Goal: Task Accomplishment & Management: Complete application form

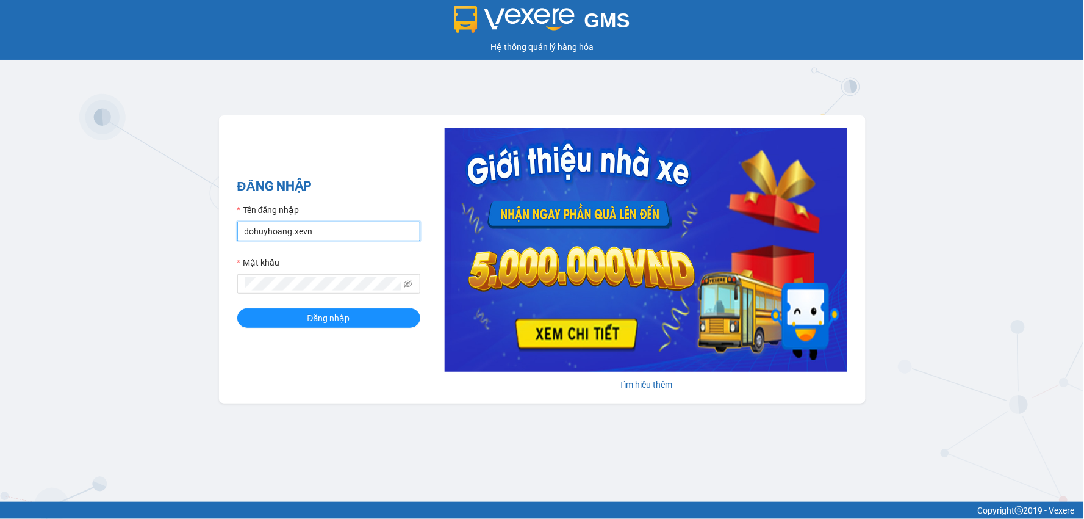
drag, startPoint x: 313, startPoint y: 231, endPoint x: 310, endPoint y: 238, distance: 7.9
click at [313, 231] on input "dohuyhoang.xevn" at bounding box center [328, 232] width 183 height 20
click at [304, 234] on input "dohuyhoang.xevn" at bounding box center [328, 232] width 183 height 20
type input "nguyenthuyduong.xevn"
click at [292, 320] on button "Đăng nhập" at bounding box center [328, 318] width 183 height 20
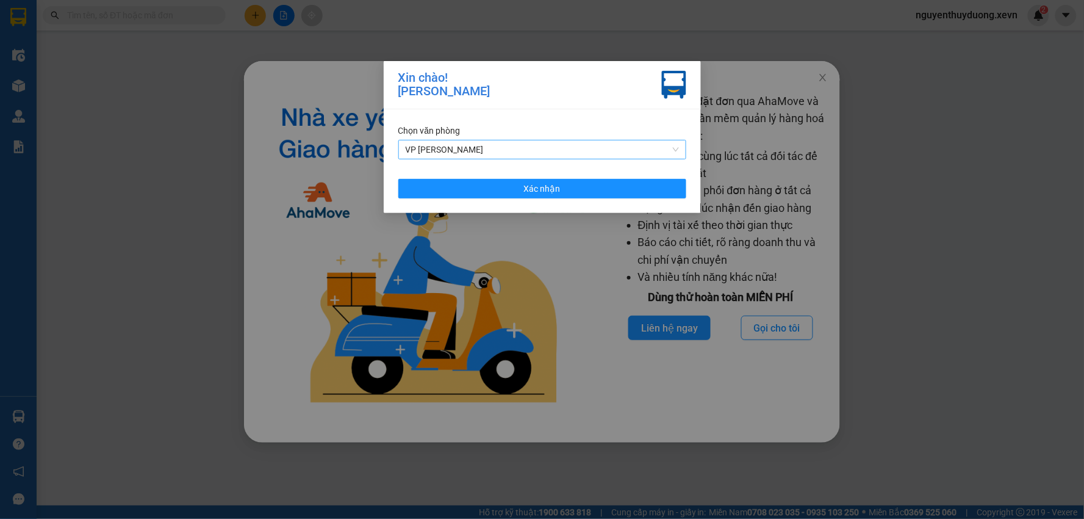
click at [465, 150] on span "VP [PERSON_NAME]" at bounding box center [542, 149] width 273 height 18
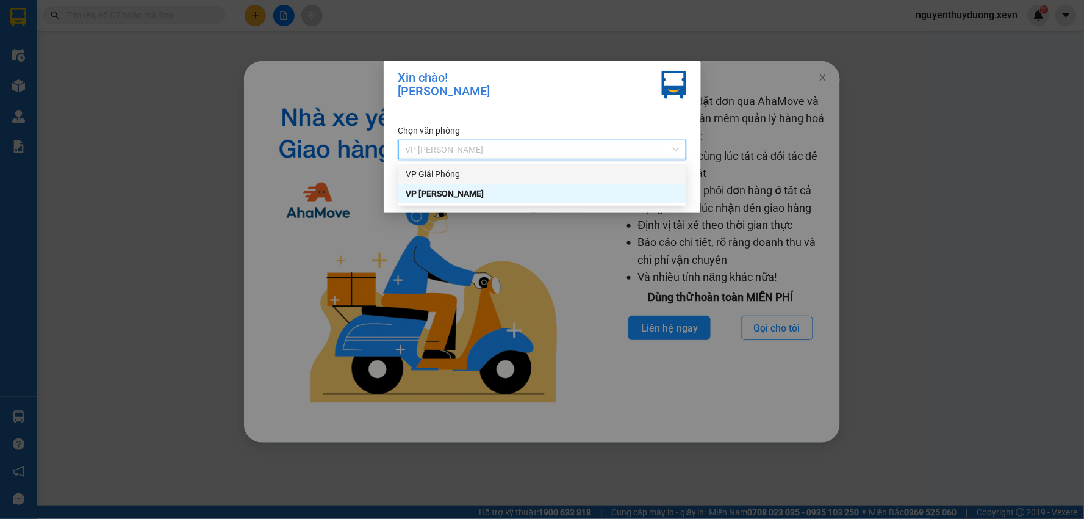
click at [461, 175] on div "VP Giải Phóng" at bounding box center [542, 173] width 273 height 13
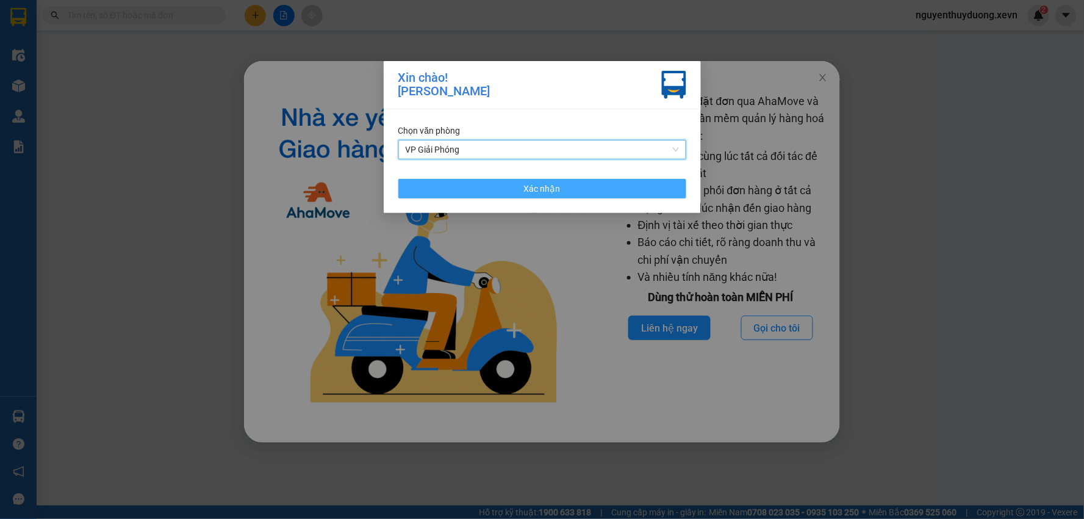
click at [612, 192] on button "Xác nhận" at bounding box center [543, 189] width 288 height 20
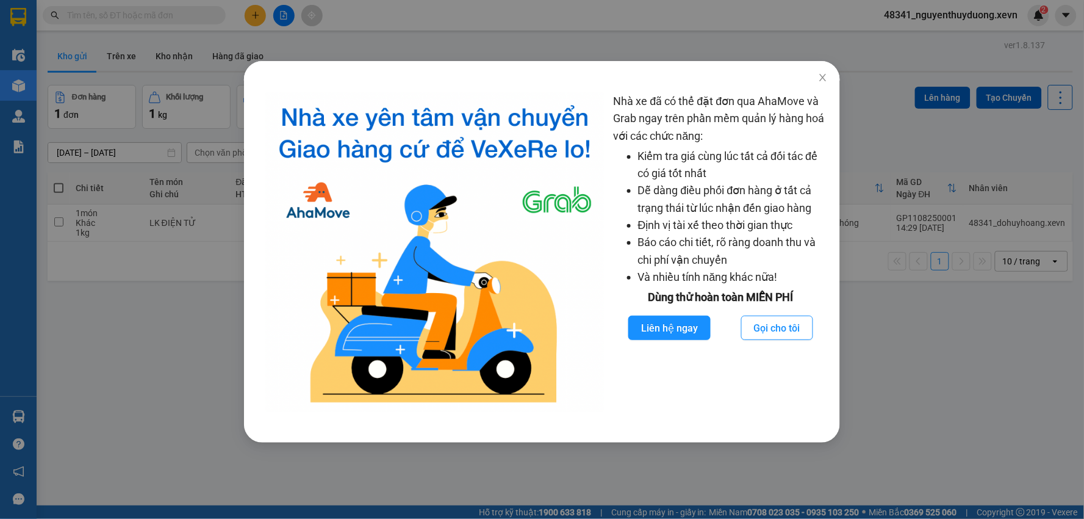
drag, startPoint x: 118, startPoint y: 409, endPoint x: 127, endPoint y: 403, distance: 11.0
click at [119, 409] on div "Nhà xe đã có thể đặt đơn qua AhaMove và Grab ngay trên phần mềm quản lý hàng ho…" at bounding box center [542, 259] width 1084 height 519
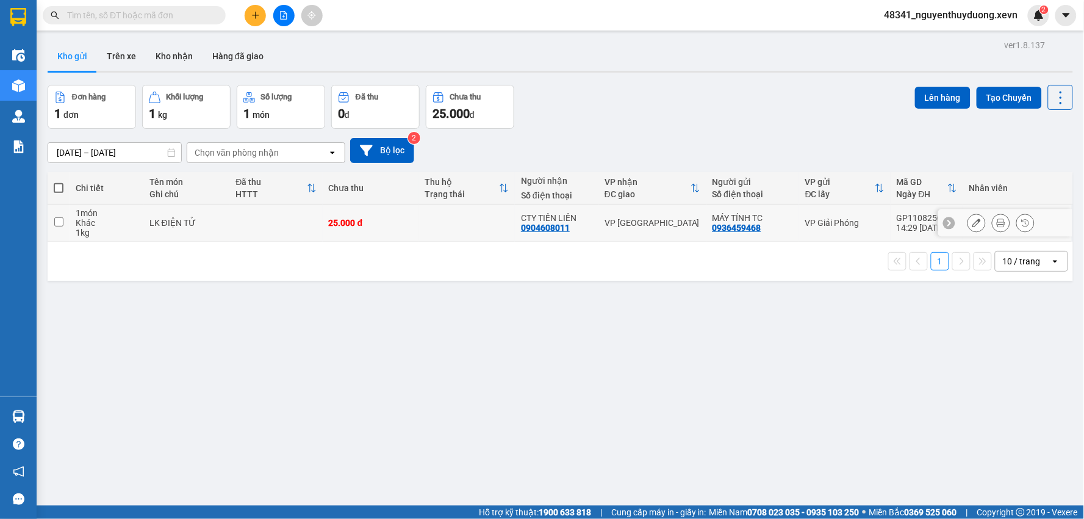
click at [214, 218] on div "LK ĐIỆN TỬ" at bounding box center [187, 223] width 74 height 10
checkbox input "true"
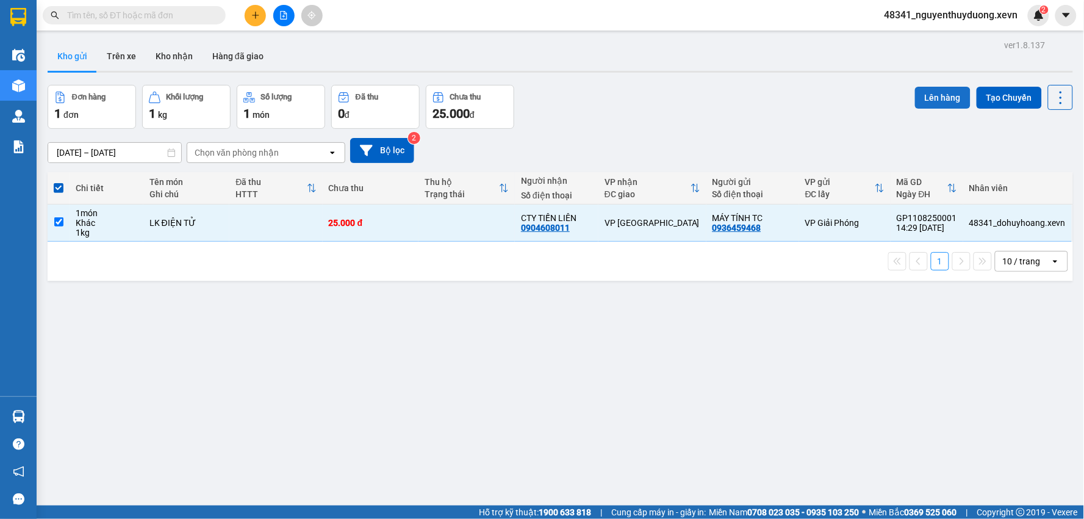
click at [915, 93] on button "Lên hàng" at bounding box center [943, 98] width 56 height 22
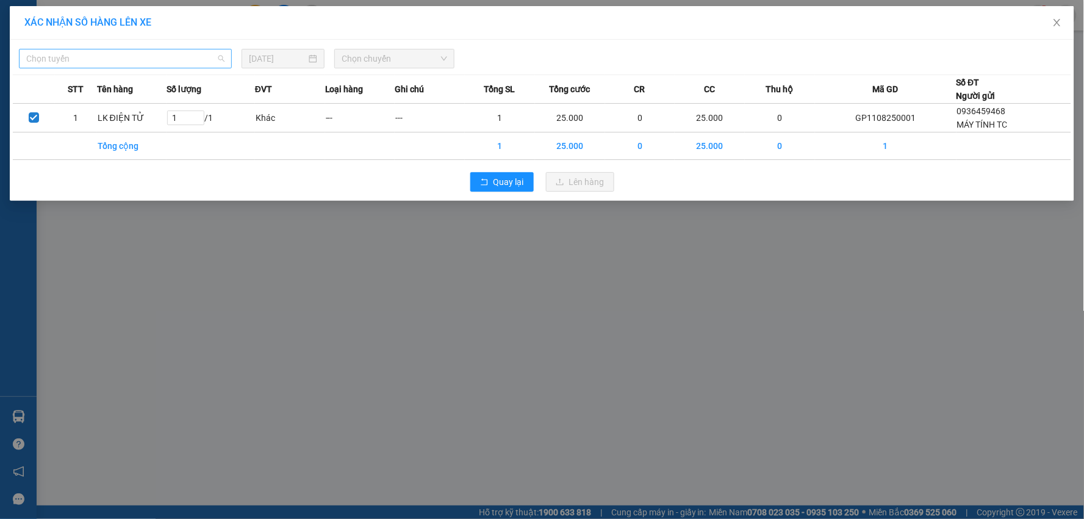
click at [123, 62] on span "Chọn tuyến" at bounding box center [125, 58] width 198 height 18
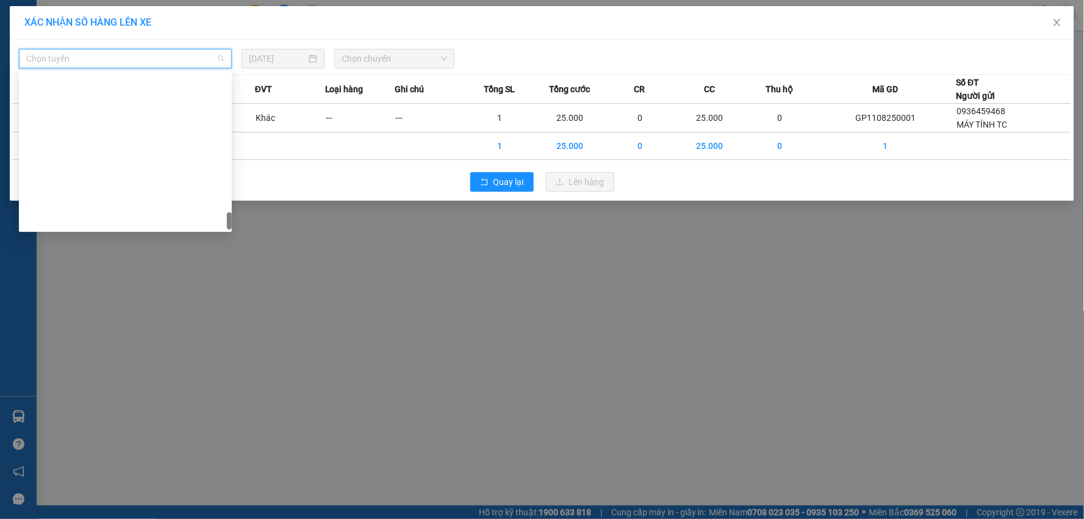
scroll to position [1553, 0]
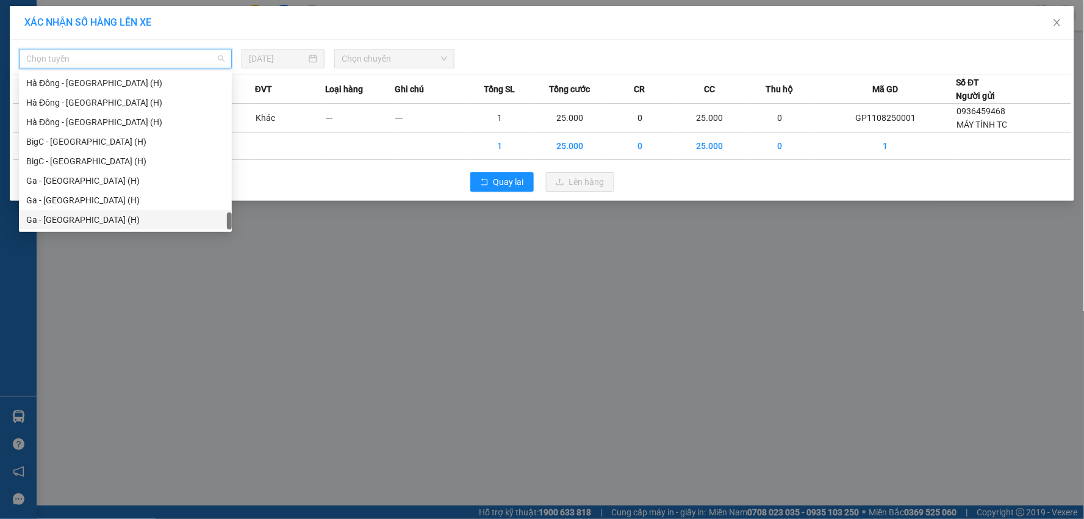
click at [65, 220] on div "Ga - Ninh Bình (H)" at bounding box center [125, 219] width 198 height 13
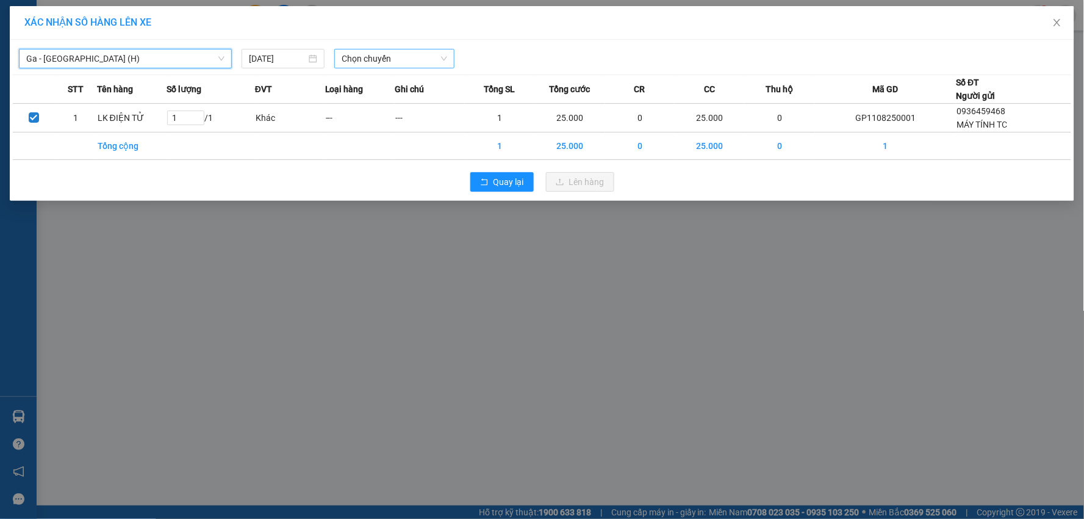
click at [360, 59] on span "Chọn chuyến" at bounding box center [395, 58] width 106 height 18
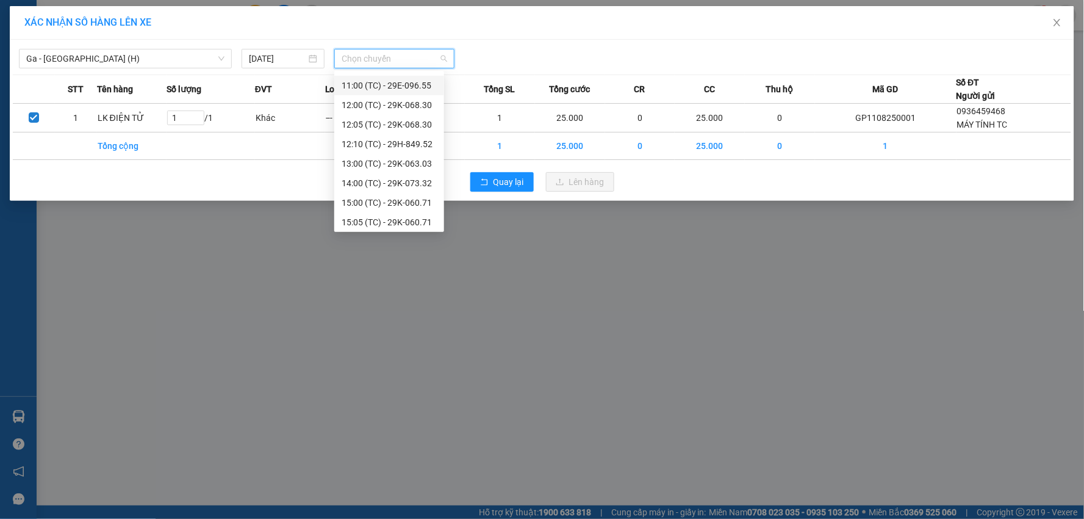
scroll to position [195, 0]
click at [419, 203] on div "15:05 (TC) - 29K-060.71" at bounding box center [389, 199] width 95 height 13
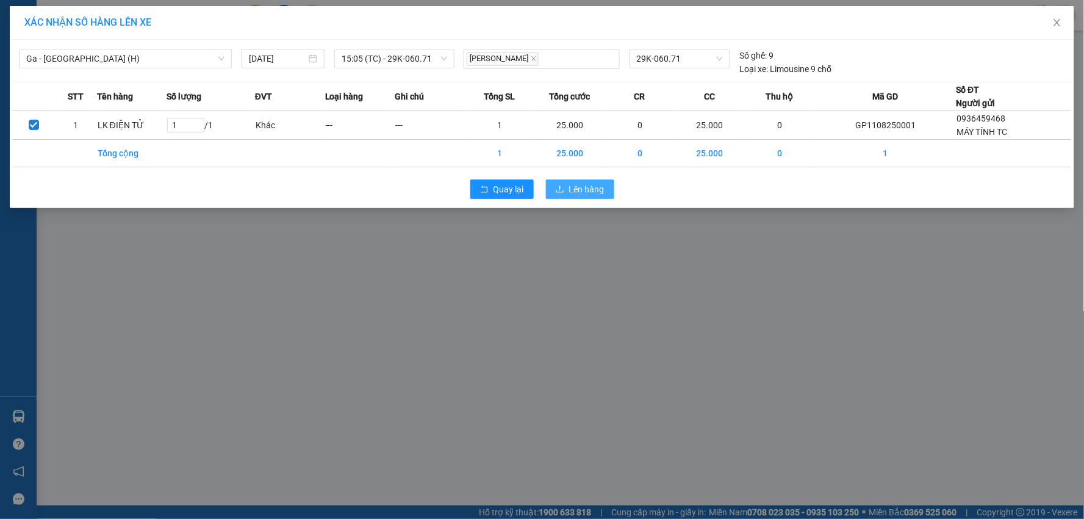
click at [596, 186] on span "Lên hàng" at bounding box center [586, 188] width 35 height 13
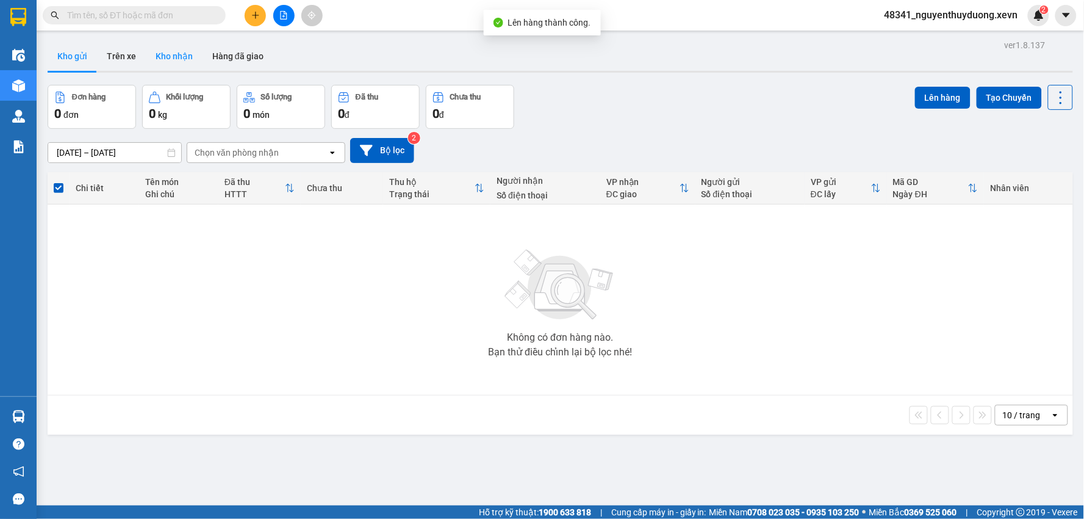
click at [159, 62] on button "Kho nhận" at bounding box center [174, 55] width 57 height 29
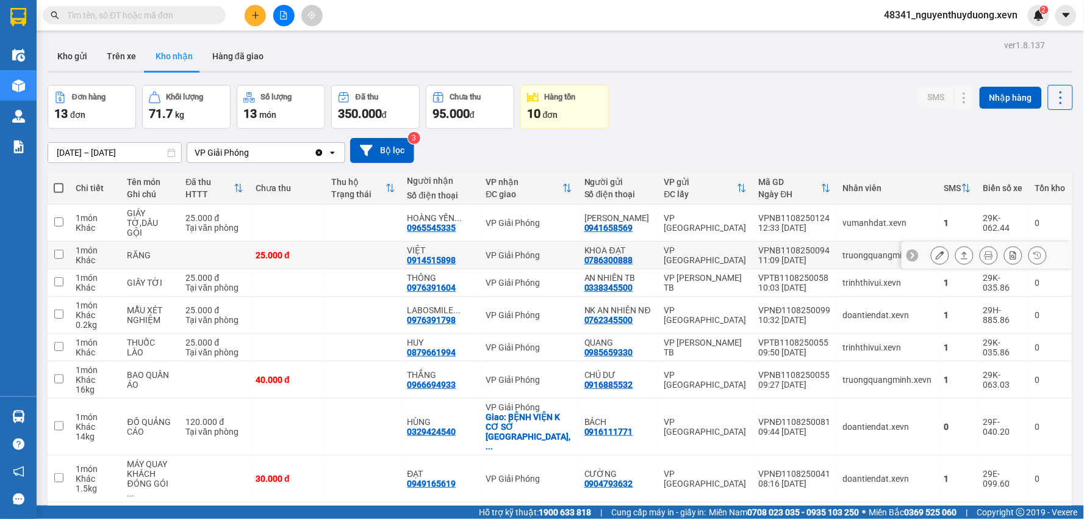
click at [343, 261] on td at bounding box center [363, 255] width 76 height 27
checkbox input "true"
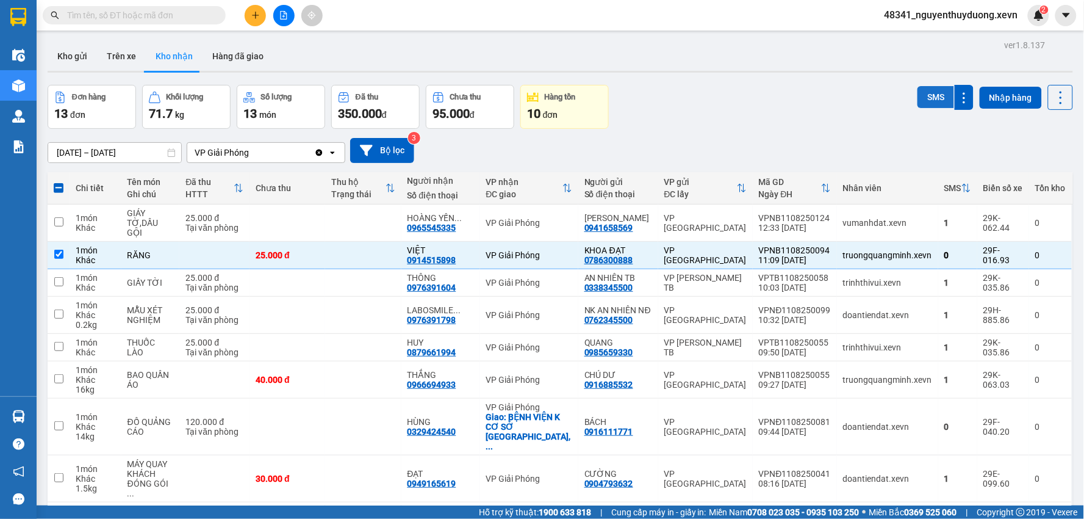
click at [922, 95] on button "SMS" at bounding box center [936, 97] width 37 height 22
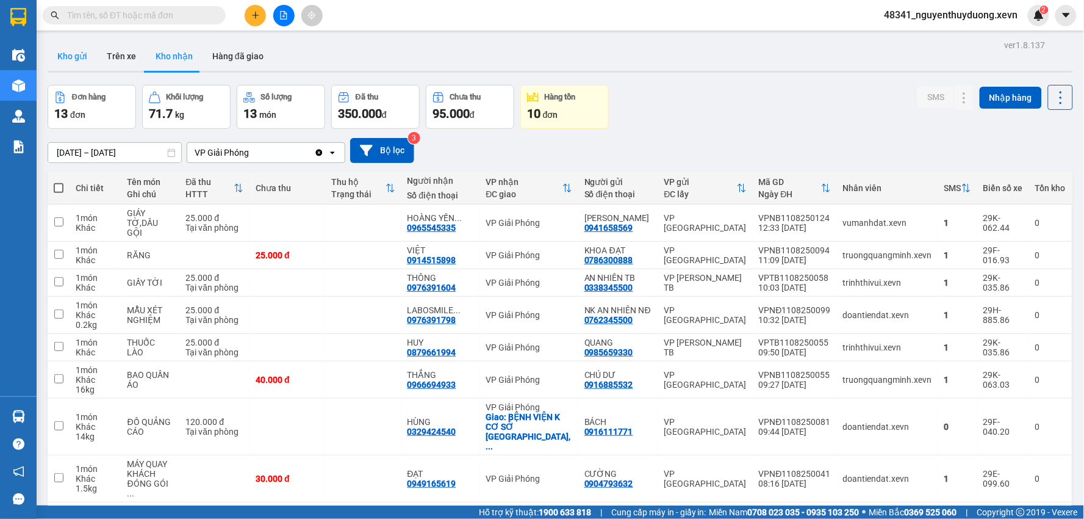
click at [56, 59] on button "Kho gửi" at bounding box center [72, 55] width 49 height 29
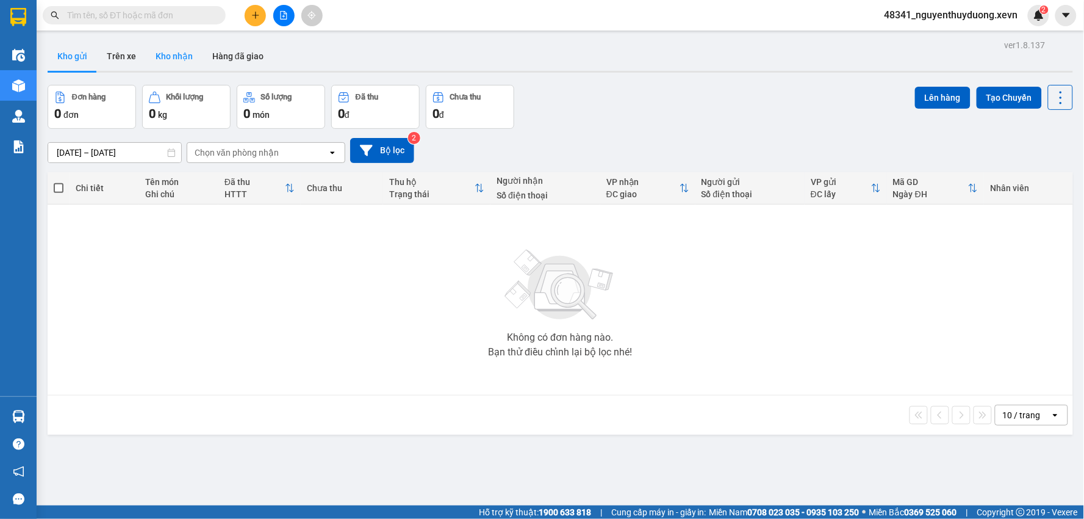
click at [187, 52] on button "Kho nhận" at bounding box center [174, 55] width 57 height 29
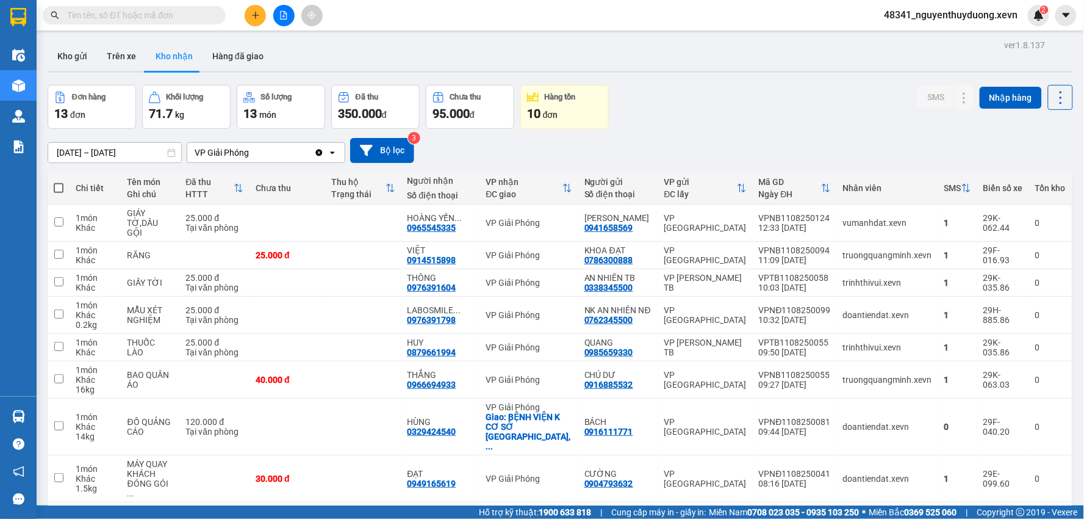
click at [962, 189] on icon at bounding box center [966, 188] width 8 height 9
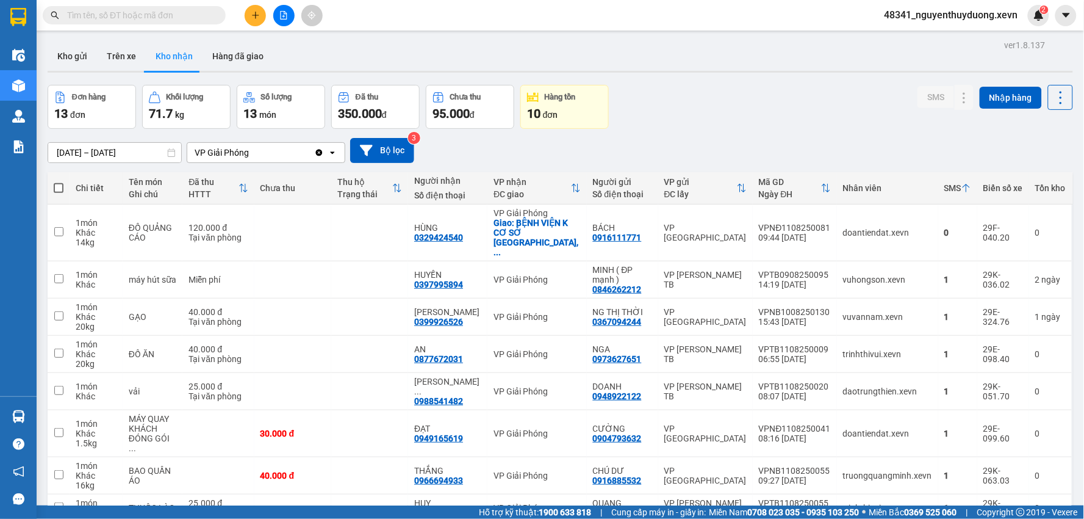
click at [962, 189] on icon at bounding box center [967, 188] width 10 height 10
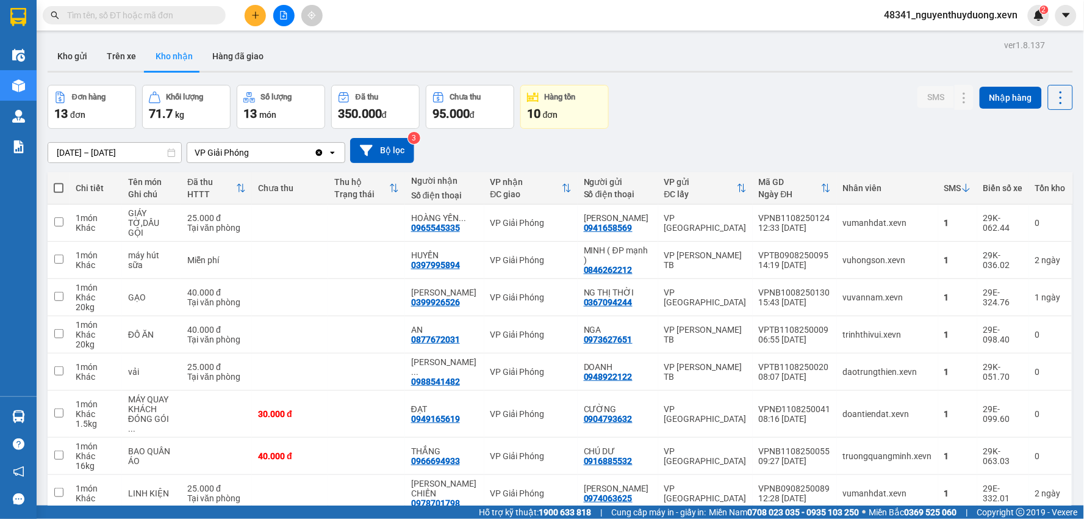
click at [962, 189] on icon at bounding box center [967, 188] width 10 height 10
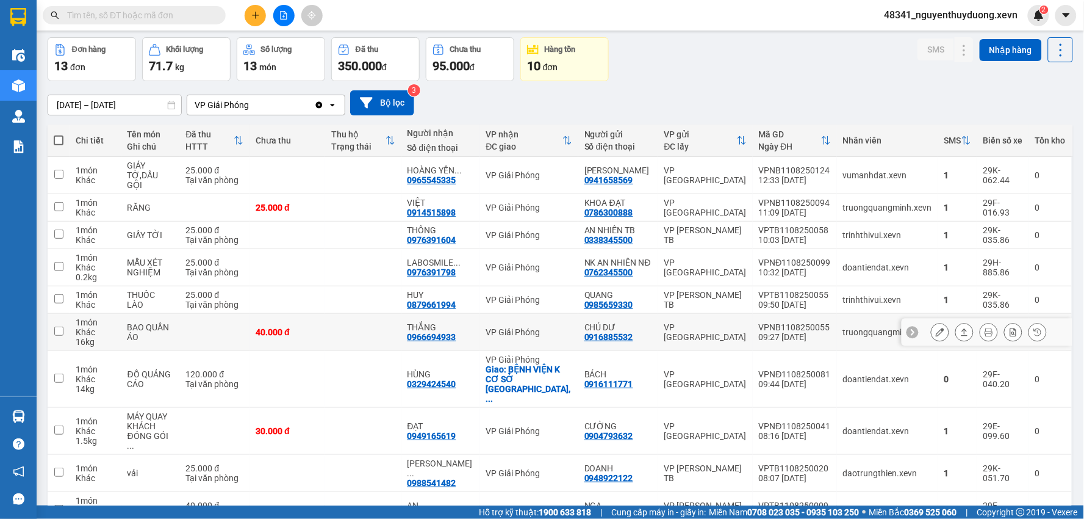
scroll to position [83, 0]
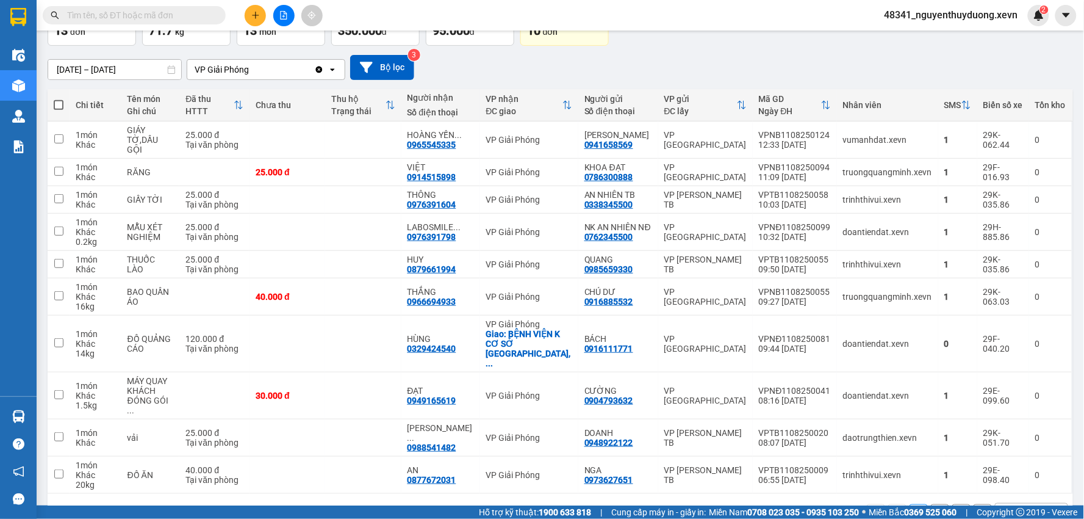
click at [932, 504] on button "2" at bounding box center [940, 513] width 18 height 18
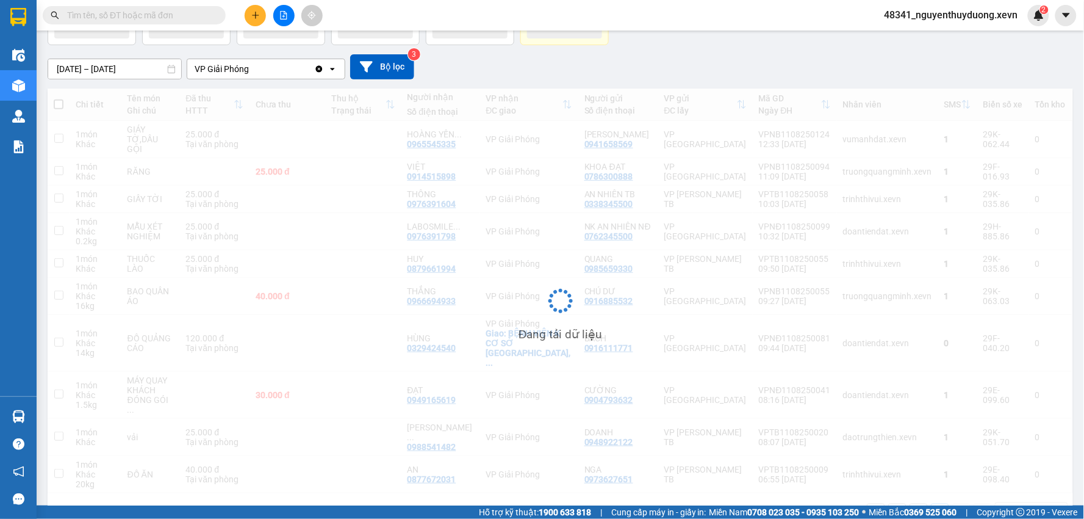
scroll to position [56, 0]
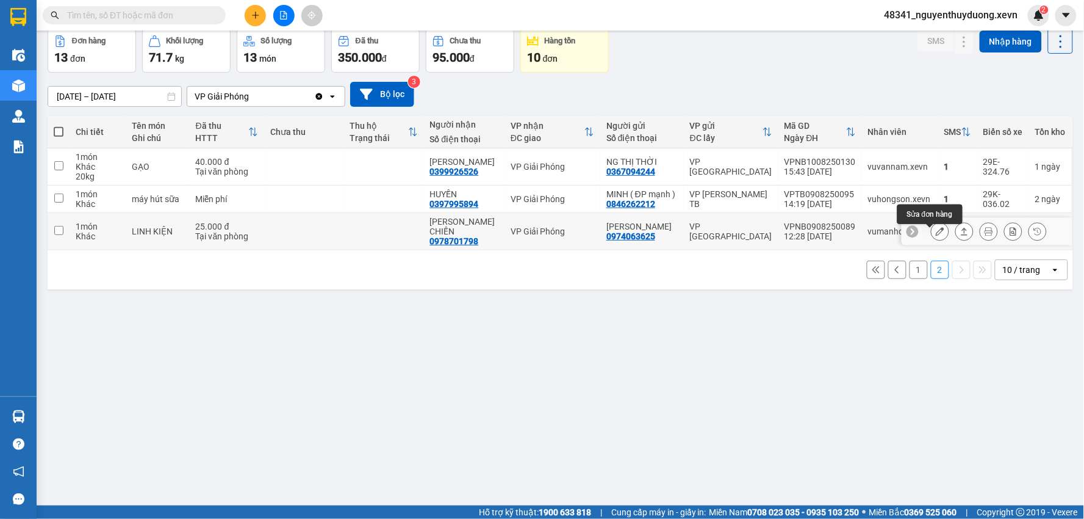
click at [932, 235] on button at bounding box center [940, 231] width 17 height 21
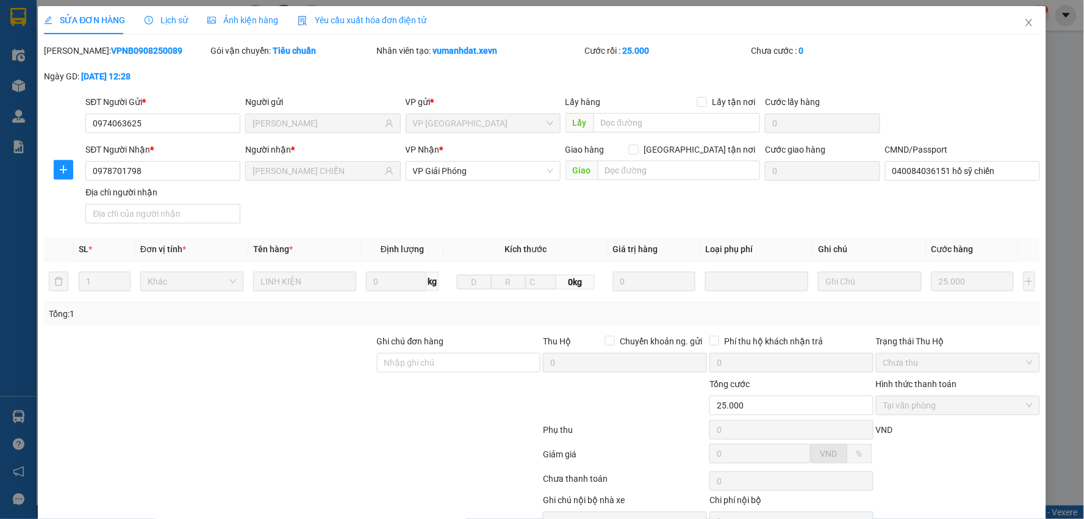
type input "0974063625"
type input "[PERSON_NAME]"
type input "0978701798"
type input "[PERSON_NAME] CHIẾN"
type input "040084036151 hồ sỹ chiến"
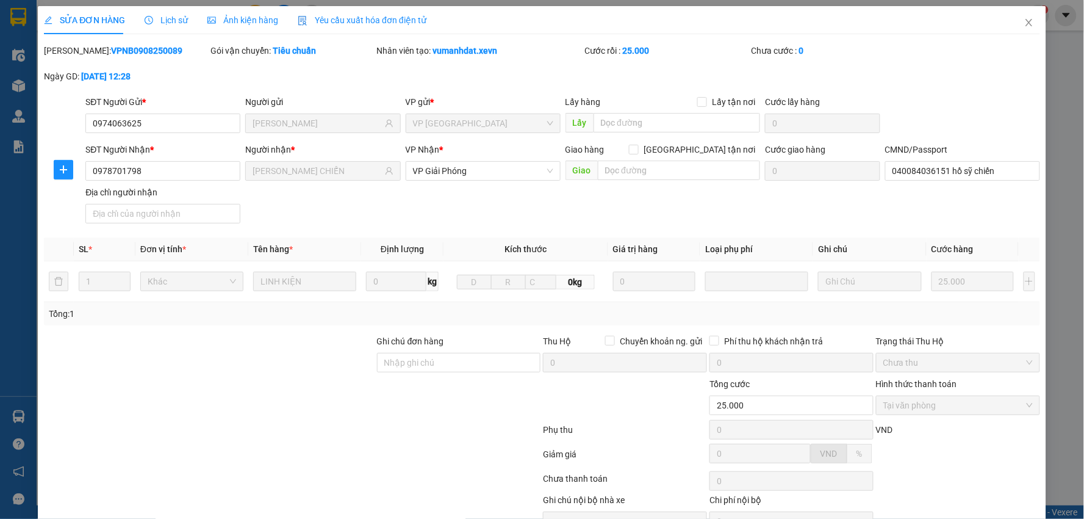
type input "25.000"
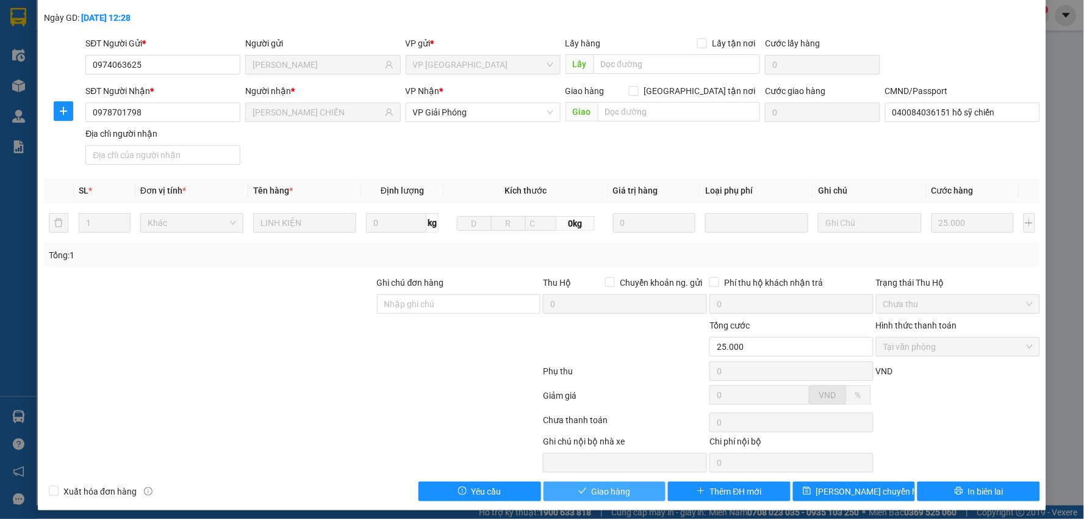
click at [601, 498] on button "Giao hàng" at bounding box center [605, 491] width 123 height 20
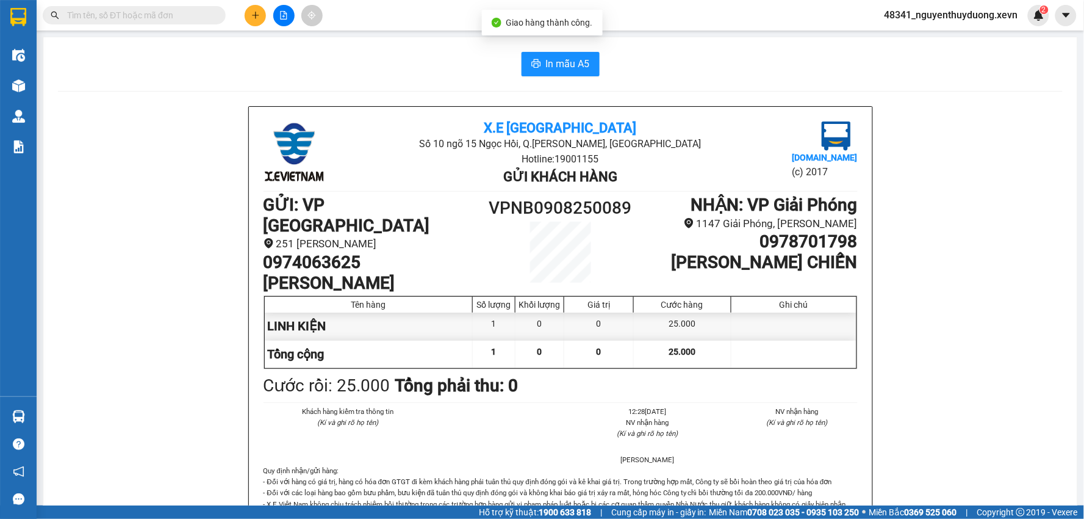
click at [131, 16] on input "text" at bounding box center [139, 15] width 144 height 13
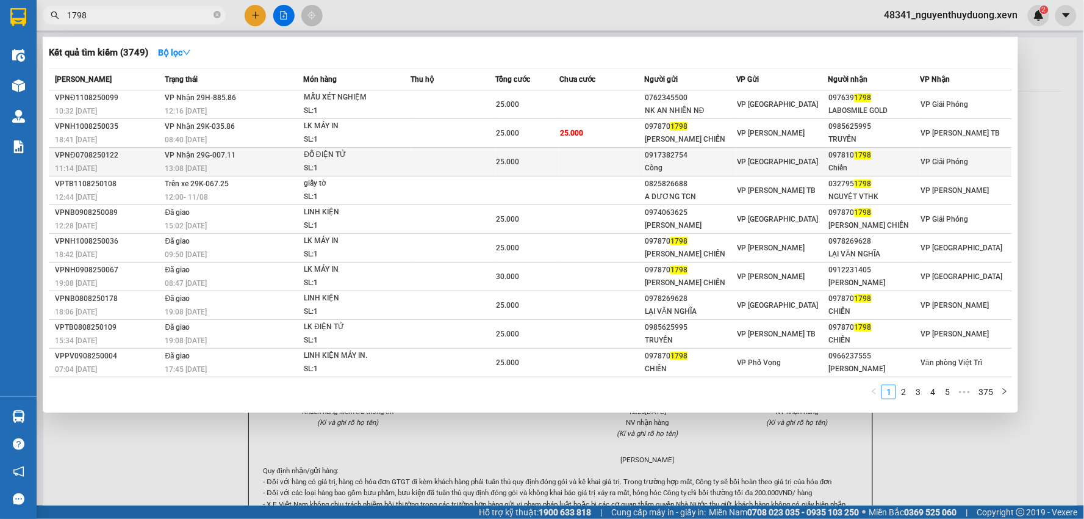
type input "1798"
click at [835, 155] on div "097810 1798" at bounding box center [874, 155] width 91 height 13
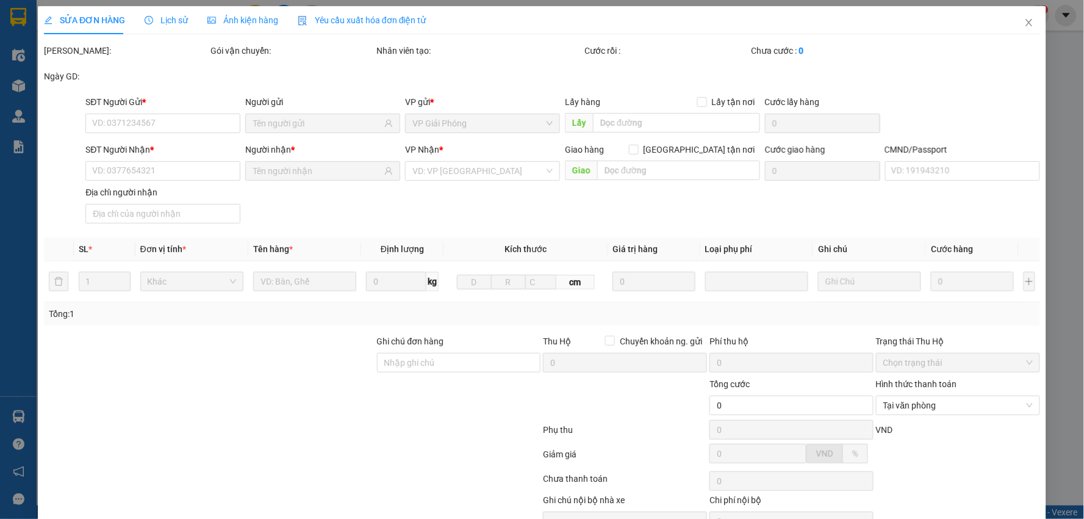
type input "0917382754"
type input "Công"
type input "0978101798"
type input "Chiến"
type input "040084036151 hồ sỹ chiến"
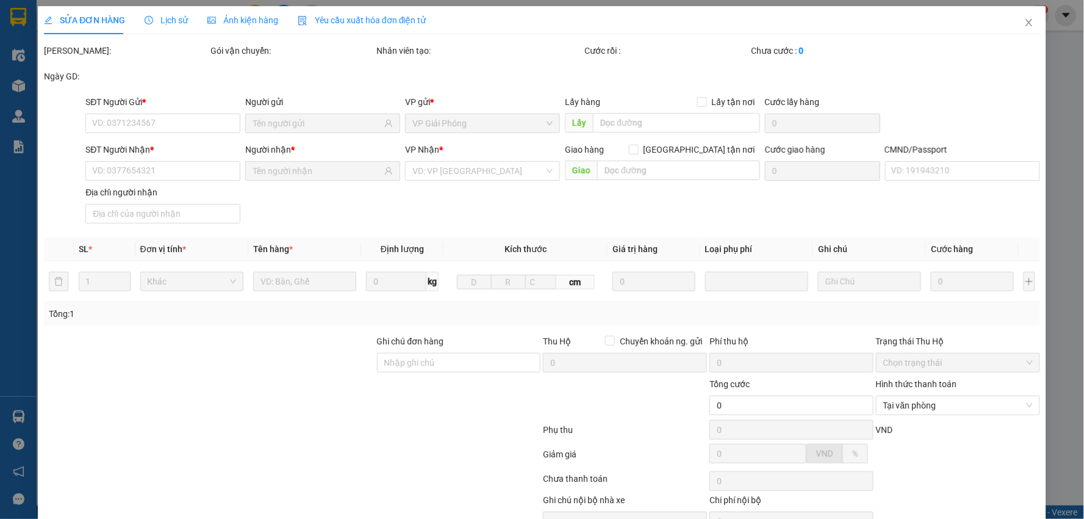
type input "25.000"
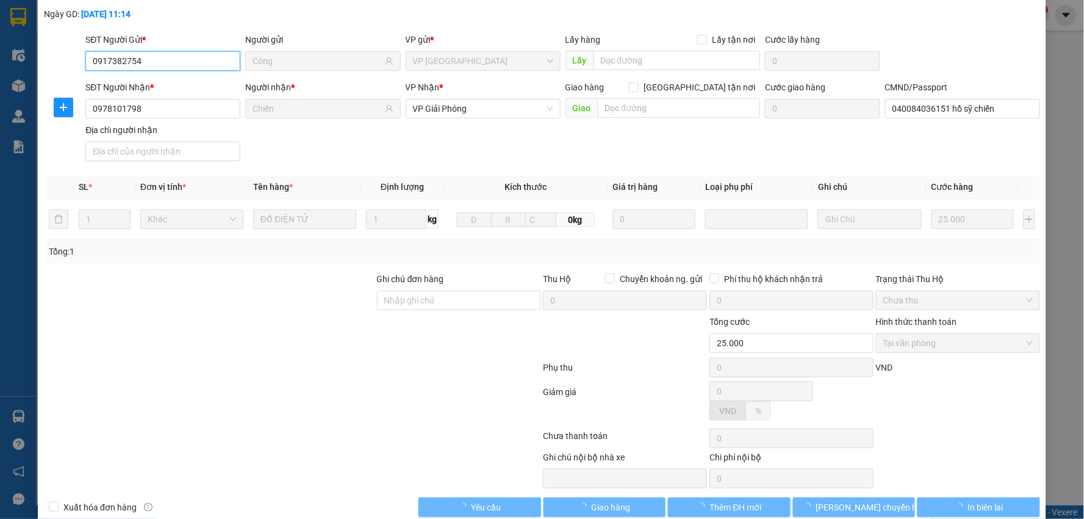
scroll to position [65, 0]
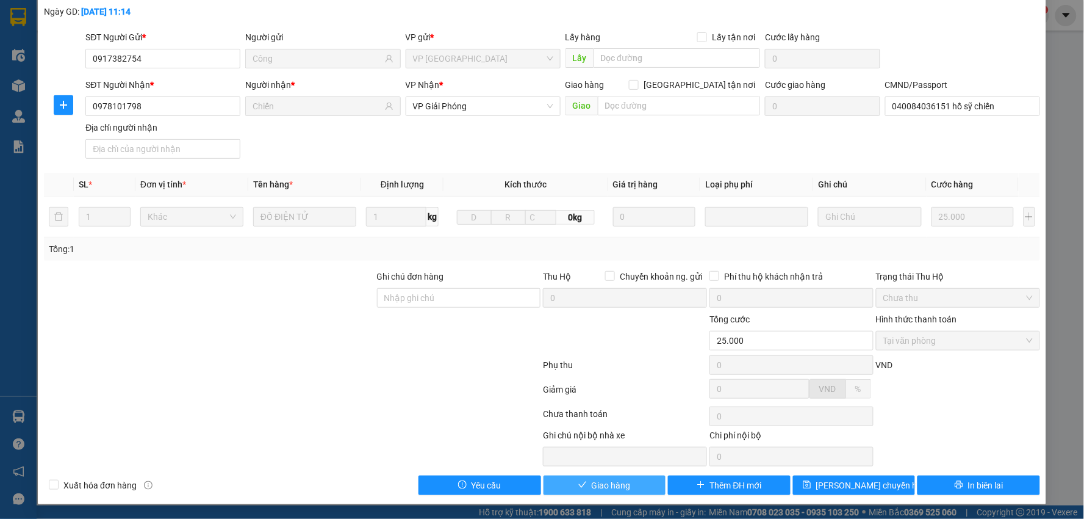
click at [557, 477] on button "Giao hàng" at bounding box center [605, 485] width 123 height 20
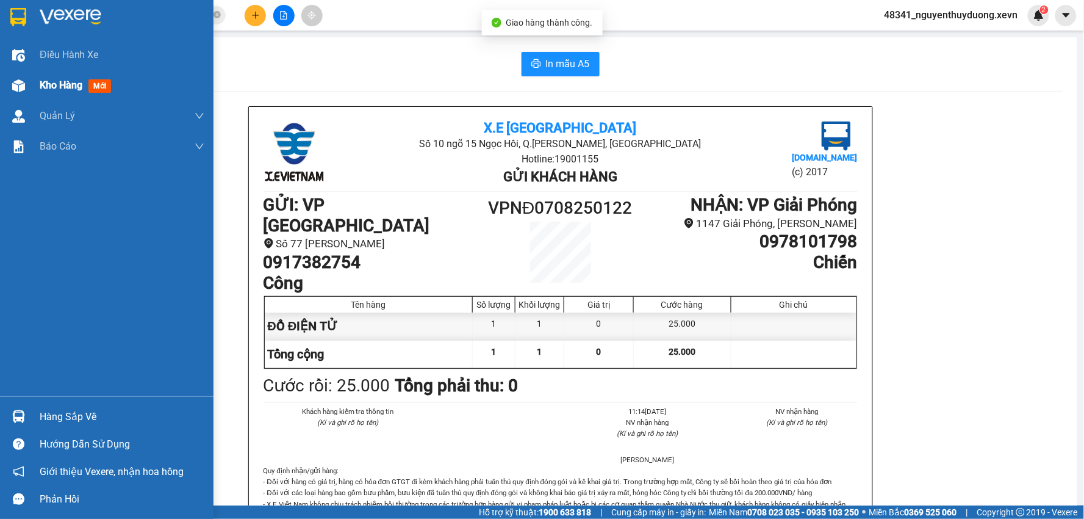
click at [69, 89] on span "Kho hàng" at bounding box center [61, 85] width 43 height 12
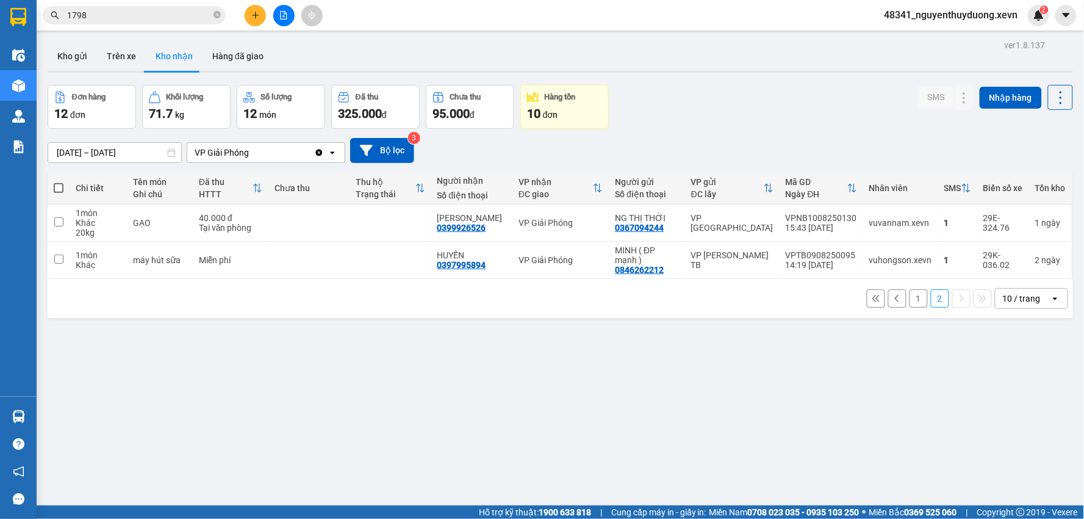
click at [910, 306] on button "1" at bounding box center [919, 298] width 18 height 18
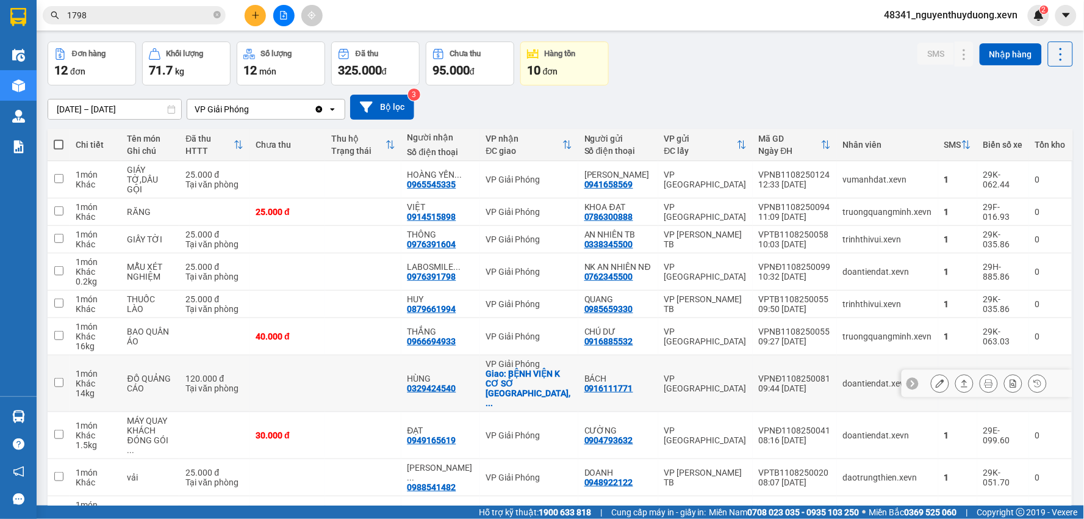
scroll to position [83, 0]
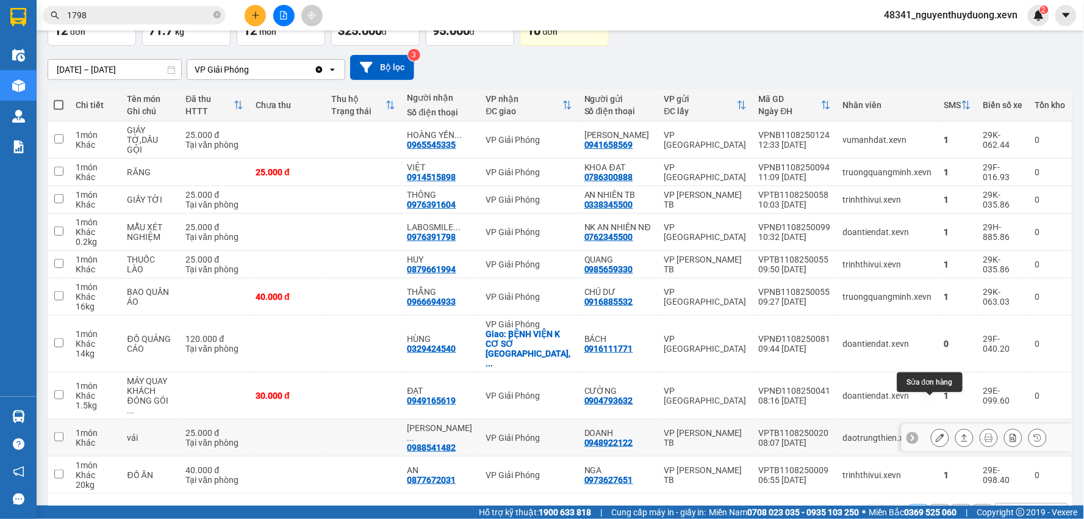
click at [936, 433] on icon at bounding box center [940, 437] width 9 height 9
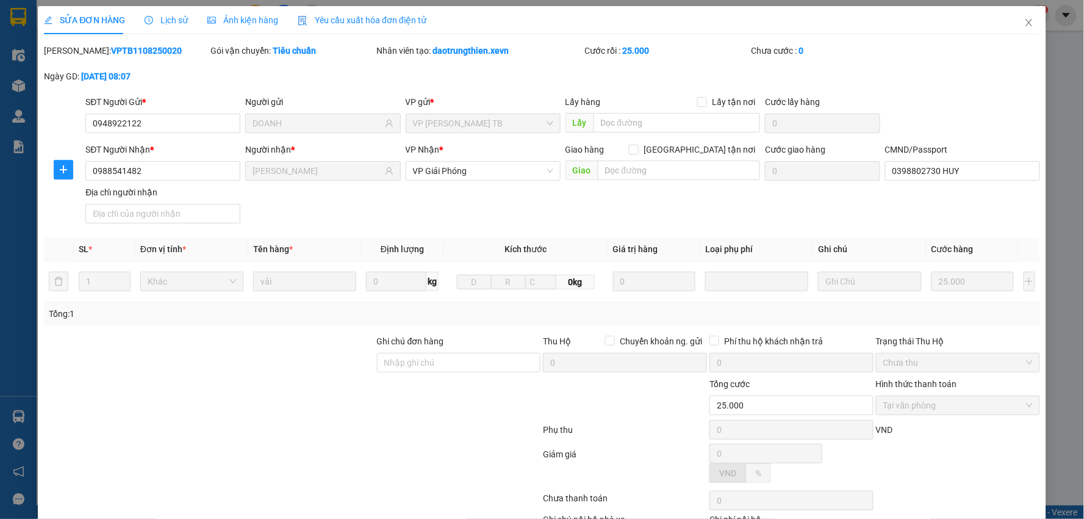
type input "0948922122"
type input "DOANH"
type input "0988541482"
type input "[PERSON_NAME]"
type input "0398802730 HUY"
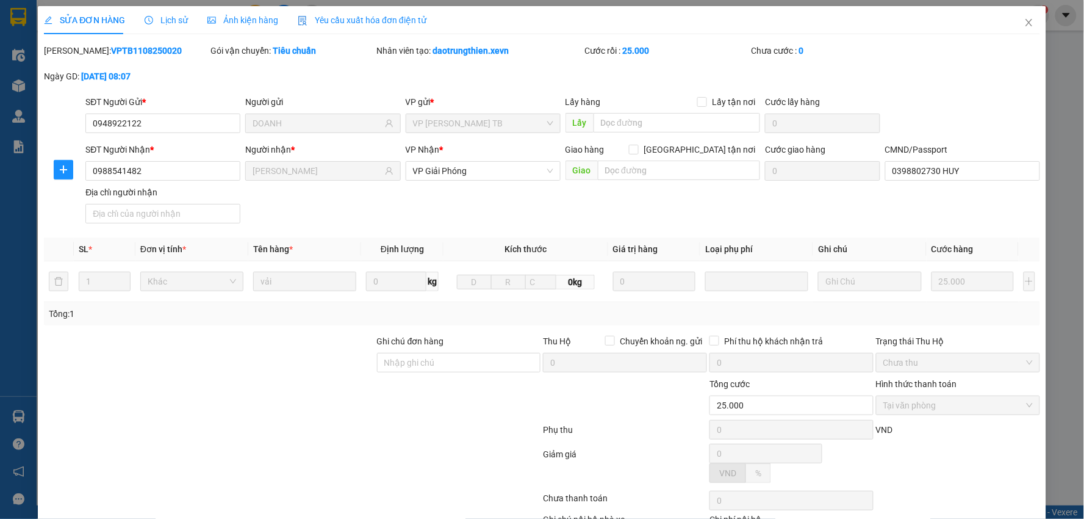
type input "25.000"
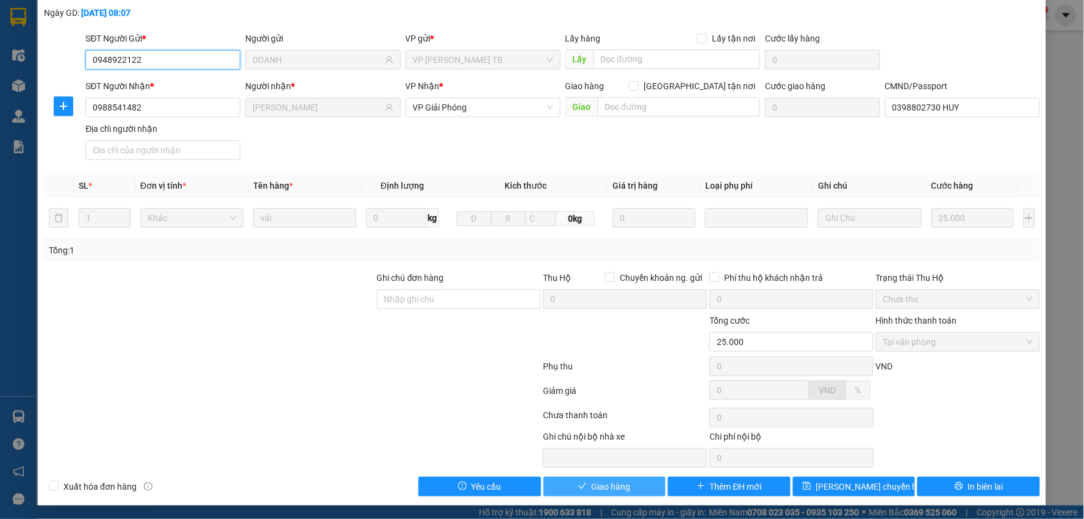
scroll to position [65, 0]
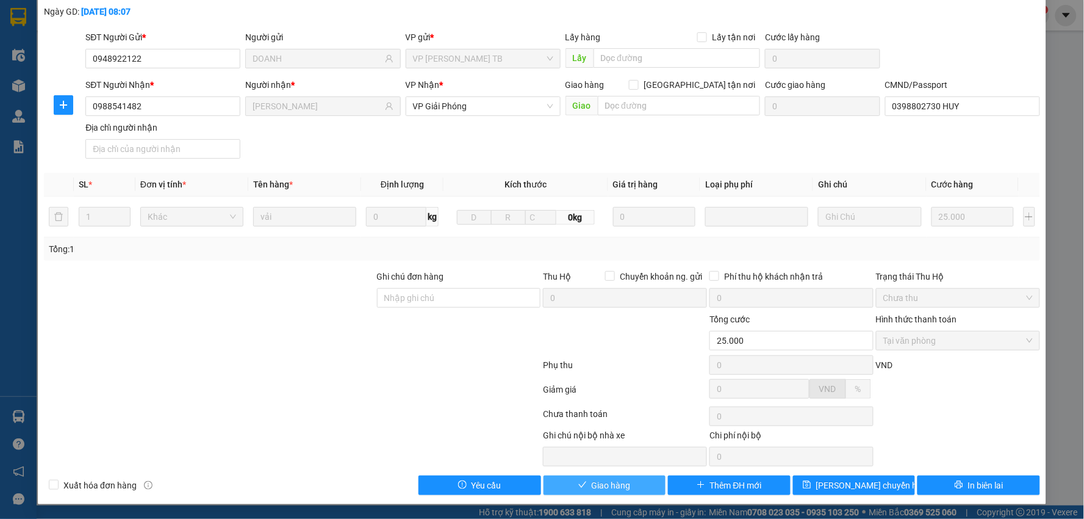
click at [615, 489] on span "Giao hàng" at bounding box center [611, 484] width 39 height 13
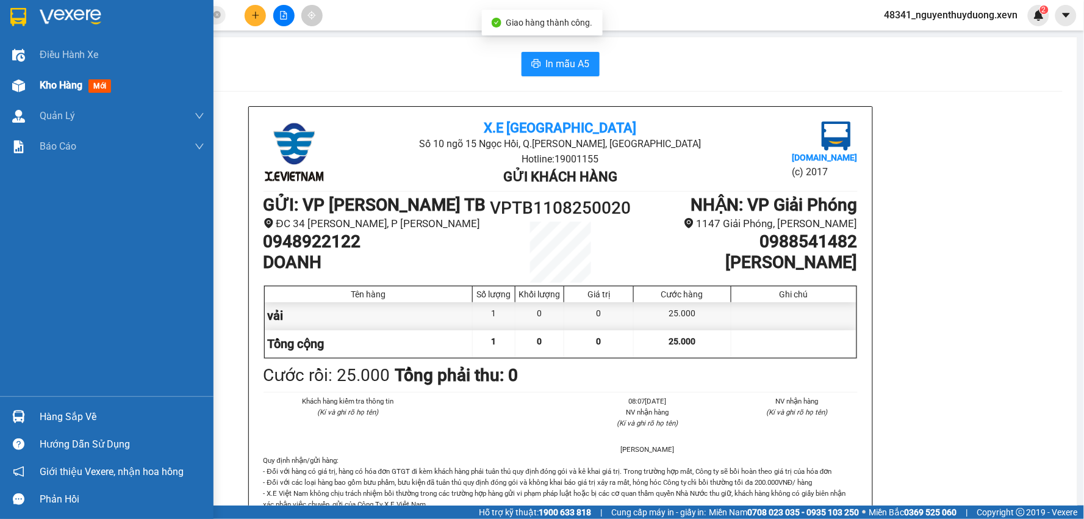
click at [27, 86] on div at bounding box center [18, 85] width 21 height 21
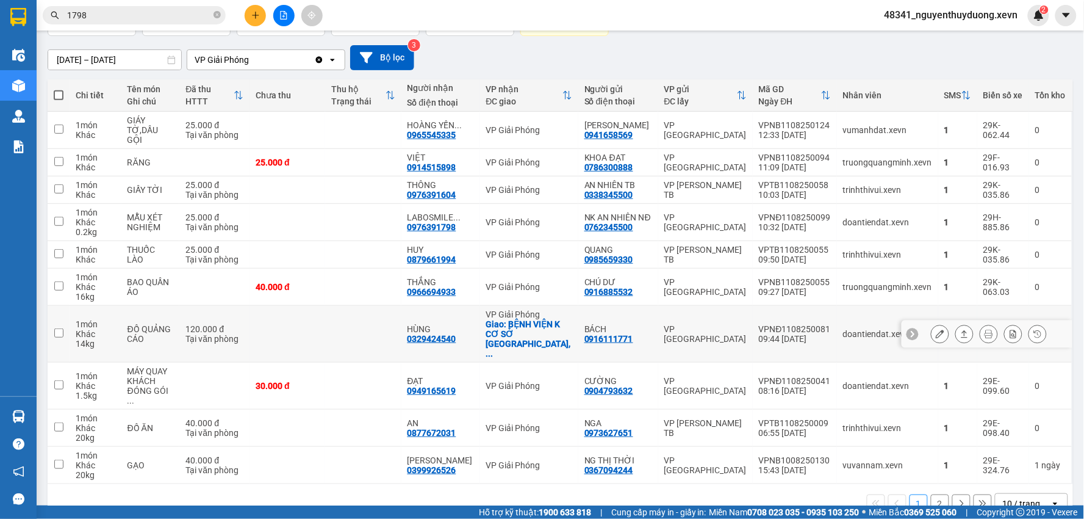
scroll to position [93, 0]
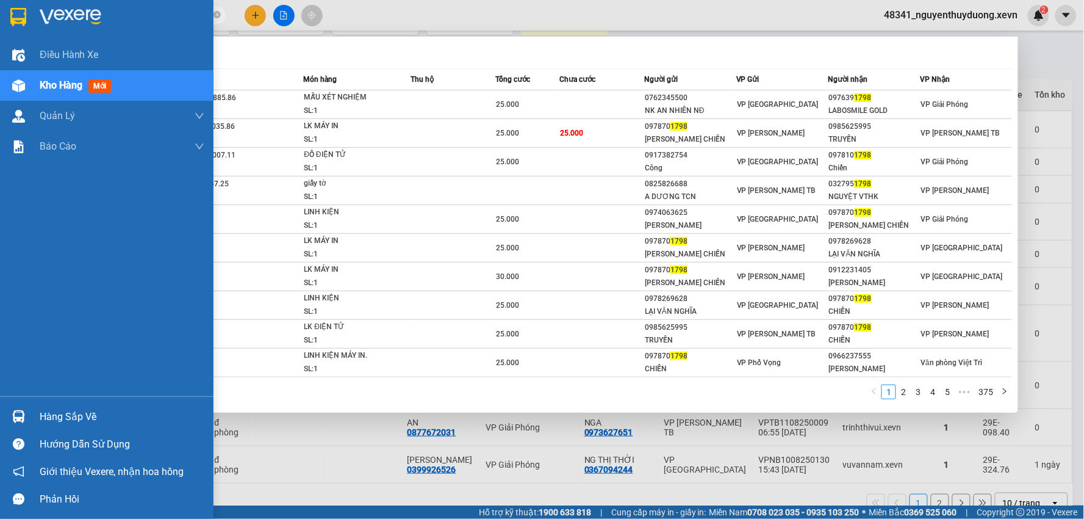
drag, startPoint x: 117, startPoint y: 18, endPoint x: 9, endPoint y: 23, distance: 108.7
click at [9, 23] on section "Kết quả tìm kiếm ( 3749 ) Bộ lọc Mã ĐH Trạng thái Món hàng Thu hộ Tổng cước Chư…" at bounding box center [542, 259] width 1084 height 519
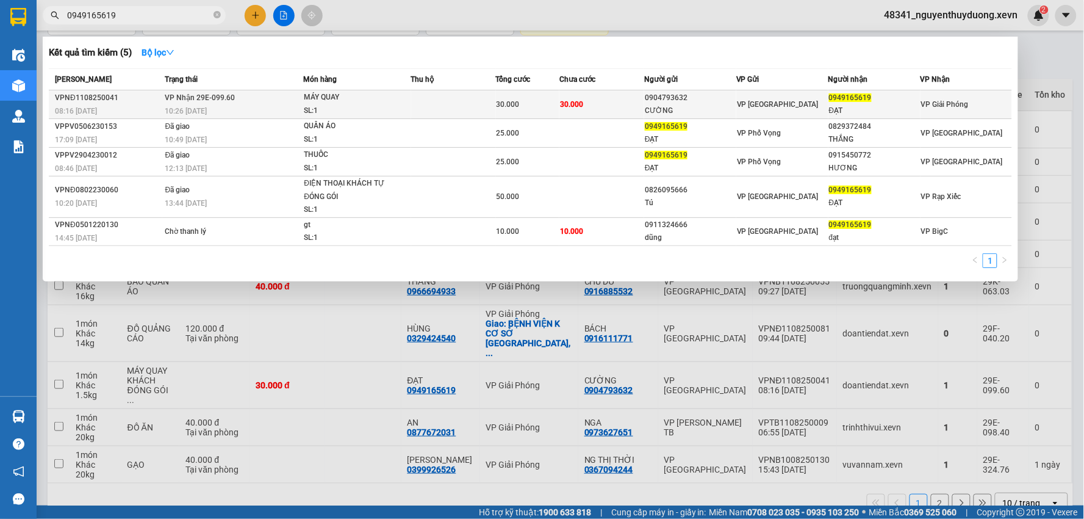
type input "0949165619"
click at [851, 105] on div "ĐẠT" at bounding box center [874, 110] width 91 height 13
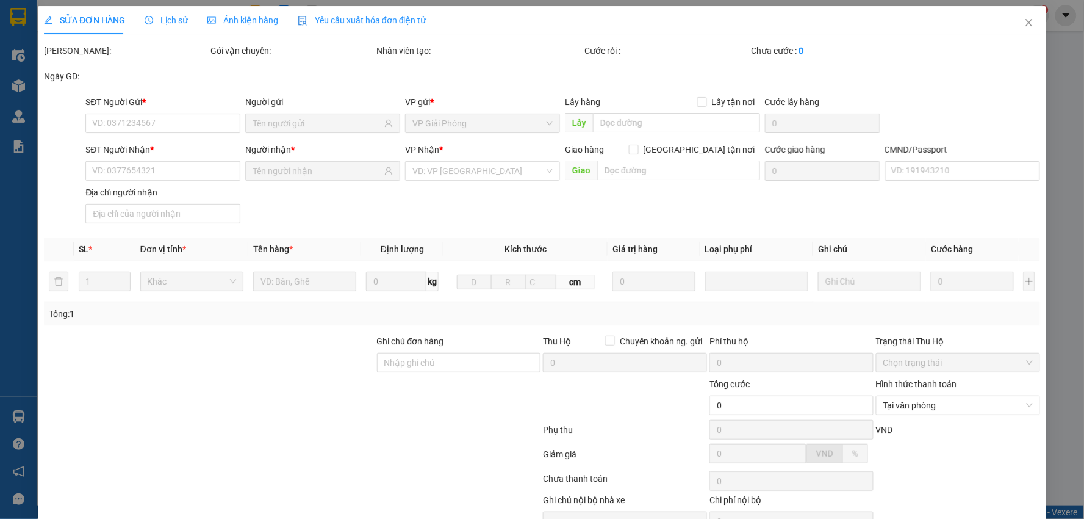
type input "0904793632"
type input "CƯỜNG"
type input "0949165619"
type input "ĐẠT"
type input "1"
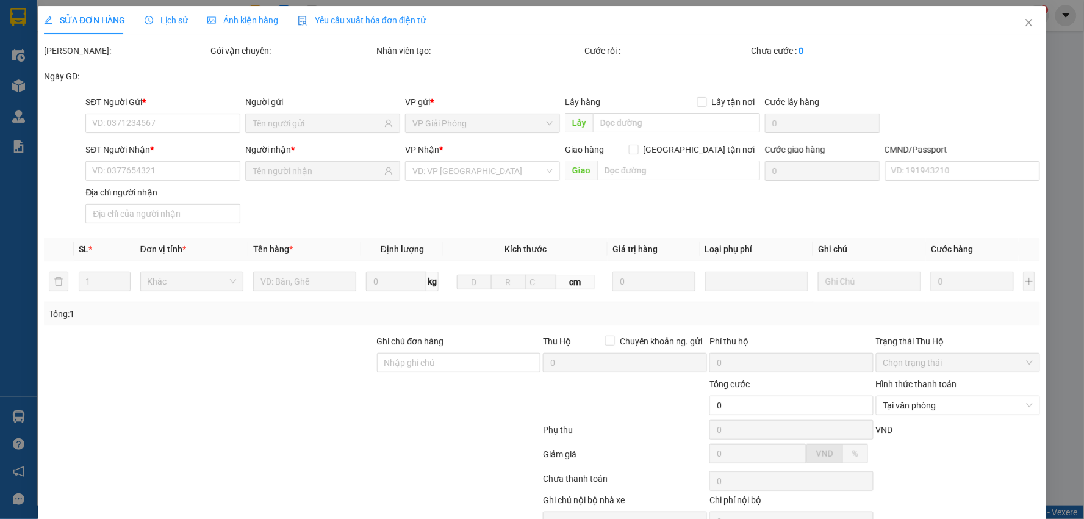
type input "30.000"
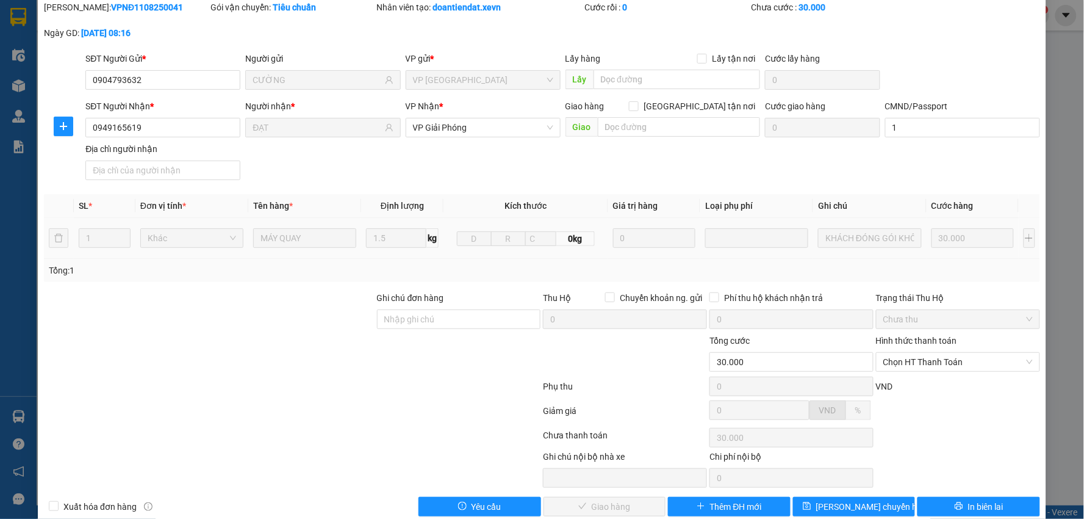
scroll to position [65, 0]
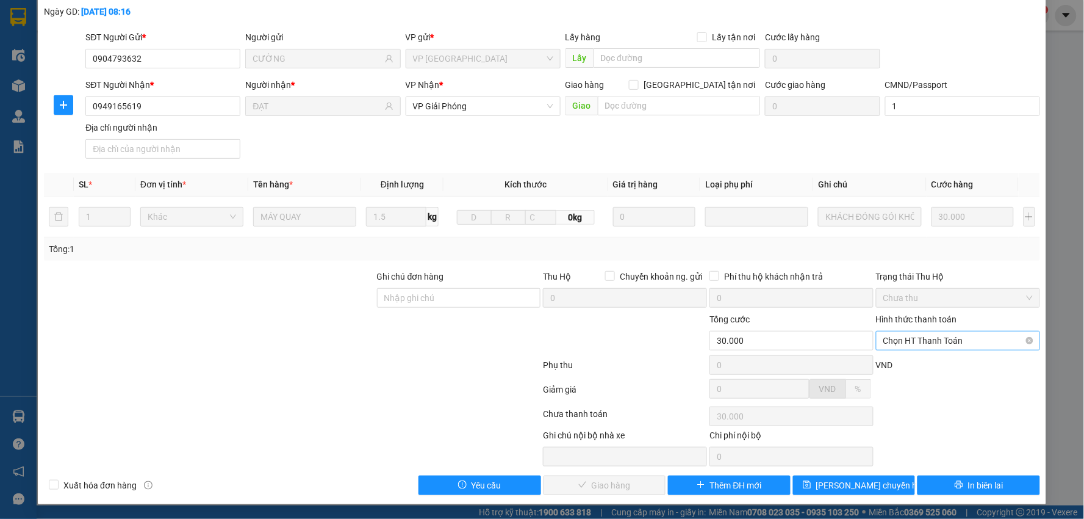
click at [926, 334] on span "Chọn HT Thanh Toán" at bounding box center [959, 340] width 150 height 18
click at [914, 362] on div "Tại văn phòng" at bounding box center [950, 364] width 148 height 13
type input "0"
click at [601, 474] on div "Total Paid Fee 0 Total UnPaid Fee 30.000 Cash Collection Total Fee Mã ĐH: VPNĐ1…" at bounding box center [542, 237] width 997 height 516
click at [601, 477] on button "Giao hàng" at bounding box center [605, 485] width 123 height 20
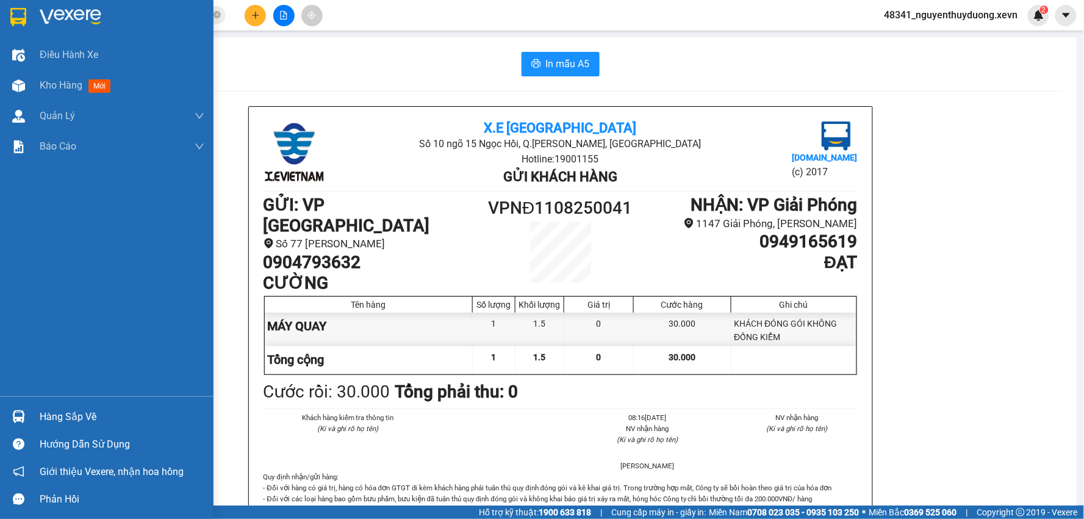
click at [41, 413] on div "Hàng sắp về" at bounding box center [122, 417] width 165 height 18
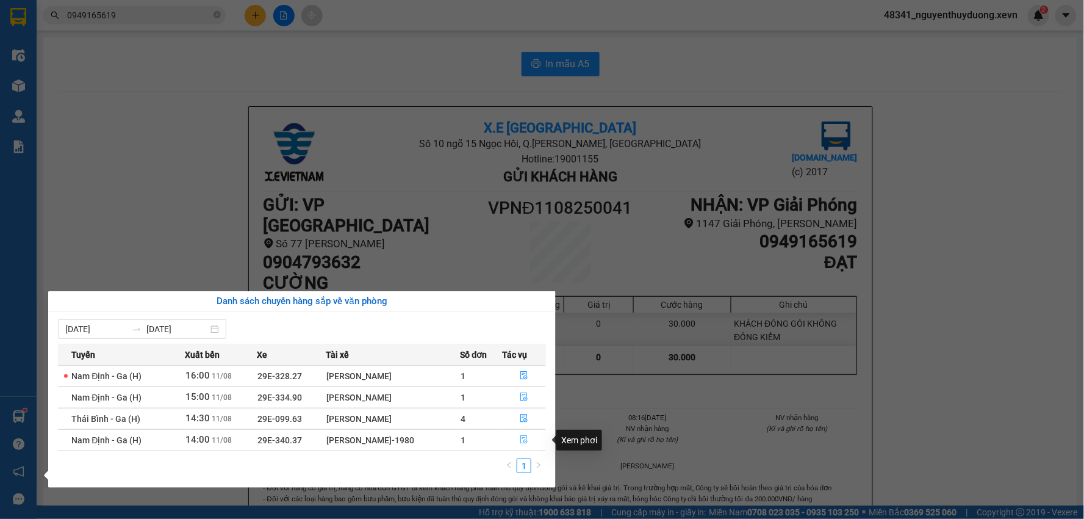
click at [528, 444] on icon "file-done" at bounding box center [524, 439] width 9 height 9
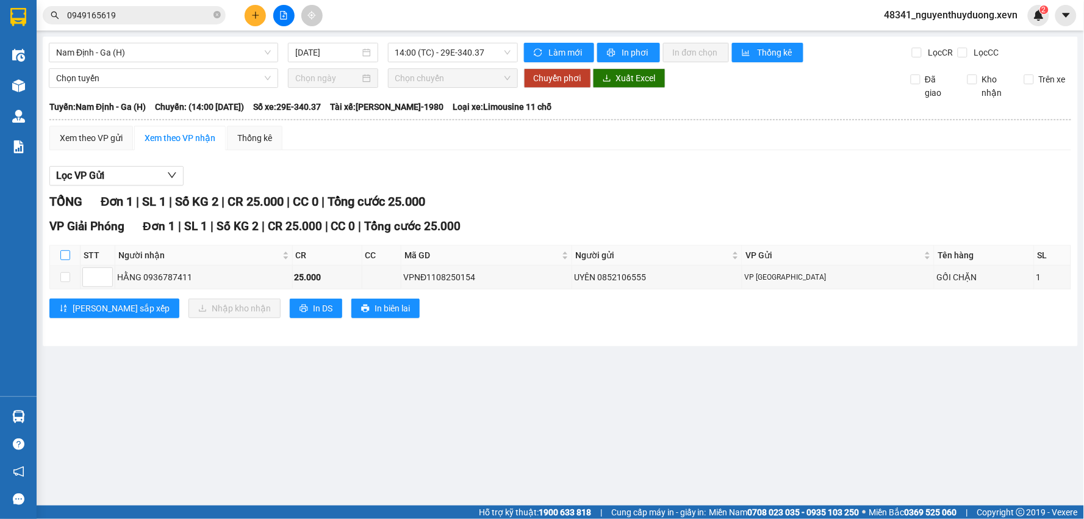
click at [66, 251] on input "checkbox" at bounding box center [65, 255] width 10 height 10
checkbox input "true"
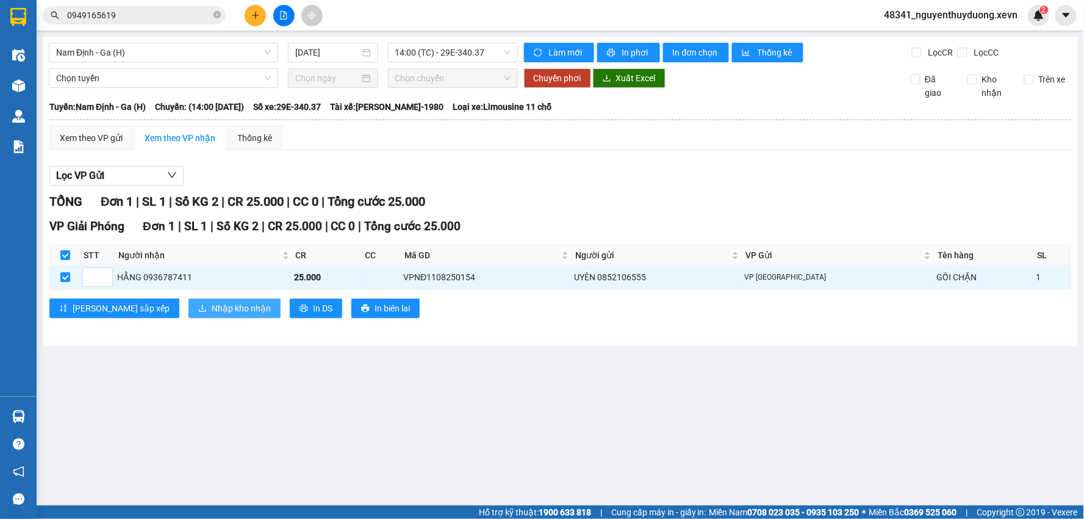
click at [189, 305] on button "Nhập kho nhận" at bounding box center [235, 308] width 92 height 20
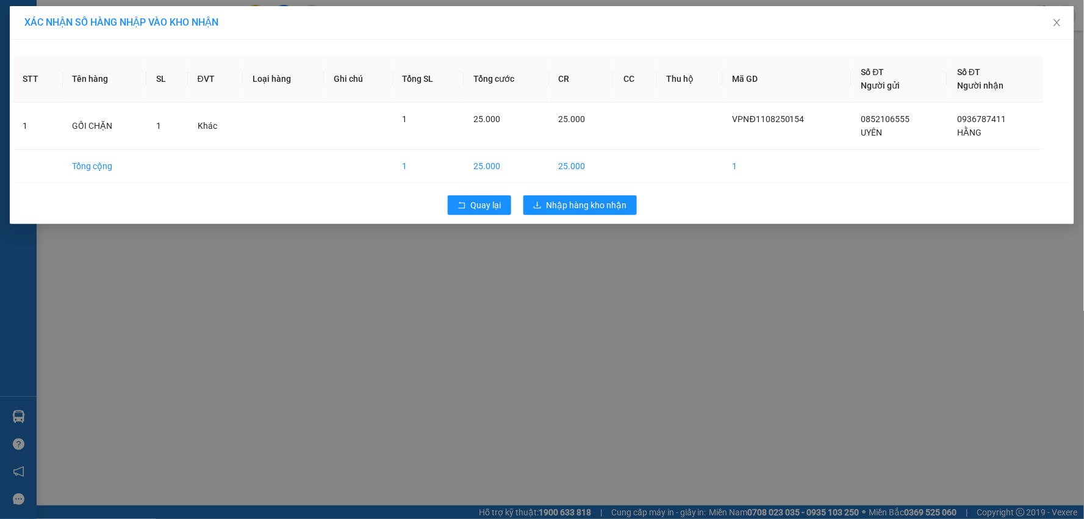
click at [585, 192] on div "Quay lại Nhập hàng kho nhận" at bounding box center [542, 205] width 1059 height 32
click at [576, 210] on span "Nhập hàng kho nhận" at bounding box center [587, 204] width 81 height 13
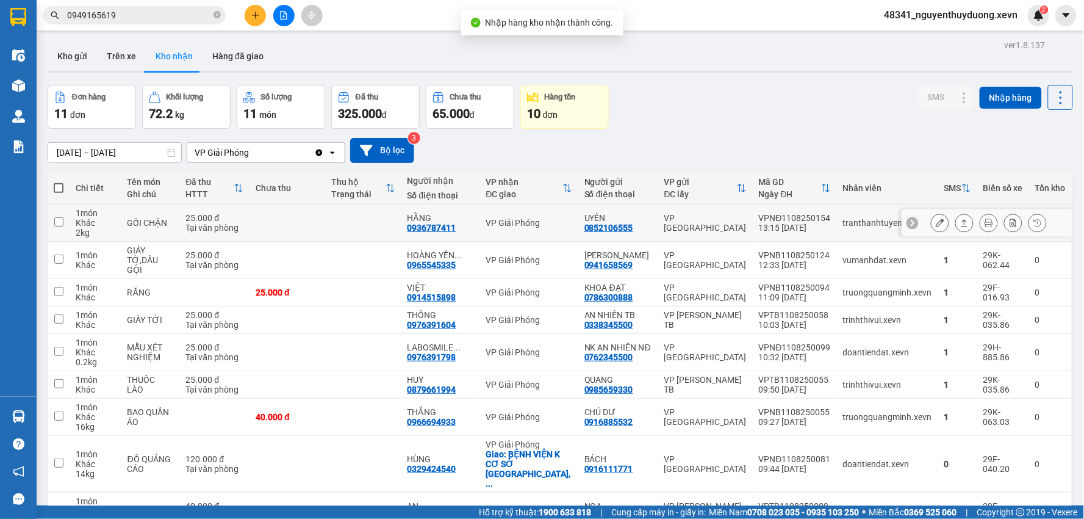
click at [180, 227] on td "GỐI CHẶN" at bounding box center [150, 222] width 59 height 37
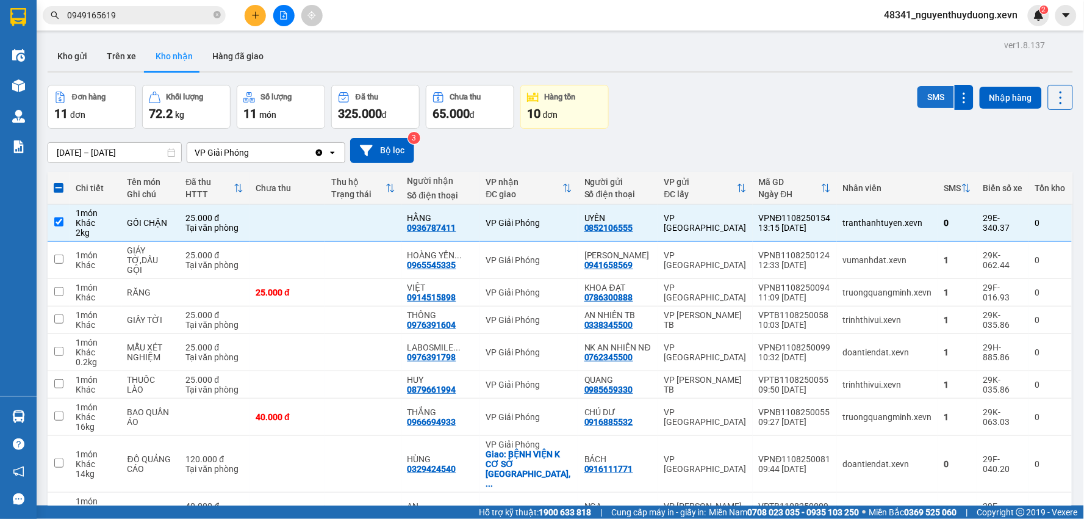
click at [924, 98] on button "SMS" at bounding box center [936, 97] width 37 height 22
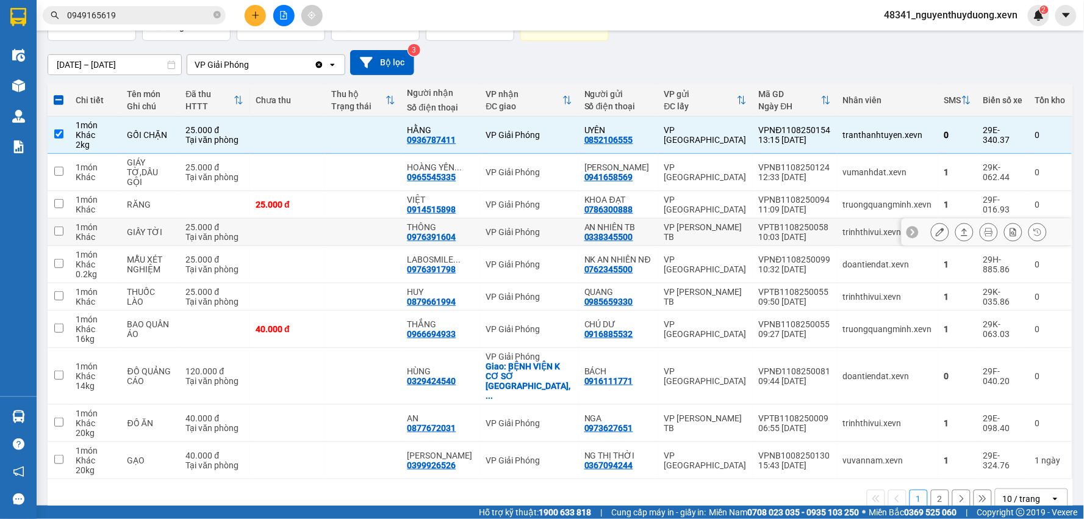
scroll to position [93, 0]
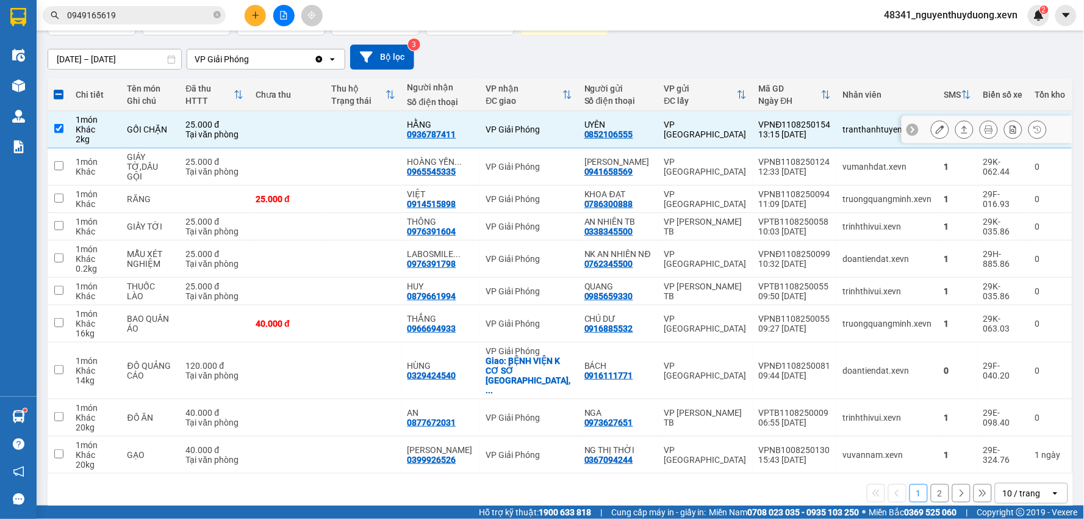
click at [56, 129] on input "checkbox" at bounding box center [58, 128] width 9 height 9
checkbox input "false"
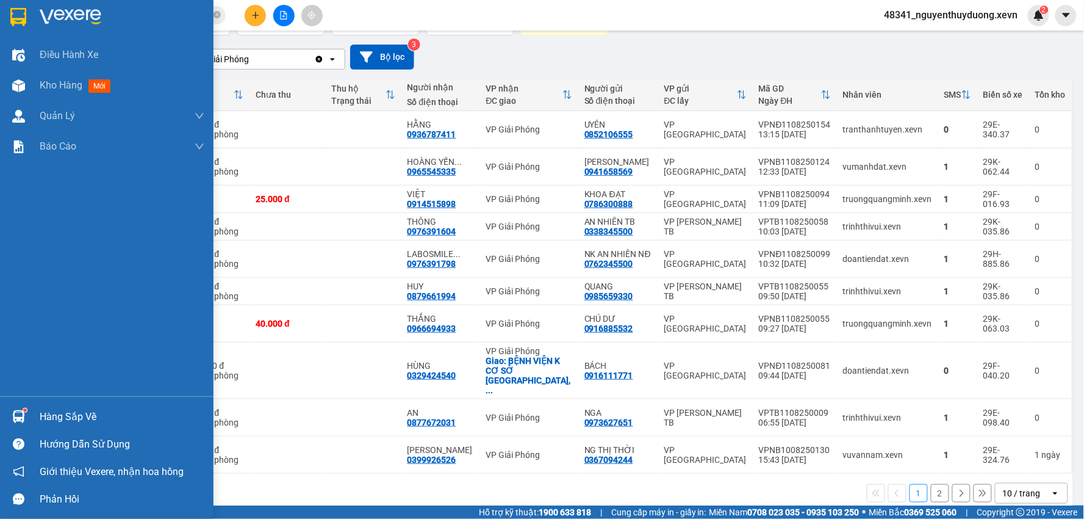
click at [67, 413] on div "Hàng sắp về" at bounding box center [122, 417] width 165 height 18
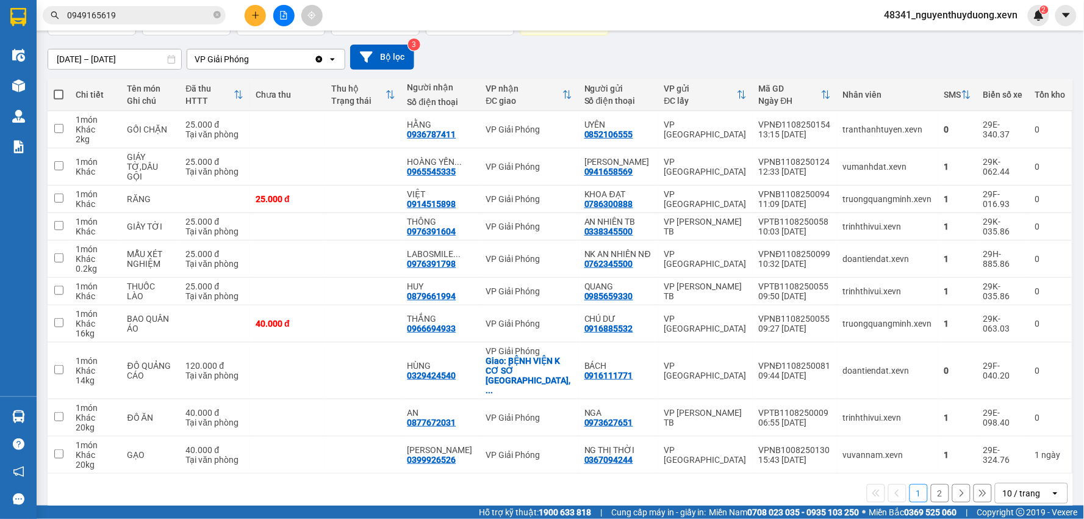
click at [78, 45] on section "Kết quả tìm kiếm ( 5 ) Bộ lọc Mã ĐH Trạng thái Món hàng Thu hộ Tổng cước Chưa c…" at bounding box center [542, 259] width 1084 height 519
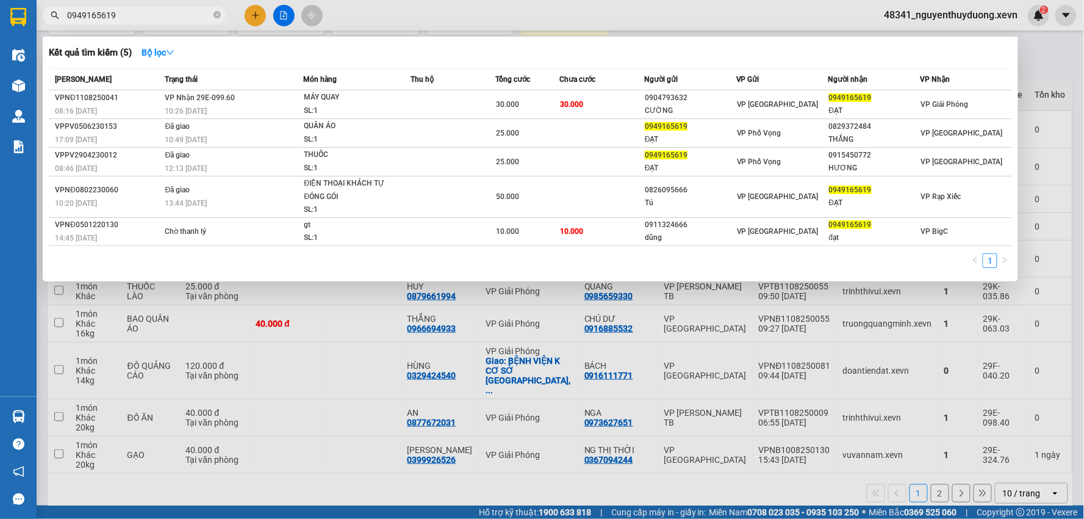
drag, startPoint x: 142, startPoint y: 9, endPoint x: 41, endPoint y: 26, distance: 102.2
click at [41, 26] on div "Kết quả tìm kiếm ( 5 ) Bộ lọc Mã ĐH Trạng thái Món hàng Thu hộ Tổng cước Chưa c…" at bounding box center [119, 15] width 238 height 21
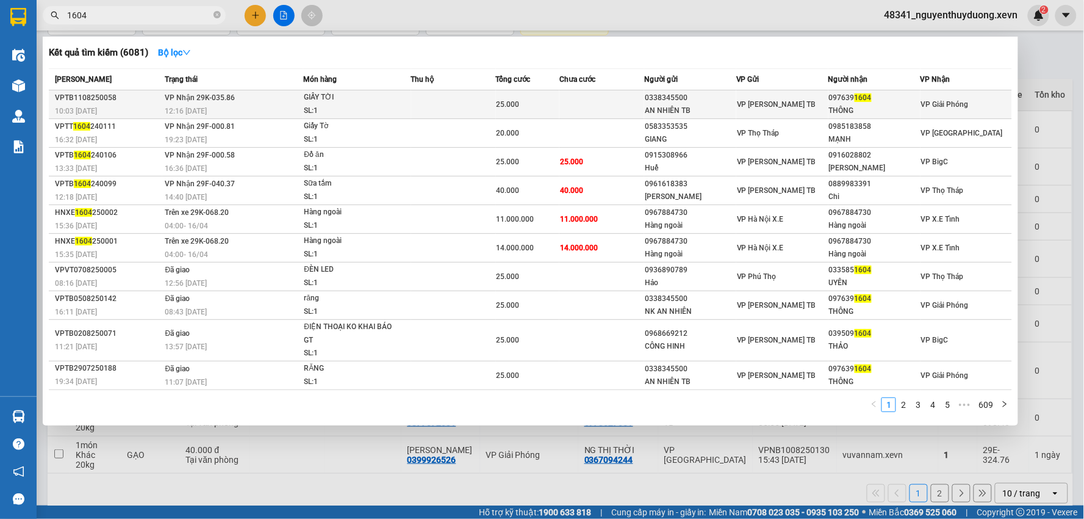
type input "1604"
click at [844, 98] on div "097639 1604" at bounding box center [874, 98] width 91 height 13
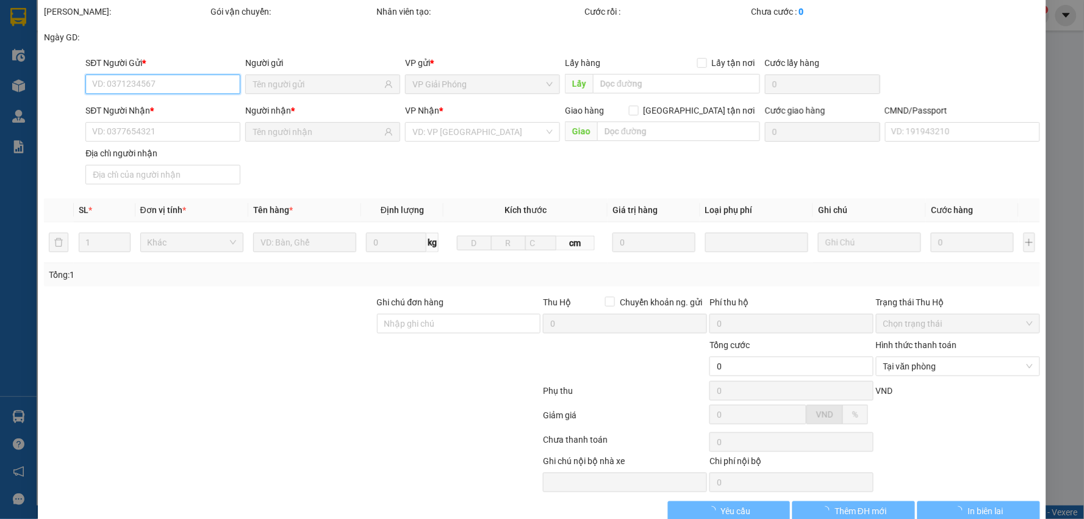
type input "0338345500"
type input "AN NHIÊN TB"
type input "0976391604"
type input "THÔNG"
type input "1"
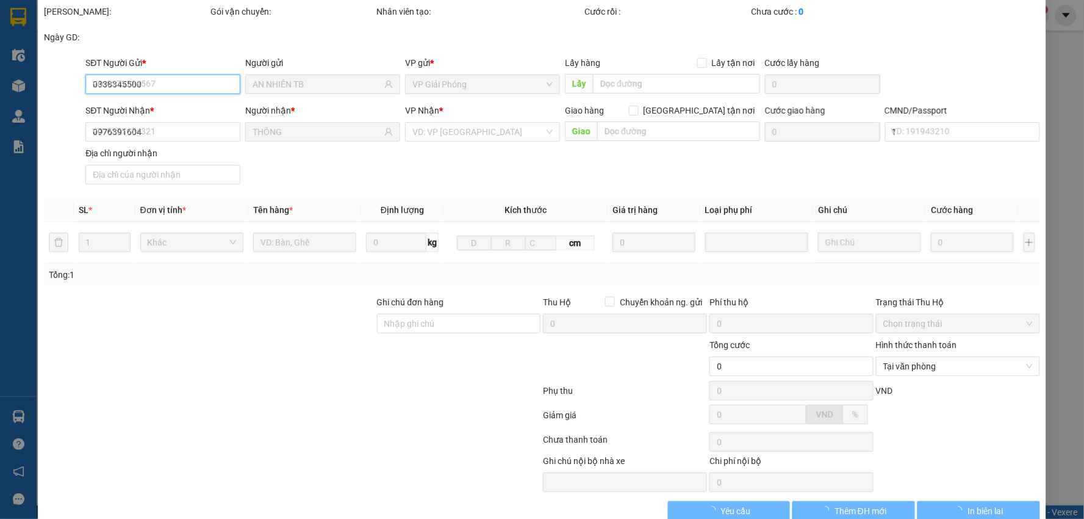
type input "25.000"
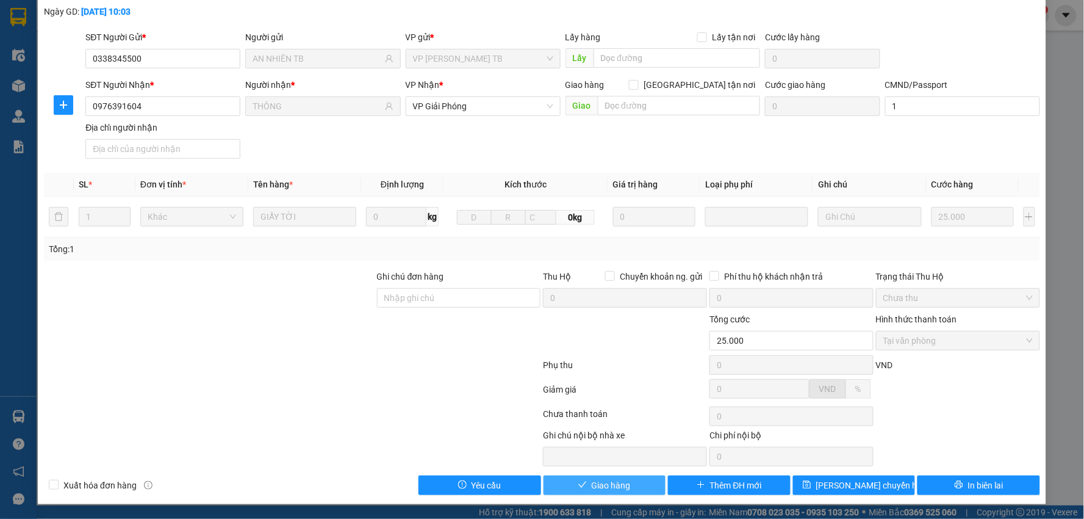
click at [641, 486] on button "Giao hàng" at bounding box center [605, 485] width 123 height 20
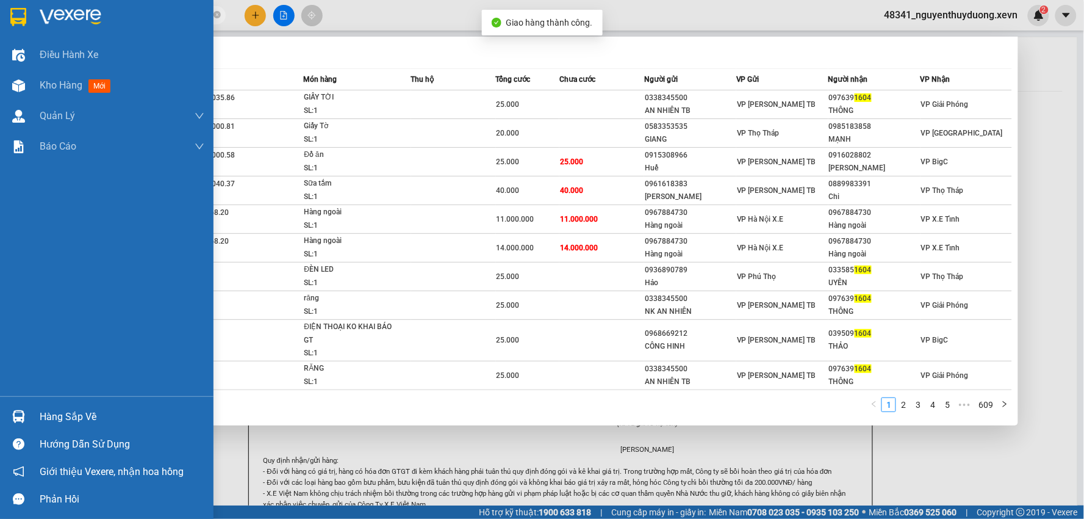
drag, startPoint x: 134, startPoint y: 16, endPoint x: 3, endPoint y: 32, distance: 132.1
click at [3, 32] on section "Kết quả tìm kiếm ( 6081 ) Bộ lọc Mã ĐH Trạng thái Món hàng Thu hộ Tổng cước Chư…" at bounding box center [542, 259] width 1084 height 519
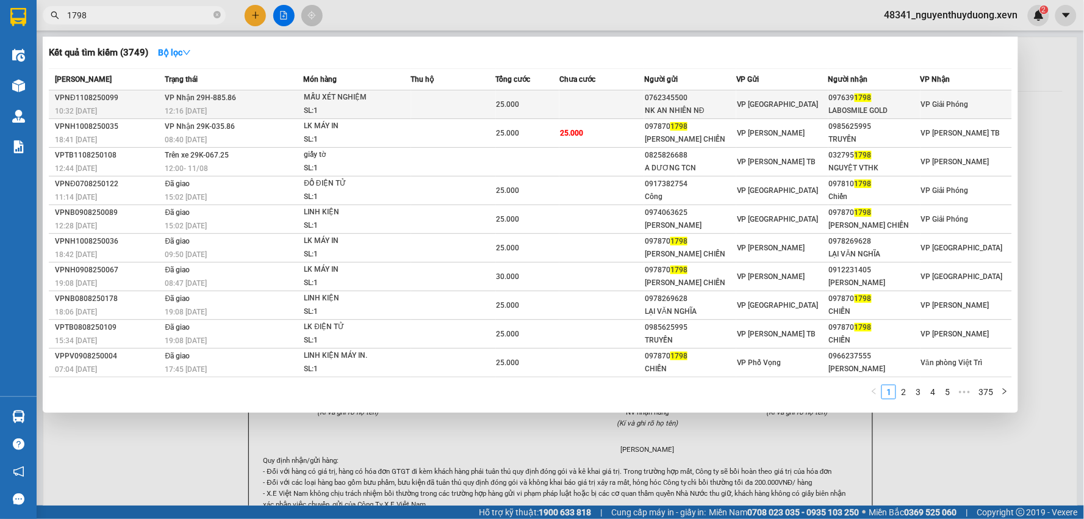
type input "1798"
click at [873, 111] on div "LABOSMILE GOLD" at bounding box center [874, 110] width 91 height 13
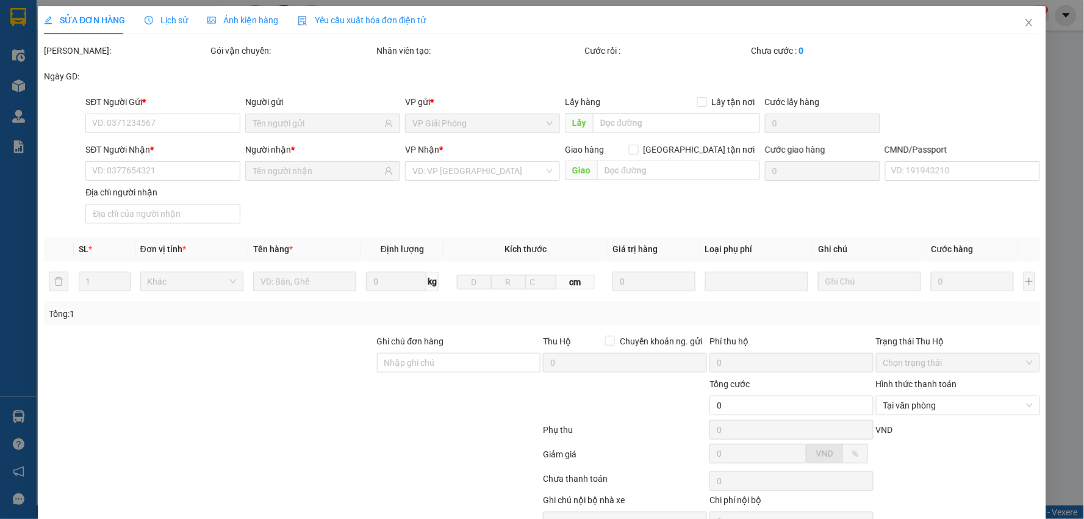
type input "0762345500"
type input "NK AN NHIÊN NĐ"
type input "0976391798"
type input "LABOSMILE GOLD"
type input "[PERSON_NAME]"
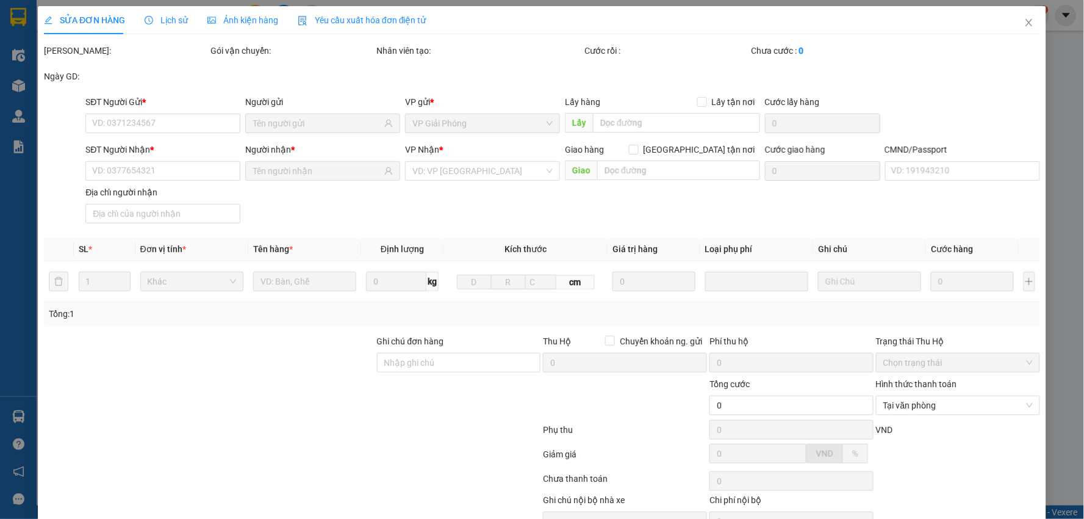
type input "25.000"
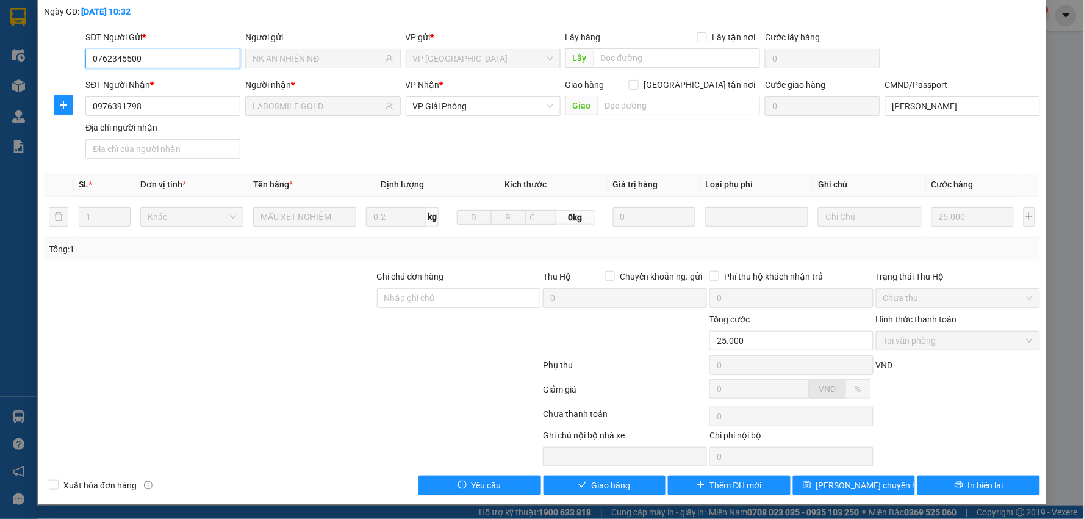
scroll to position [65, 0]
click at [598, 490] on span "Giao hàng" at bounding box center [611, 484] width 39 height 13
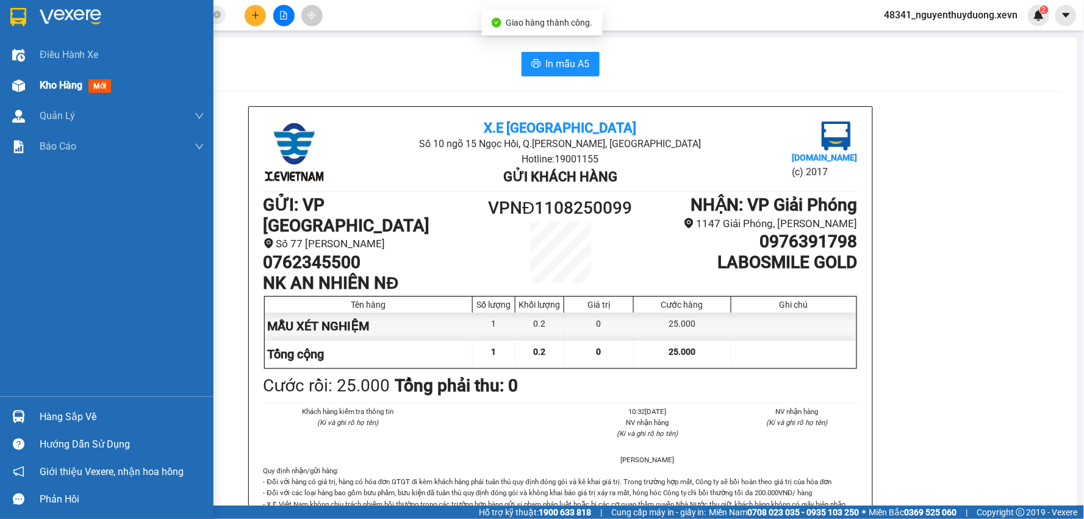
click at [37, 89] on div "Kho hàng mới" at bounding box center [107, 85] width 214 height 31
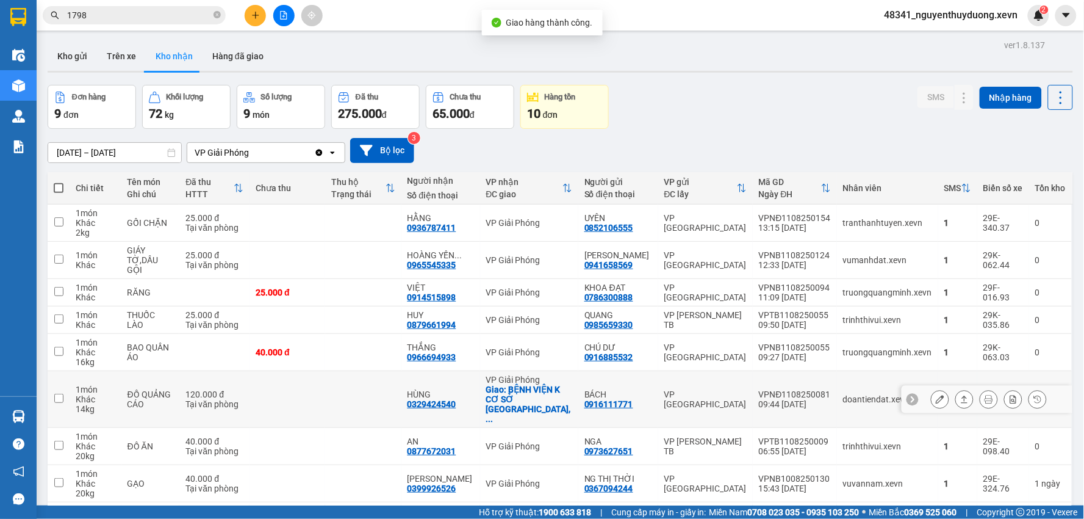
scroll to position [65, 0]
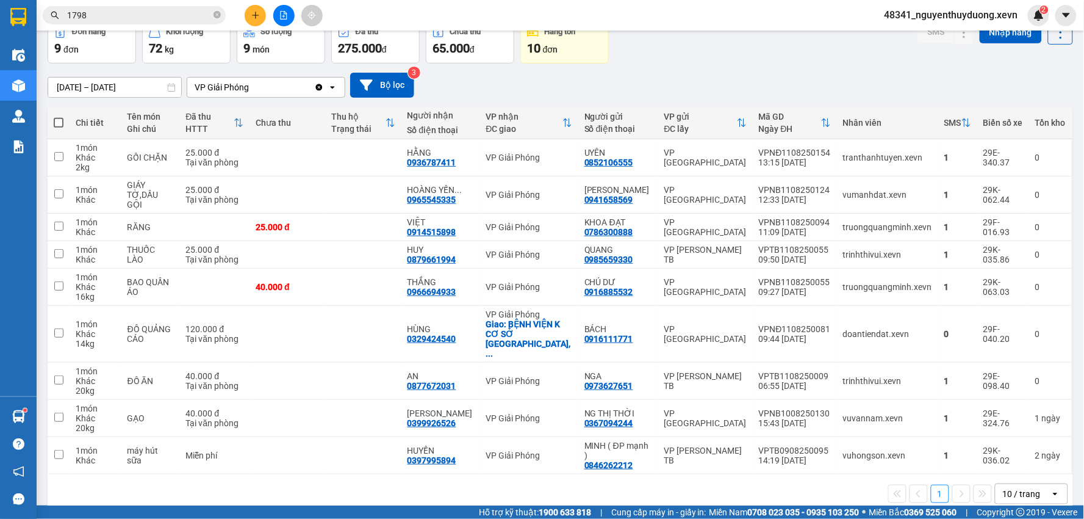
click at [120, 9] on input "1798" at bounding box center [139, 15] width 144 height 13
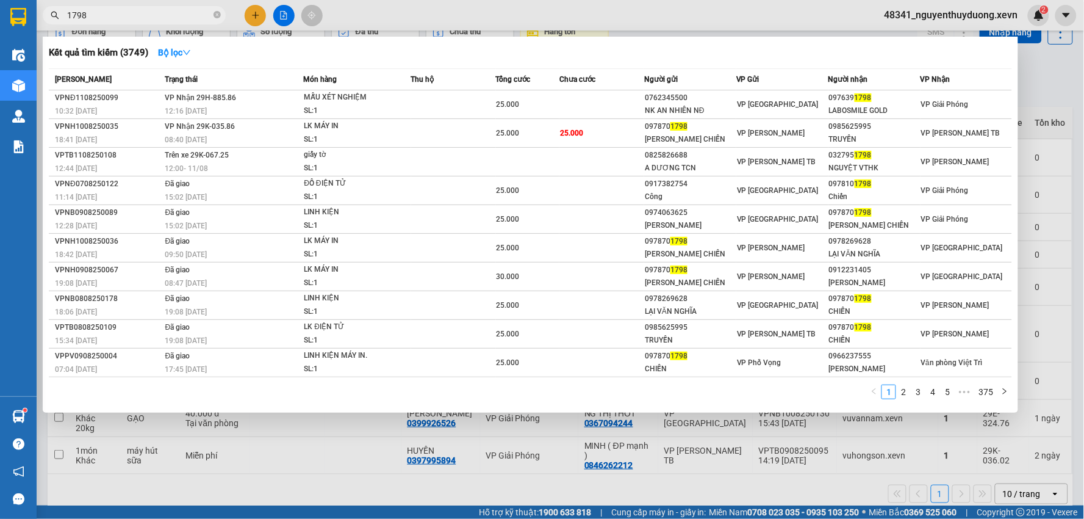
drag, startPoint x: 108, startPoint y: 9, endPoint x: 13, endPoint y: 34, distance: 98.6
click at [28, 28] on section "Kết quả tìm kiếm ( 3749 ) Bộ lọc Mã ĐH Trạng thái Món hàng Thu hộ Tổng cước Chư…" at bounding box center [542, 259] width 1084 height 519
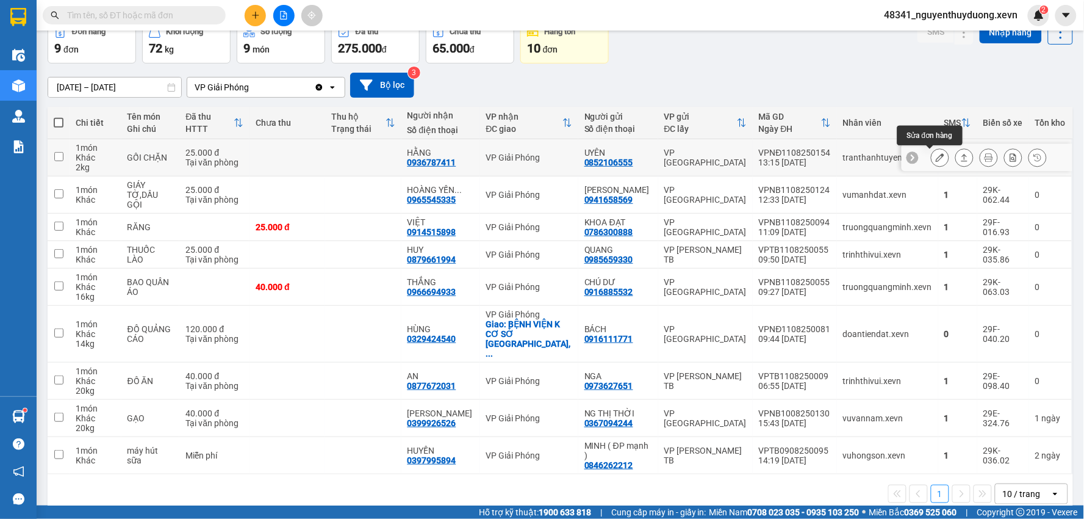
click at [932, 153] on button at bounding box center [940, 157] width 17 height 21
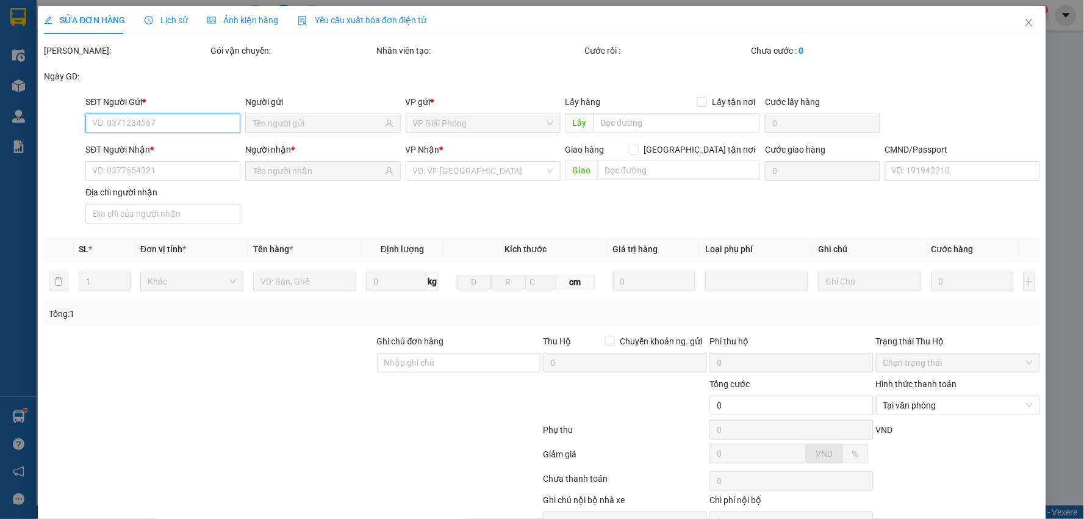
type input "0852106555"
type input "UYÊN"
type input "0936787411"
type input "HẰNG"
type input "25.000"
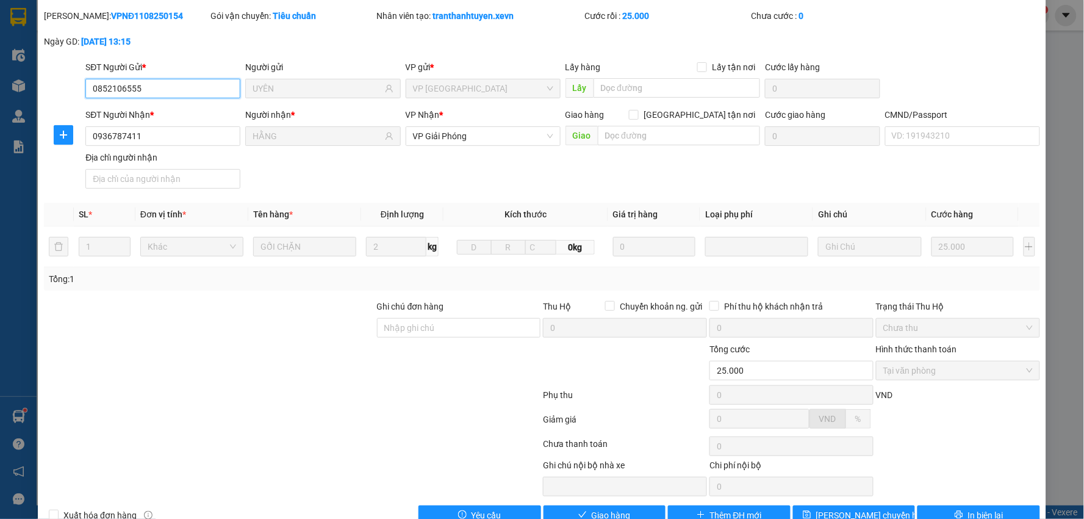
scroll to position [65, 0]
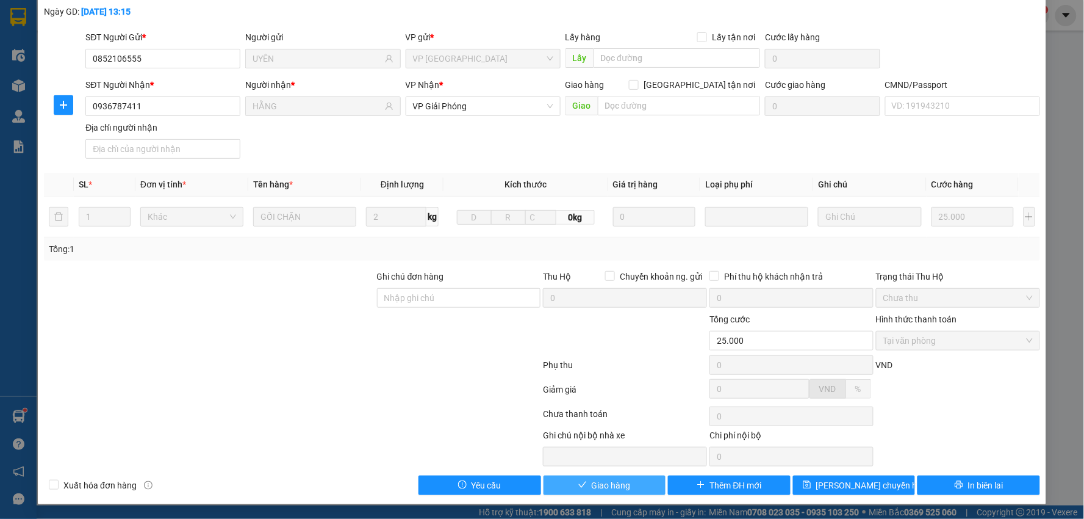
click at [582, 483] on button "Giao hàng" at bounding box center [605, 485] width 123 height 20
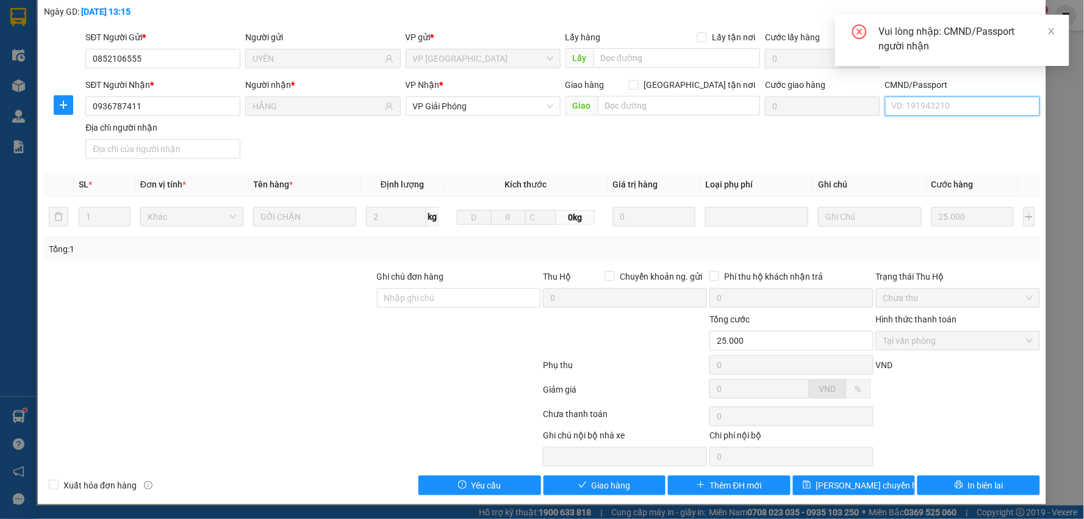
click at [909, 108] on input "CMND/Passport" at bounding box center [962, 106] width 155 height 20
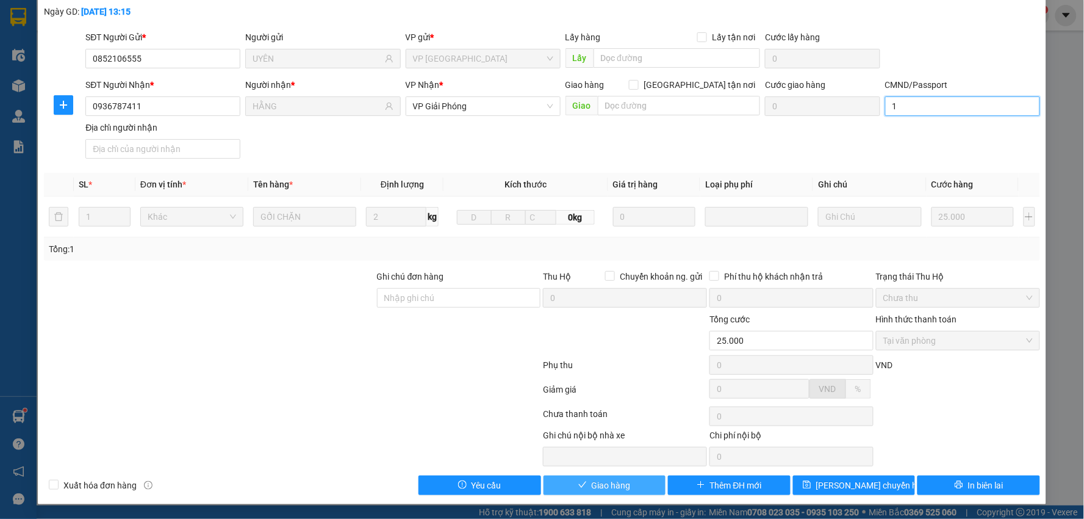
type input "1"
click at [572, 477] on button "Giao hàng" at bounding box center [605, 485] width 123 height 20
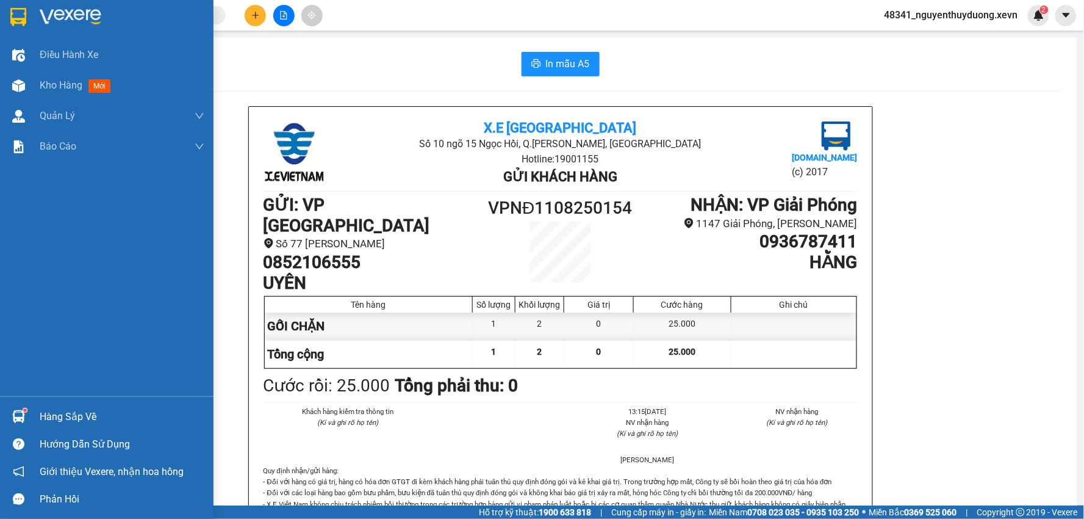
click at [65, 414] on div "Hàng sắp về" at bounding box center [122, 417] width 165 height 18
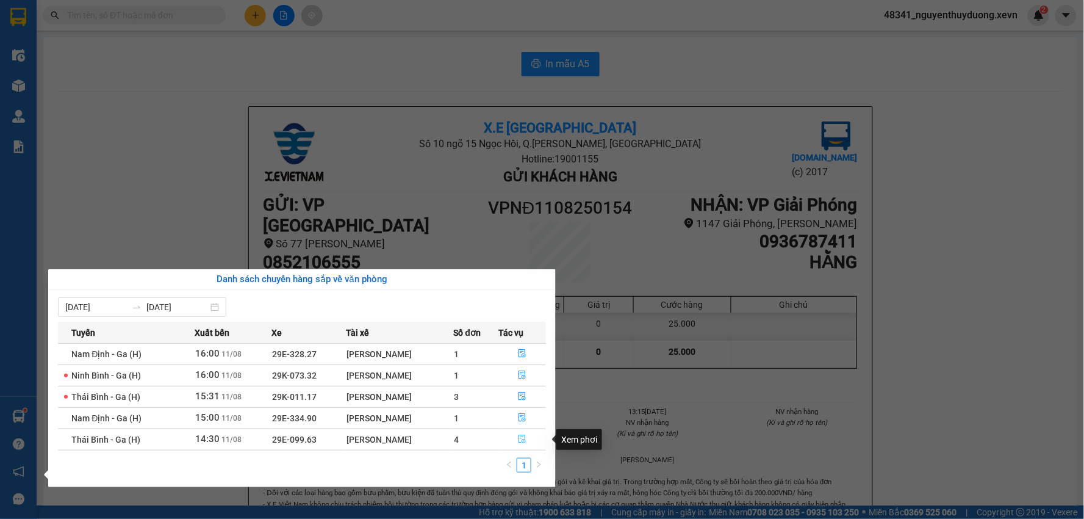
click at [521, 445] on button "button" at bounding box center [522, 440] width 46 height 20
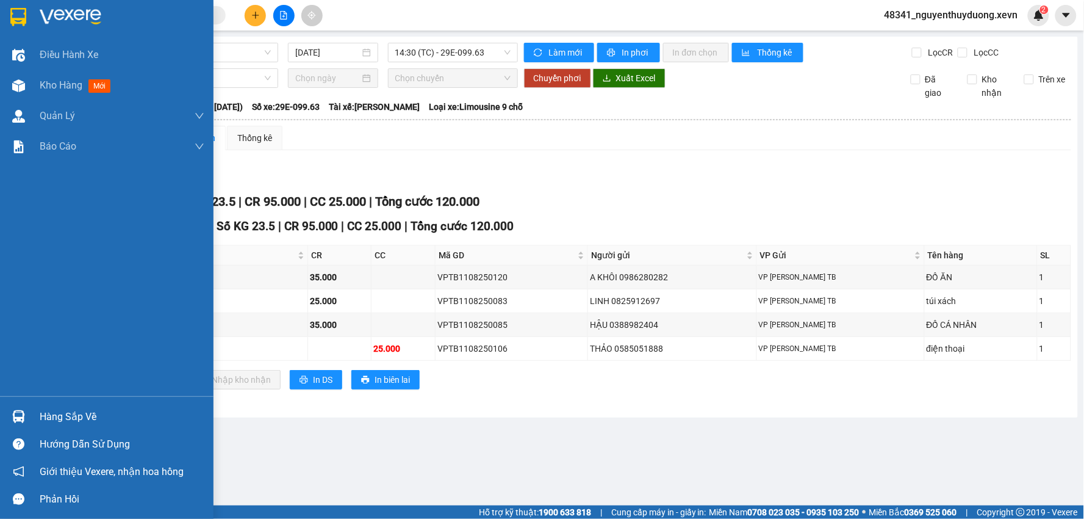
click at [64, 413] on div "Hàng sắp về" at bounding box center [122, 417] width 165 height 18
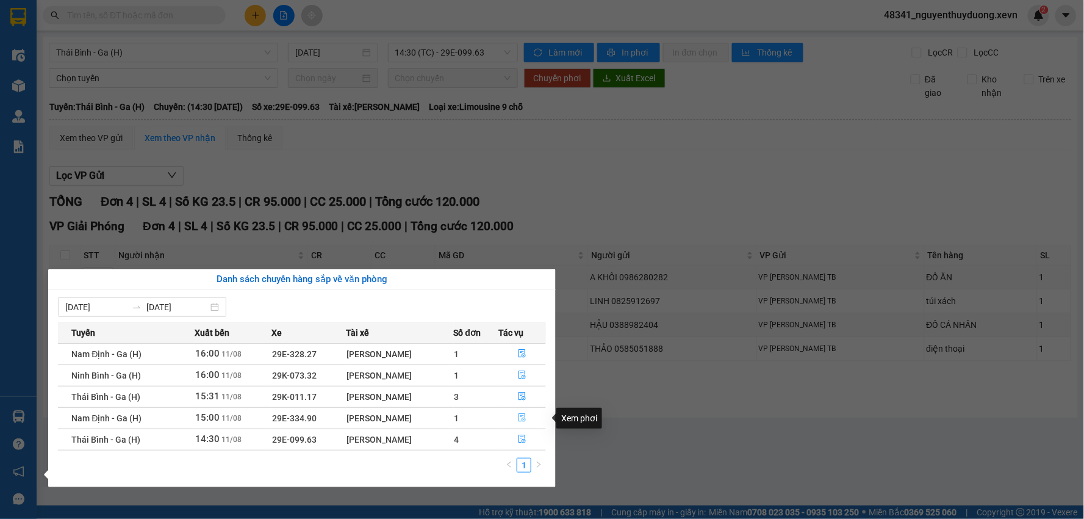
click at [523, 421] on icon "file-done" at bounding box center [522, 417] width 7 height 9
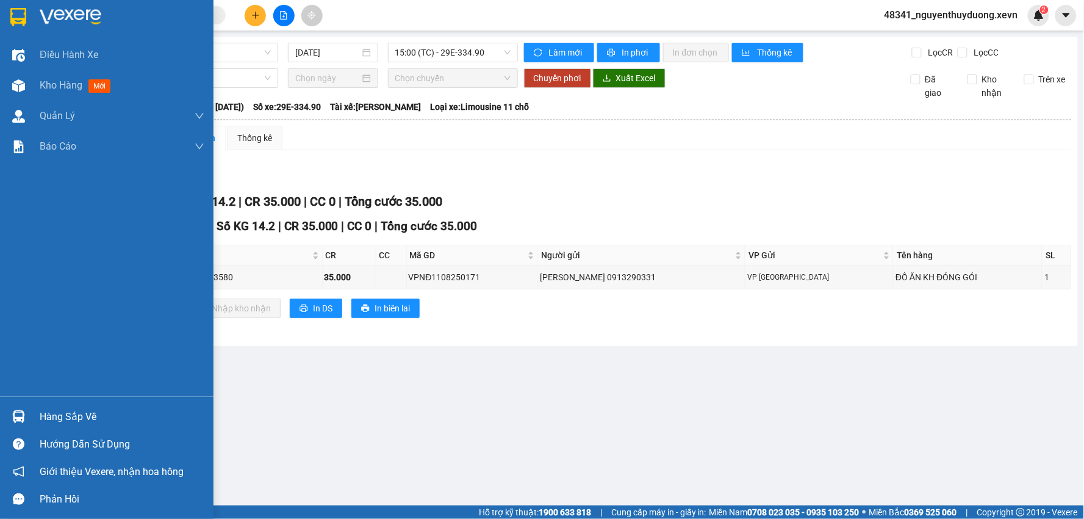
click at [92, 416] on div "Hàng sắp về" at bounding box center [122, 417] width 165 height 18
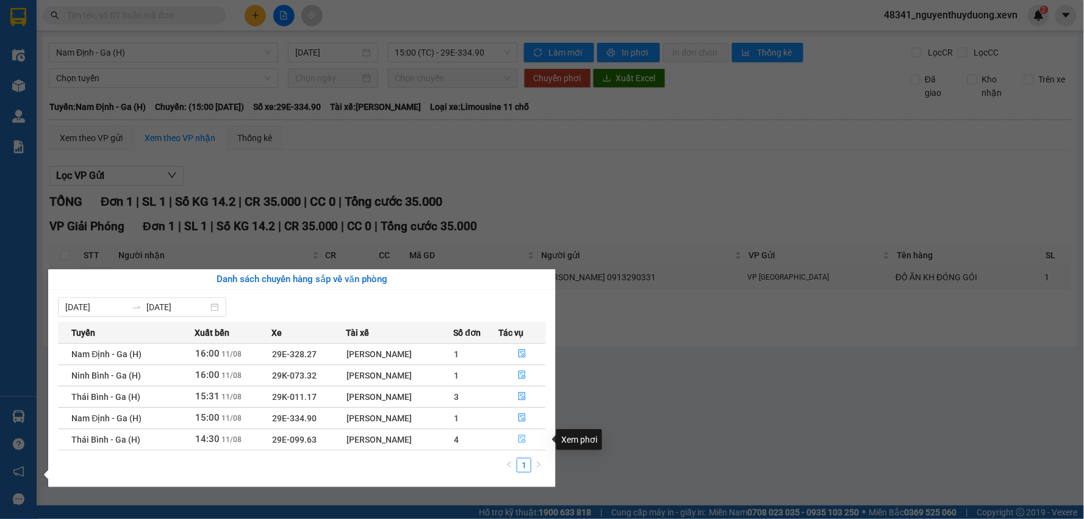
click at [532, 442] on button "button" at bounding box center [522, 440] width 46 height 20
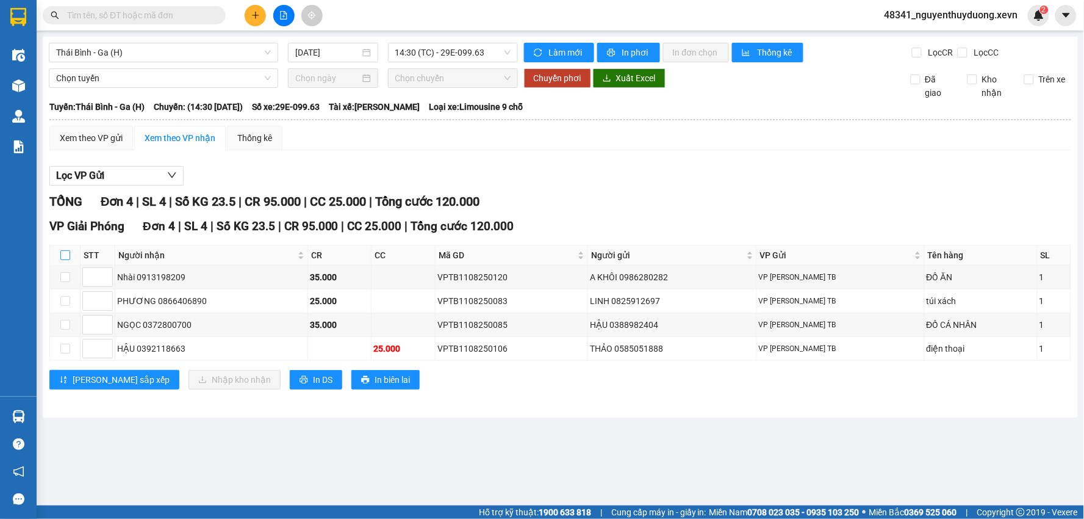
click at [63, 257] on input "checkbox" at bounding box center [65, 255] width 10 height 10
checkbox input "true"
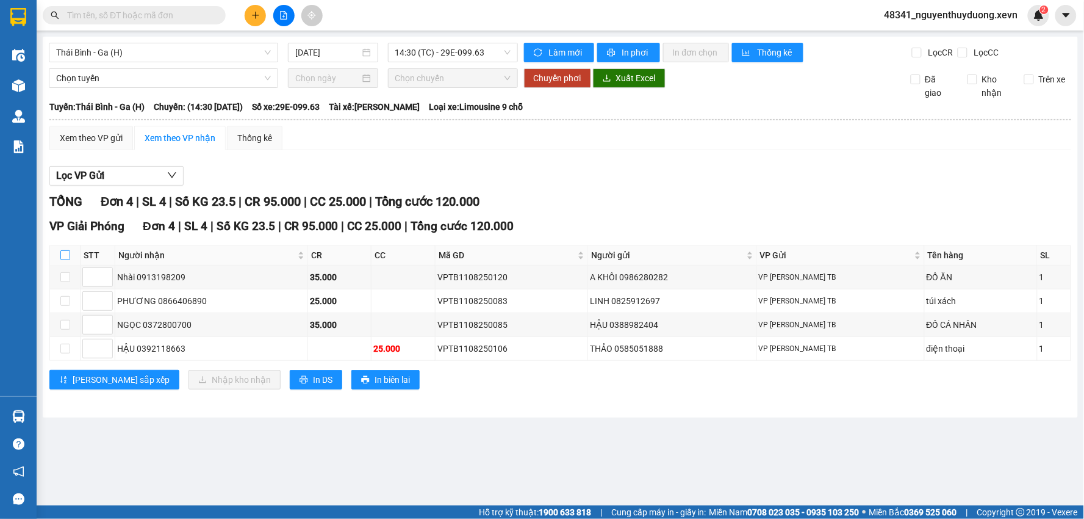
checkbox input "true"
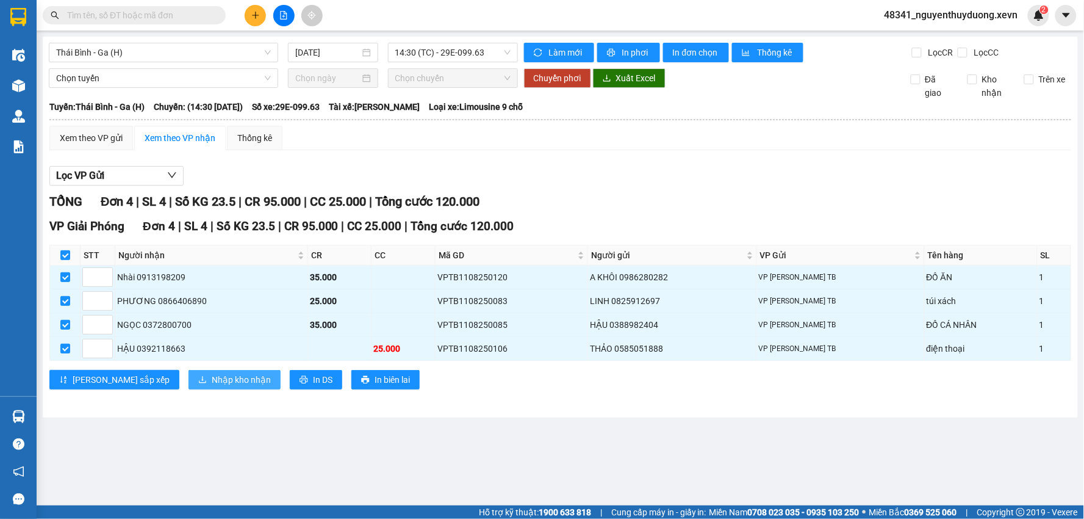
click at [212, 379] on span "Nhập kho nhận" at bounding box center [241, 379] width 59 height 13
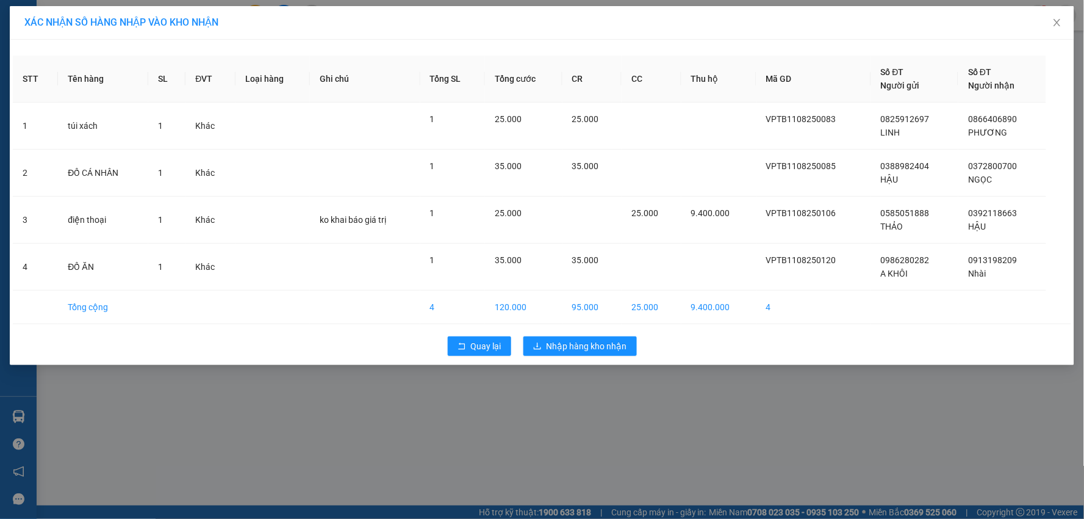
click at [575, 331] on div "Quay lại Nhập hàng kho nhận" at bounding box center [542, 346] width 1059 height 32
click at [560, 353] on button "Nhập hàng kho nhận" at bounding box center [581, 346] width 114 height 20
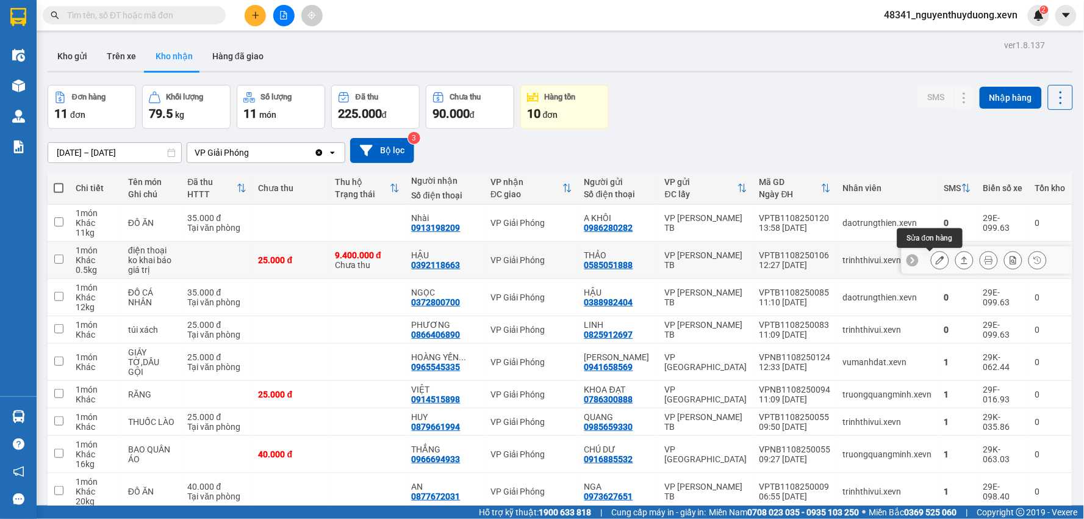
click at [936, 261] on icon at bounding box center [940, 260] width 9 height 9
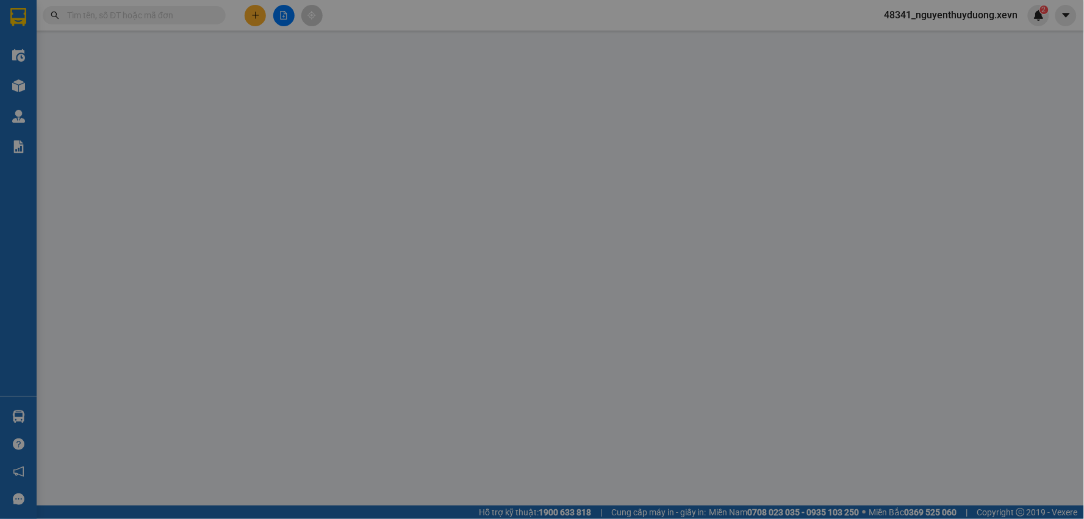
type input "0585051888"
type input "THẢO"
type input "0392118663"
type input "HẬU"
type input "034203007706 pham văn hậu"
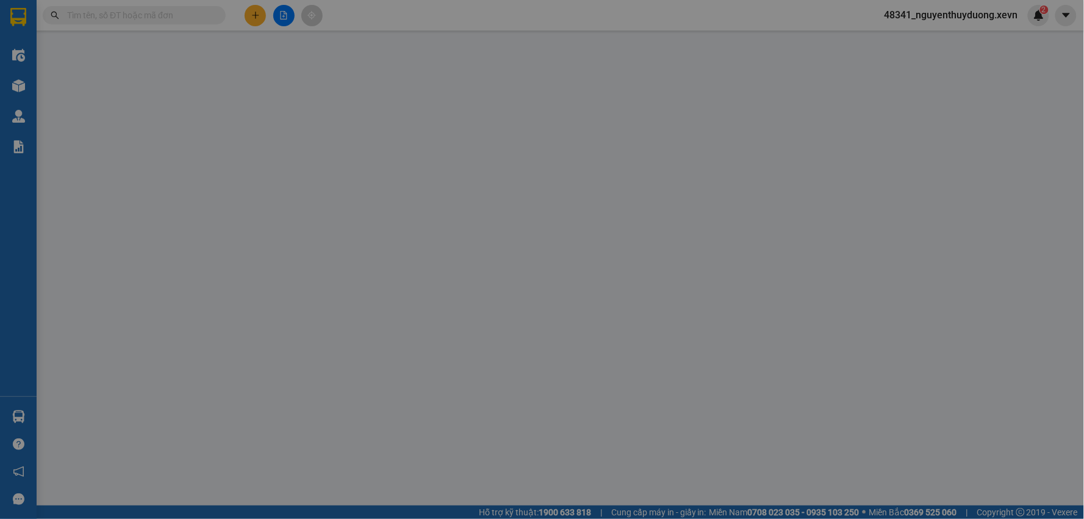
type input "25.000"
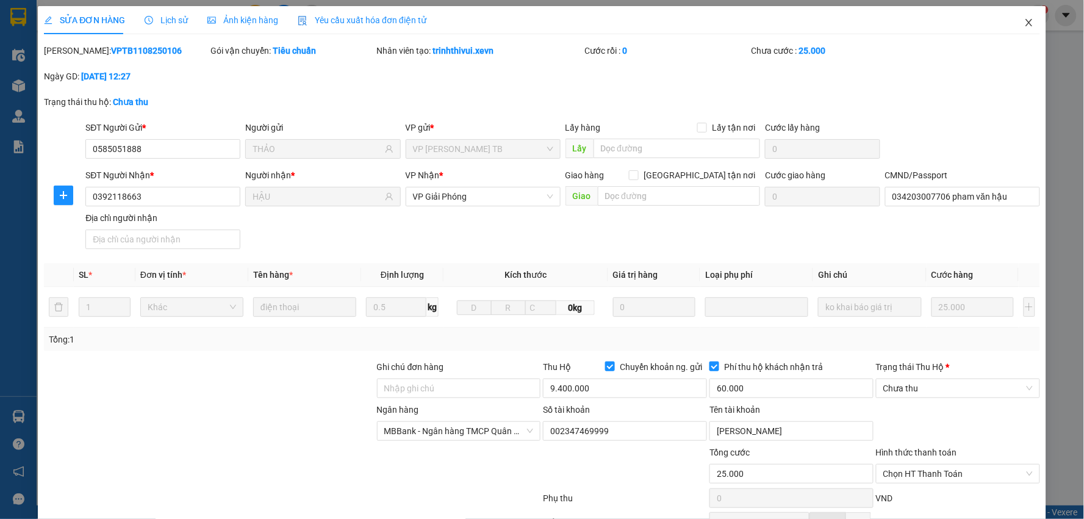
drag, startPoint x: 0, startPoint y: 550, endPoint x: 1020, endPoint y: 23, distance: 1148.8
click at [1026, 23] on icon "close" at bounding box center [1029, 22] width 7 height 7
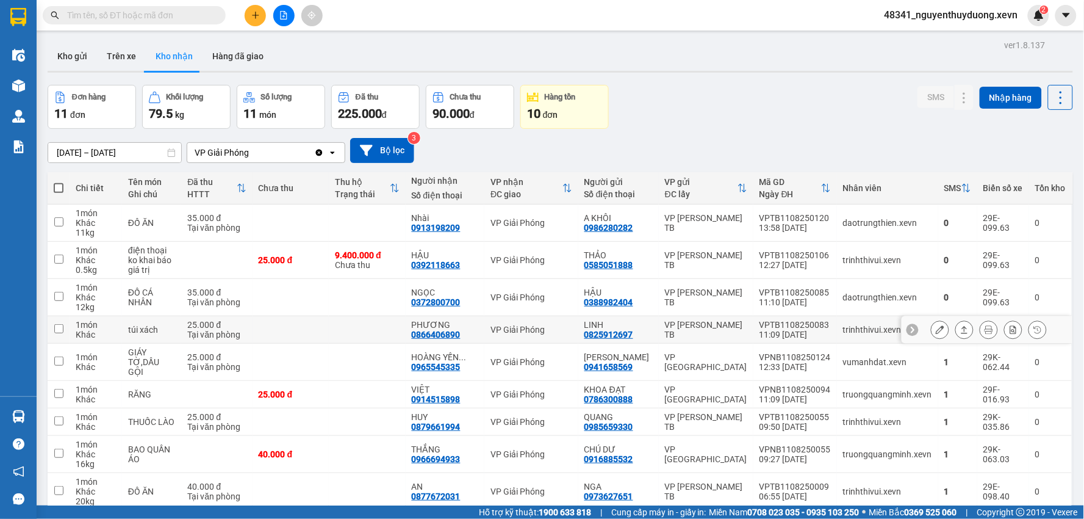
click at [330, 326] on td at bounding box center [291, 329] width 77 height 27
checkbox input "true"
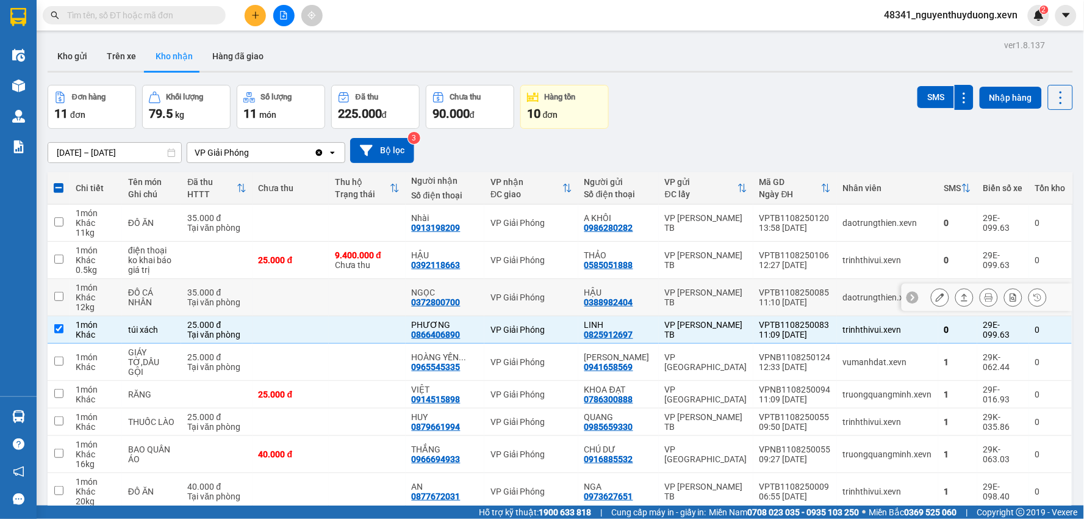
click at [265, 287] on td at bounding box center [291, 297] width 77 height 37
checkbox input "true"
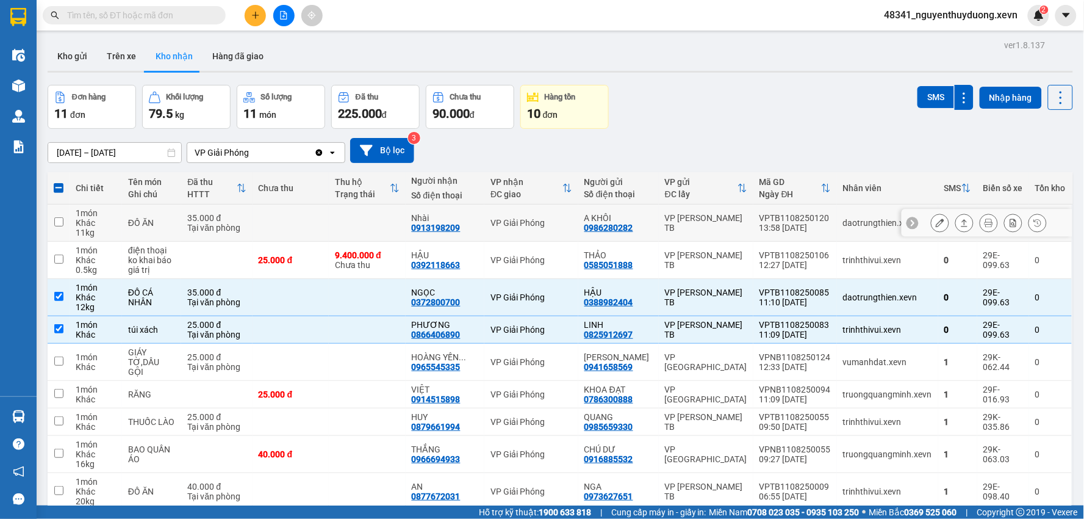
click at [280, 229] on td at bounding box center [291, 222] width 77 height 37
checkbox input "true"
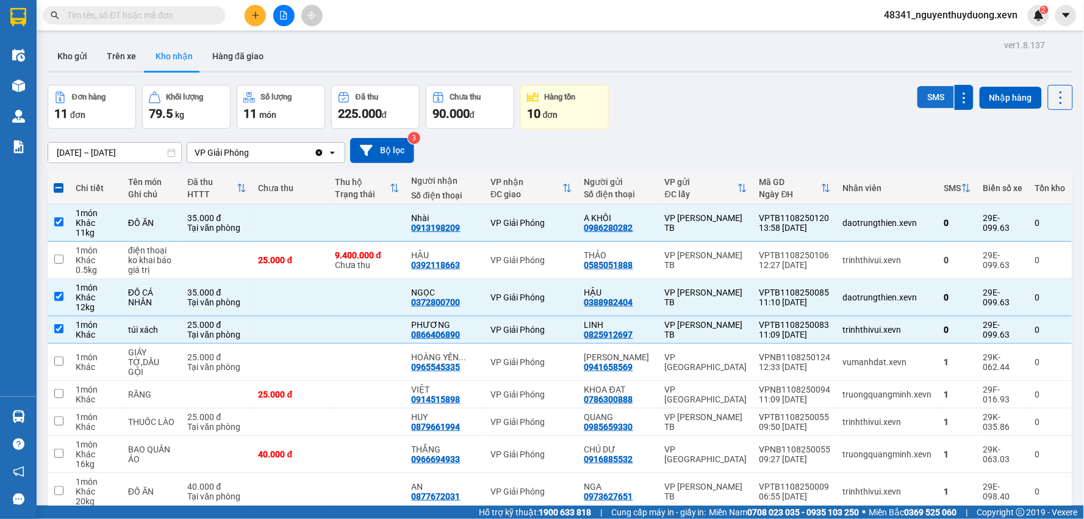
click at [919, 104] on button "SMS" at bounding box center [936, 97] width 37 height 22
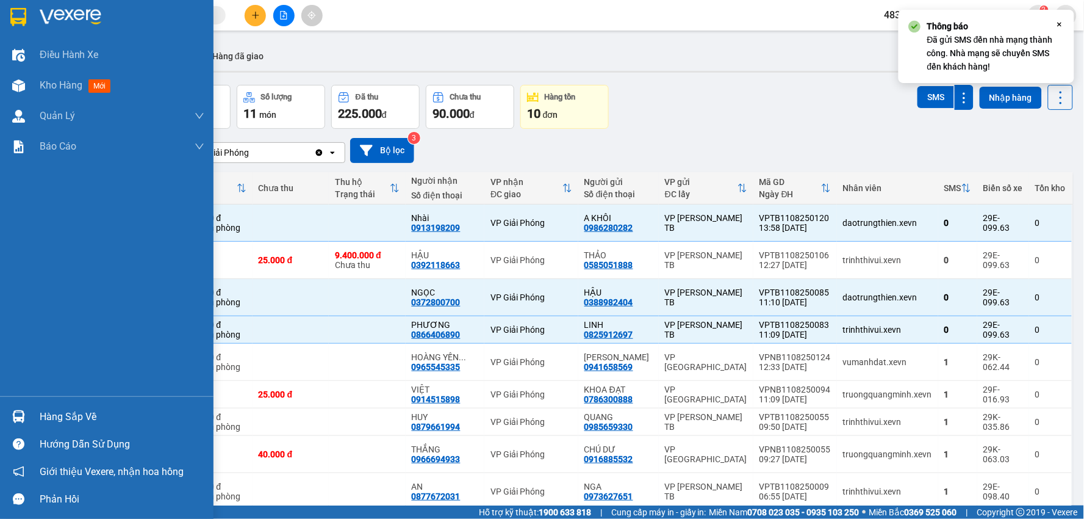
click at [65, 408] on div "Hàng sắp về" at bounding box center [122, 417] width 165 height 18
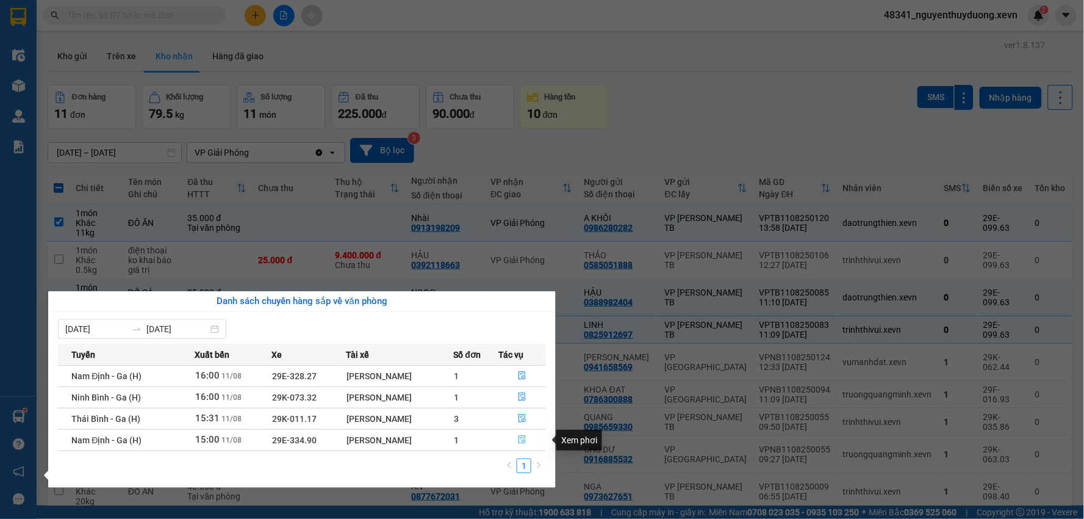
click at [520, 441] on icon "file-done" at bounding box center [522, 439] width 7 height 9
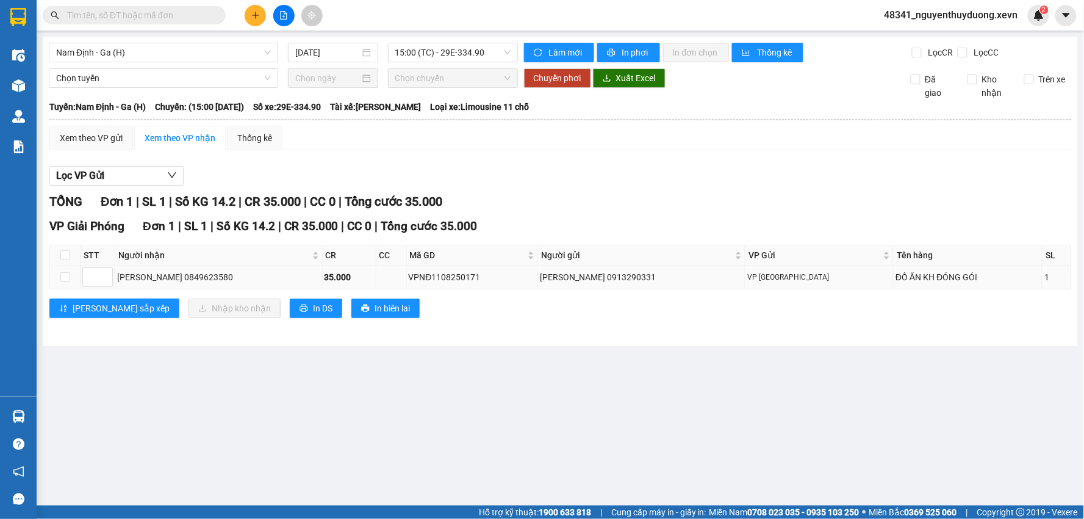
click at [140, 280] on div "[PERSON_NAME] 0849623580" at bounding box center [218, 276] width 203 height 13
click at [71, 273] on td at bounding box center [65, 277] width 31 height 24
click at [63, 277] on input "checkbox" at bounding box center [65, 277] width 10 height 10
checkbox input "true"
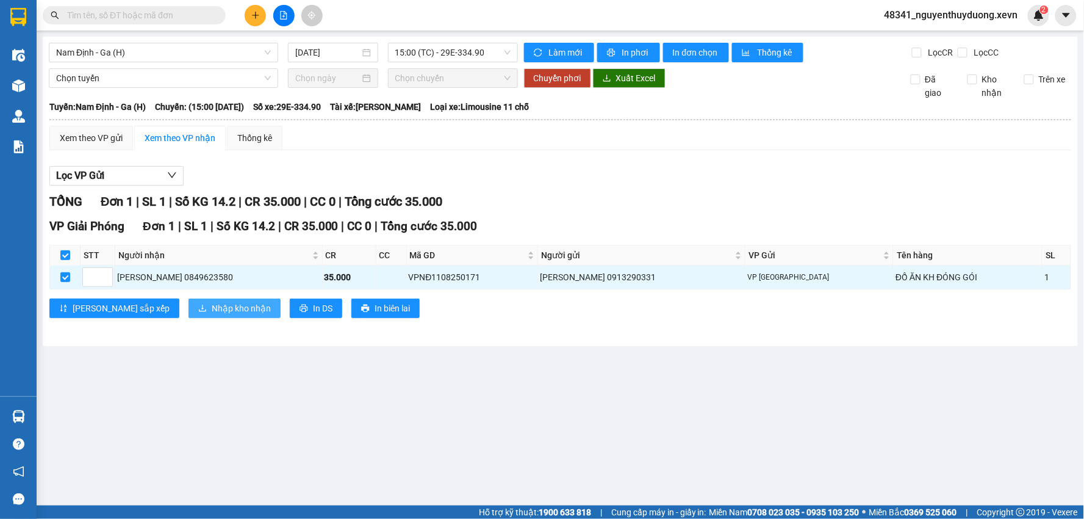
click at [212, 312] on span "Nhập kho nhận" at bounding box center [241, 307] width 59 height 13
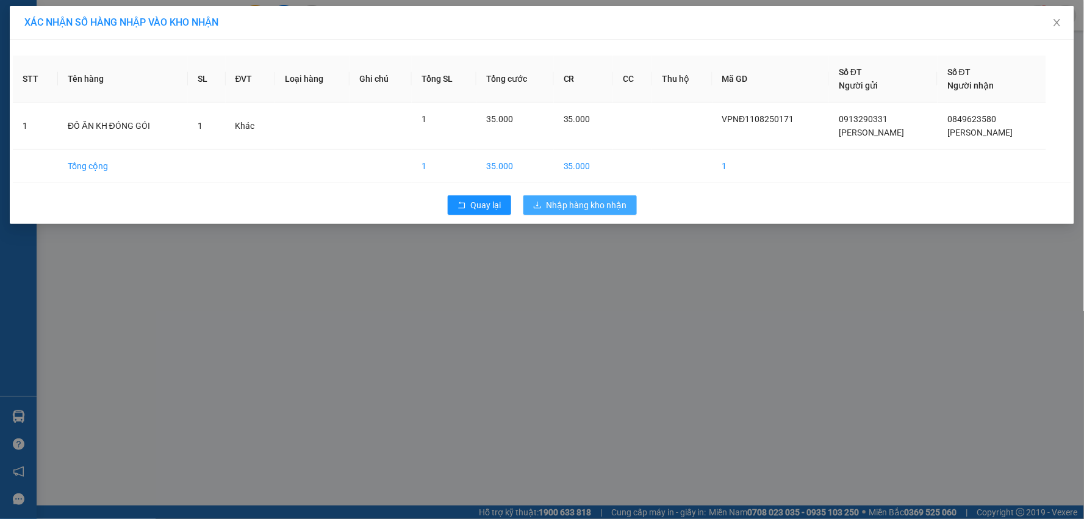
click at [619, 202] on span "Nhập hàng kho nhận" at bounding box center [587, 204] width 81 height 13
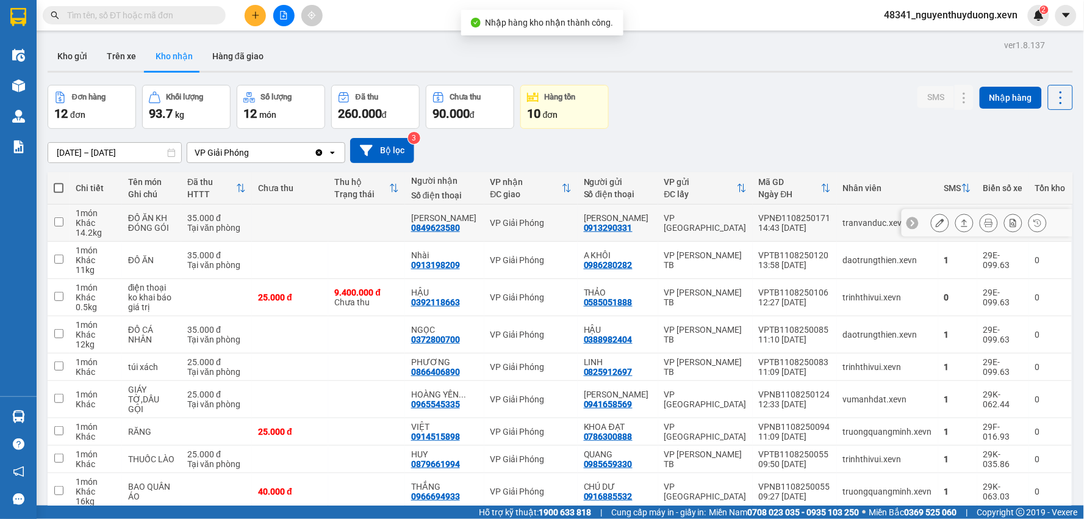
click at [160, 222] on div "ĐỒ ĂN KH ĐÓNG GÓI" at bounding box center [151, 223] width 47 height 20
checkbox input "true"
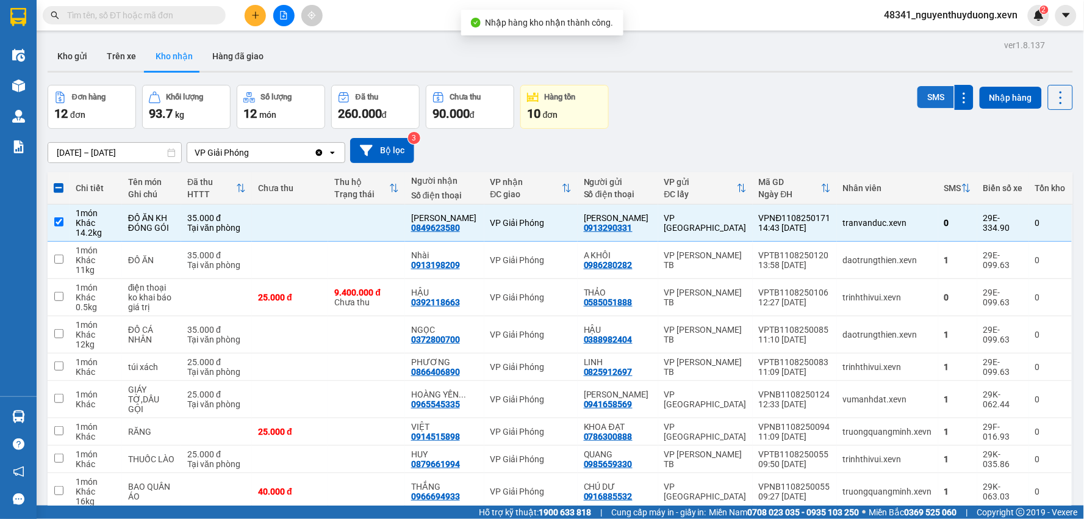
click at [923, 98] on button "SMS" at bounding box center [936, 97] width 37 height 22
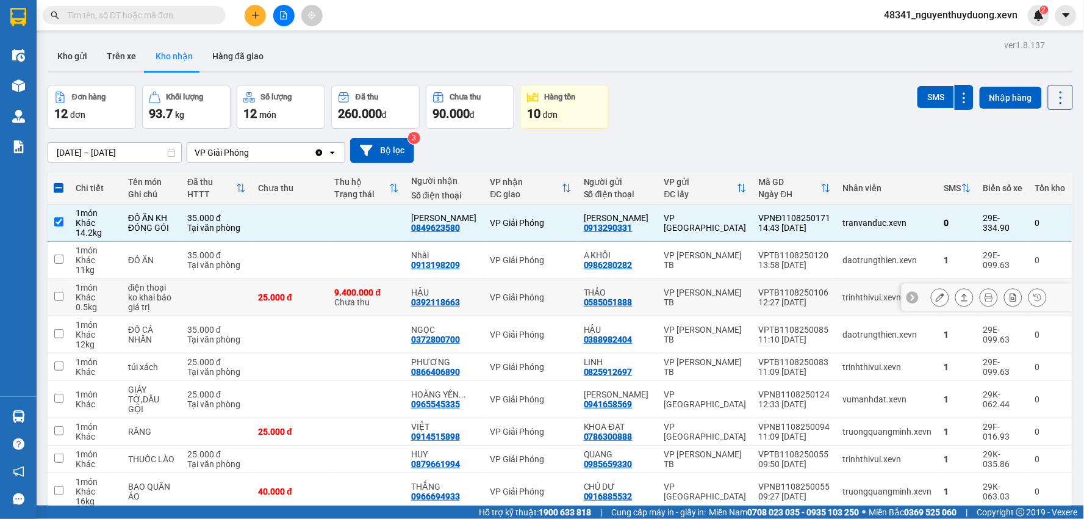
click at [985, 297] on icon at bounding box center [989, 297] width 9 height 9
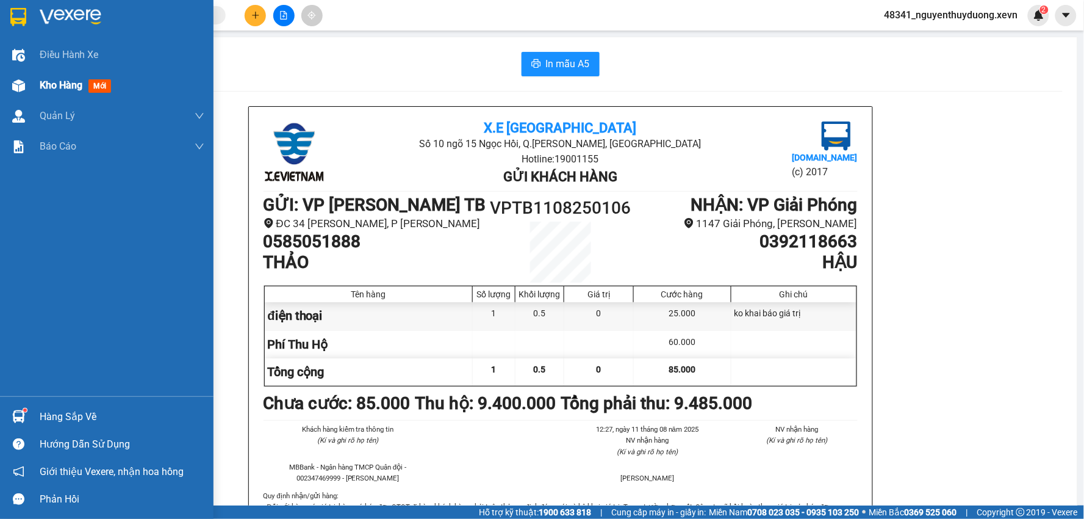
click at [63, 87] on span "Kho hàng" at bounding box center [61, 85] width 43 height 12
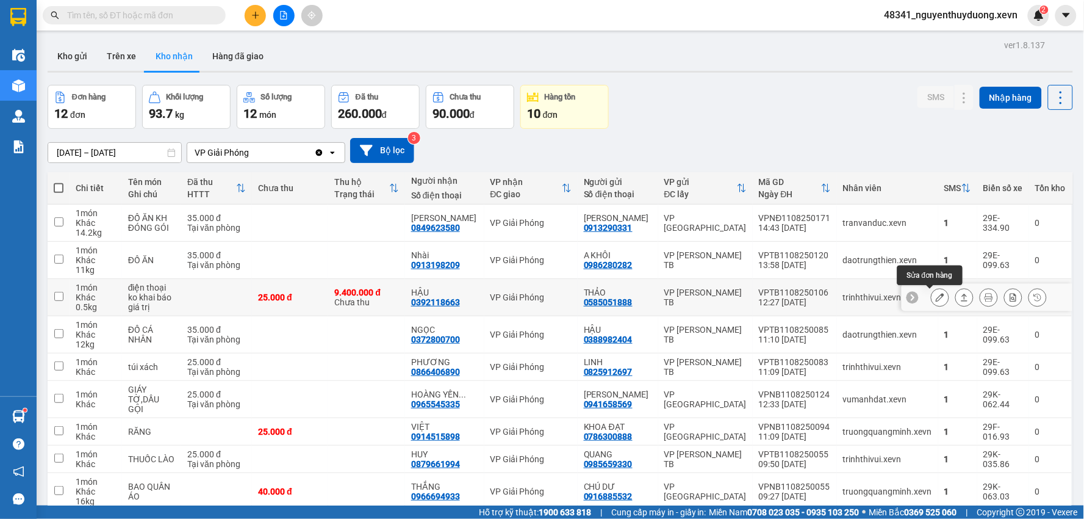
click at [936, 295] on icon at bounding box center [940, 297] width 9 height 9
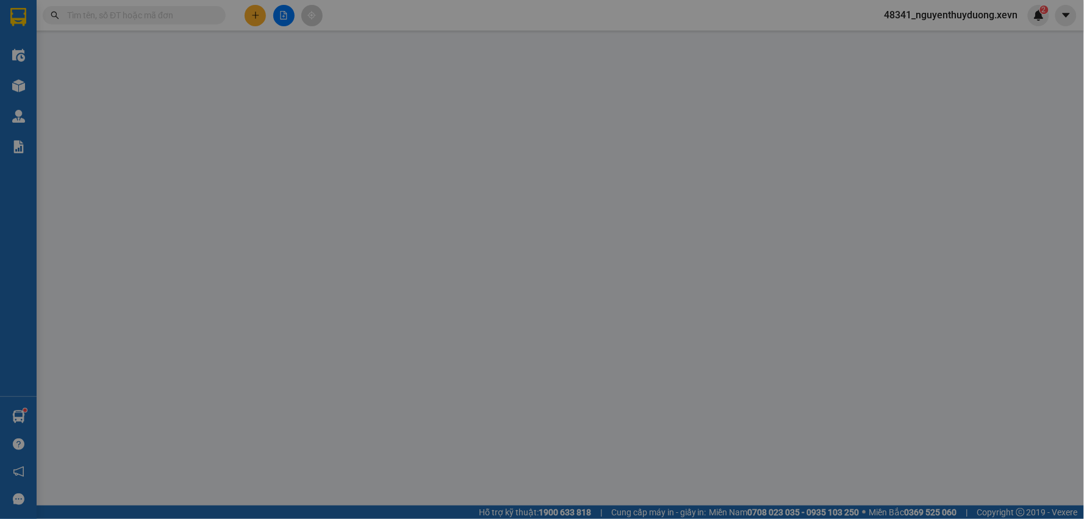
type input "0585051888"
type input "THẢO"
type input "0392118663"
type input "HẬU"
type input "034203007706 pham văn hậu"
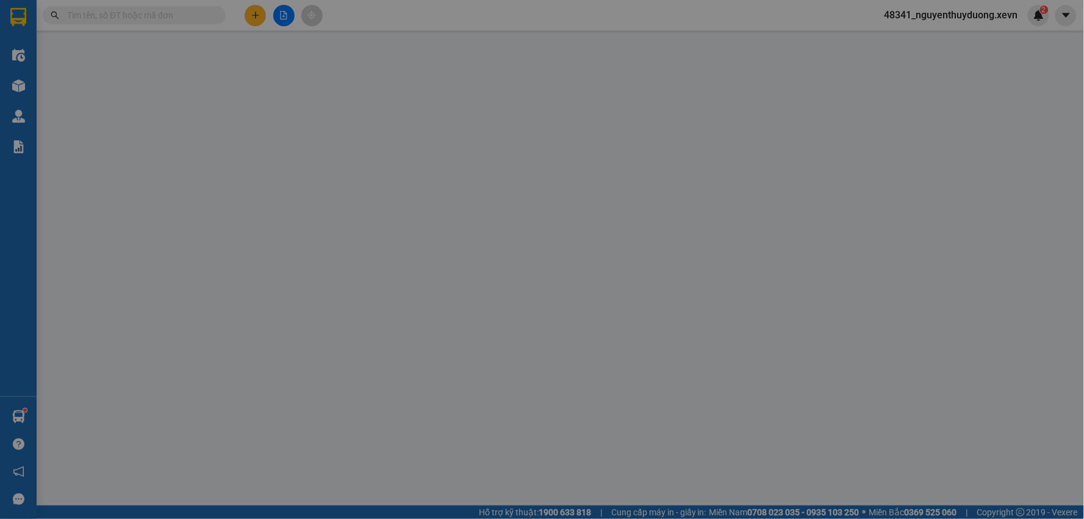
type input "25.000"
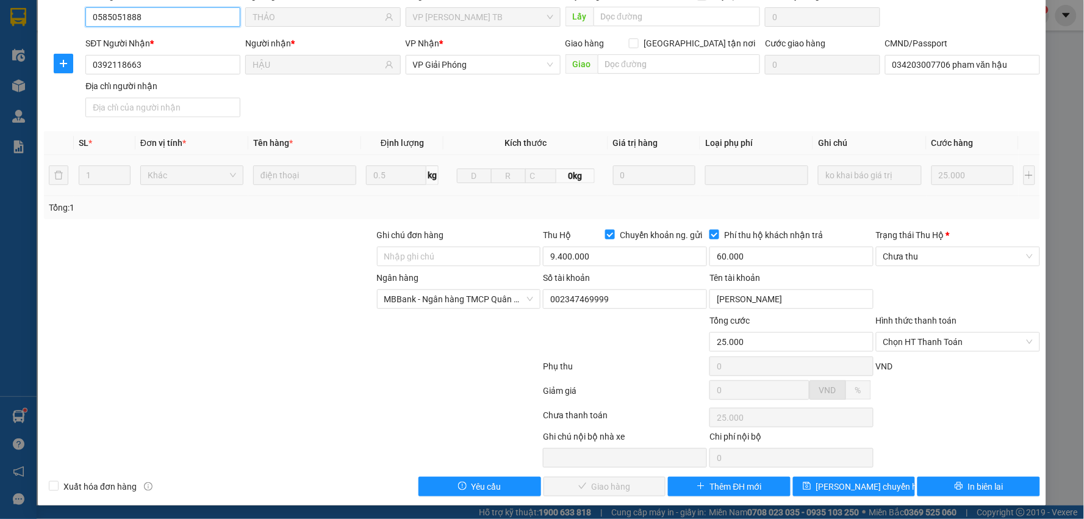
scroll to position [133, 0]
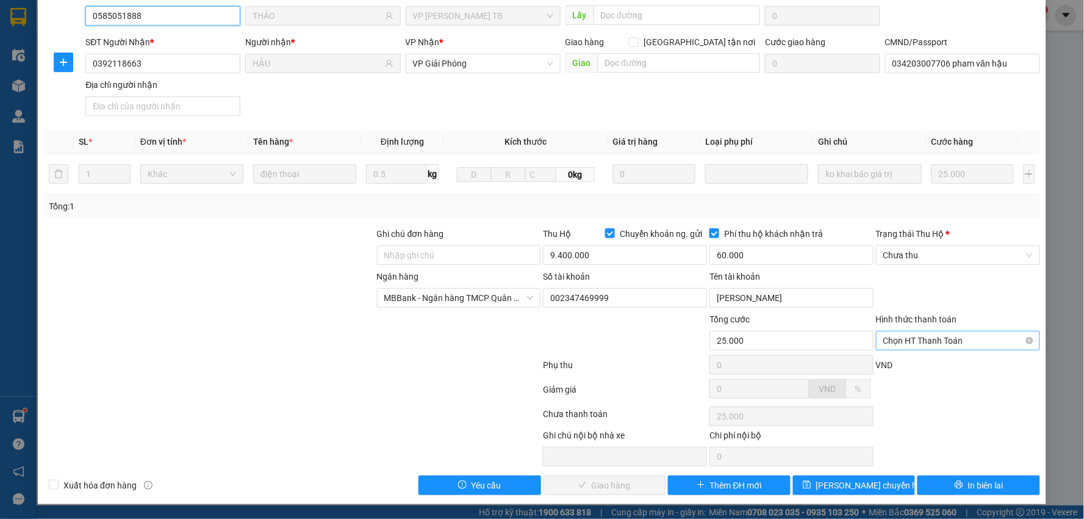
click at [898, 334] on span "Chọn HT Thanh Toán" at bounding box center [959, 340] width 150 height 18
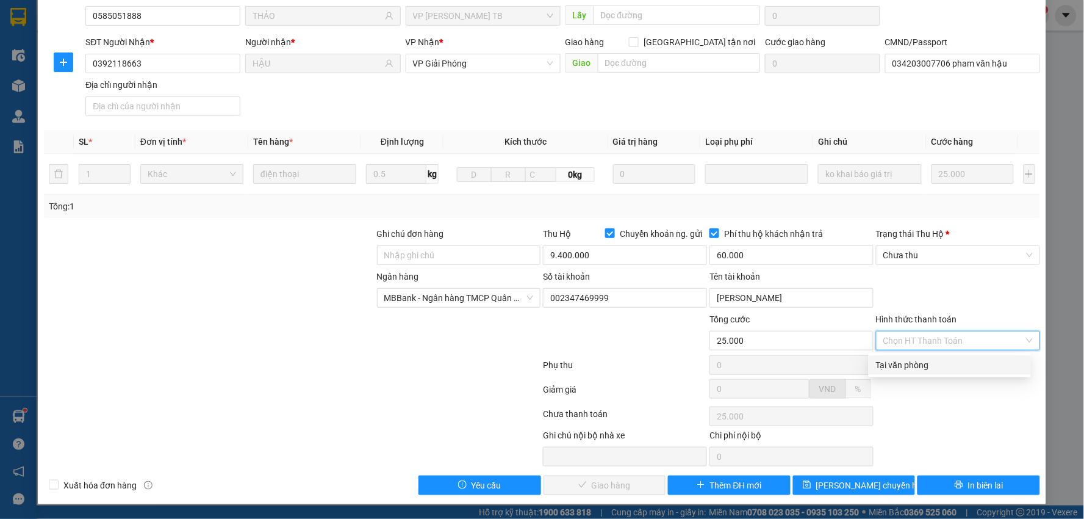
click at [900, 361] on div "Tại văn phòng" at bounding box center [950, 364] width 148 height 13
type input "0"
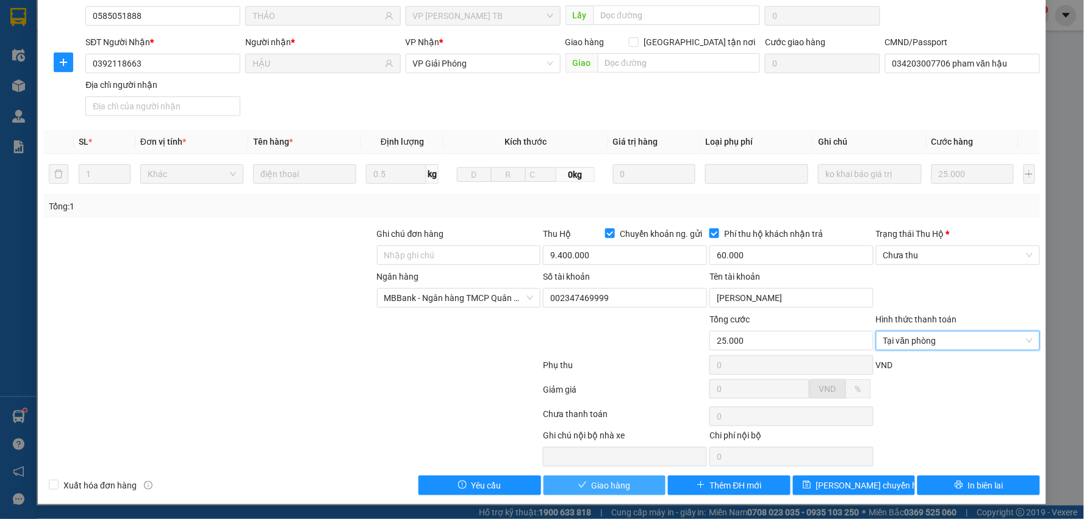
click at [620, 486] on span "Giao hàng" at bounding box center [611, 484] width 39 height 13
click at [892, 258] on span "Chưa thu" at bounding box center [959, 255] width 150 height 18
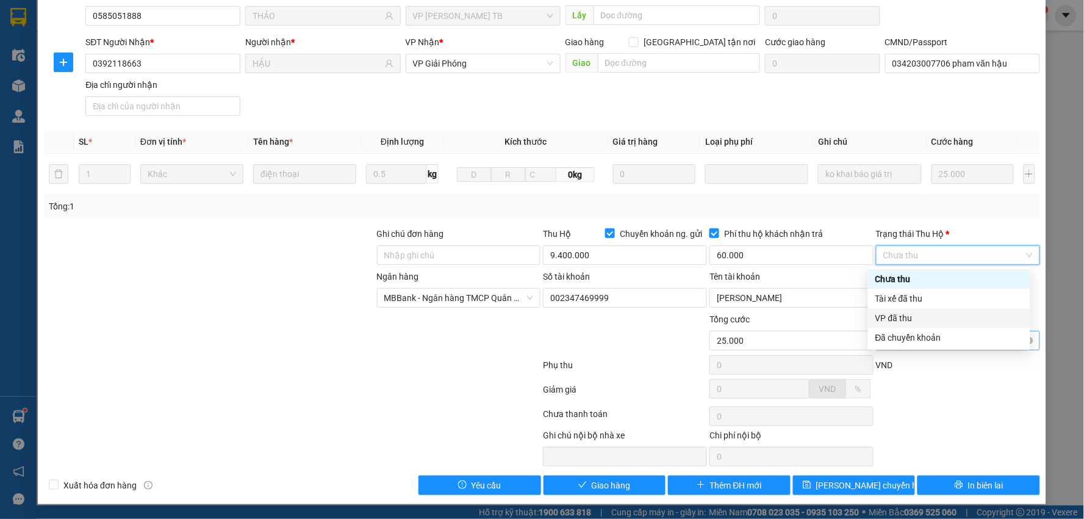
drag, startPoint x: 893, startPoint y: 318, endPoint x: 876, endPoint y: 337, distance: 26.4
click at [893, 318] on div "VP đã thu" at bounding box center [950, 317] width 148 height 13
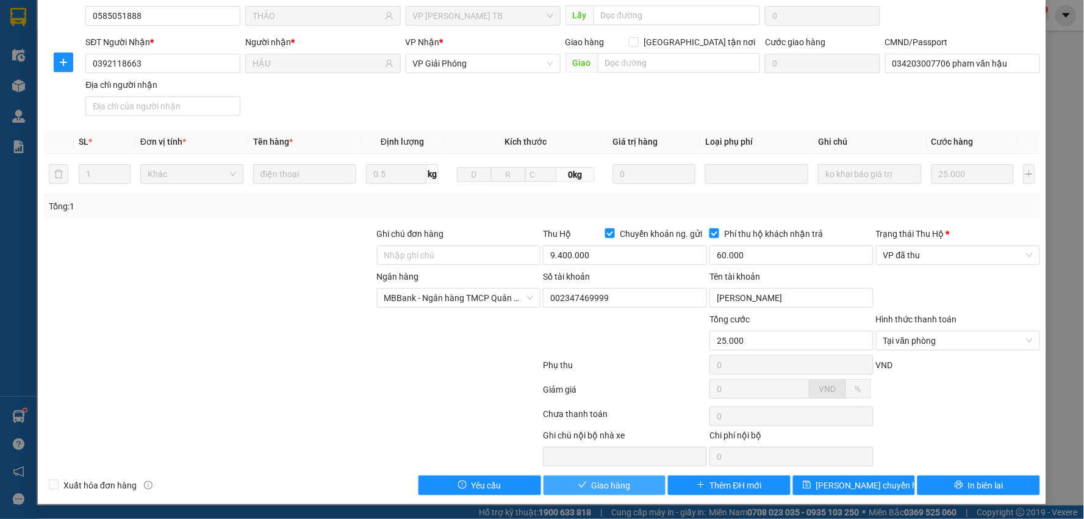
click at [606, 487] on span "Giao hàng" at bounding box center [611, 484] width 39 height 13
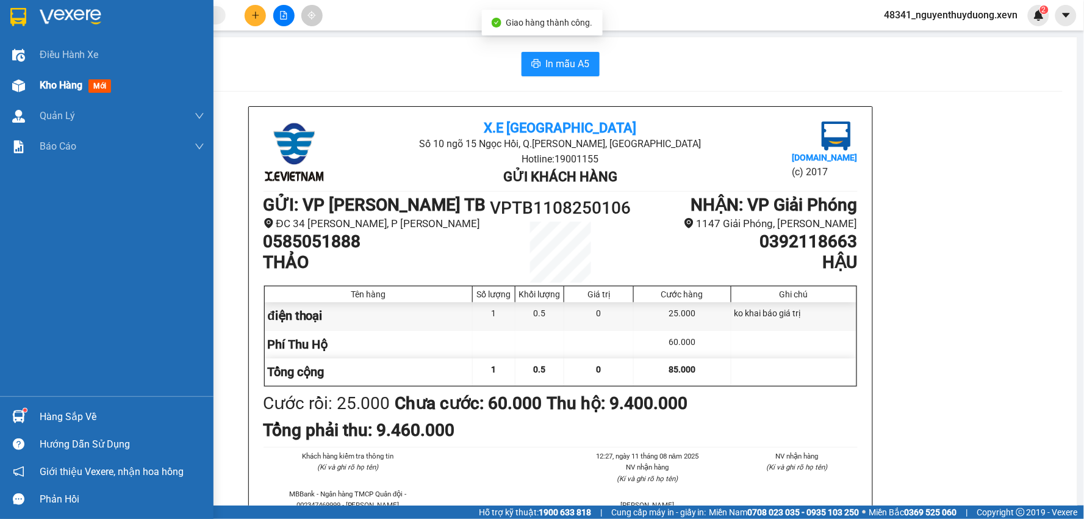
click at [57, 82] on span "Kho hàng" at bounding box center [61, 85] width 43 height 12
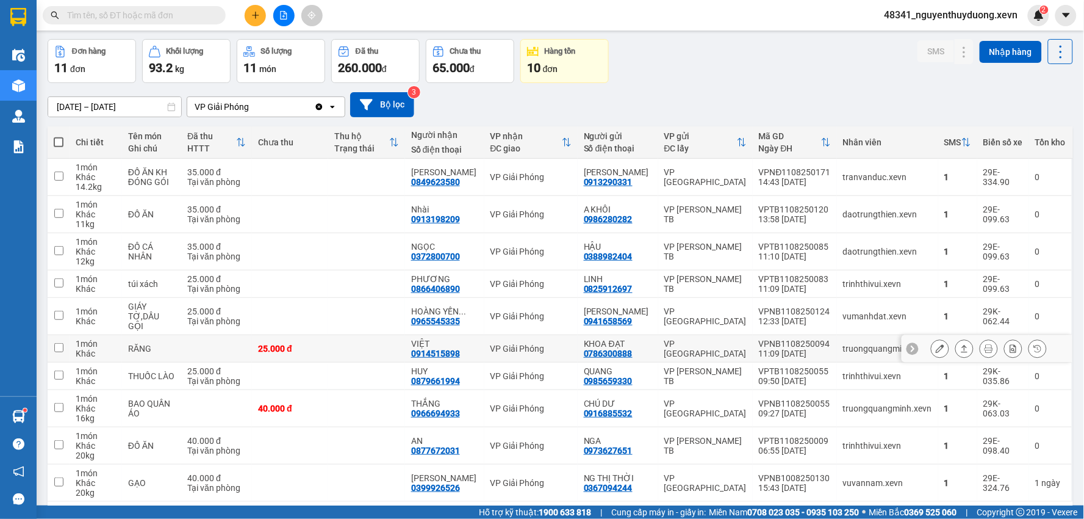
scroll to position [68, 0]
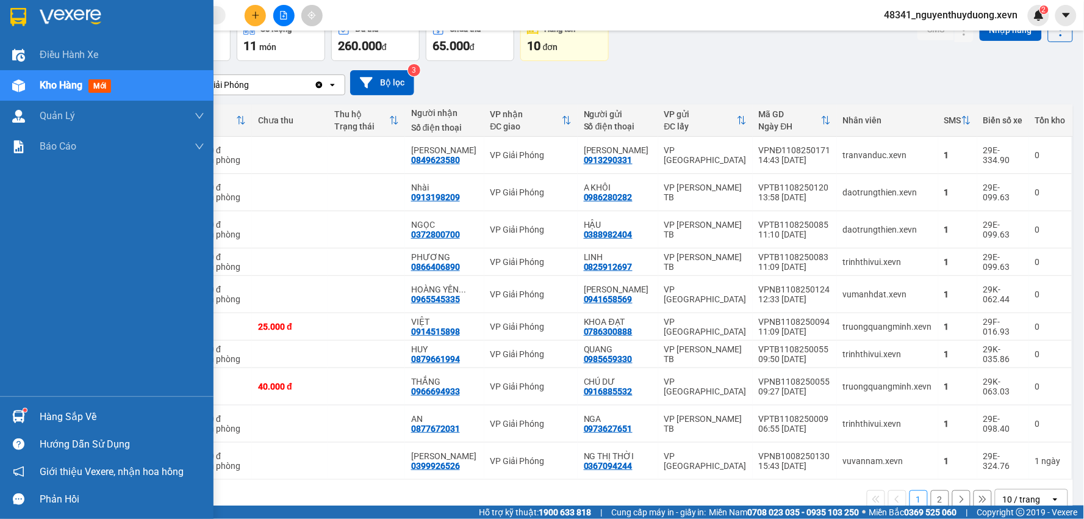
click at [103, 426] on div "Hàng sắp về" at bounding box center [107, 416] width 214 height 27
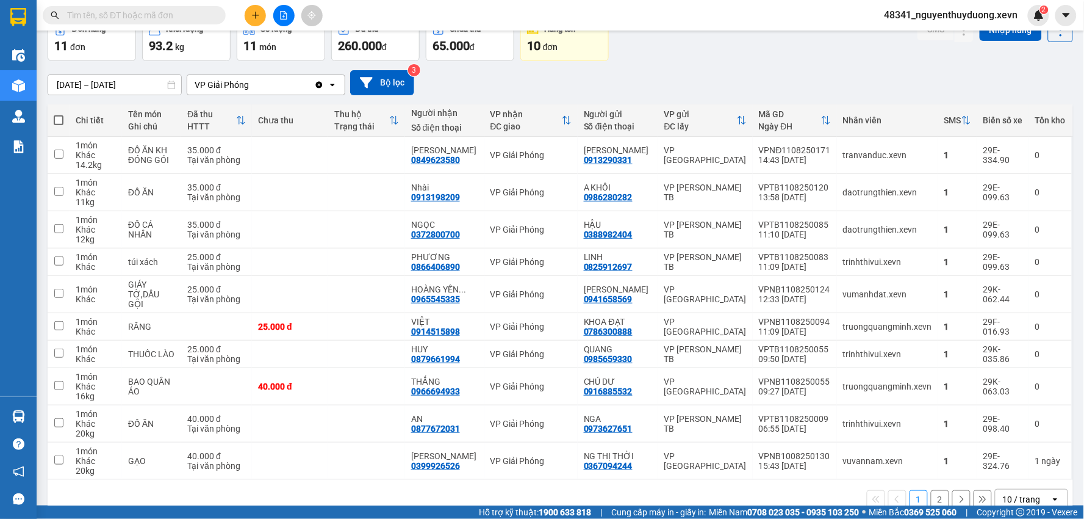
click at [619, 488] on section "Kết quả tìm kiếm ( 3749 ) Bộ lọc Mã ĐH Trạng thái Món hàng Thu hộ Tổng cước Chư…" at bounding box center [542, 259] width 1084 height 519
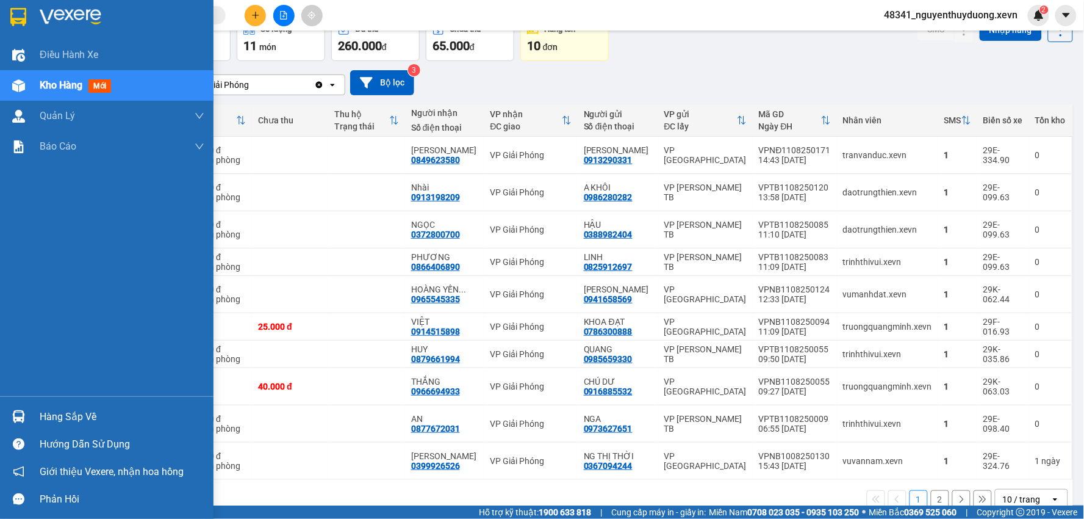
click at [68, 405] on div "Hàng sắp về" at bounding box center [107, 416] width 214 height 27
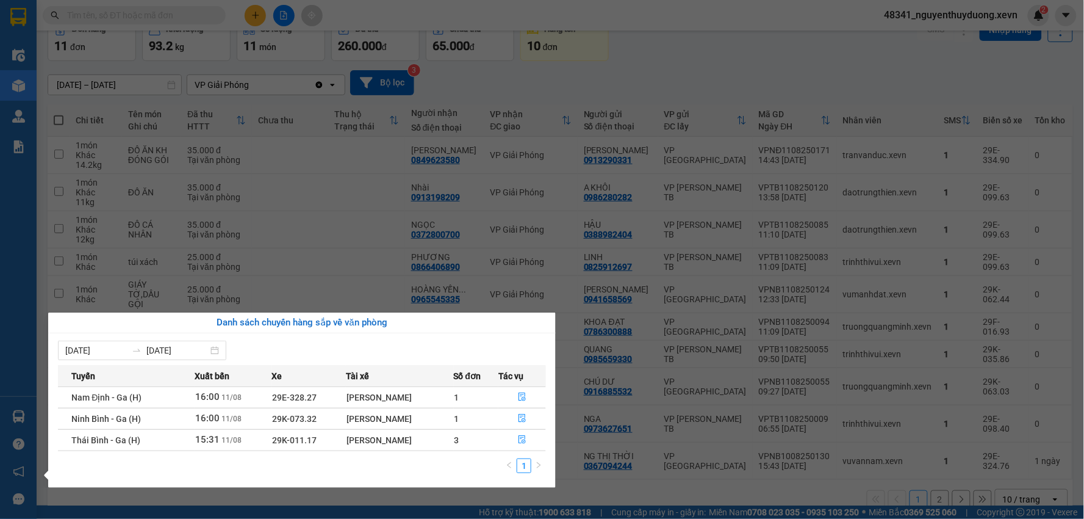
click at [358, 240] on section "Kết quả tìm kiếm ( 3749 ) Bộ lọc Mã ĐH Trạng thái Món hàng Thu hộ Tổng cước Chư…" at bounding box center [542, 259] width 1084 height 519
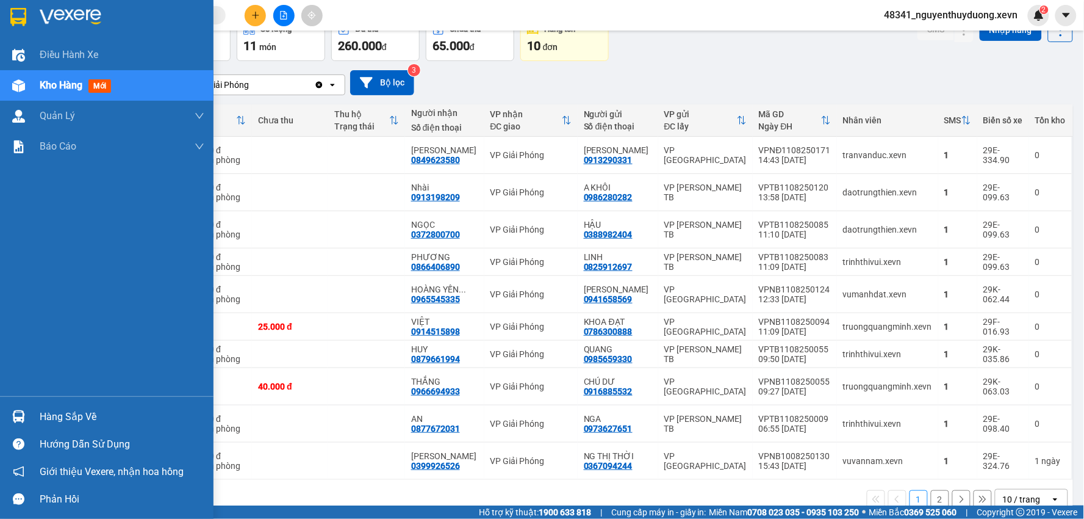
click at [27, 410] on div at bounding box center [18, 416] width 21 height 21
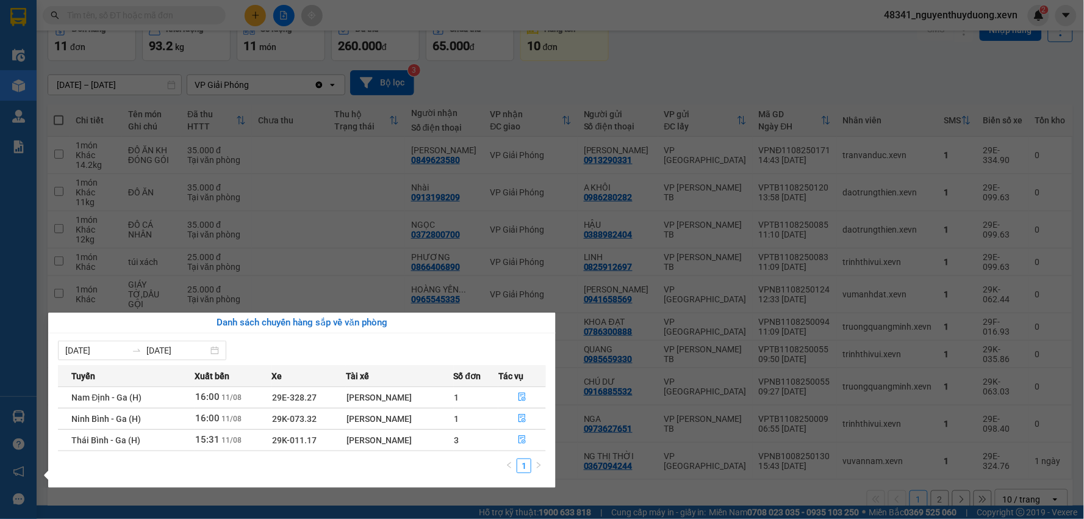
click at [712, 66] on section "Kết quả tìm kiếm ( 3749 ) Bộ lọc Mã ĐH Trạng thái Món hàng Thu hộ Tổng cước Chư…" at bounding box center [542, 259] width 1084 height 519
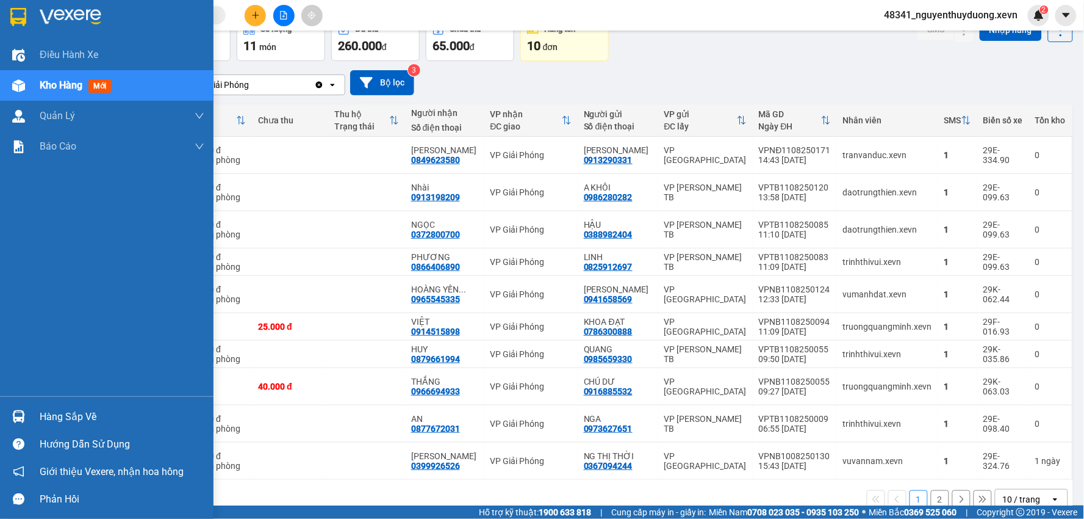
click at [84, 405] on div "Hàng sắp về" at bounding box center [107, 416] width 214 height 27
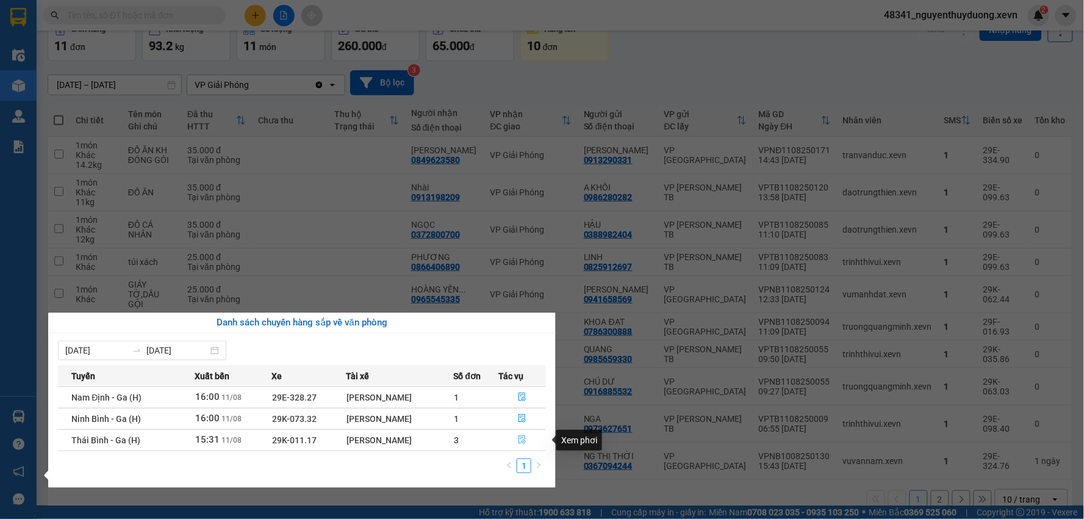
click at [522, 436] on icon "file-done" at bounding box center [522, 439] width 7 height 9
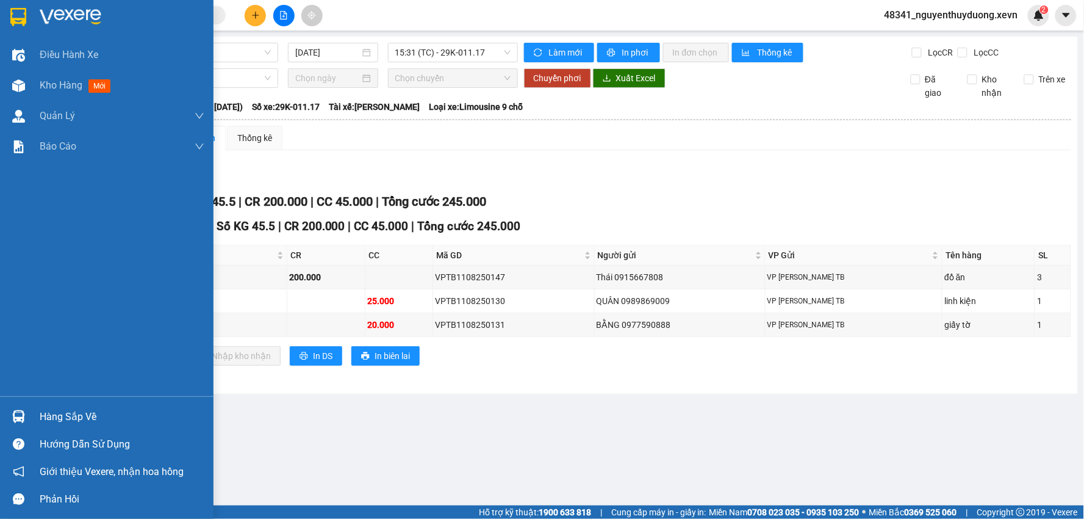
click at [47, 411] on div "Hàng sắp về" at bounding box center [122, 417] width 165 height 18
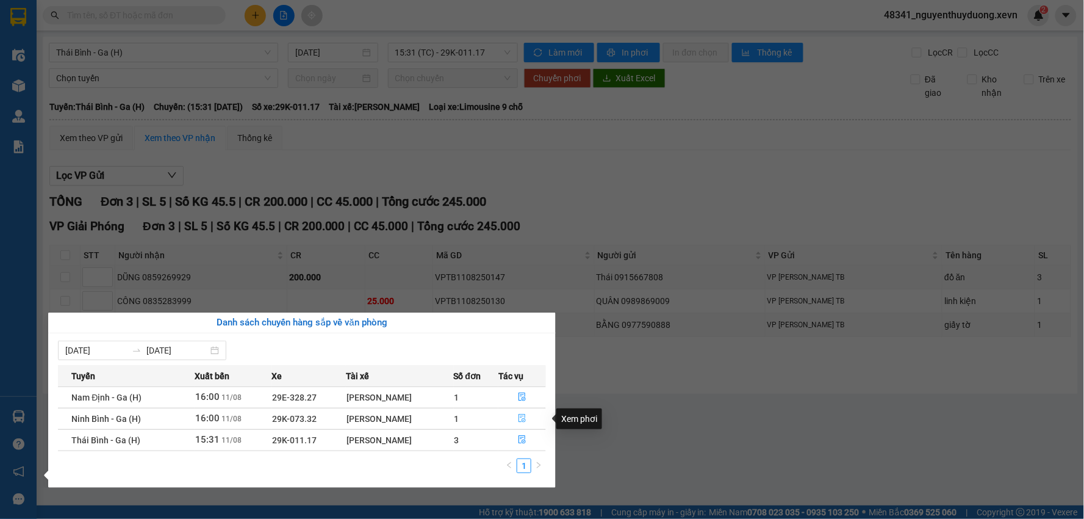
click at [516, 419] on button "button" at bounding box center [522, 419] width 46 height 20
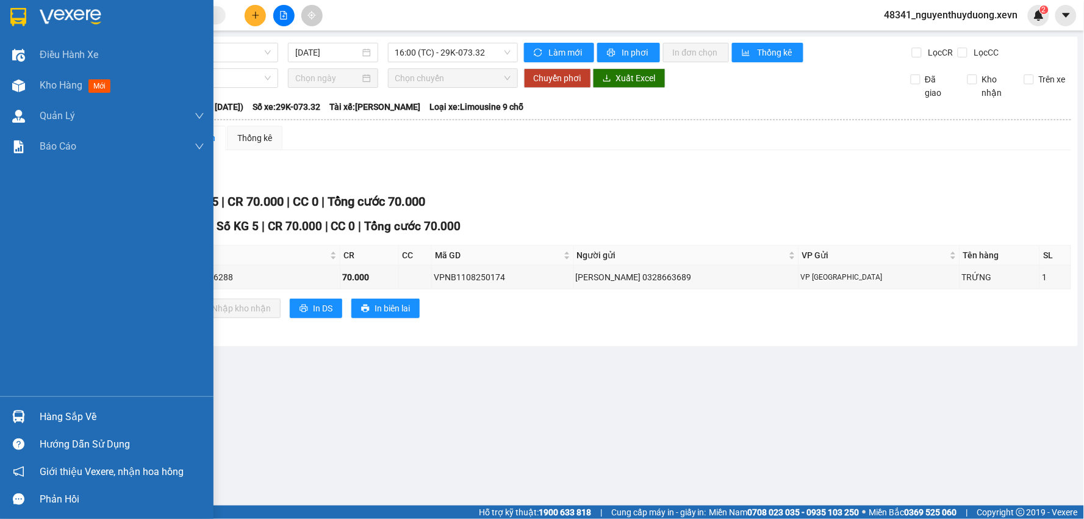
click at [52, 415] on div "Hàng sắp về" at bounding box center [122, 417] width 165 height 18
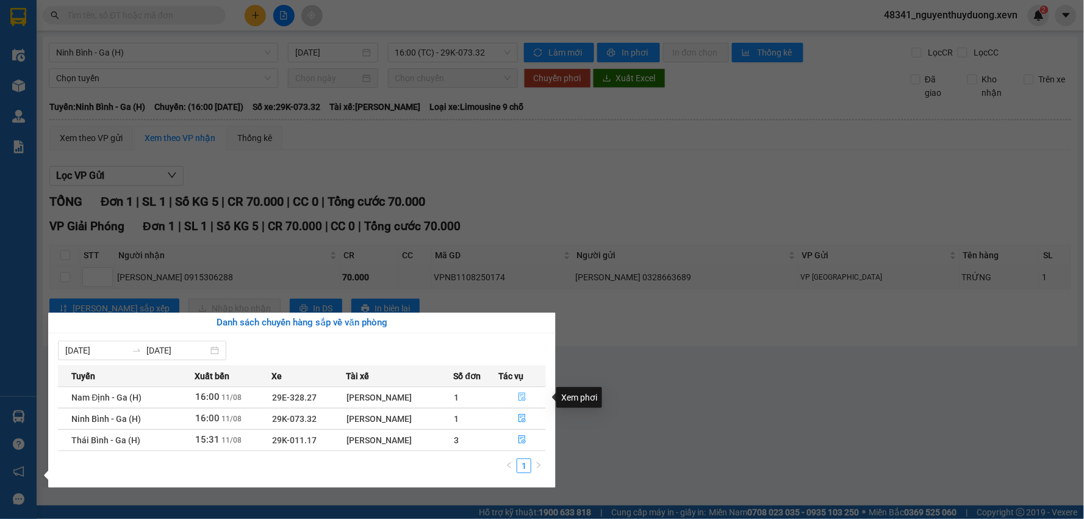
click at [521, 397] on icon "file-done" at bounding box center [522, 396] width 7 height 9
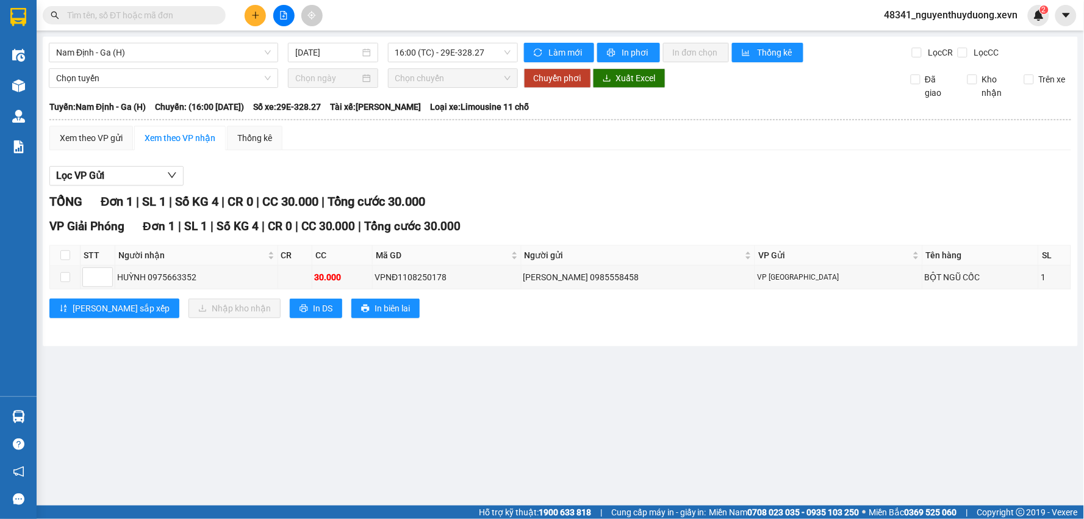
click at [150, 15] on input "text" at bounding box center [139, 15] width 144 height 13
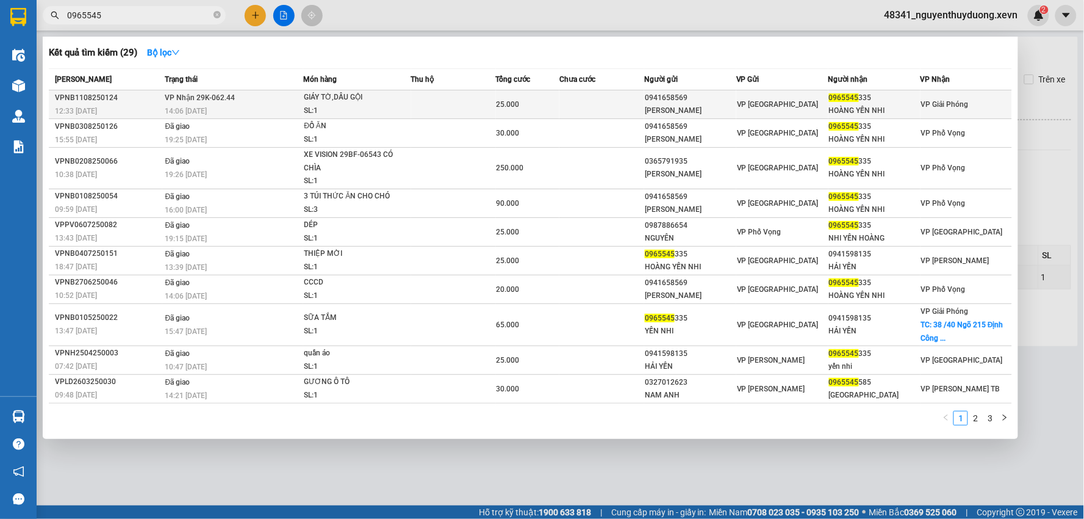
type input "0965545"
click at [894, 107] on div "HOÀNG YẾN NHI" at bounding box center [874, 110] width 91 height 13
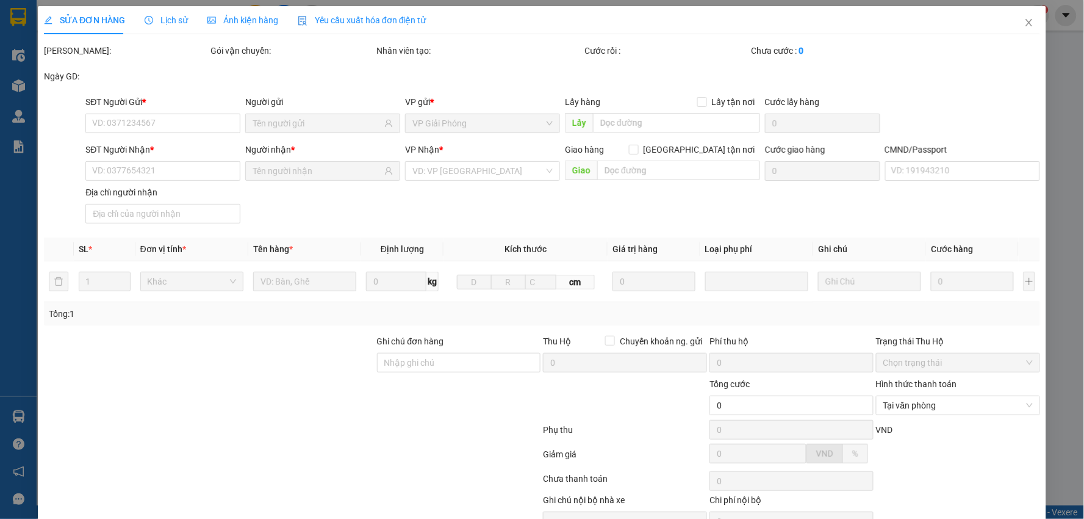
type input "0941658569"
type input "[PERSON_NAME]"
type input "0965545335"
type input "HOÀNG YẾN NHI"
type input "[PERSON_NAME]"
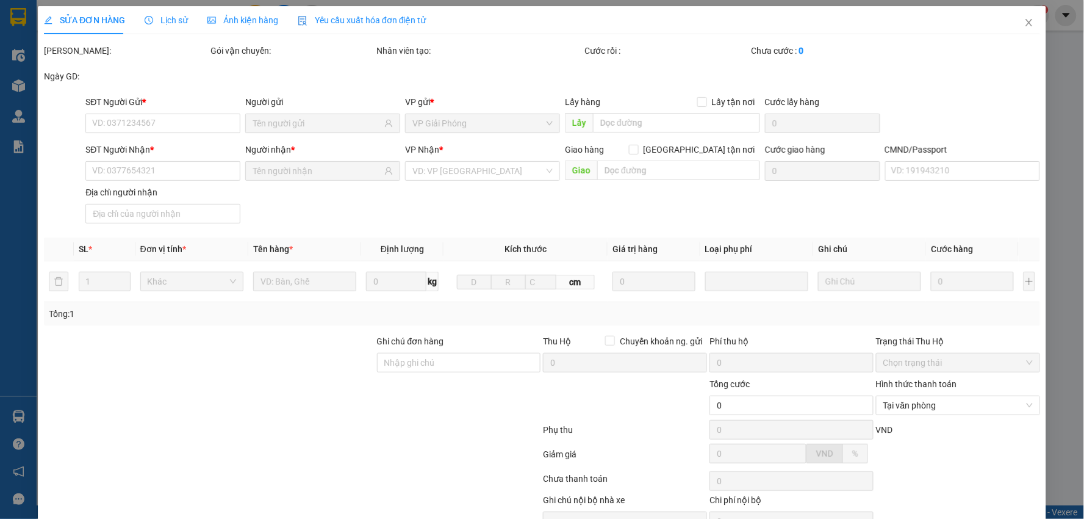
type input "25.000"
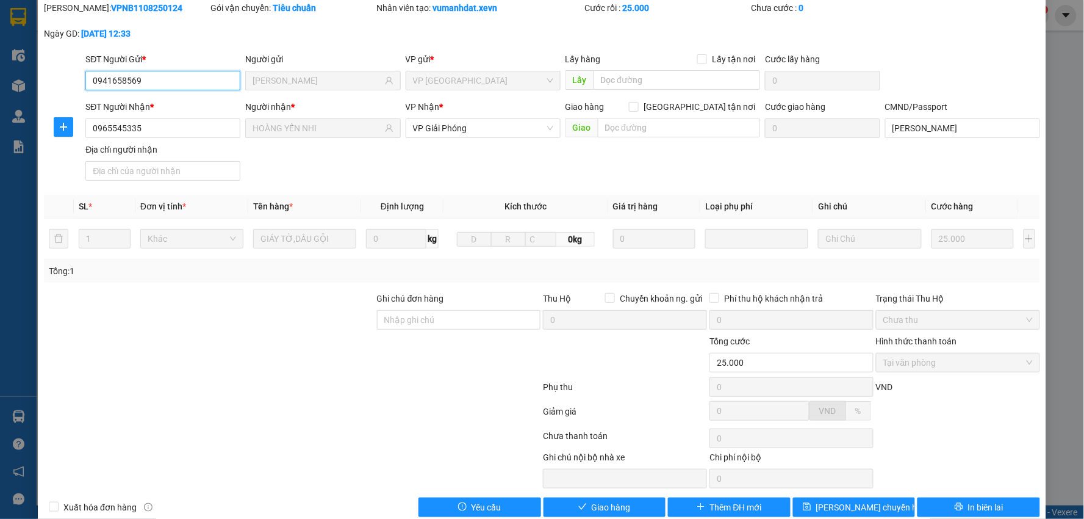
scroll to position [65, 0]
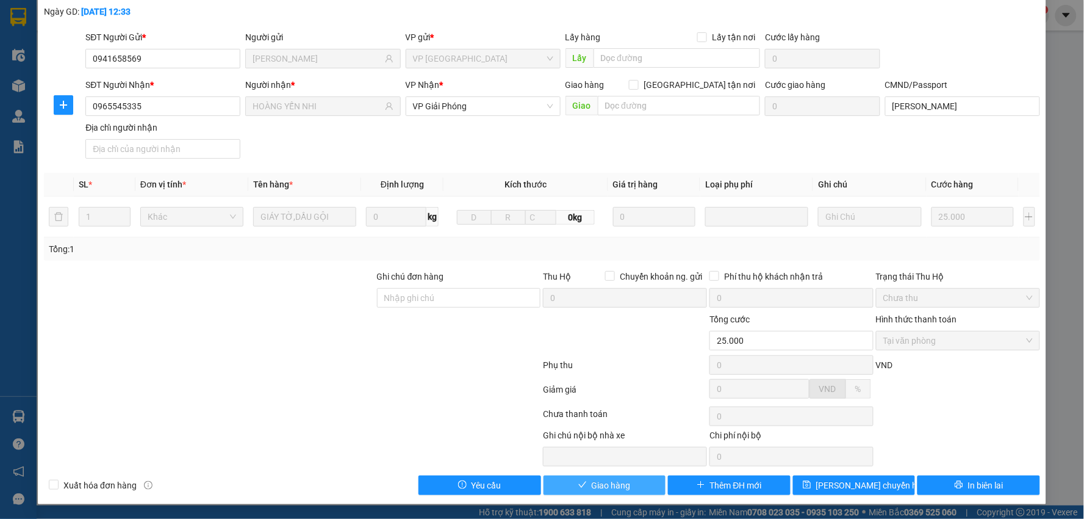
click at [593, 476] on button "Giao hàng" at bounding box center [605, 485] width 123 height 20
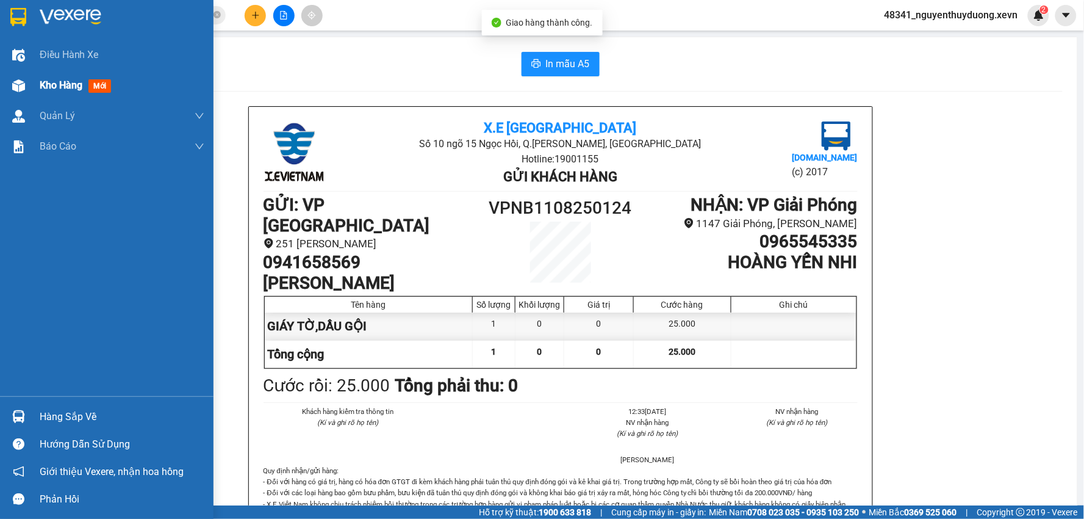
click at [45, 89] on span "Kho hàng" at bounding box center [61, 85] width 43 height 12
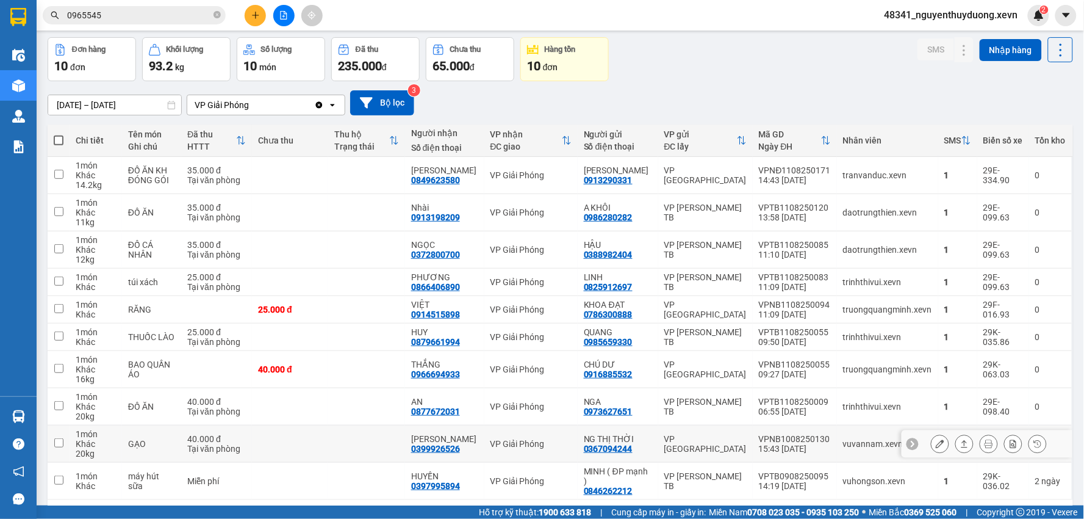
scroll to position [68, 0]
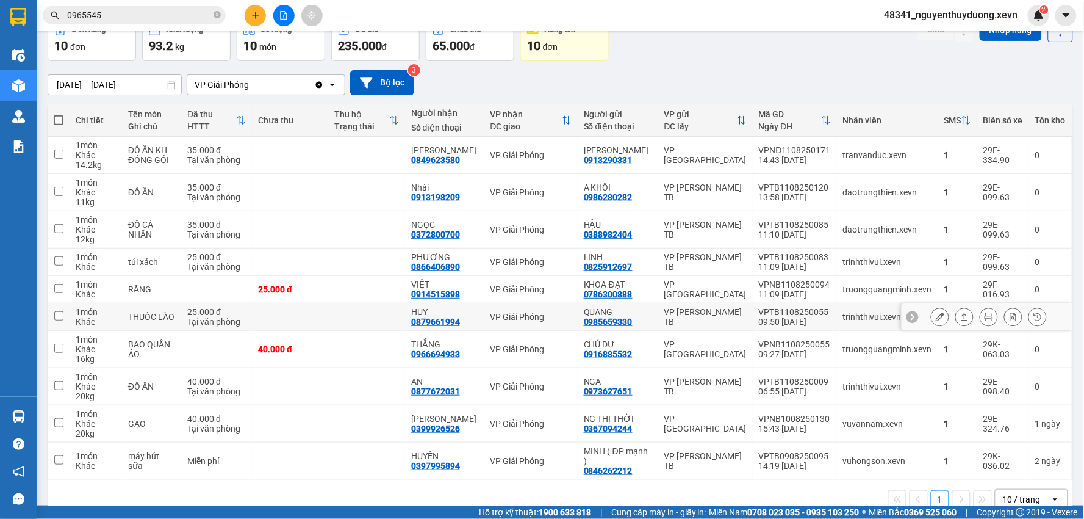
click at [936, 318] on icon at bounding box center [940, 316] width 9 height 9
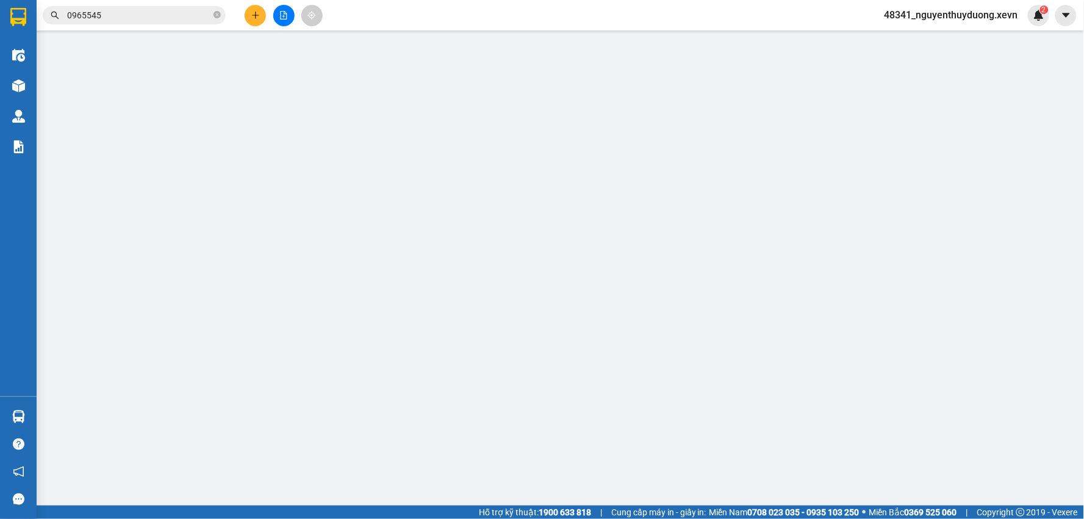
type input "0985659330"
type input "QUANG"
type input "0879661994"
type input "HUY"
type input "034084001293 [PERSON_NAME]"
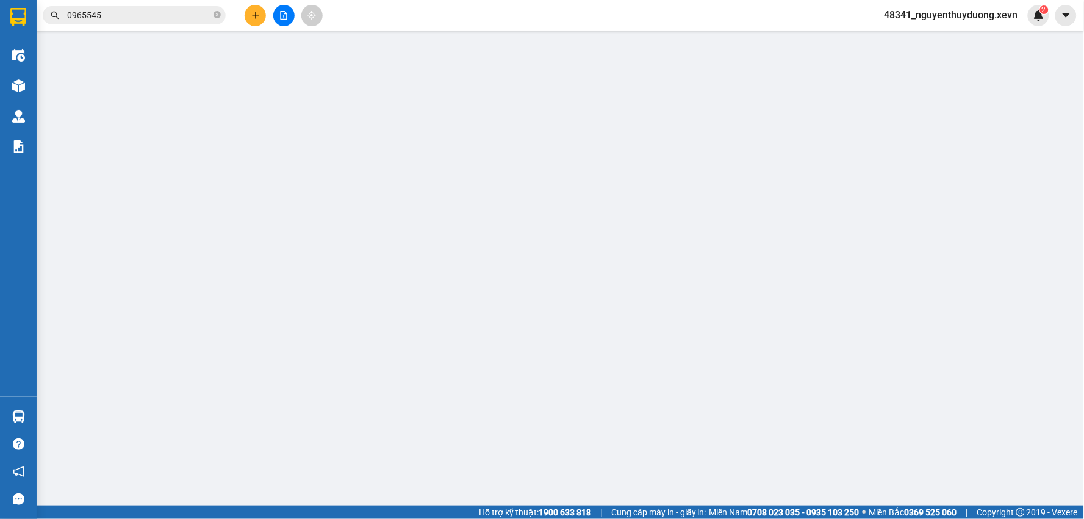
type input "25.000"
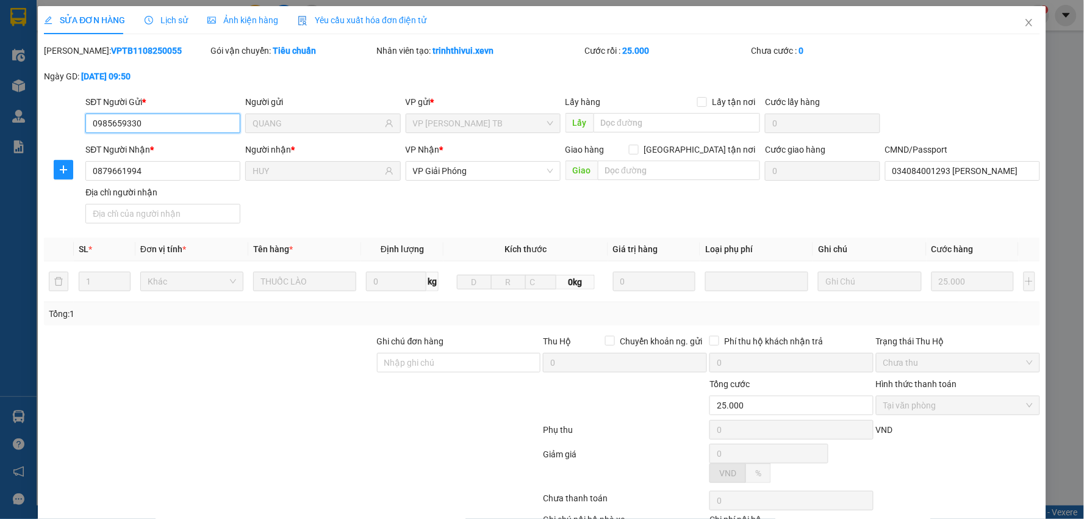
scroll to position [59, 0]
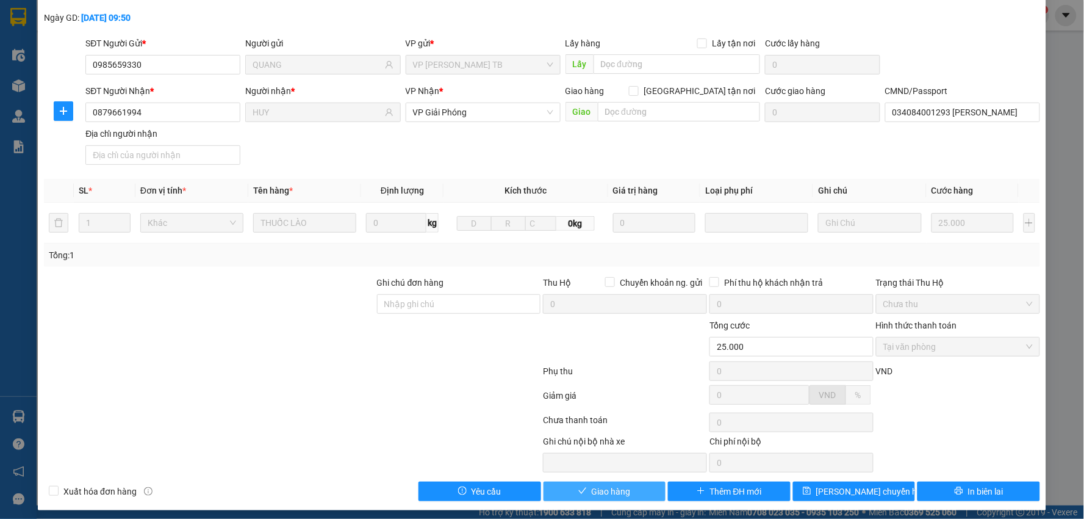
click at [592, 489] on span "Giao hàng" at bounding box center [611, 491] width 39 height 13
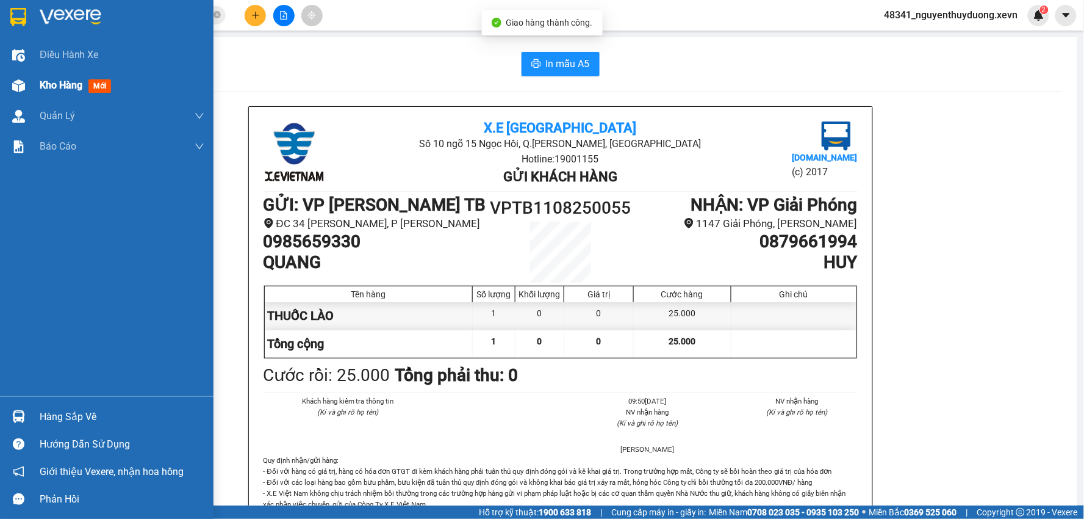
click at [53, 95] on div "Kho hàng mới" at bounding box center [122, 85] width 165 height 31
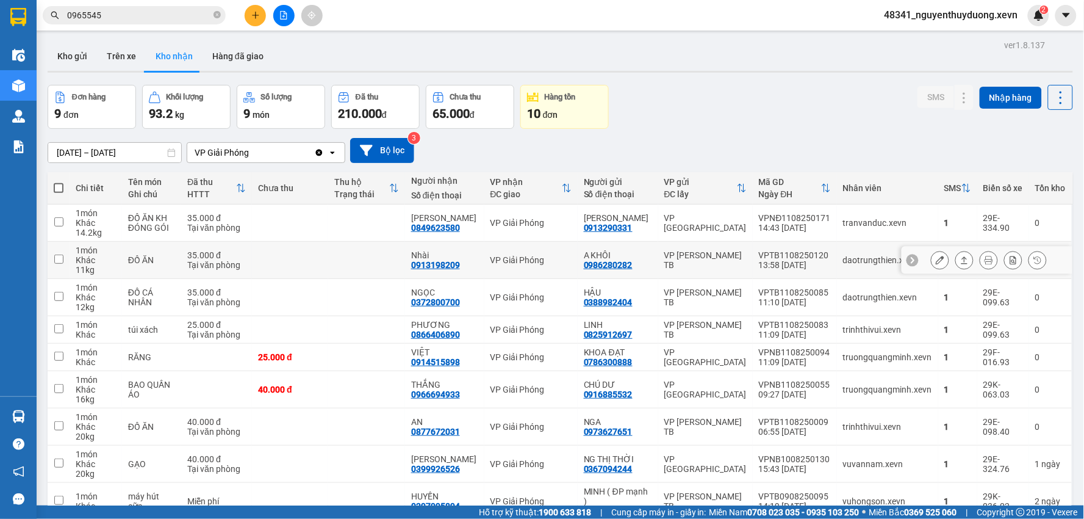
scroll to position [65, 0]
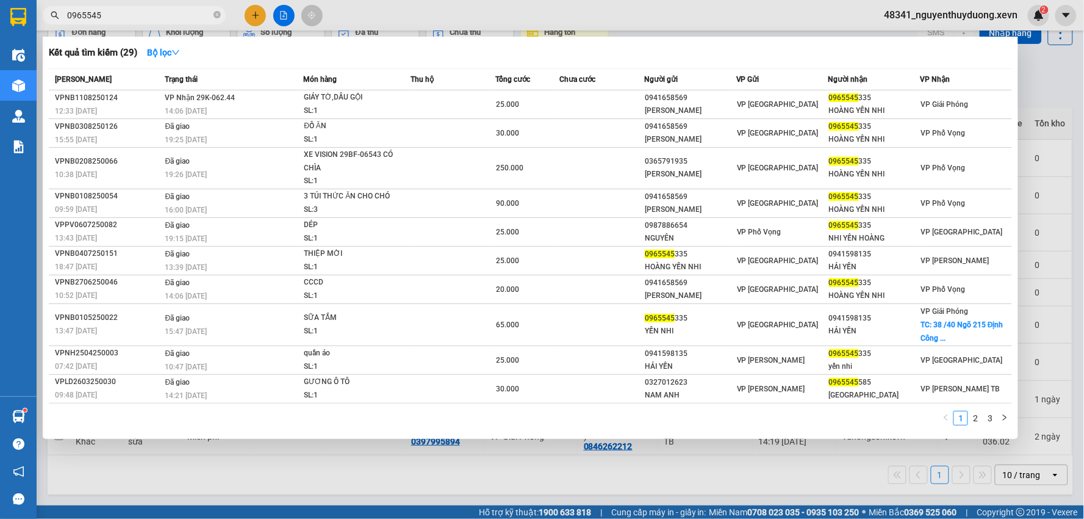
drag, startPoint x: 129, startPoint y: 13, endPoint x: 32, endPoint y: 38, distance: 101.0
click at [32, 38] on section "Kết quả tìm kiếm ( 29 ) Bộ lọc Mã ĐH Trạng thái Món hàng Thu hộ Tổng cước Chưa …" at bounding box center [542, 259] width 1084 height 519
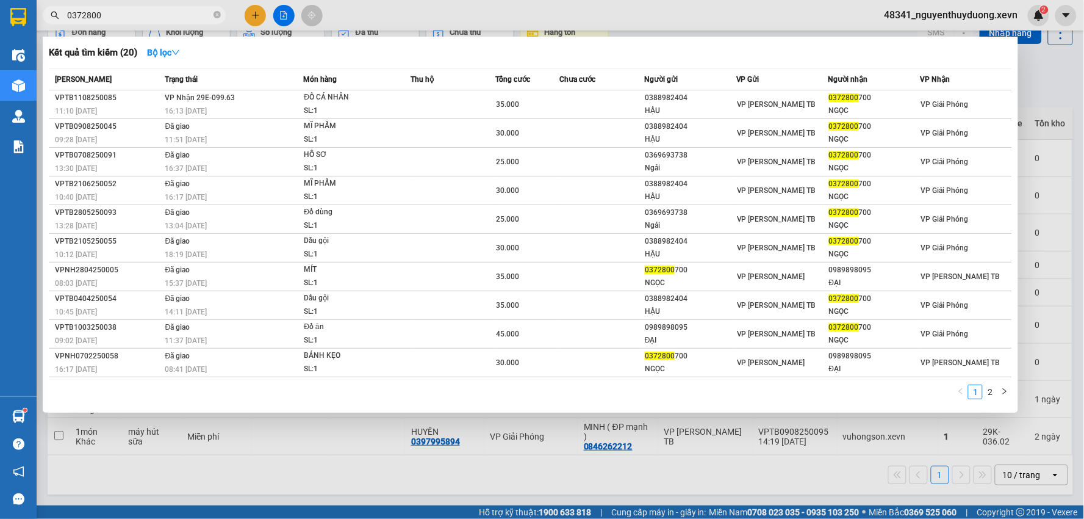
type input "0372800"
click at [836, 88] on th "Người nhận" at bounding box center [875, 79] width 92 height 21
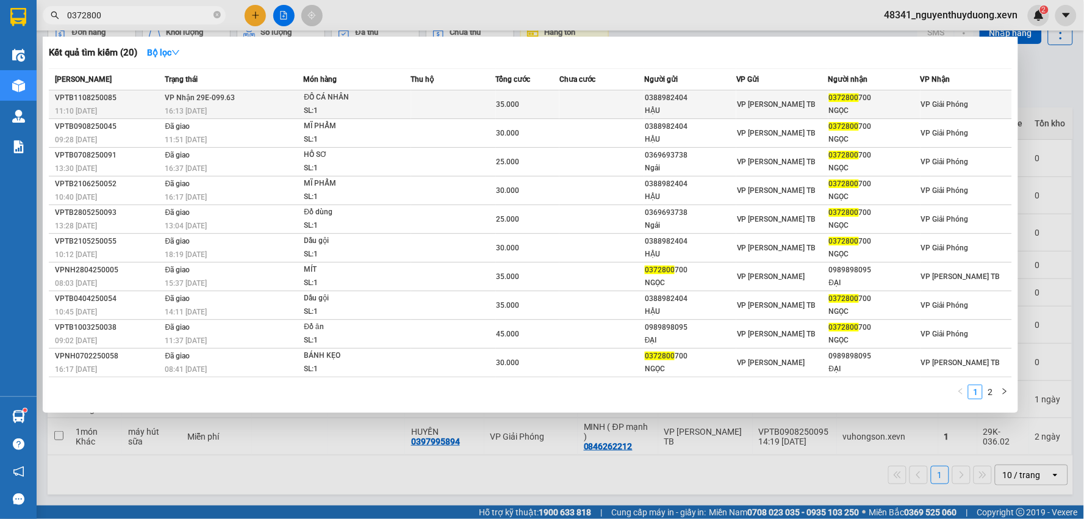
click at [839, 93] on span "0372800" at bounding box center [844, 97] width 30 height 9
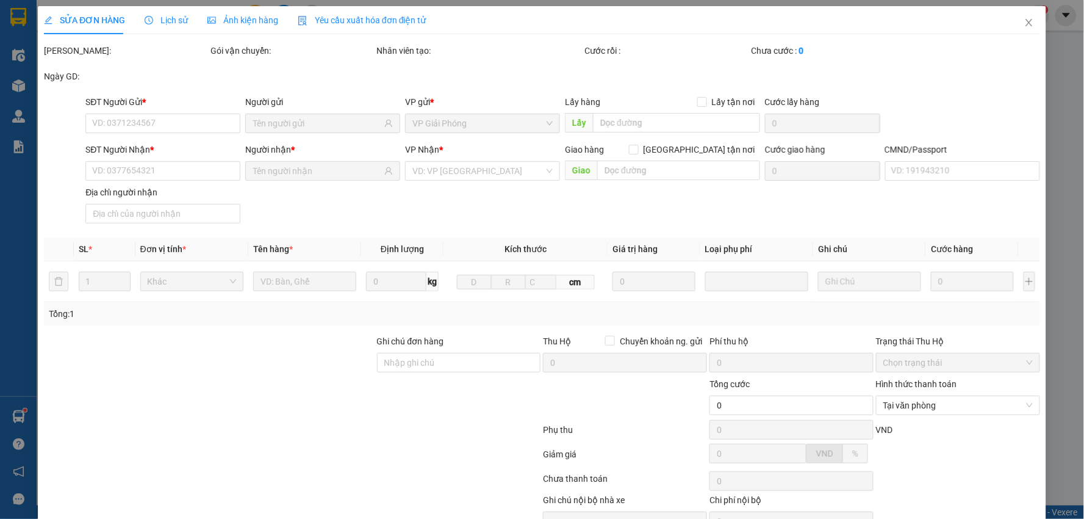
type input "0388982404"
type input "HẬU"
type input "0372800700"
type input "NGỌC"
type input "0329488397 a quỳnh lấy"
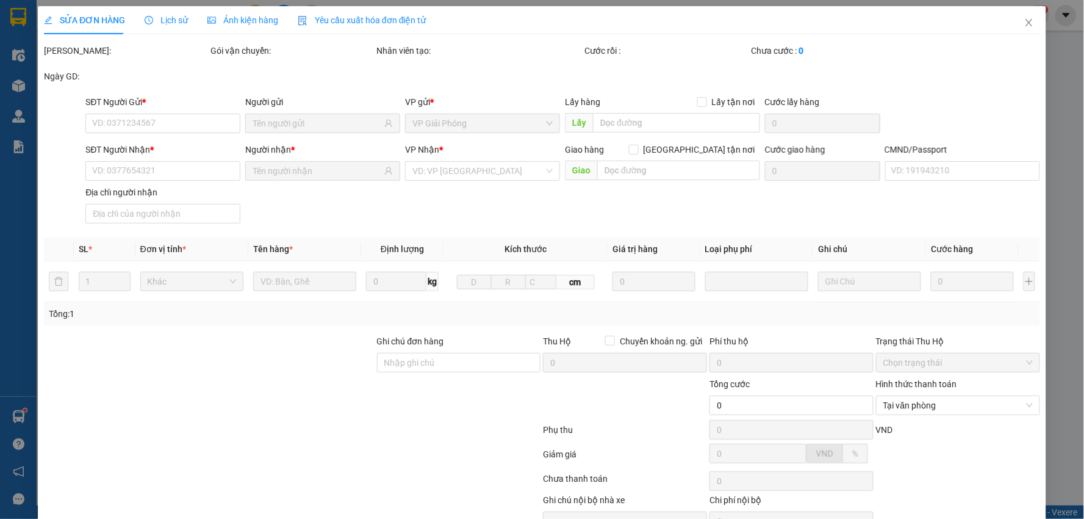
type input "35.000"
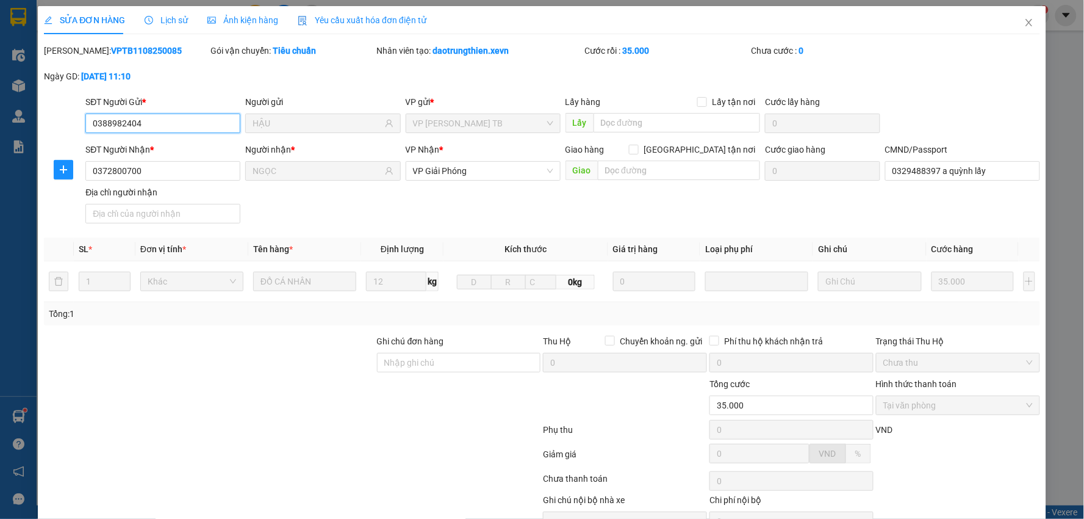
scroll to position [62, 0]
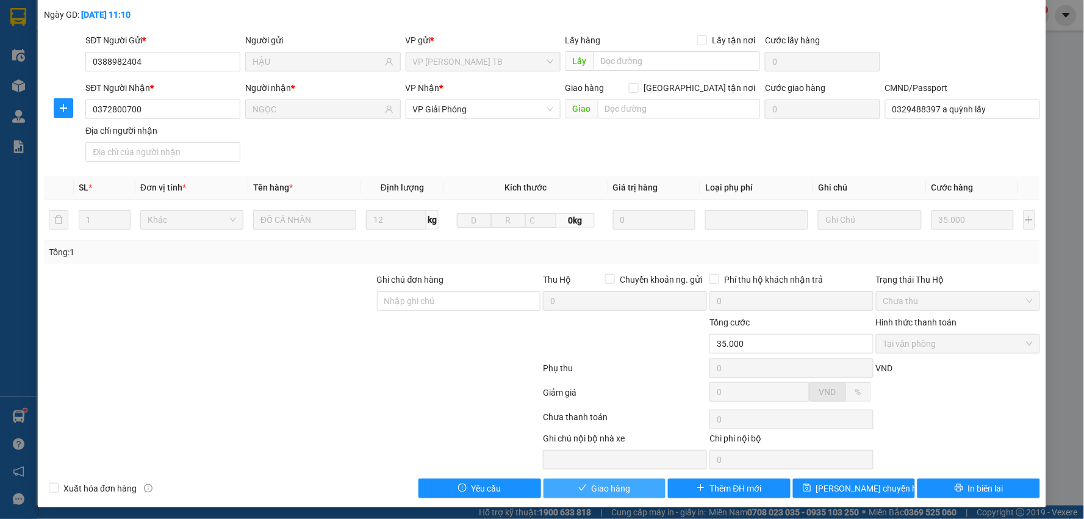
click at [640, 495] on button "Giao hàng" at bounding box center [605, 488] width 123 height 20
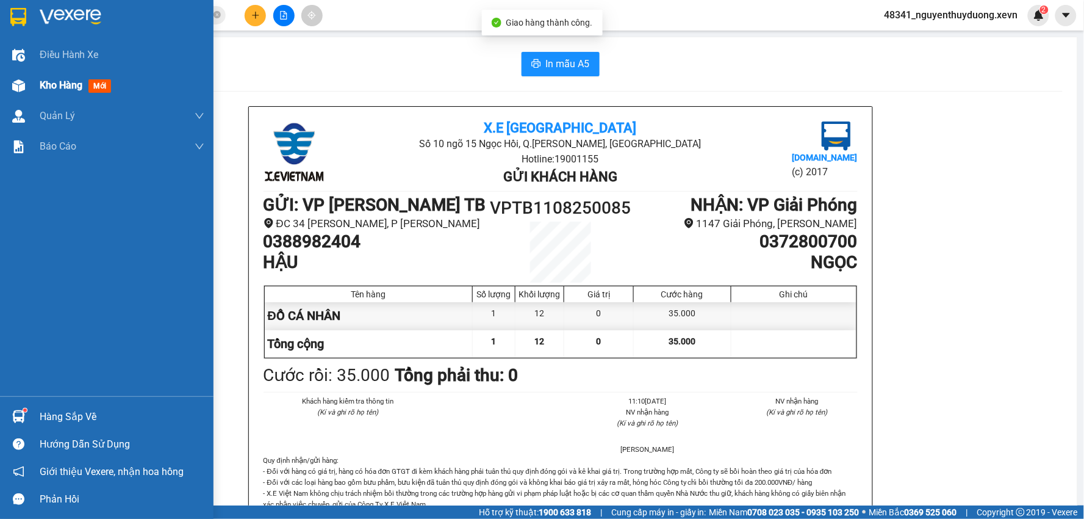
click at [35, 82] on div "Kho hàng mới" at bounding box center [107, 85] width 214 height 31
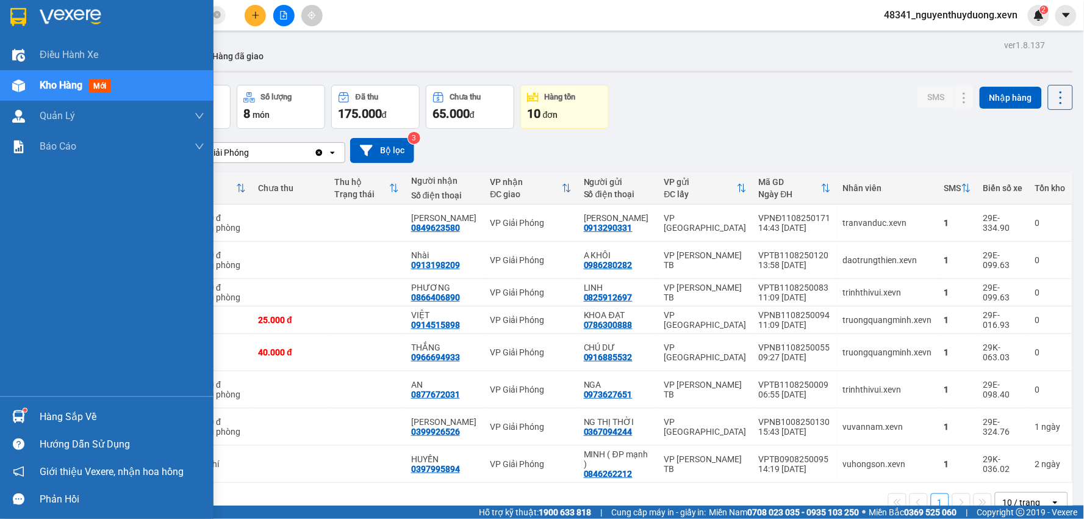
click at [23, 424] on div at bounding box center [18, 416] width 21 height 21
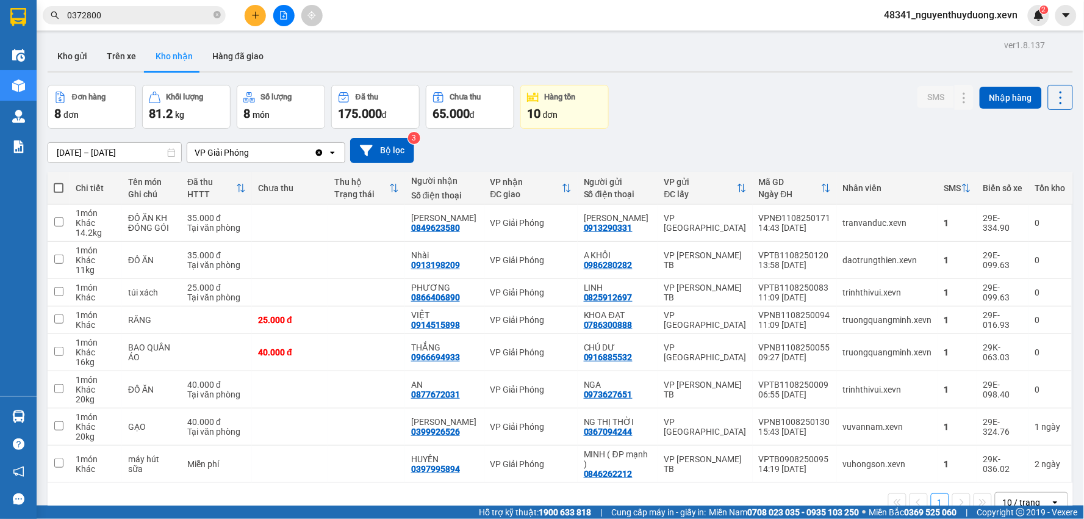
click at [607, 68] on section "Kết quả tìm kiếm ( 20 ) Bộ lọc Mã ĐH Trạng thái Món hàng Thu hộ Tổng cước Chưa …" at bounding box center [542, 259] width 1084 height 519
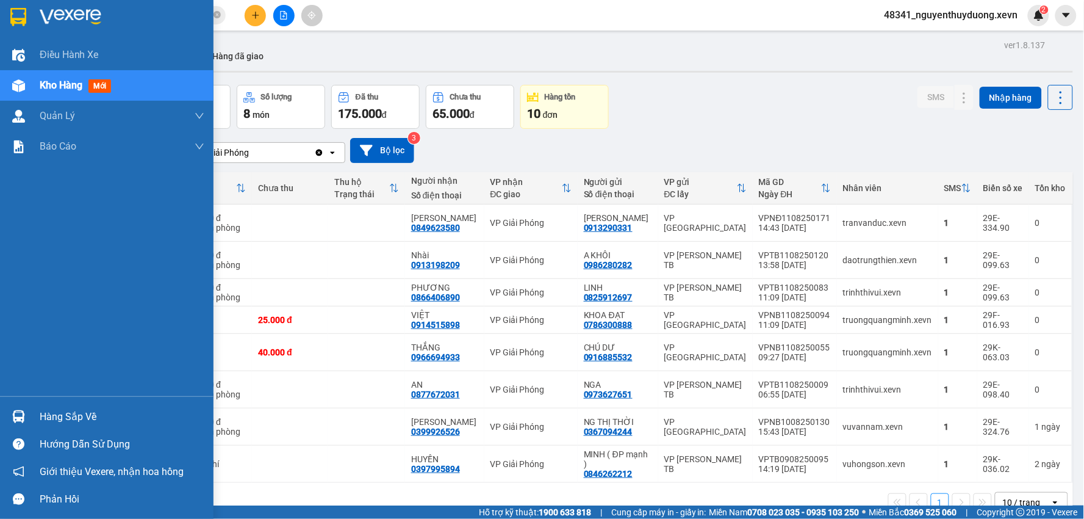
click at [52, 424] on div "Hàng sắp về" at bounding box center [122, 417] width 165 height 18
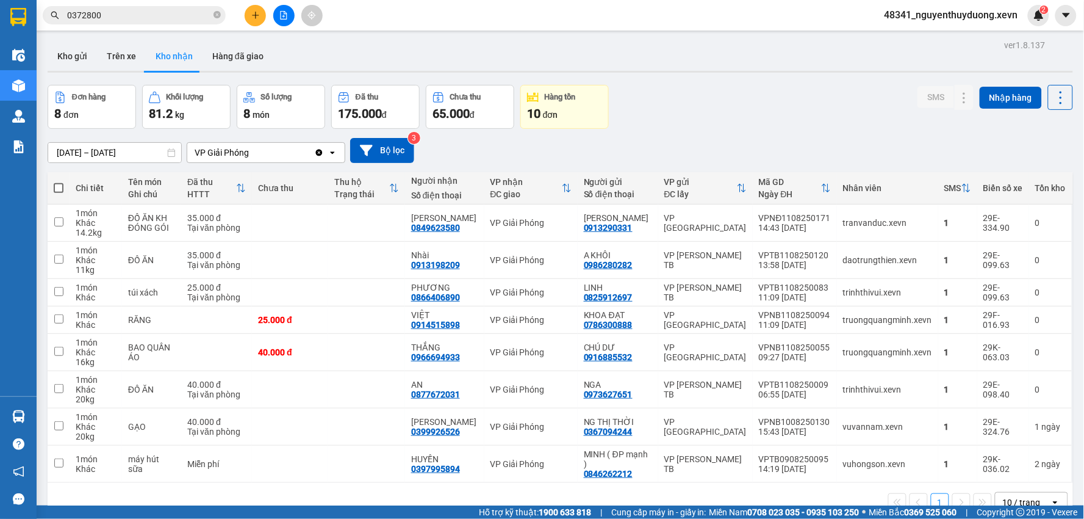
click at [812, 50] on section "Kết quả tìm kiếm ( 20 ) Bộ lọc Mã ĐH Trạng thái Món hàng Thu hộ Tổng cước Chưa …" at bounding box center [542, 259] width 1084 height 519
drag, startPoint x: 588, startPoint y: 359, endPoint x: 633, endPoint y: 366, distance: 45.7
click at [633, 366] on td "CHÚ DƯ 0916885532" at bounding box center [618, 352] width 81 height 37
checkbox input "true"
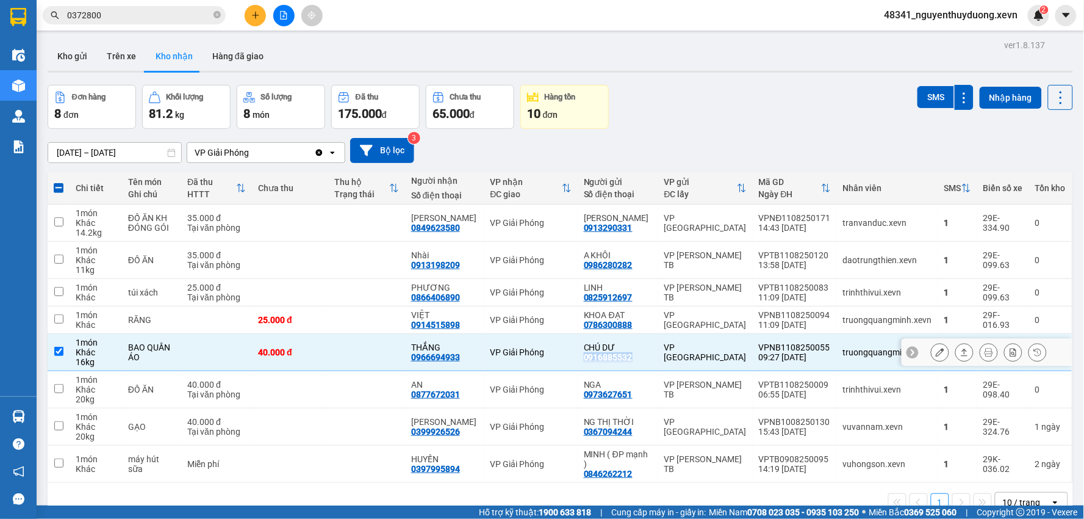
copy div "0916885532"
click at [218, 13] on icon "close-circle" at bounding box center [217, 14] width 7 height 7
click at [206, 15] on input "text" at bounding box center [139, 15] width 144 height 13
paste input "0916885532"
type input "0916885532"
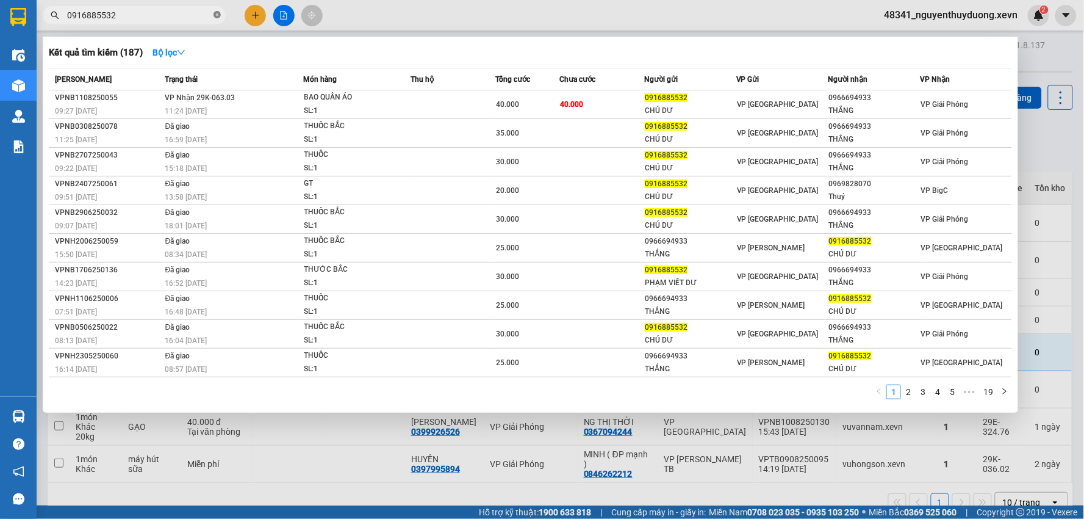
click at [217, 16] on icon "close-circle" at bounding box center [217, 14] width 7 height 7
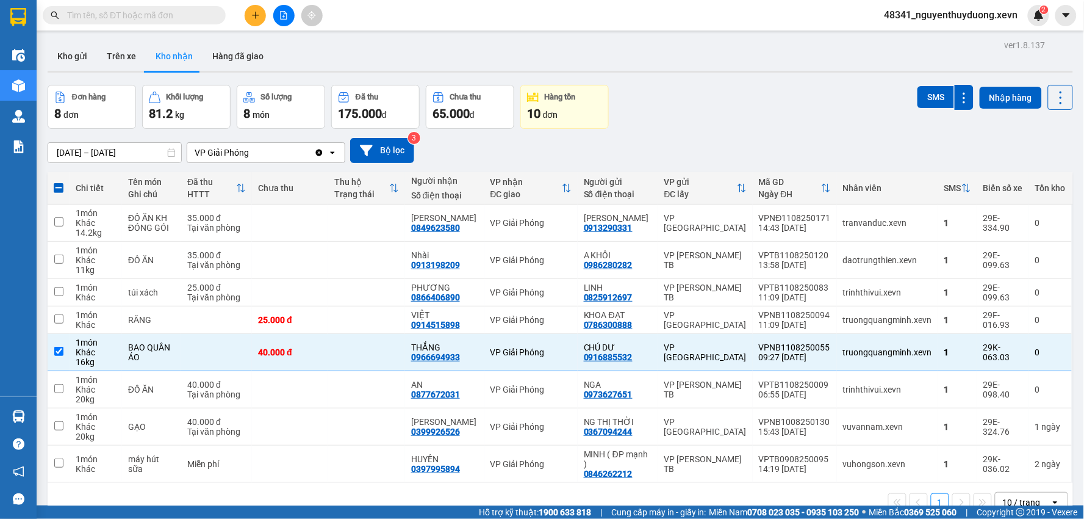
click at [88, 20] on input "text" at bounding box center [139, 15] width 144 height 13
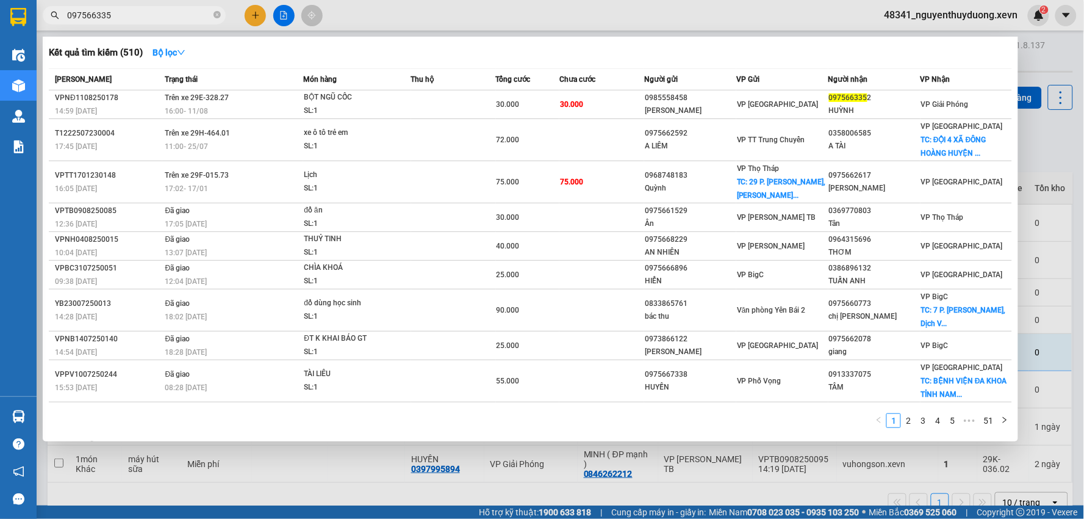
type input "0975663358"
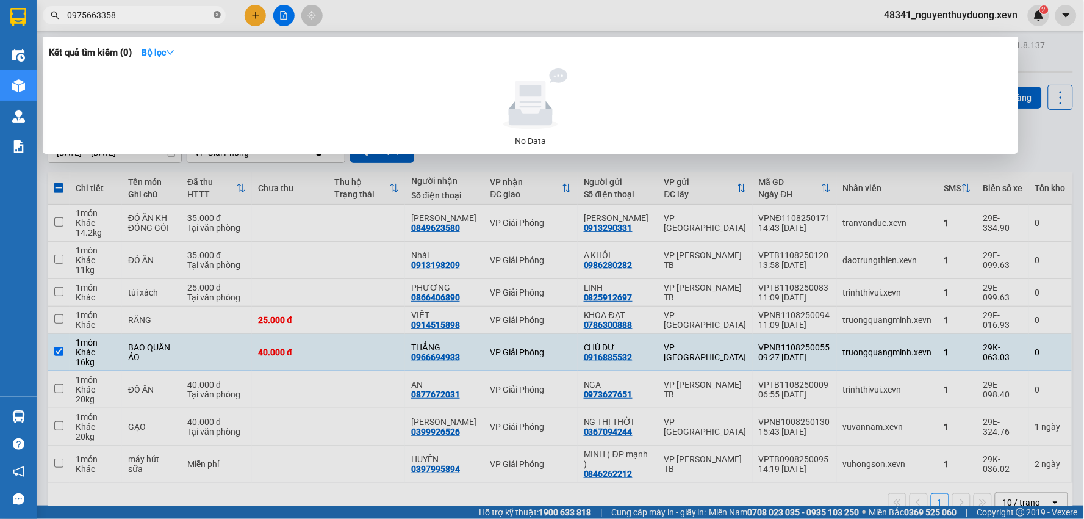
click at [220, 14] on icon "close-circle" at bounding box center [217, 14] width 7 height 7
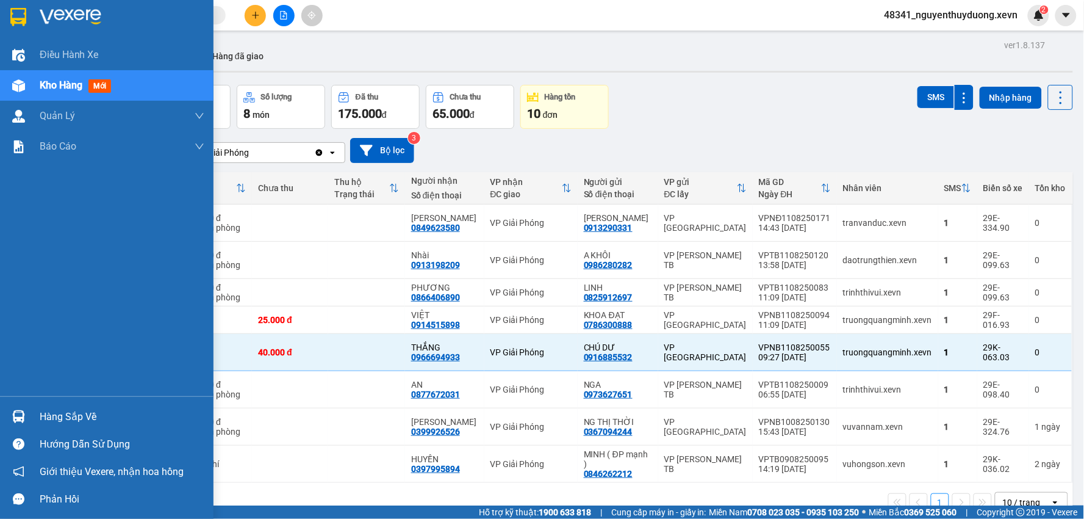
drag, startPoint x: 35, startPoint y: 420, endPoint x: 49, endPoint y: 419, distance: 14.7
click at [34, 420] on div "Hàng sắp về" at bounding box center [107, 416] width 214 height 27
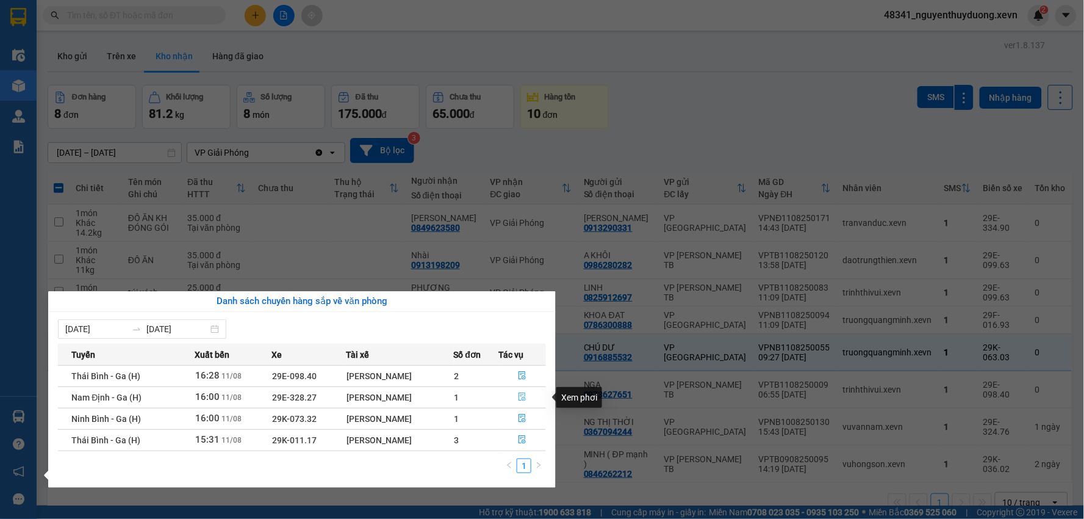
click at [521, 398] on icon "file-done" at bounding box center [522, 396] width 9 height 9
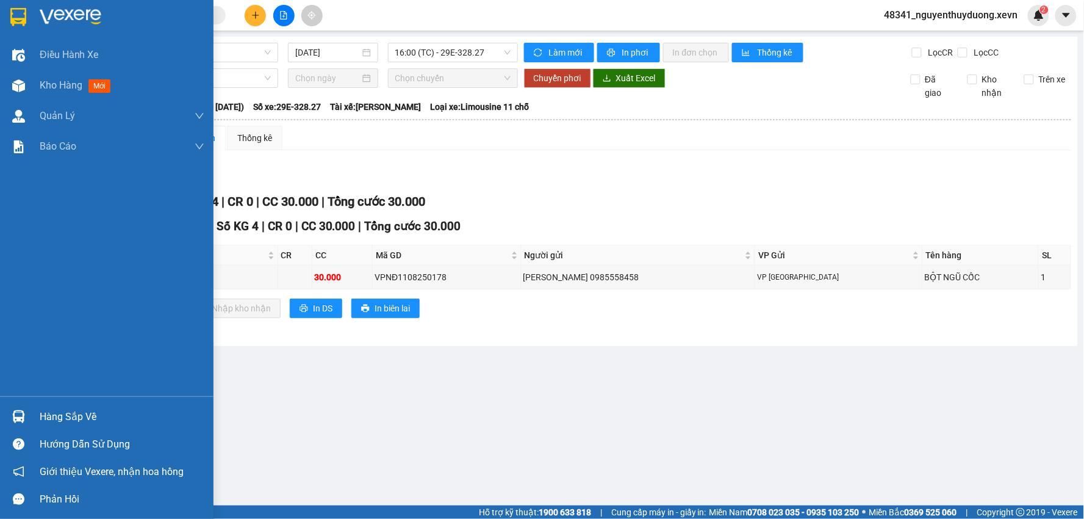
click at [81, 418] on div "Hàng sắp về" at bounding box center [122, 417] width 165 height 18
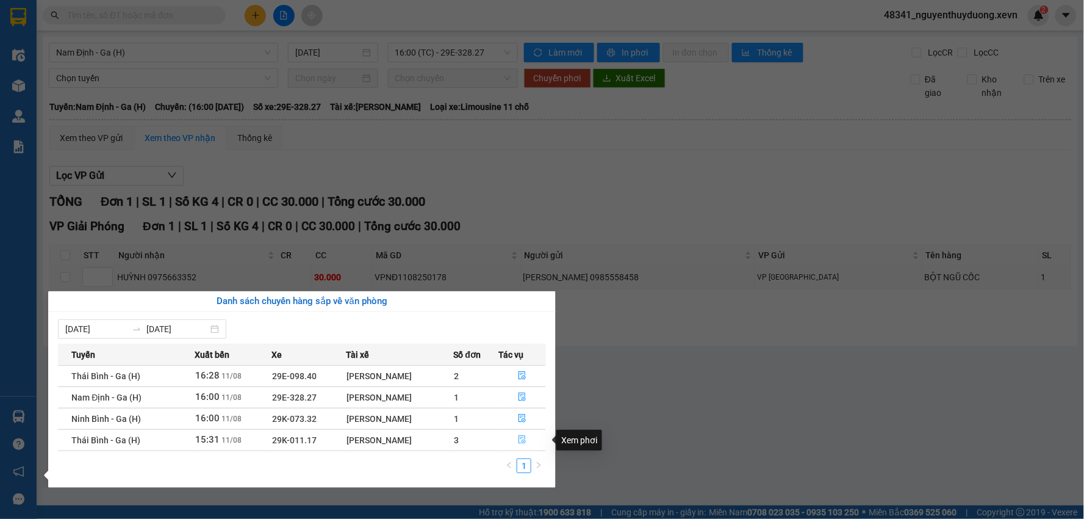
click at [519, 434] on button "button" at bounding box center [522, 440] width 46 height 20
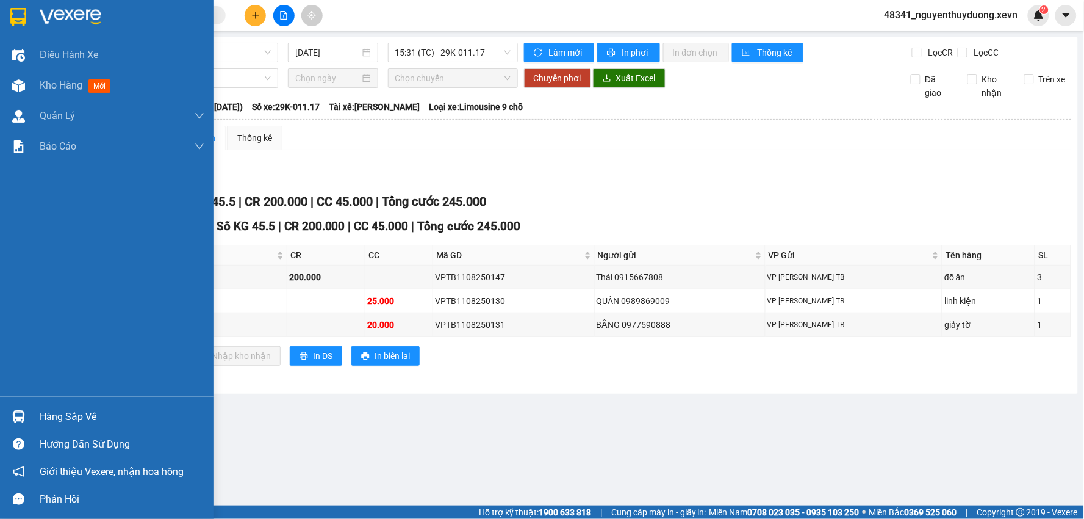
click at [72, 412] on div "Hàng sắp về" at bounding box center [122, 417] width 165 height 18
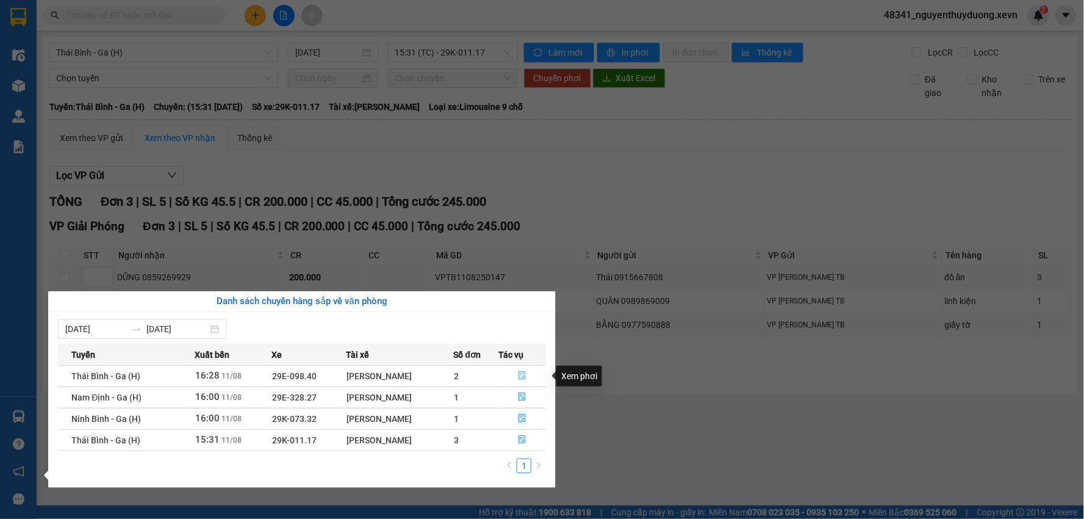
click at [521, 371] on icon "file-done" at bounding box center [522, 375] width 9 height 9
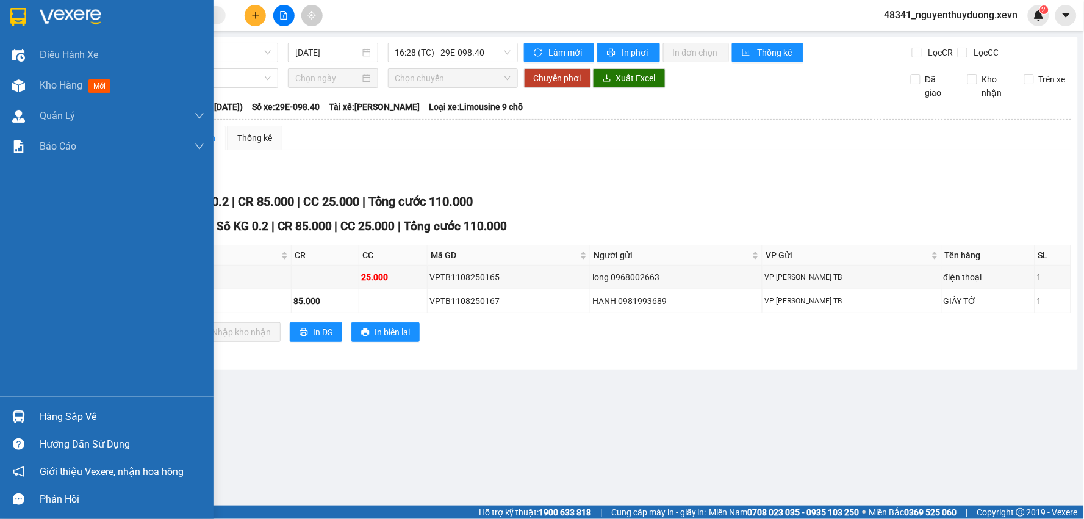
drag, startPoint x: 94, startPoint y: 430, endPoint x: 101, endPoint y: 421, distance: 11.4
click at [100, 422] on div "Hàng sắp về Hướng dẫn sử dụng Giới thiệu Vexere, nhận hoa hồng Phản hồi" at bounding box center [107, 454] width 214 height 117
click at [101, 421] on div "Hàng sắp về" at bounding box center [122, 417] width 165 height 18
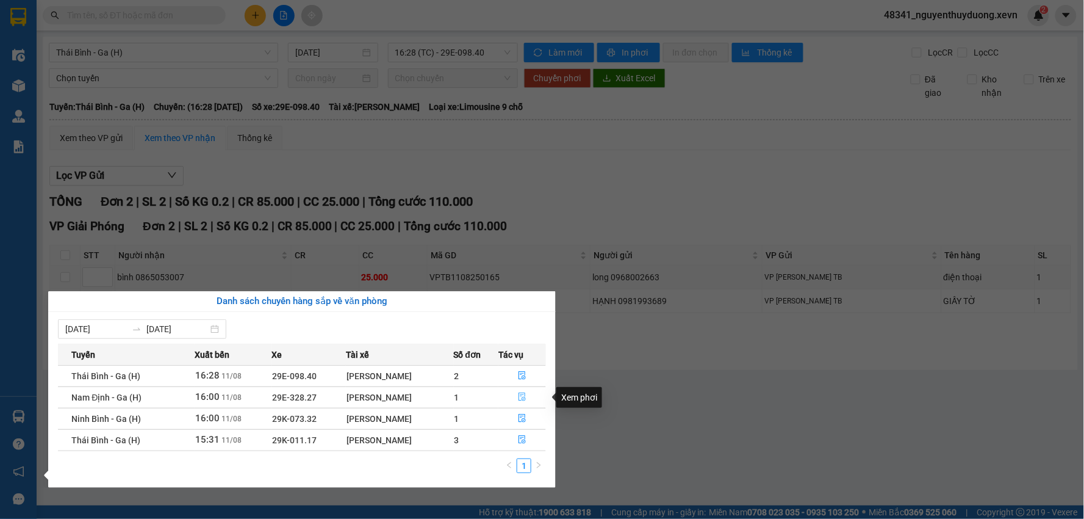
click at [515, 398] on button "button" at bounding box center [522, 398] width 46 height 20
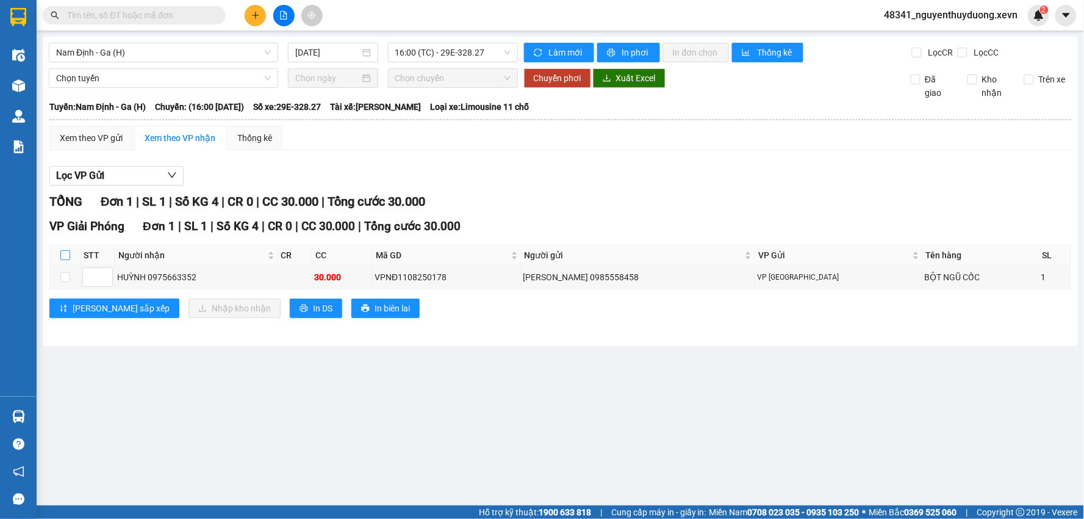
click at [65, 254] on input "checkbox" at bounding box center [65, 255] width 10 height 10
checkbox input "true"
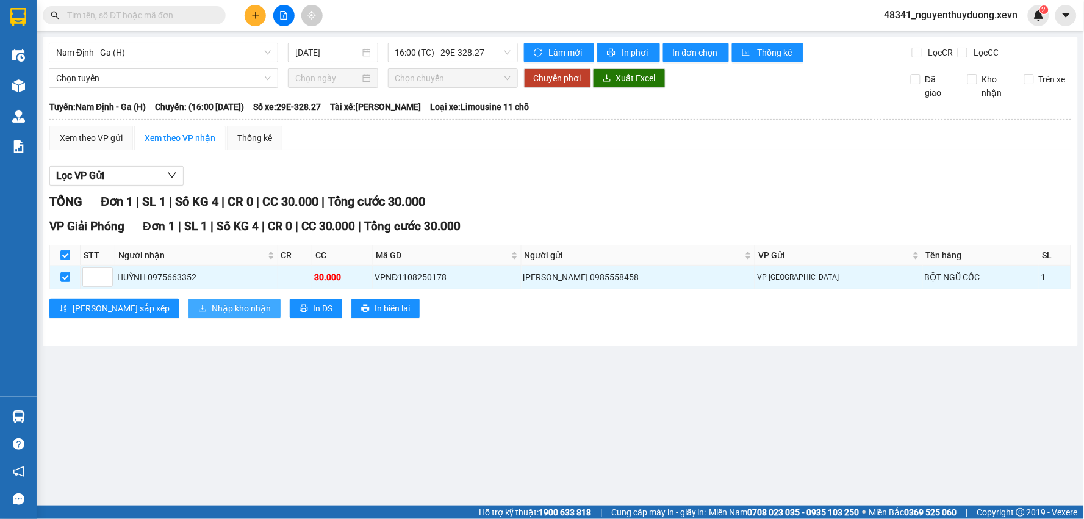
click at [212, 310] on span "Nhập kho nhận" at bounding box center [241, 307] width 59 height 13
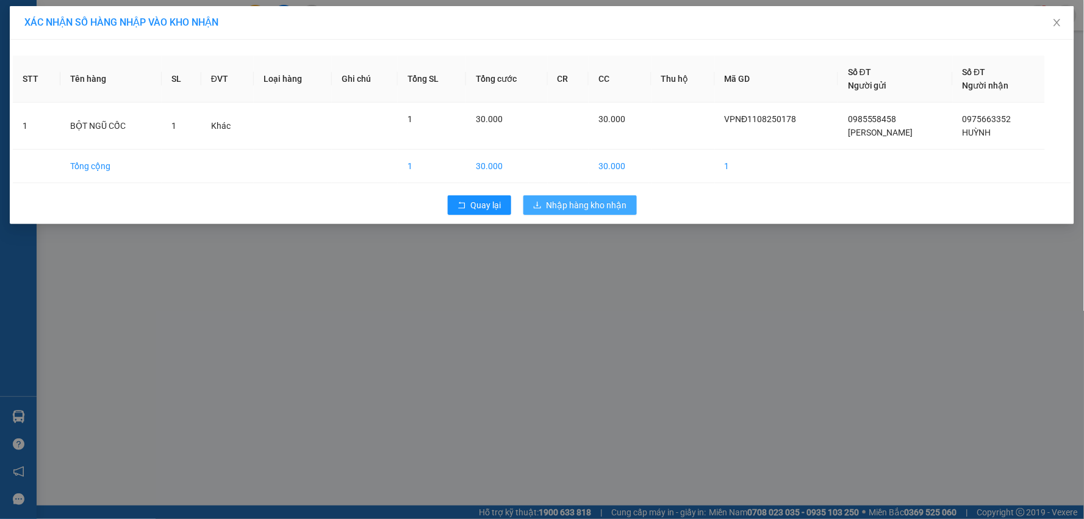
click at [589, 206] on span "Nhập hàng kho nhận" at bounding box center [587, 204] width 81 height 13
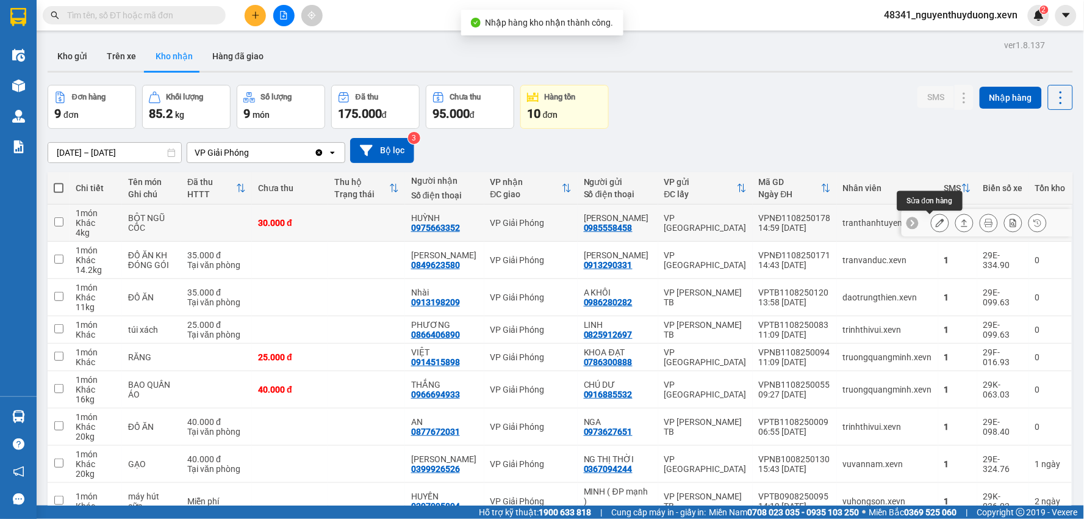
click at [936, 220] on icon at bounding box center [940, 222] width 9 height 9
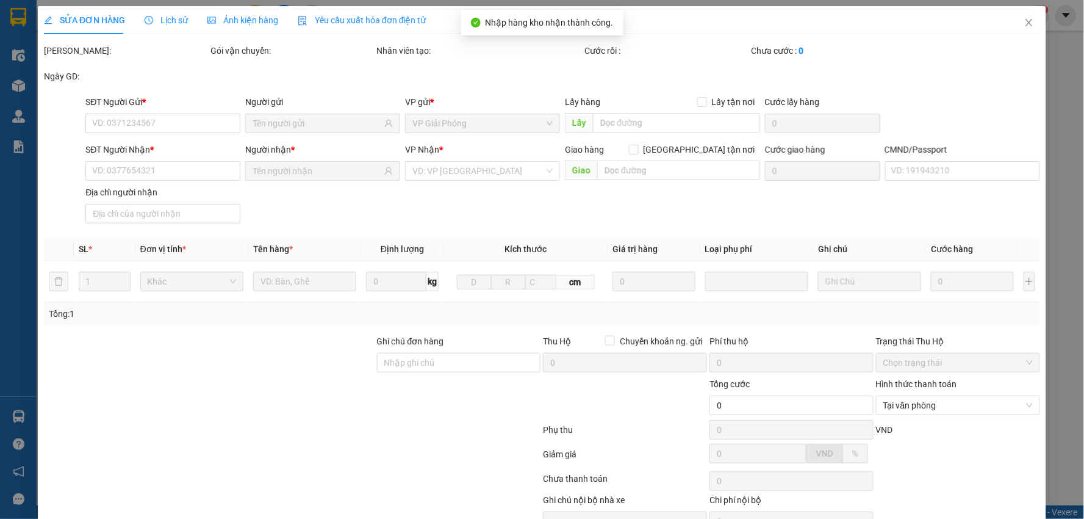
type input "0985558458"
type input "[PERSON_NAME]"
type input "0975663352"
type input "HUỲNH"
type input "001054017171 [PERSON_NAME]"
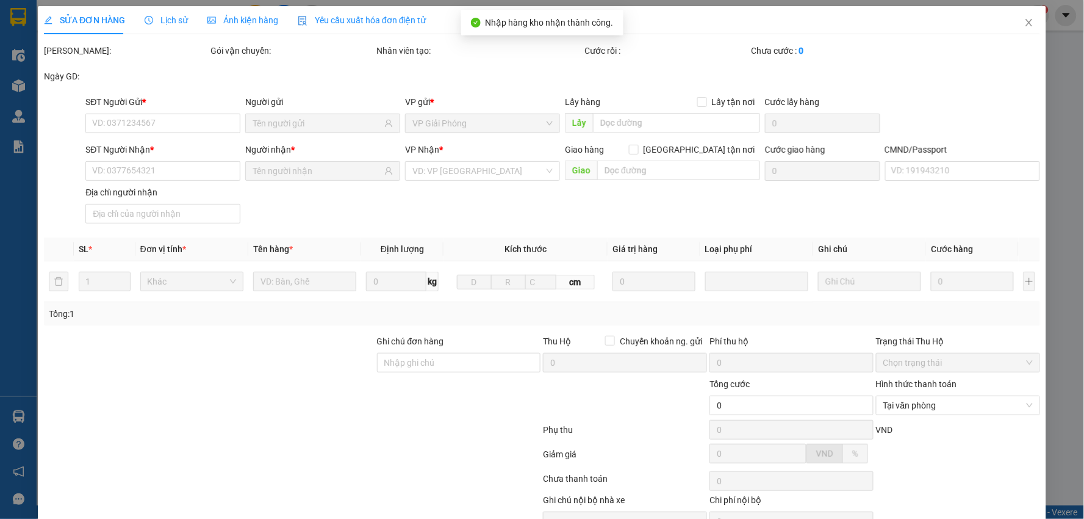
type input "số 8 dã tượng,[PERSON_NAME],hoàn kiếm"
type input "30.000"
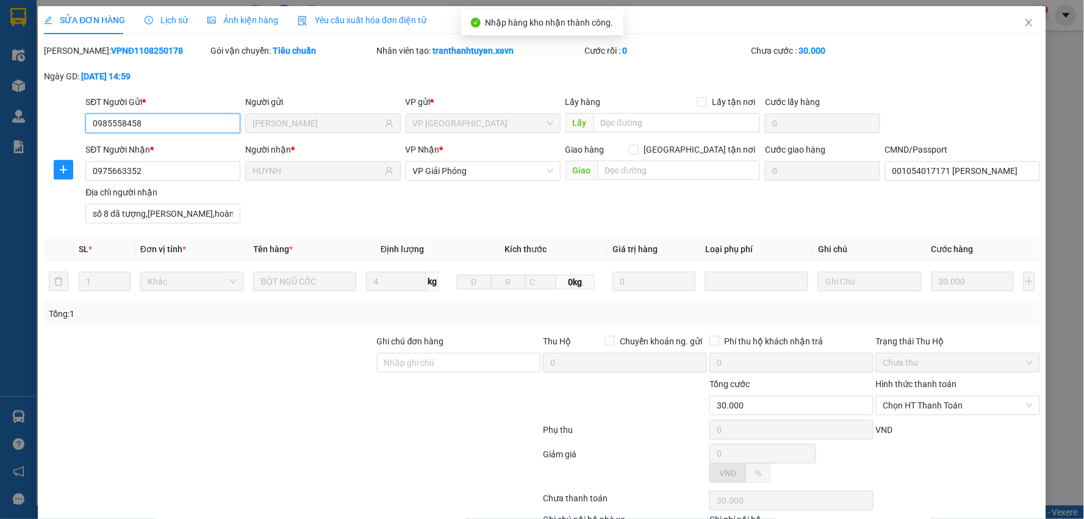
scroll to position [59, 0]
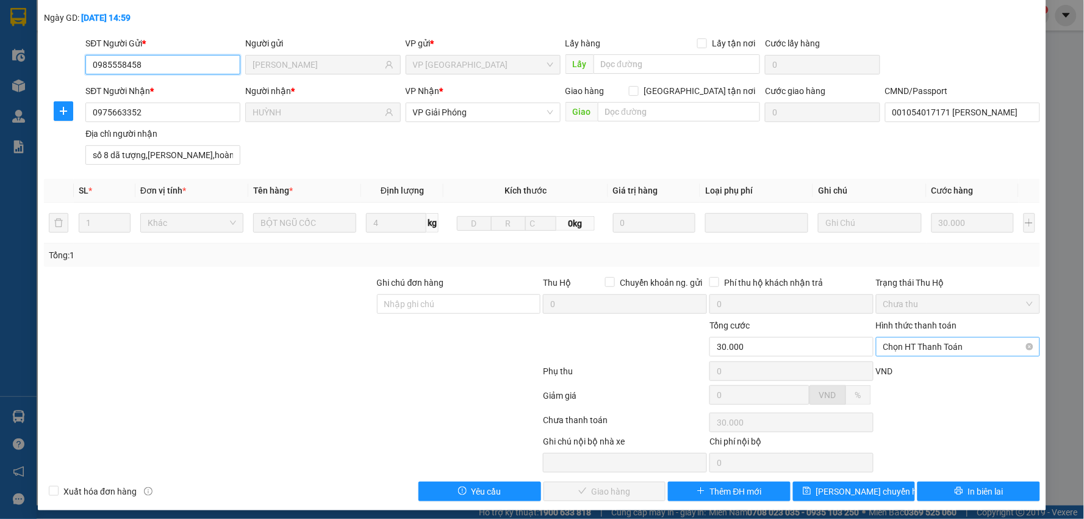
click at [963, 346] on span "Chọn HT Thanh Toán" at bounding box center [959, 346] width 150 height 18
click at [948, 374] on div "Tại văn phòng" at bounding box center [950, 370] width 148 height 13
type input "0"
click at [618, 489] on span "Giao hàng" at bounding box center [611, 491] width 39 height 13
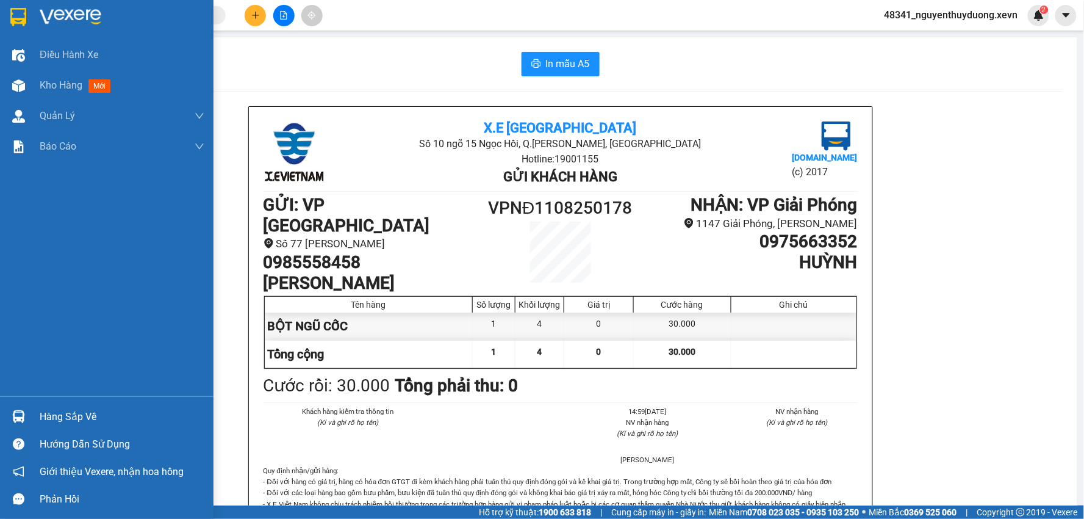
click at [47, 416] on div "Hàng sắp về" at bounding box center [122, 417] width 165 height 18
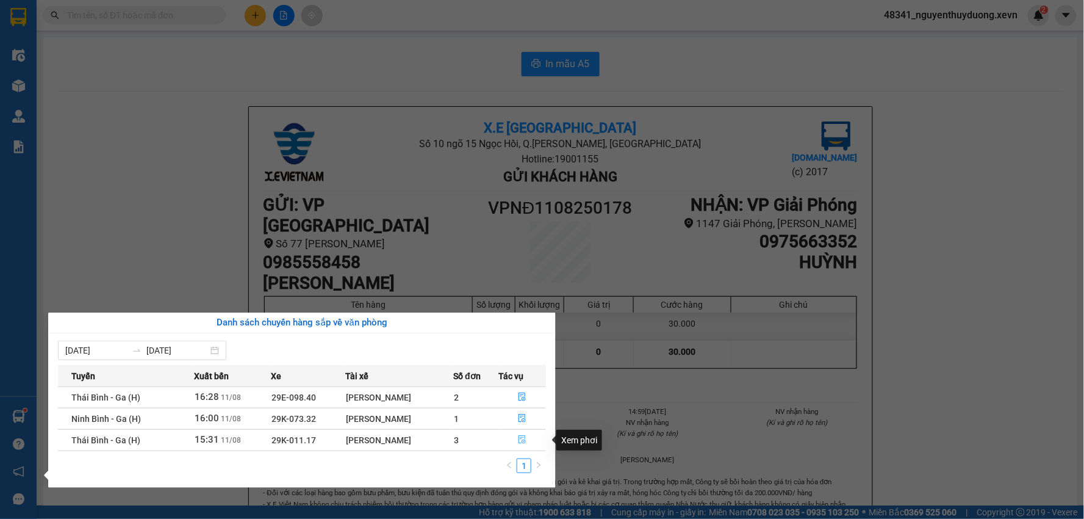
click at [528, 441] on button "button" at bounding box center [522, 440] width 46 height 20
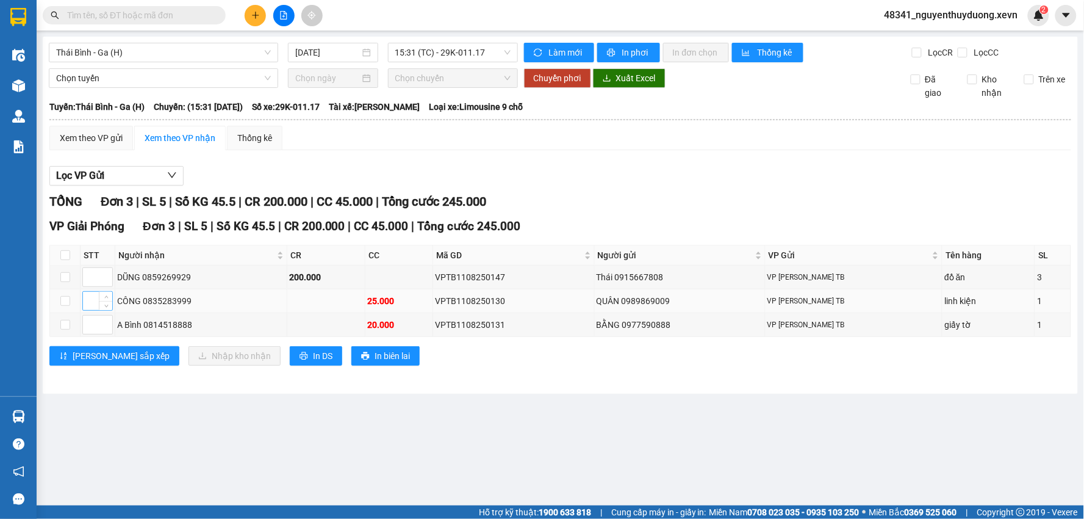
click at [89, 307] on input at bounding box center [97, 301] width 29 height 18
click at [64, 305] on input "checkbox" at bounding box center [65, 301] width 10 height 10
checkbox input "true"
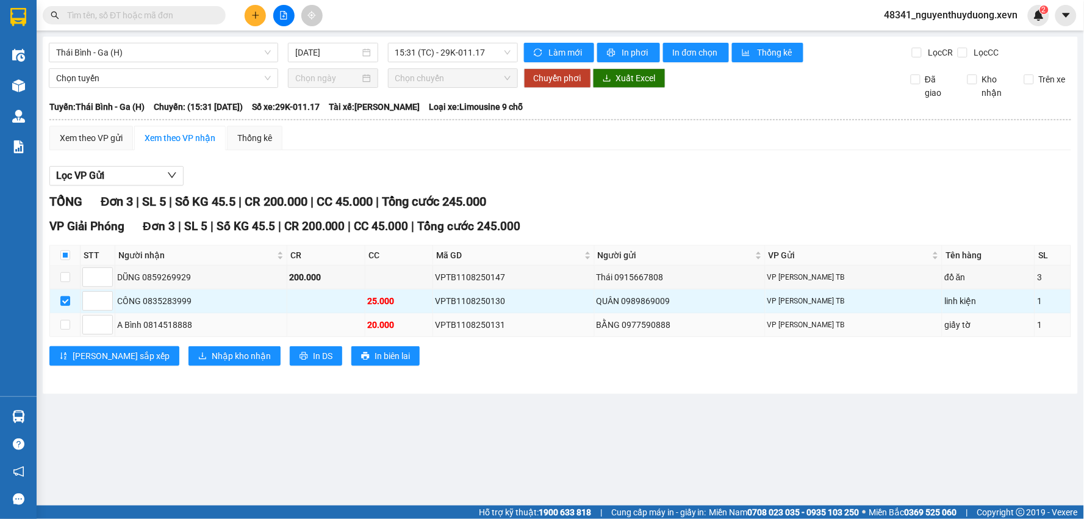
click at [59, 323] on td at bounding box center [65, 325] width 31 height 24
click at [60, 321] on input "checkbox" at bounding box center [65, 325] width 10 height 10
checkbox input "true"
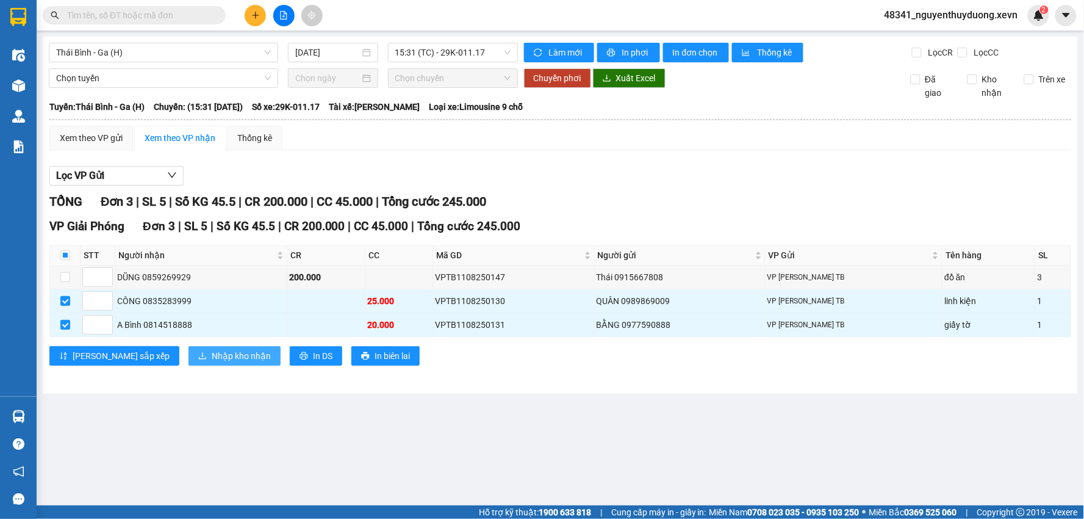
click at [212, 355] on span "Nhập kho nhận" at bounding box center [241, 355] width 59 height 13
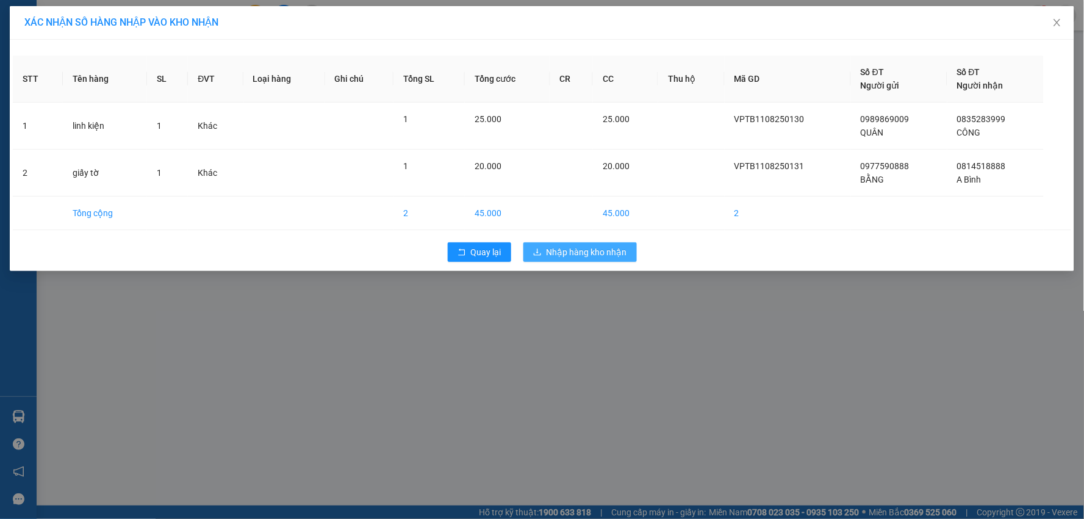
click at [598, 251] on span "Nhập hàng kho nhận" at bounding box center [587, 251] width 81 height 13
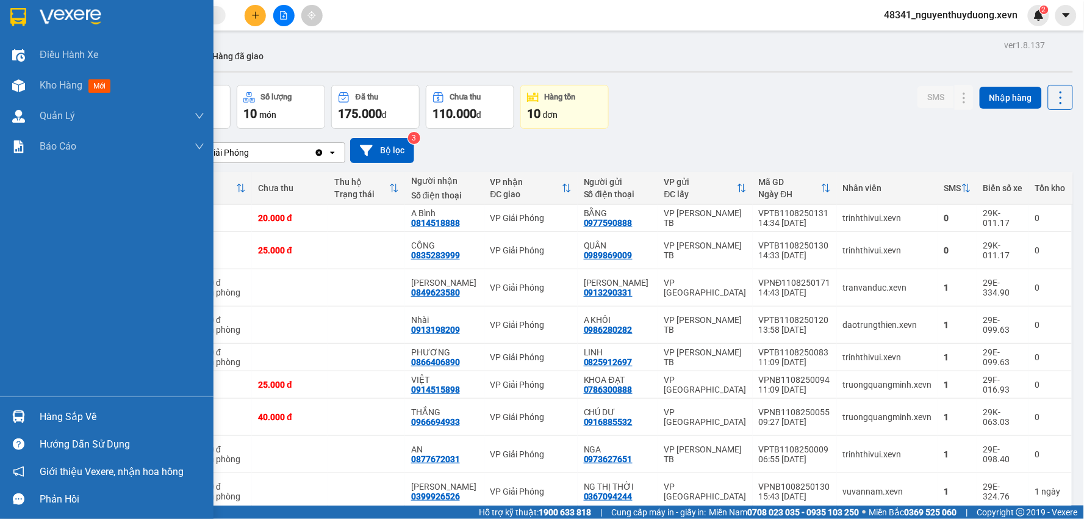
click at [49, 409] on div "Hàng sắp về" at bounding box center [122, 417] width 165 height 18
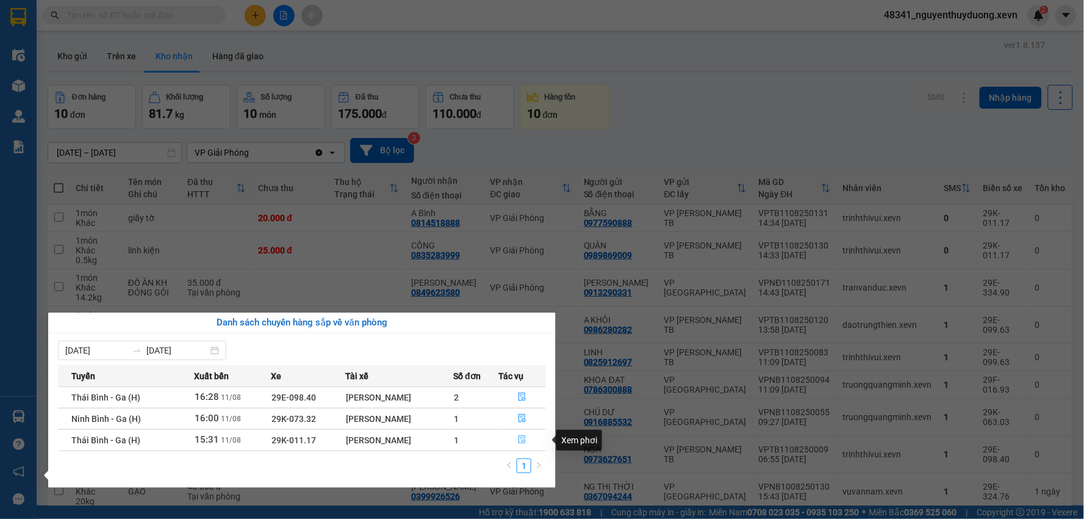
click at [525, 440] on icon "file-done" at bounding box center [522, 439] width 9 height 9
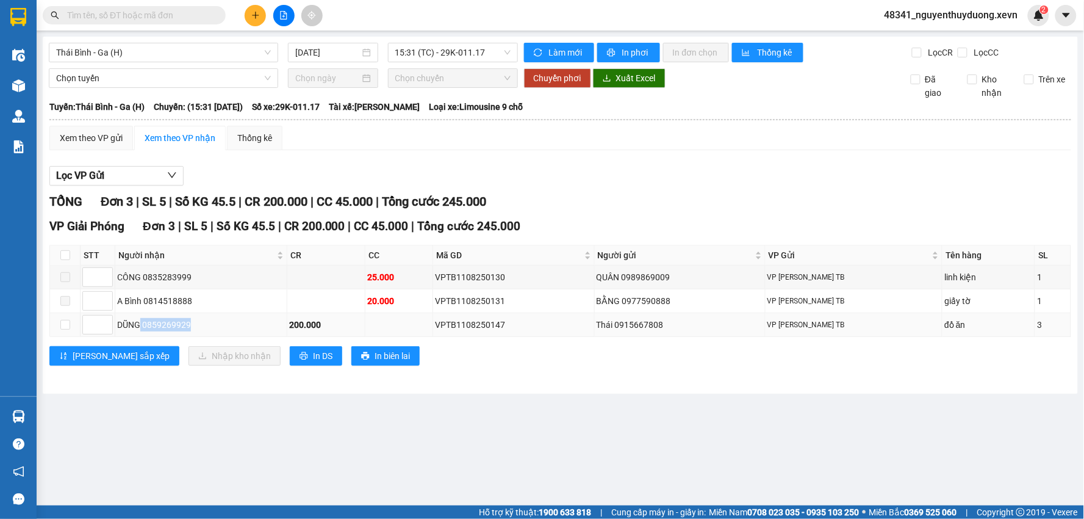
drag, startPoint x: 140, startPoint y: 325, endPoint x: 230, endPoint y: 330, distance: 89.9
click at [230, 330] on div "DŨNG 0859269929" at bounding box center [201, 324] width 168 height 13
copy div "0859269929"
click at [83, 21] on input "text" at bounding box center [139, 15] width 144 height 13
paste input "0859269929"
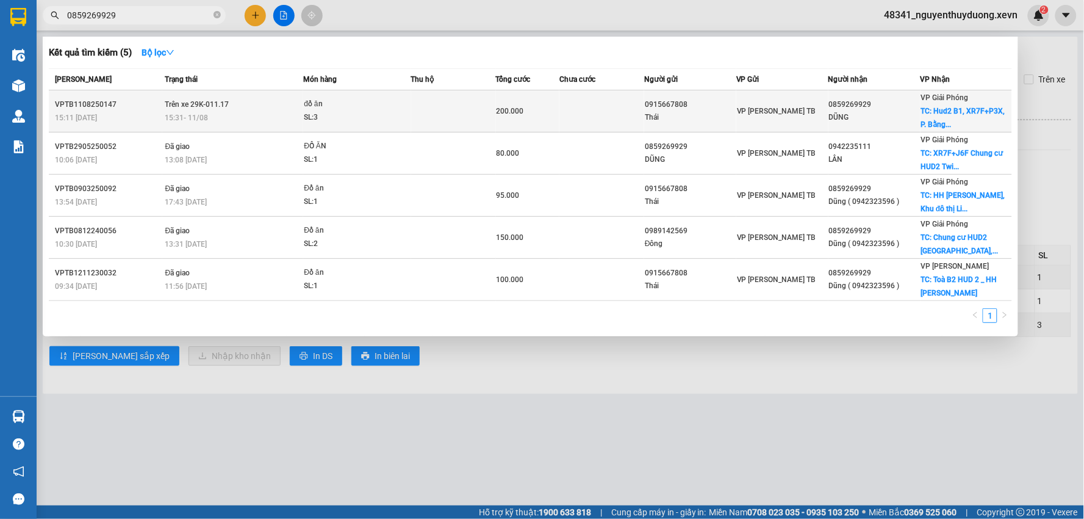
type input "0859269929"
click at [978, 107] on span "TC: Hud2 B1, XR7F+P3X, P. Bằng..." at bounding box center [963, 118] width 84 height 22
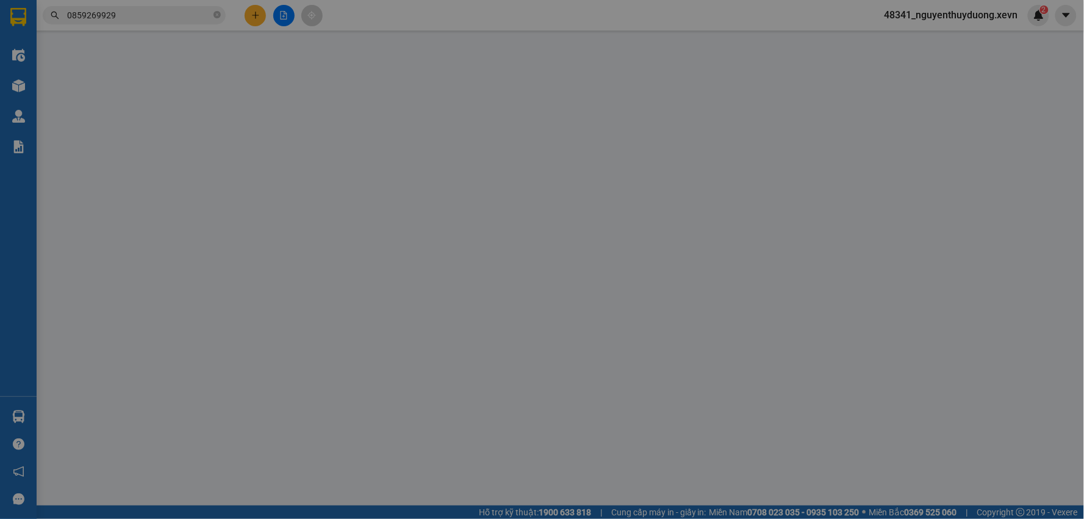
type input "0915667808"
type input "Thái"
type input "0859269929"
type input "DŨNG"
checkbox input "true"
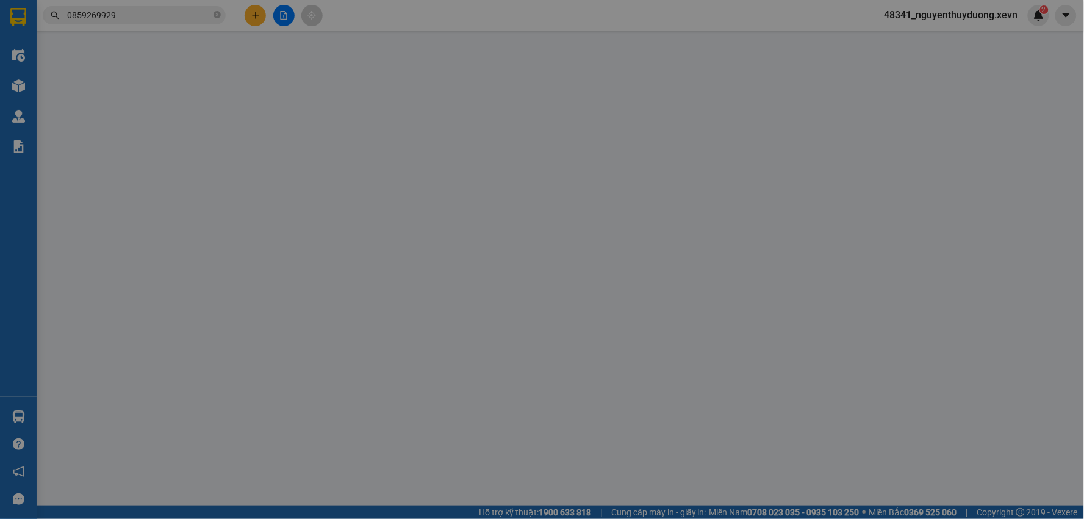
type input "Hud2 B1, XR7F+P3X, P. [GEOGRAPHIC_DATA], Khu đô thị [GEOGRAPHIC_DATA], [GEOGRAP…"
type input "100.000"
type input "1"
type input "200.000"
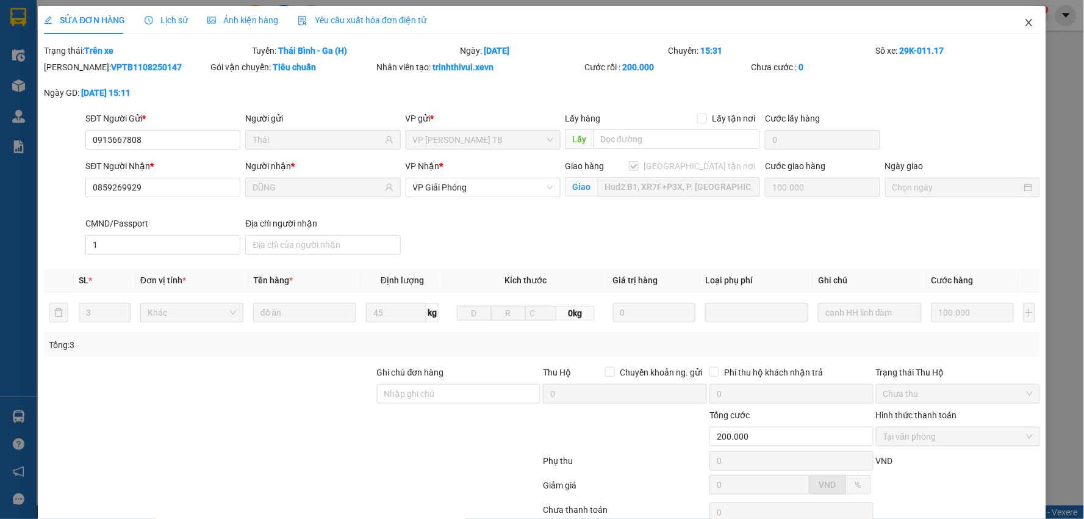
click at [1026, 24] on icon "close" at bounding box center [1029, 22] width 7 height 7
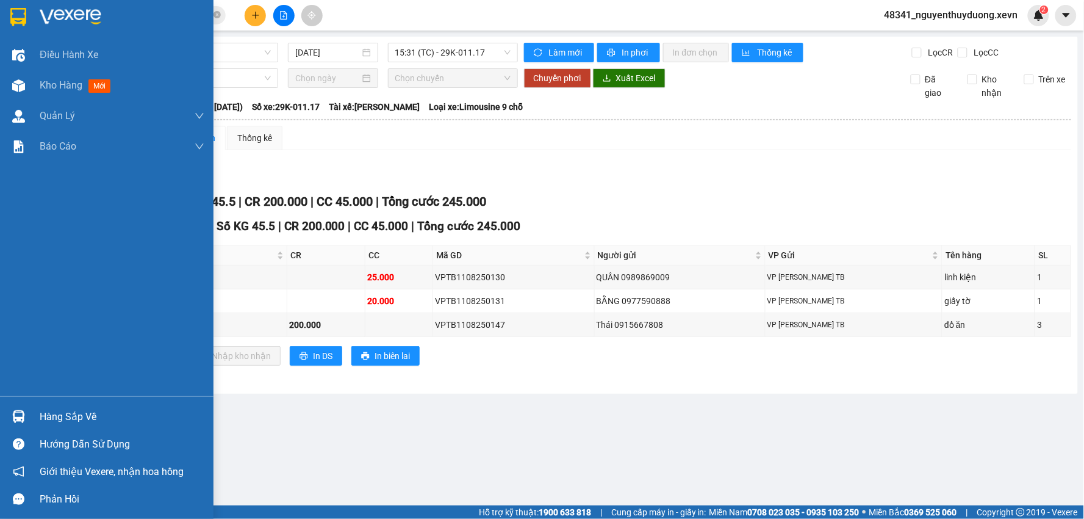
click at [37, 413] on div "Hàng sắp về" at bounding box center [107, 416] width 214 height 27
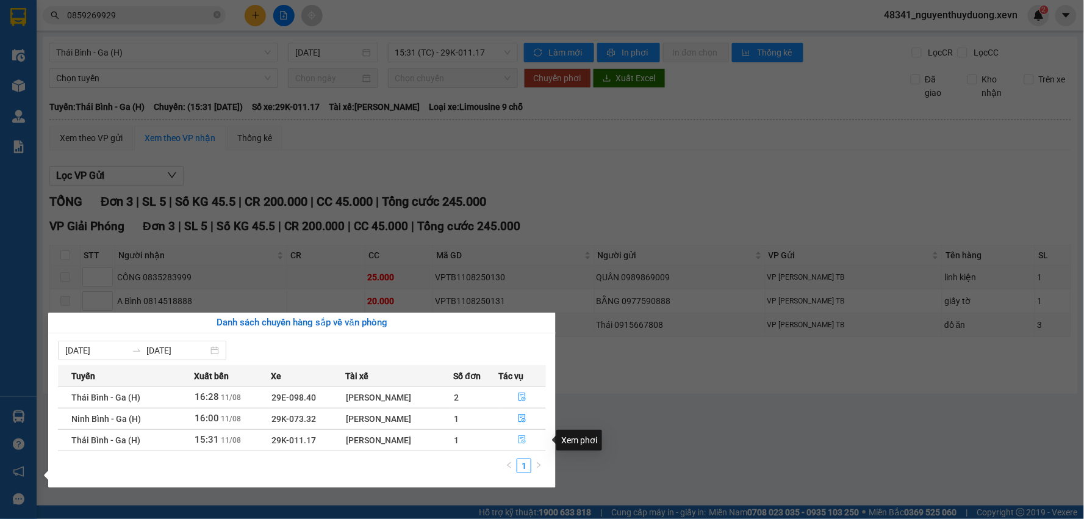
click at [517, 440] on button "button" at bounding box center [522, 440] width 46 height 20
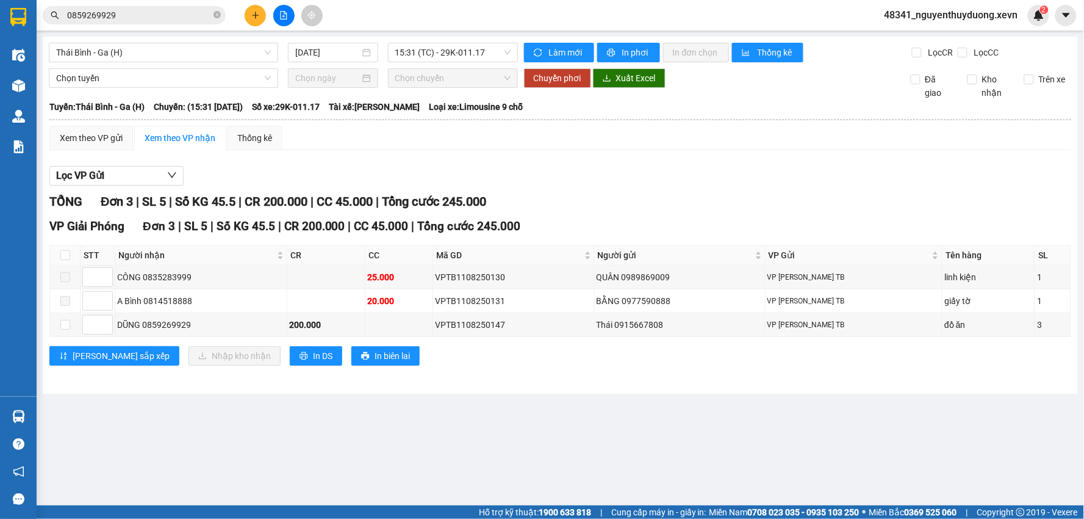
click at [517, 440] on main "Thái Bình - [GEOGRAPHIC_DATA] (H) [DATE] 15:31 (TC) - 29K-011.17 Làm mới In phơ…" at bounding box center [542, 252] width 1084 height 505
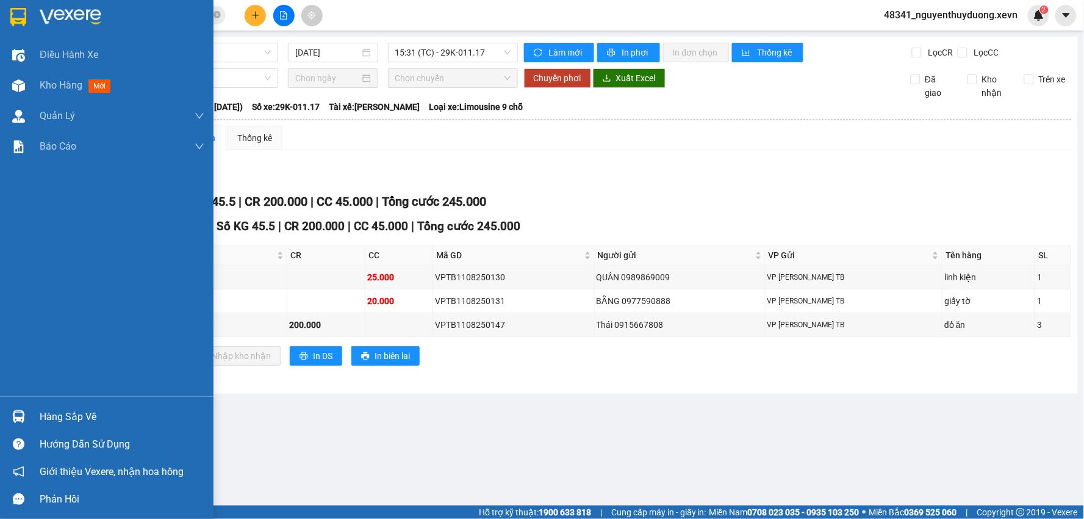
click at [23, 416] on img at bounding box center [18, 416] width 13 height 13
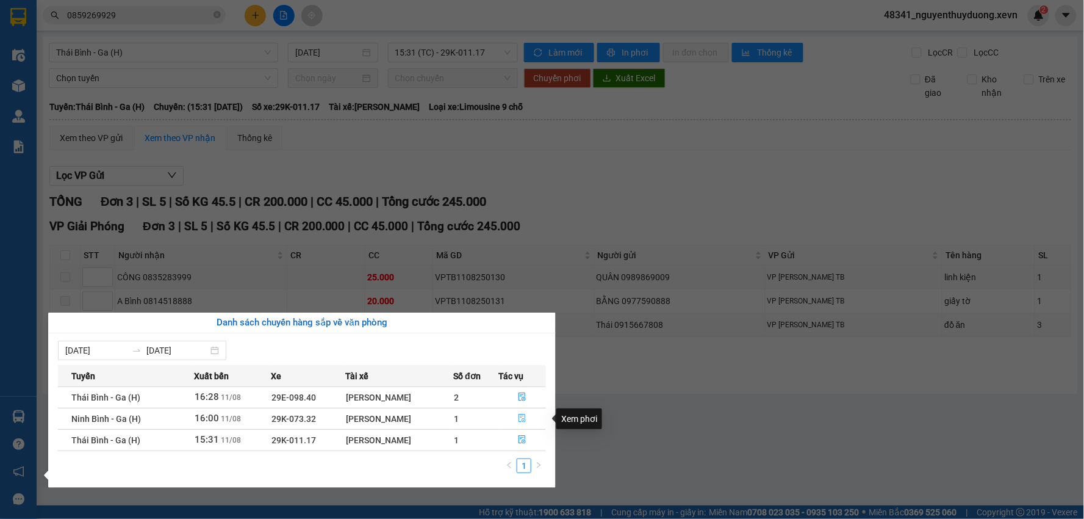
click at [519, 420] on icon "file-done" at bounding box center [522, 418] width 9 height 9
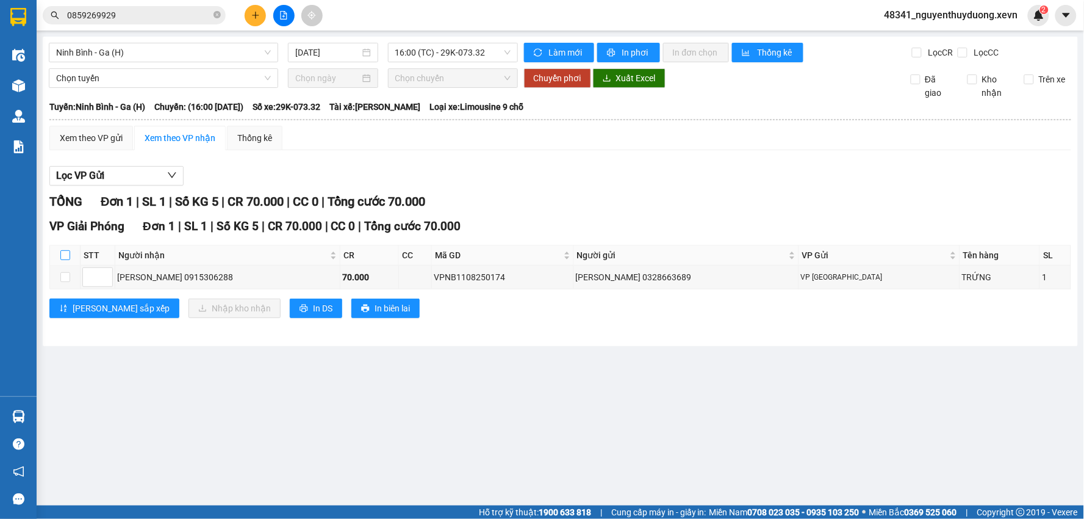
click at [66, 258] on input "checkbox" at bounding box center [65, 255] width 10 height 10
checkbox input "true"
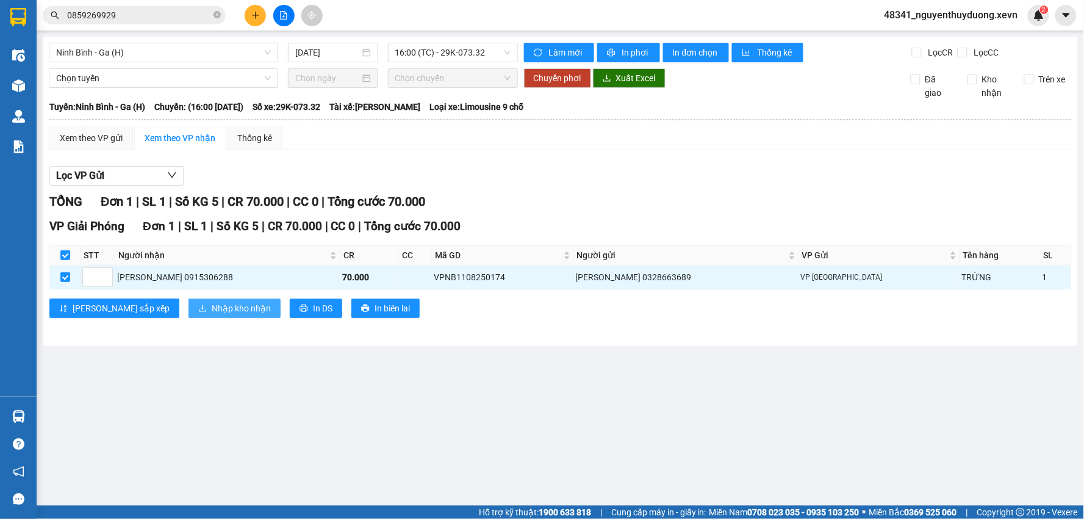
click at [212, 306] on span "Nhập kho nhận" at bounding box center [241, 307] width 59 height 13
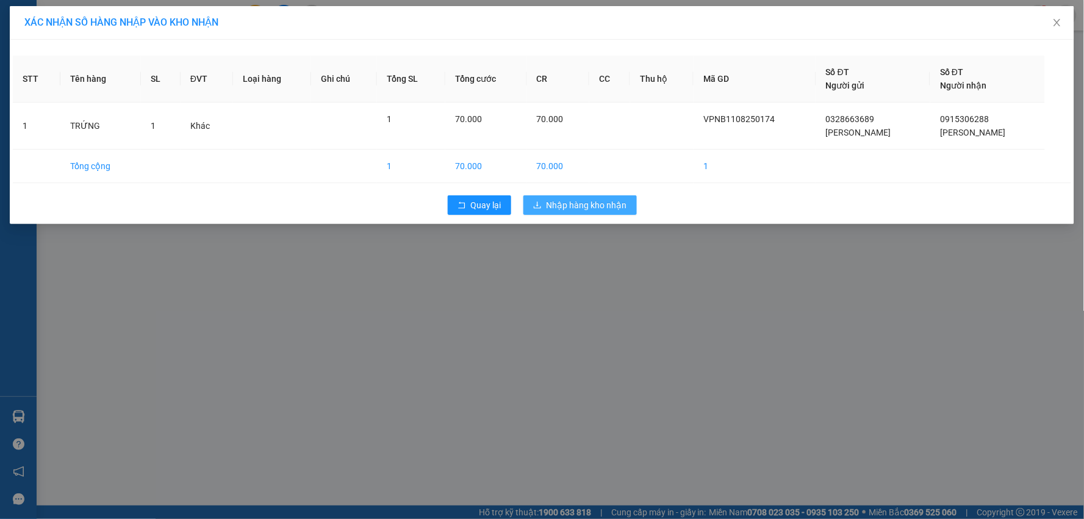
click at [544, 201] on button "Nhập hàng kho nhận" at bounding box center [581, 205] width 114 height 20
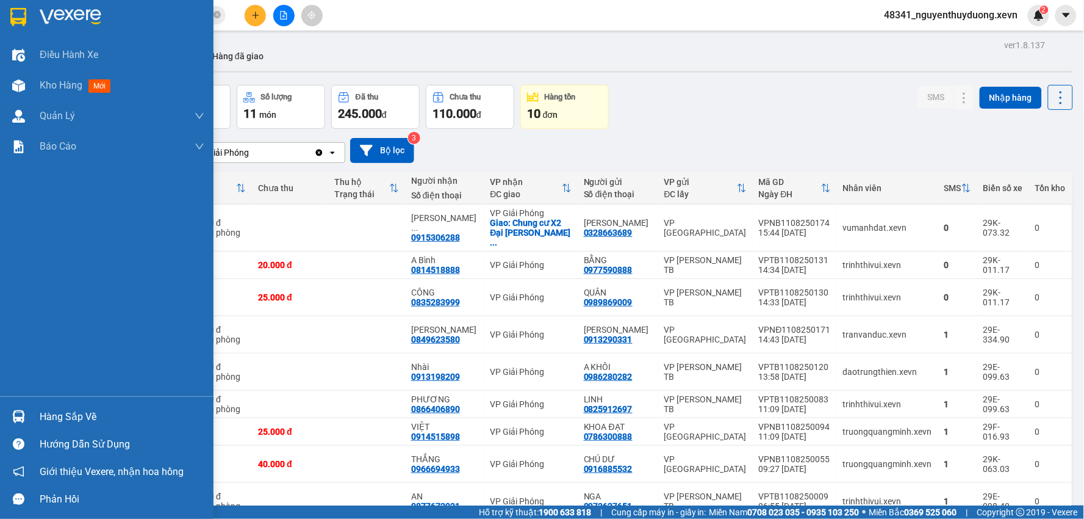
click at [49, 416] on div "Hàng sắp về" at bounding box center [122, 417] width 165 height 18
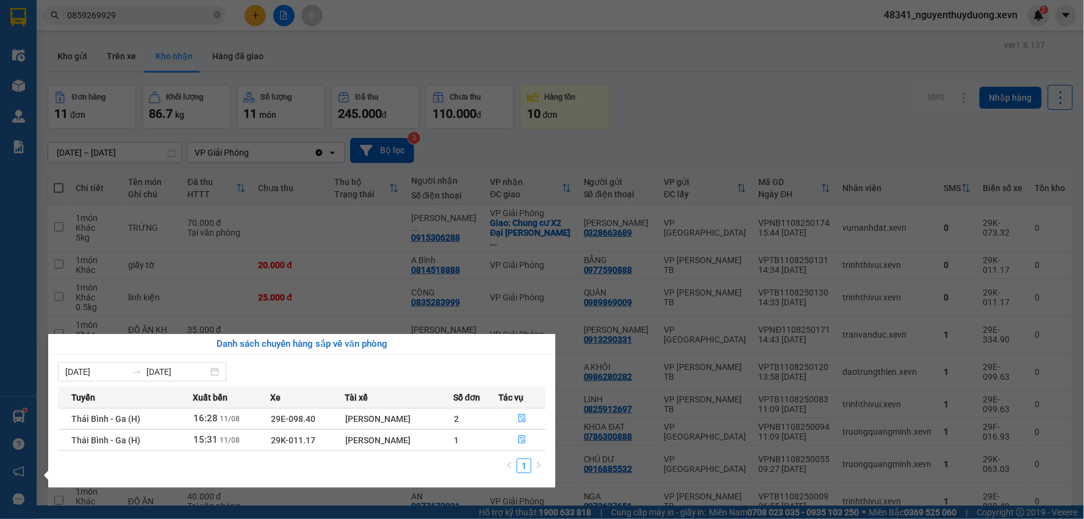
click at [748, 66] on section "Kết quả tìm kiếm ( 5 ) Bộ lọc Mã ĐH Trạng thái Món hàng Thu hộ Tổng cước Chưa c…" at bounding box center [542, 259] width 1084 height 519
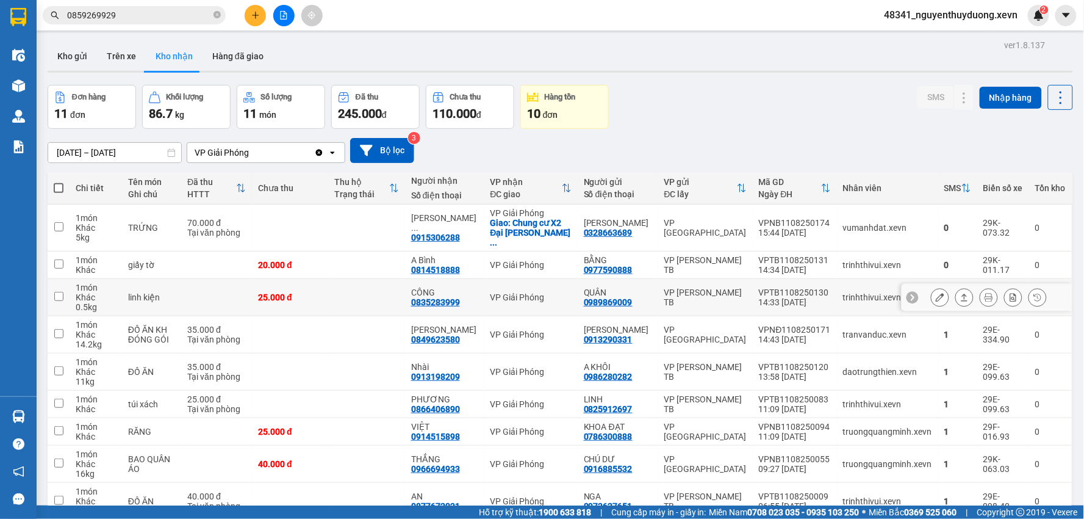
click at [355, 289] on td at bounding box center [366, 297] width 76 height 37
checkbox input "true"
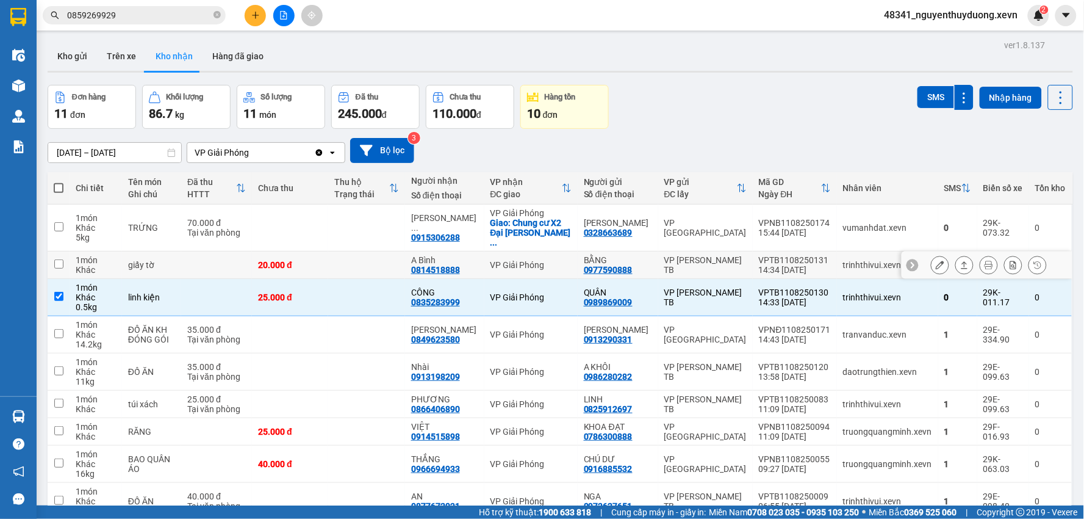
click at [301, 260] on div "20.000 đ" at bounding box center [290, 265] width 64 height 10
checkbox input "true"
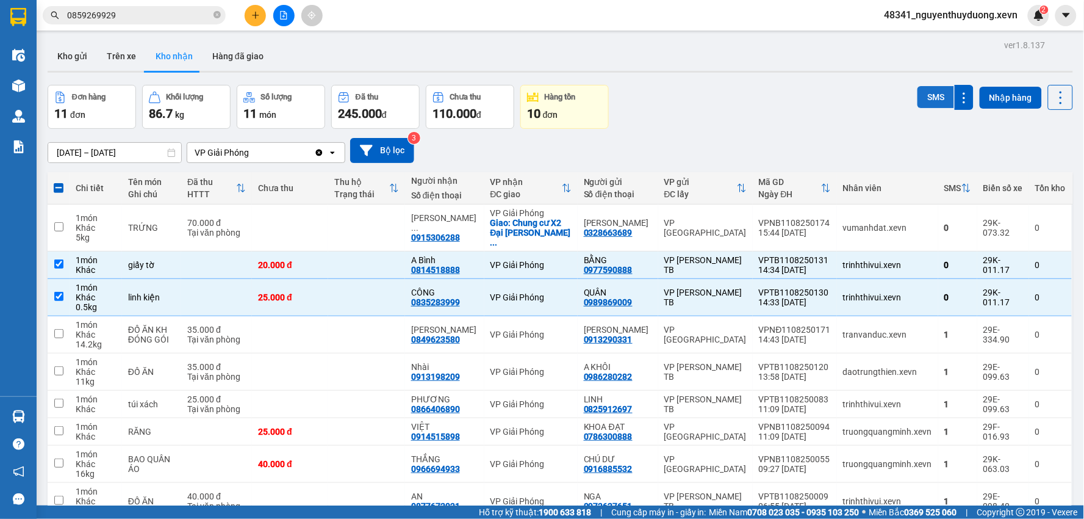
click at [925, 93] on button "SMS" at bounding box center [936, 97] width 37 height 22
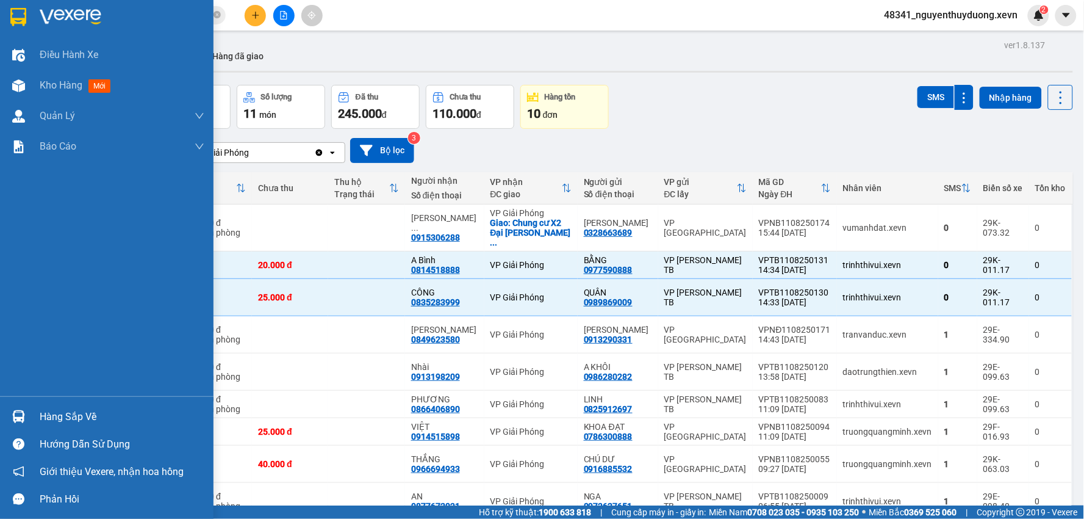
click at [82, 419] on div "Hàng sắp về" at bounding box center [122, 417] width 165 height 18
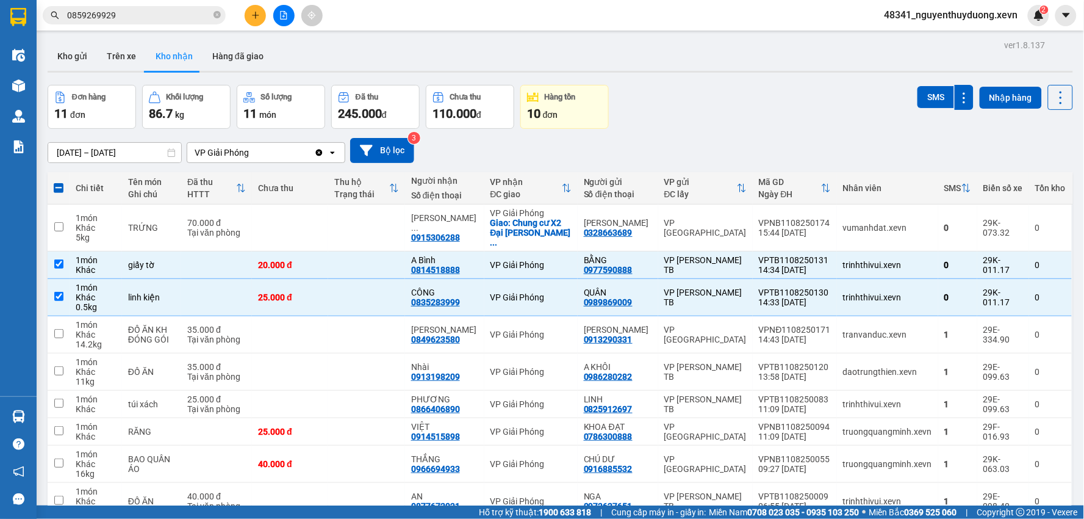
click at [776, 61] on section "Kết quả tìm kiếm ( 5 ) Bộ lọc Mã ĐH Trạng thái Món hàng Thu hộ Tổng cước Chưa c…" at bounding box center [542, 259] width 1084 height 519
click at [259, 17] on icon "plus" at bounding box center [255, 15] width 9 height 9
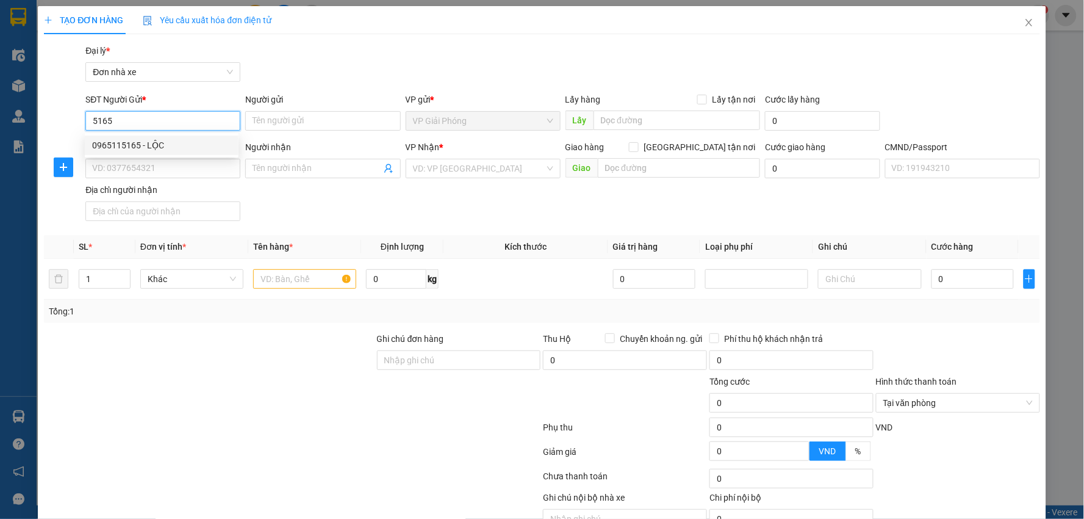
click at [162, 143] on div "0965115165 - LỘC" at bounding box center [161, 145] width 139 height 13
type input "0965115165"
type input "LỘC"
type input "0942336337"
type input "CƯỜNG"
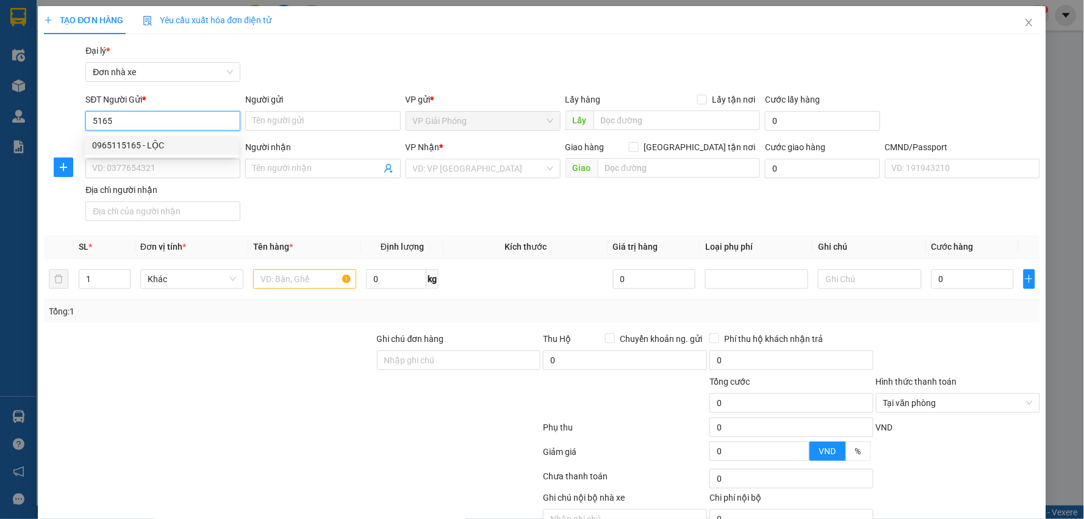
type input "037191003111 [PERSON_NAME]"
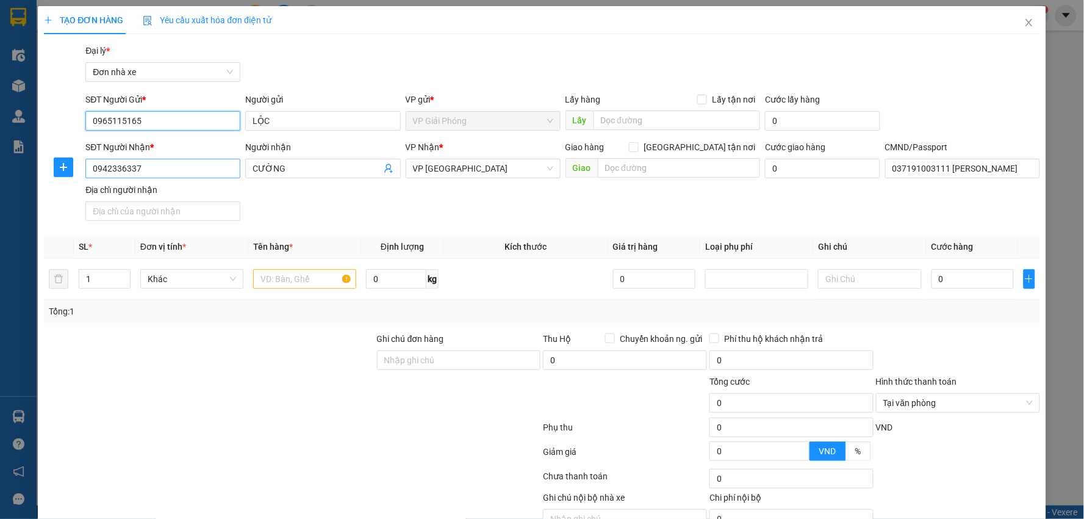
type input "0965115165"
drag, startPoint x: 162, startPoint y: 170, endPoint x: 50, endPoint y: 177, distance: 112.5
click at [50, 177] on div "SĐT Người Nhận * 0942336337 Người nhận CƯỜNG VP Nhận * VP Ninh Bình Giao hàng […" at bounding box center [542, 182] width 999 height 85
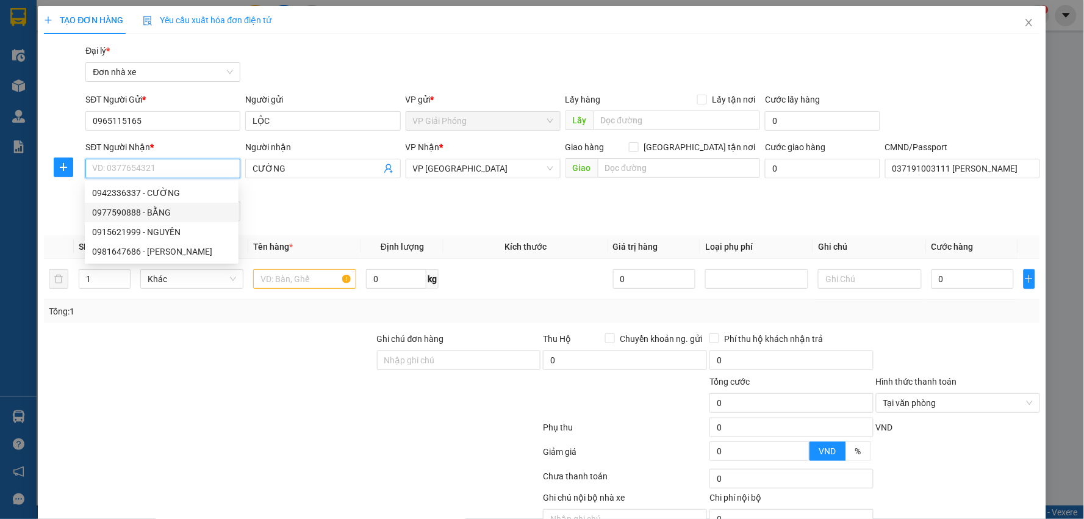
click at [176, 212] on div "0977590888 - BẰNG" at bounding box center [161, 212] width 139 height 13
type input "0977590888"
type input "BẰNG"
type input "0977590888"
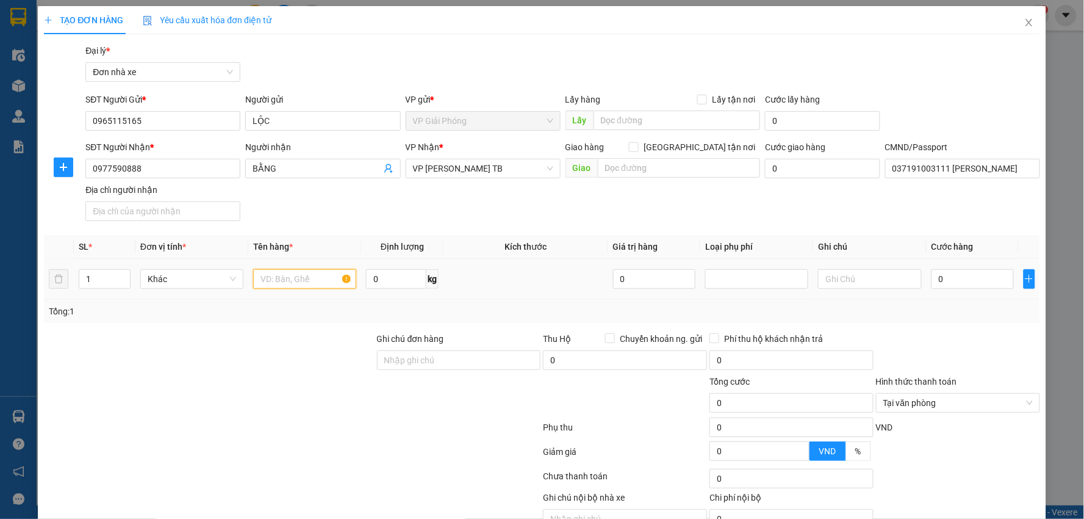
click at [305, 282] on input "text" at bounding box center [304, 279] width 103 height 20
type input "GT"
click at [946, 285] on input "0" at bounding box center [973, 279] width 83 height 20
type input "2"
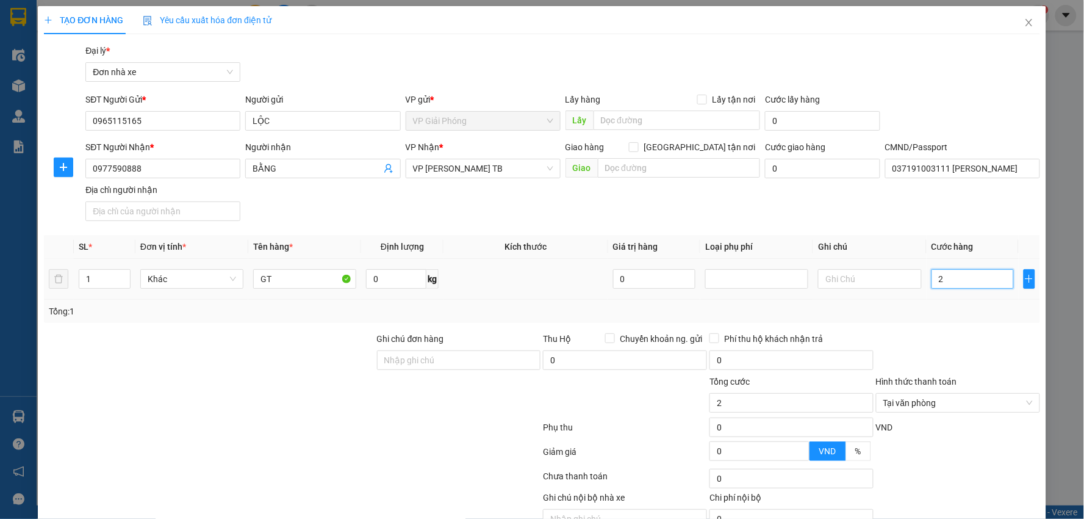
type input "20"
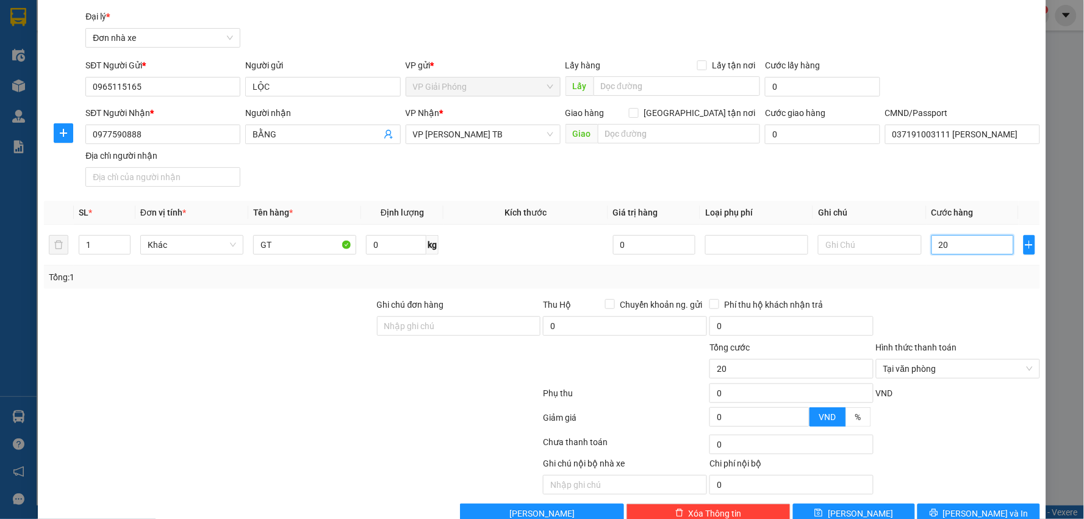
scroll to position [62, 0]
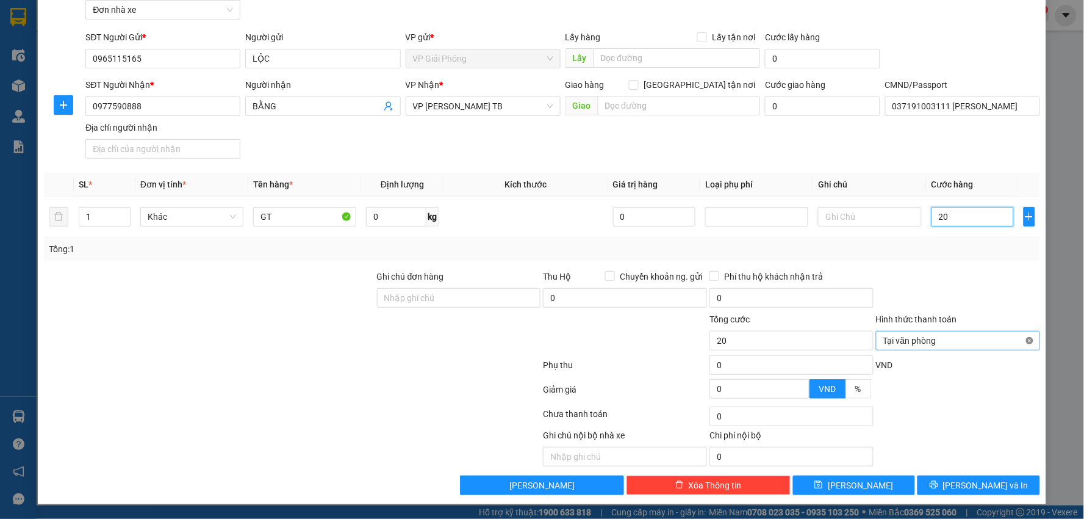
type input "20"
click at [995, 480] on button "[PERSON_NAME] và In" at bounding box center [979, 485] width 123 height 20
type input "20.000"
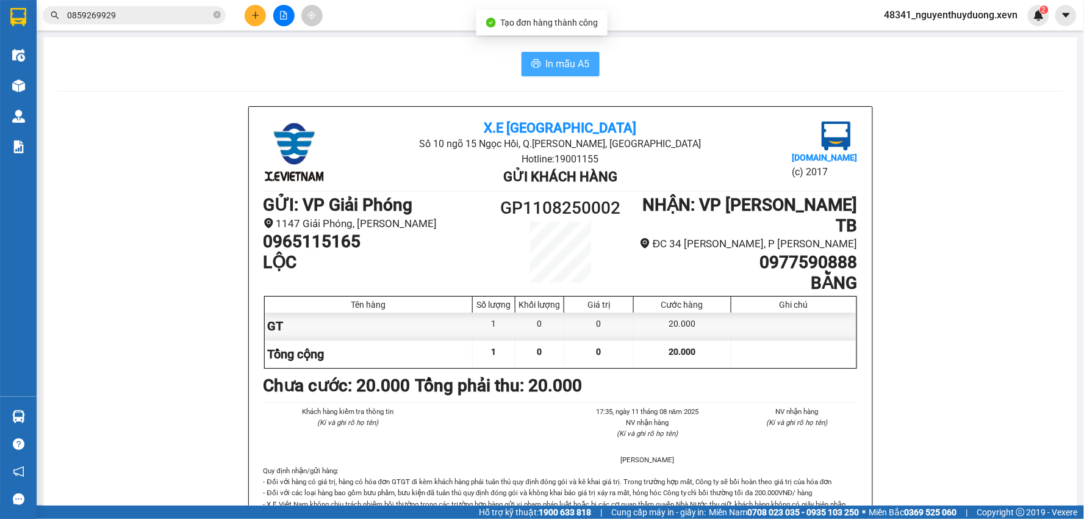
click at [558, 68] on span "In mẫu A5" at bounding box center [568, 63] width 44 height 15
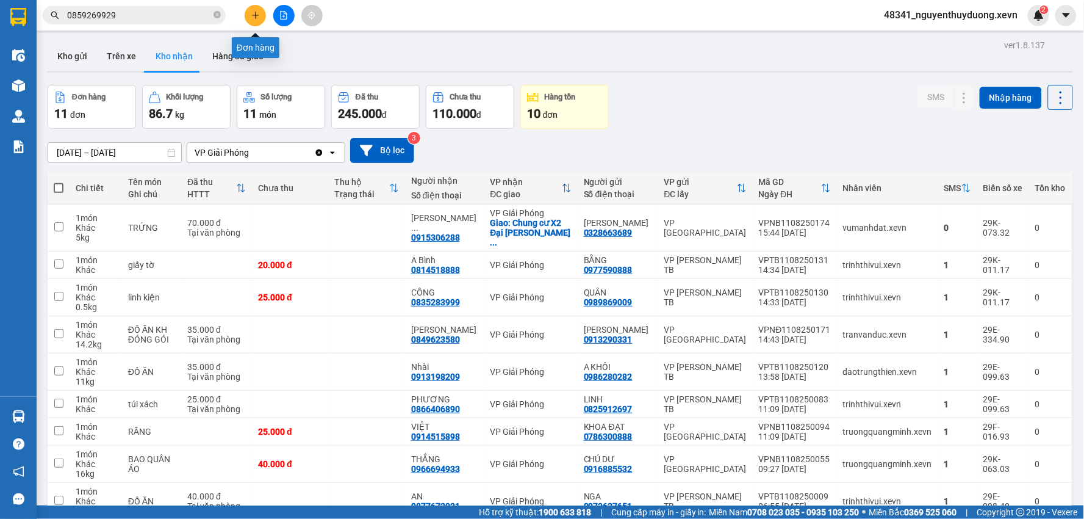
click at [262, 14] on button at bounding box center [255, 15] width 21 height 21
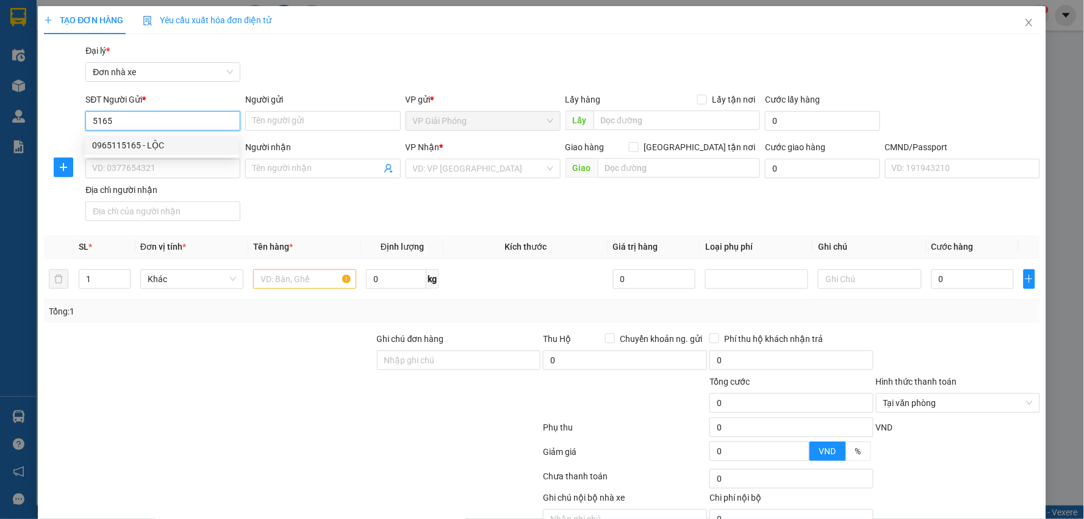
click at [186, 139] on div "0965115165 - LỘC" at bounding box center [161, 145] width 139 height 13
type input "0965115165"
type input "LỘC"
type input "0977590888"
type input "BẰNG"
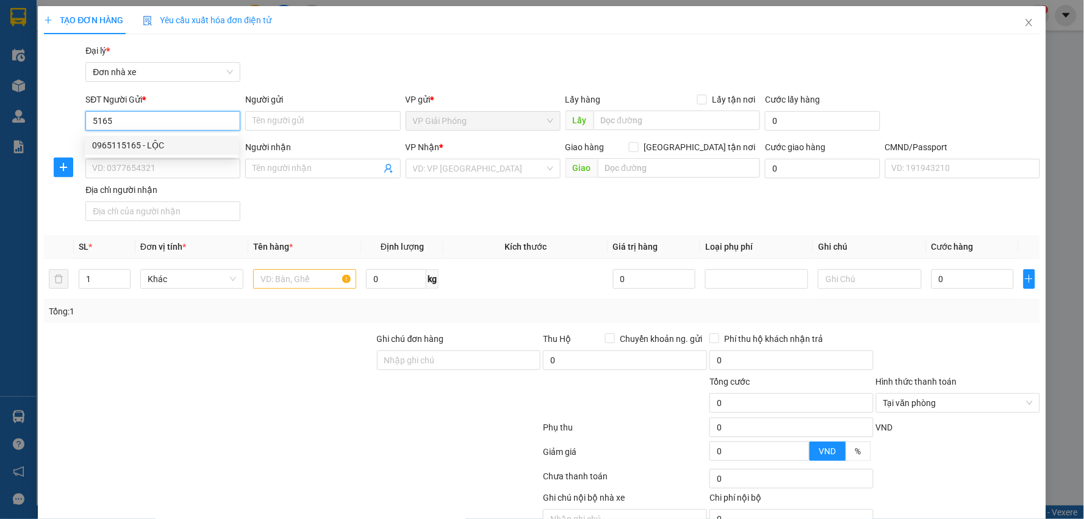
type input "037191003111 [PERSON_NAME]"
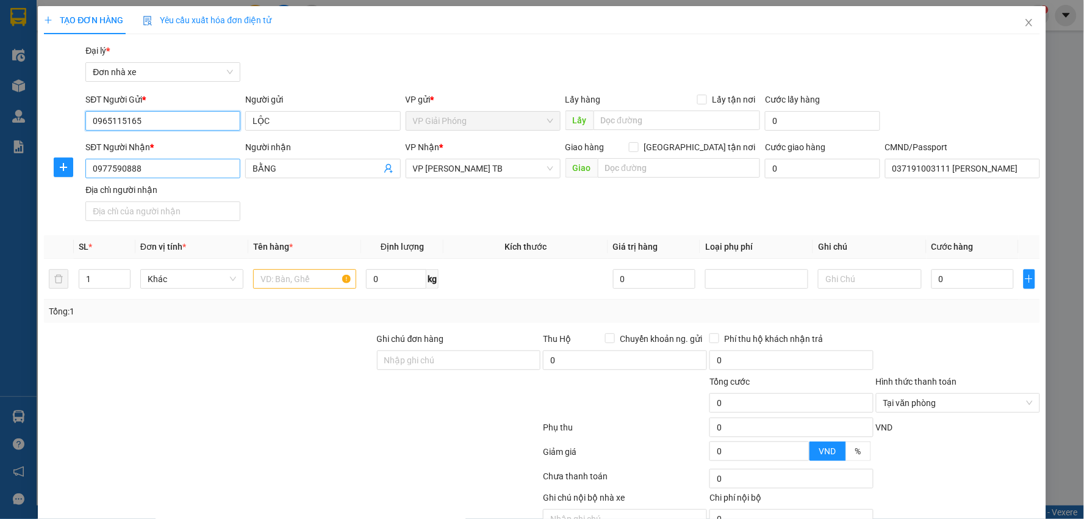
type input "0965115165"
drag, startPoint x: 159, startPoint y: 173, endPoint x: 31, endPoint y: 159, distance: 128.9
click at [38, 171] on div "TẠO ĐƠN HÀNG Yêu cầu xuất hóa đơn điện tử Transit Pickup Surcharge Ids Transit …" at bounding box center [542, 286] width 1009 height 560
click at [173, 184] on div "0943292979 - HỒNG" at bounding box center [162, 193] width 154 height 20
type input "0943292979"
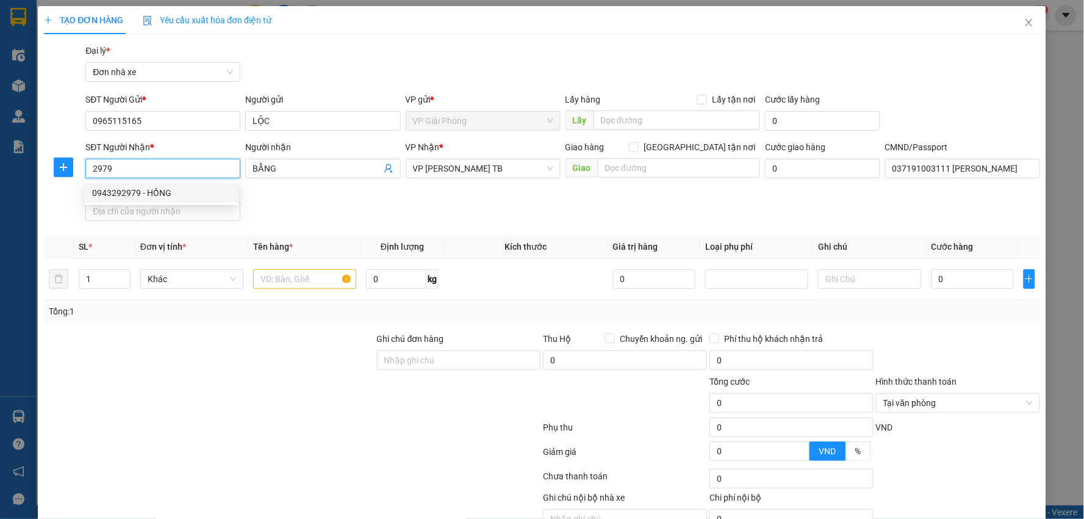
type input "HỒNG"
type input "NHẠN"
type input "0943292979"
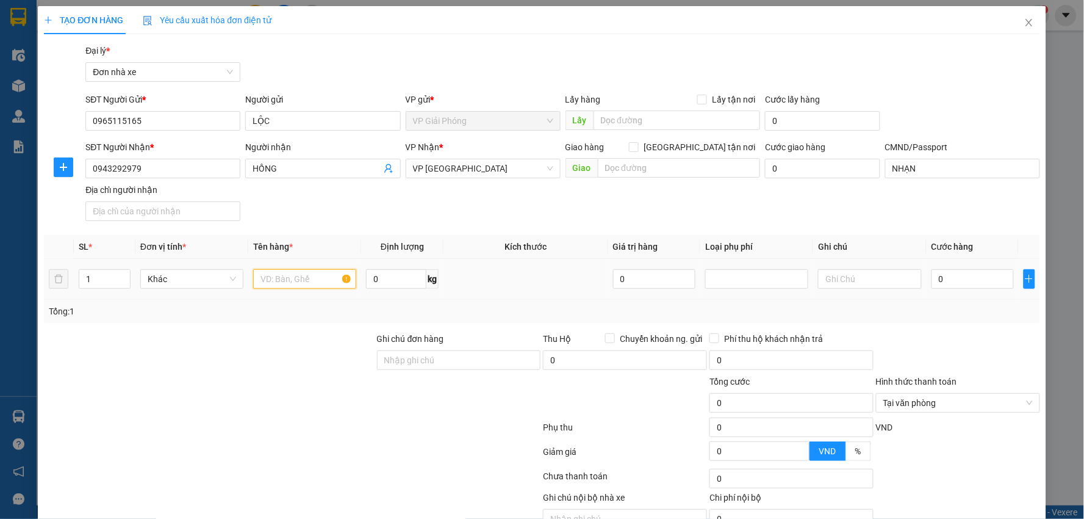
click at [294, 281] on input "text" at bounding box center [304, 279] width 103 height 20
type input "GT"
click at [943, 276] on input "0" at bounding box center [973, 279] width 83 height 20
type input "2"
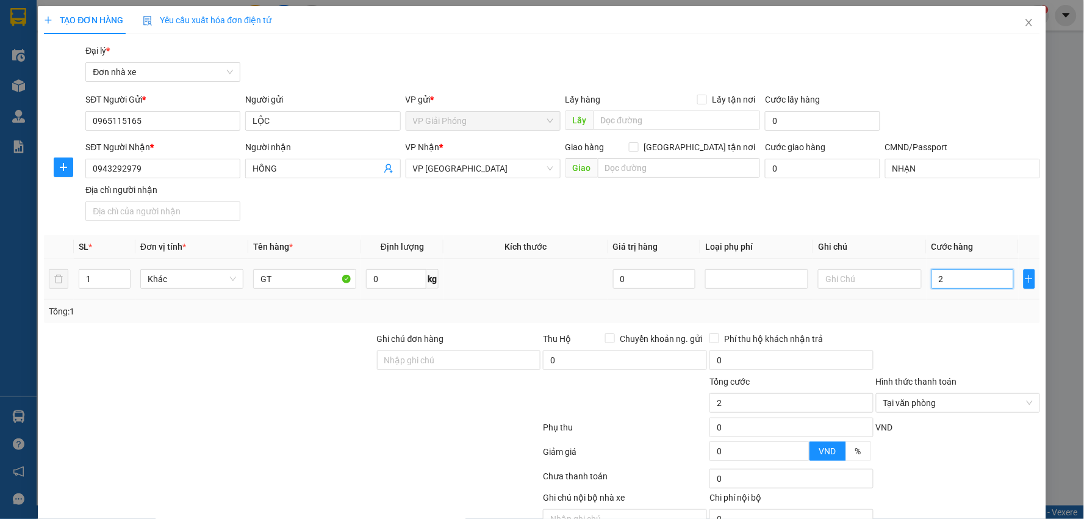
type input "20"
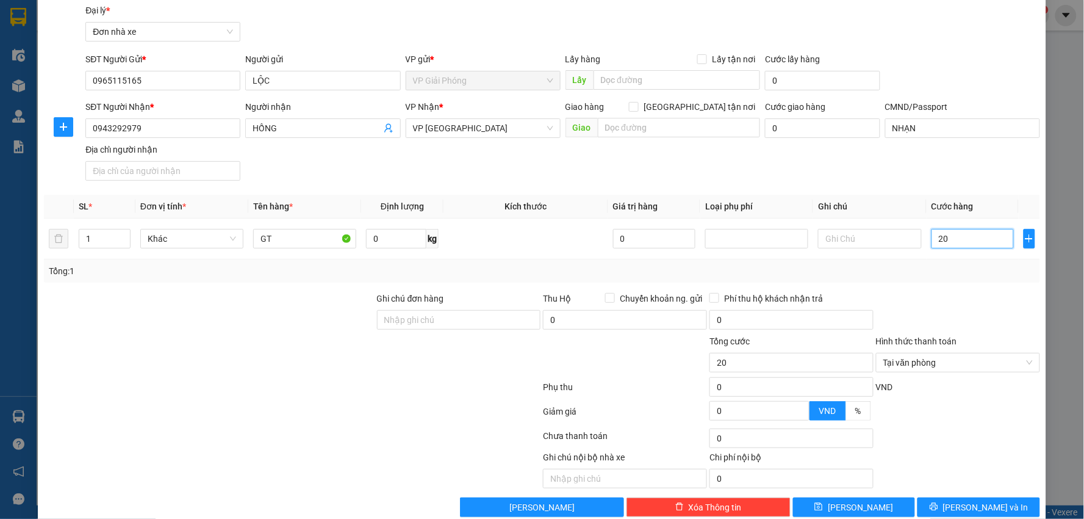
scroll to position [62, 0]
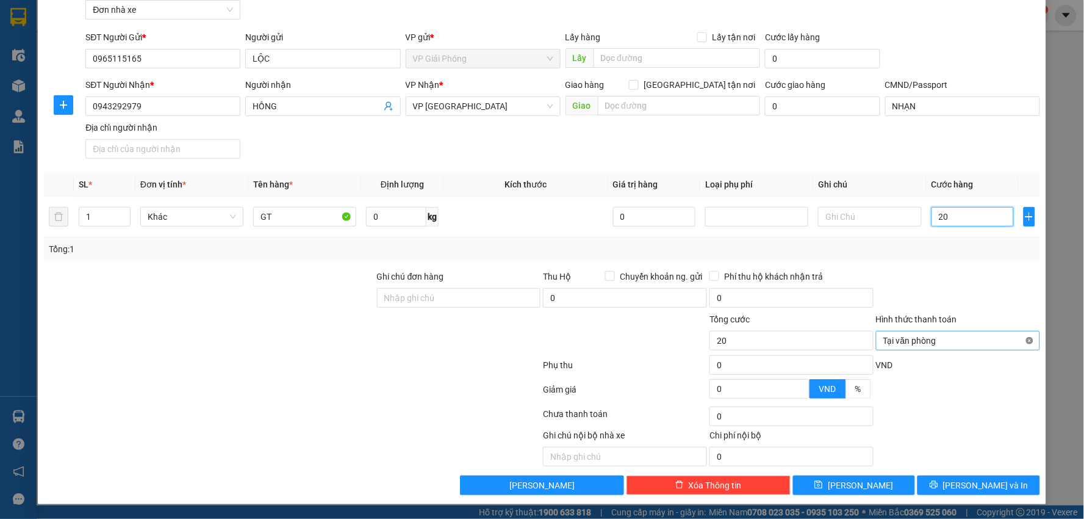
type input "20"
type input "20.000"
click at [968, 491] on span "[PERSON_NAME] và In" at bounding box center [985, 484] width 85 height 13
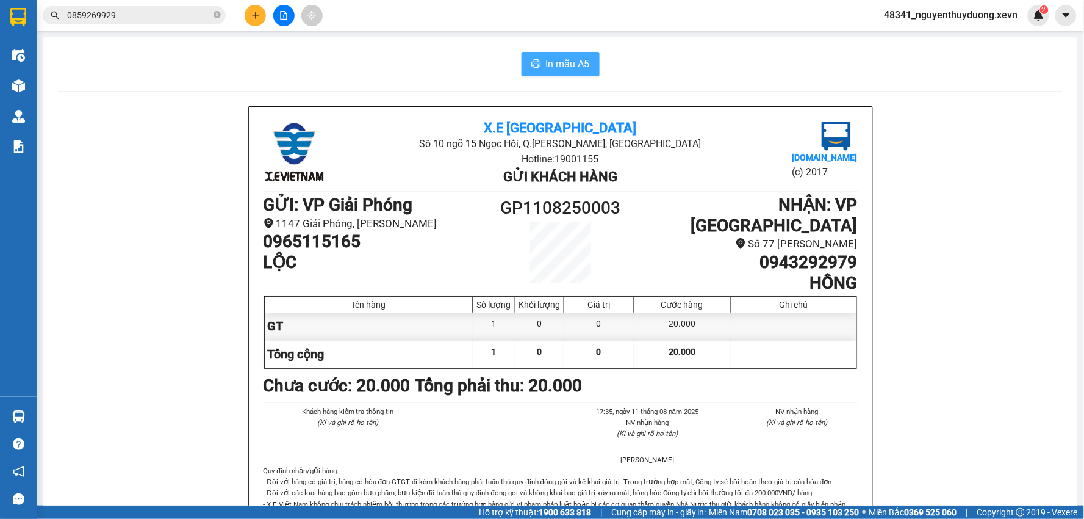
click at [556, 72] on button "In mẫu A5" at bounding box center [561, 64] width 78 height 24
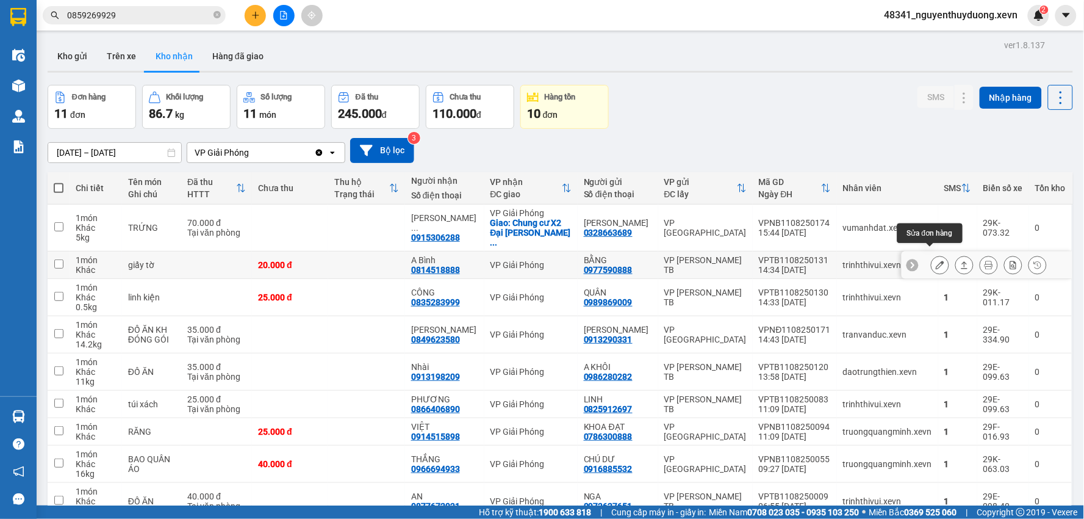
click at [936, 261] on icon at bounding box center [940, 265] width 9 height 9
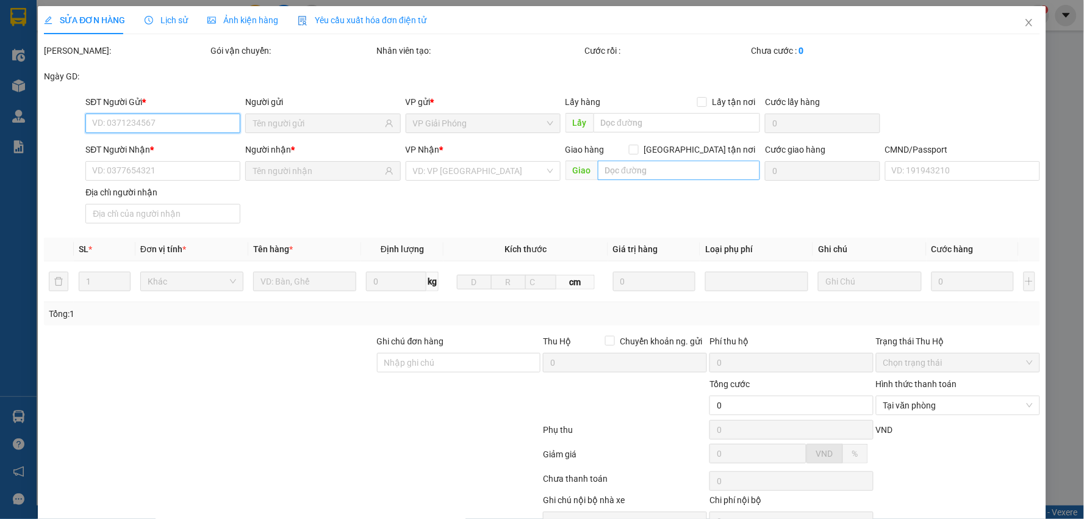
type input "0977590888"
type input "BẰNG"
type input "0814518888"
type input "A Bình"
type input "1CC"
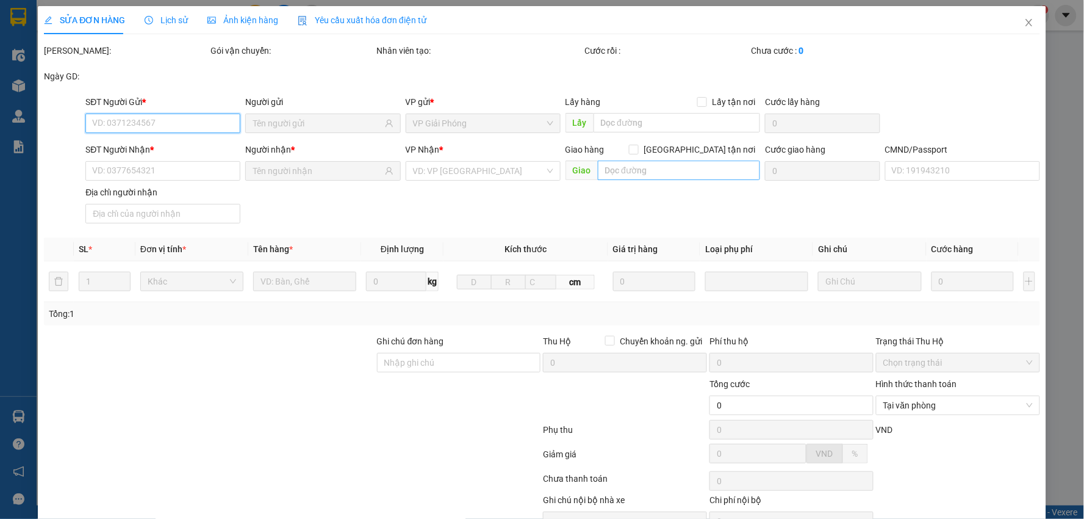
type input "20.000"
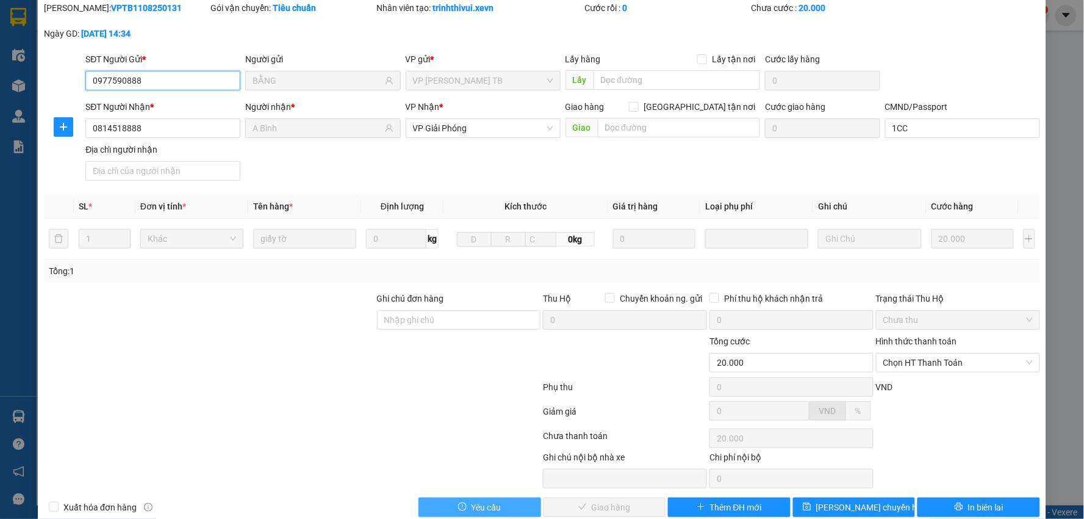
scroll to position [65, 0]
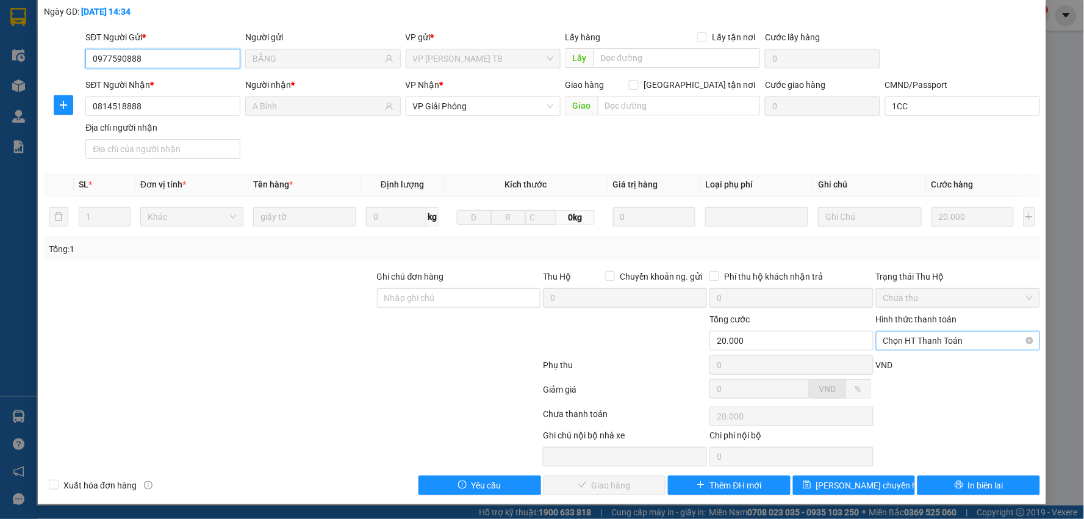
click at [899, 336] on span "Chọn HT Thanh Toán" at bounding box center [959, 340] width 150 height 18
click at [913, 373] on div "Tại văn phòng" at bounding box center [950, 365] width 162 height 20
type input "0"
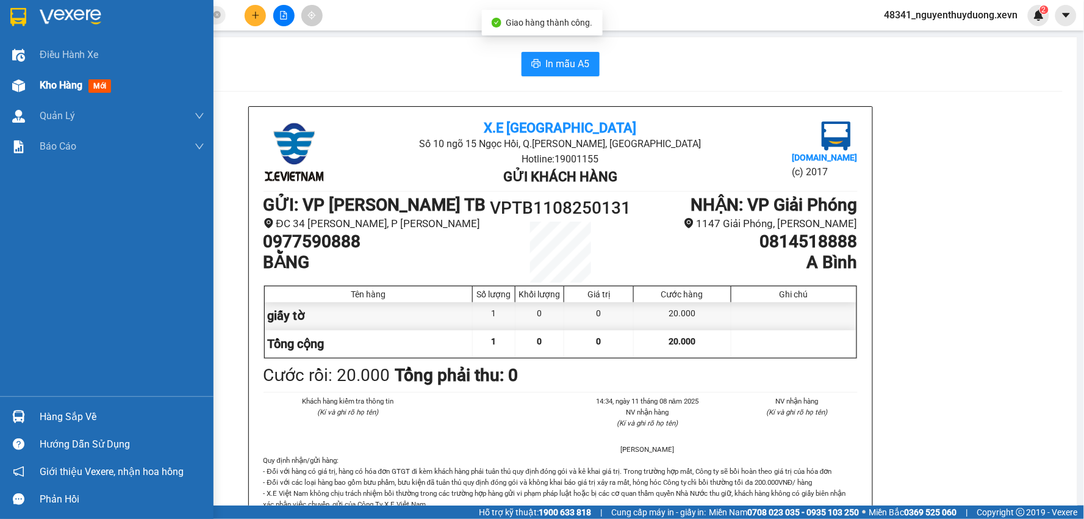
click at [43, 84] on span "Kho hàng" at bounding box center [61, 85] width 43 height 12
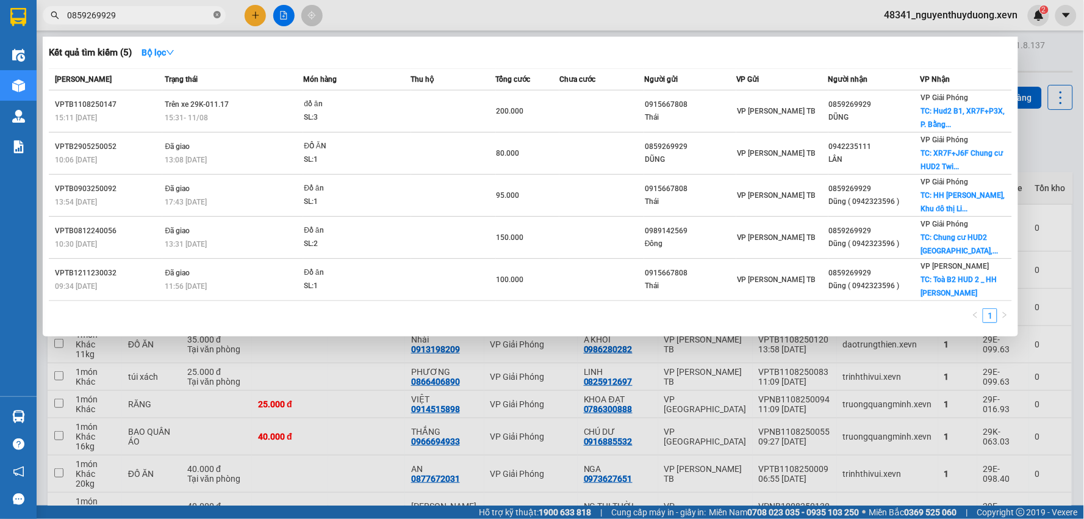
click at [217, 15] on icon "close-circle" at bounding box center [217, 14] width 7 height 7
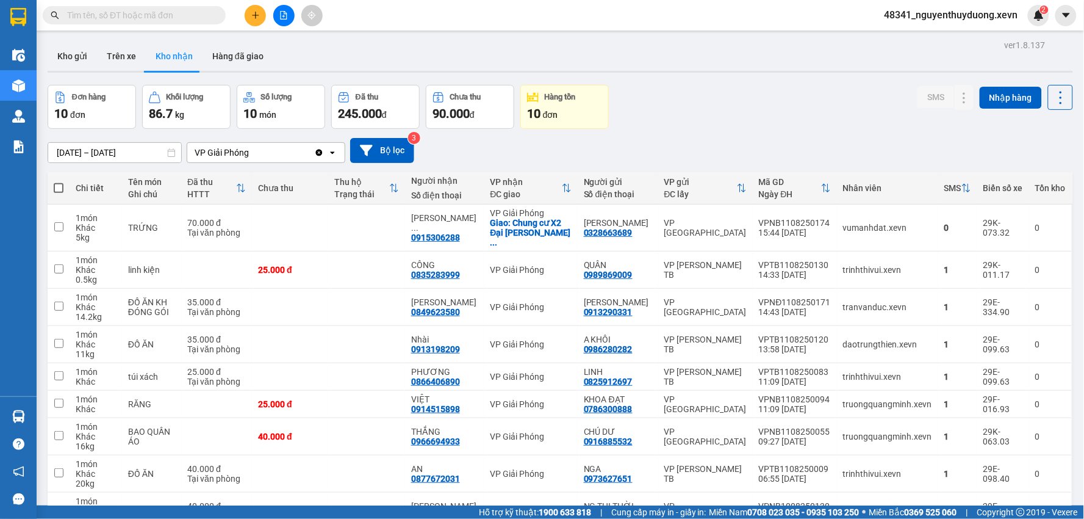
click at [181, 15] on input "text" at bounding box center [139, 15] width 144 height 13
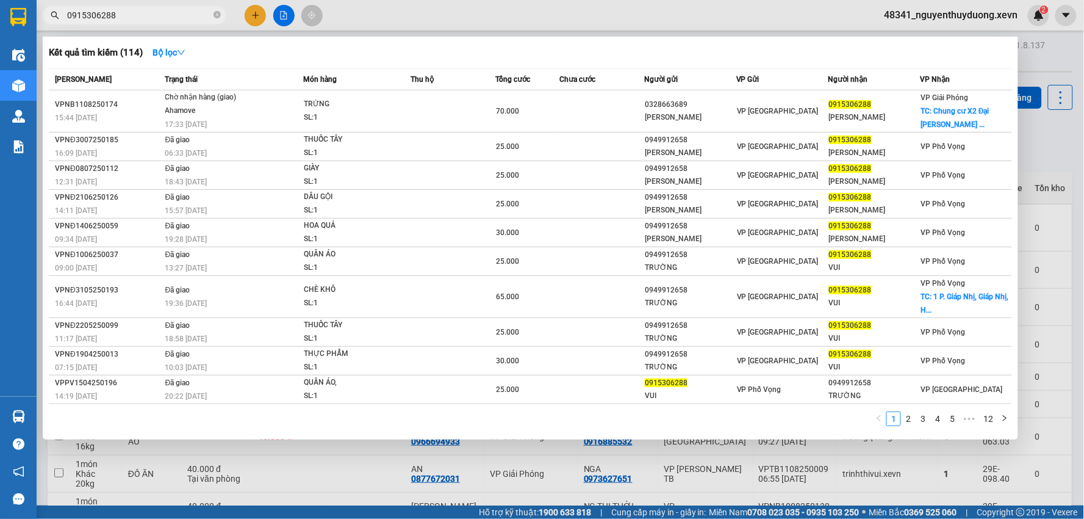
type input "0915306288"
click at [1041, 135] on div at bounding box center [542, 259] width 1084 height 519
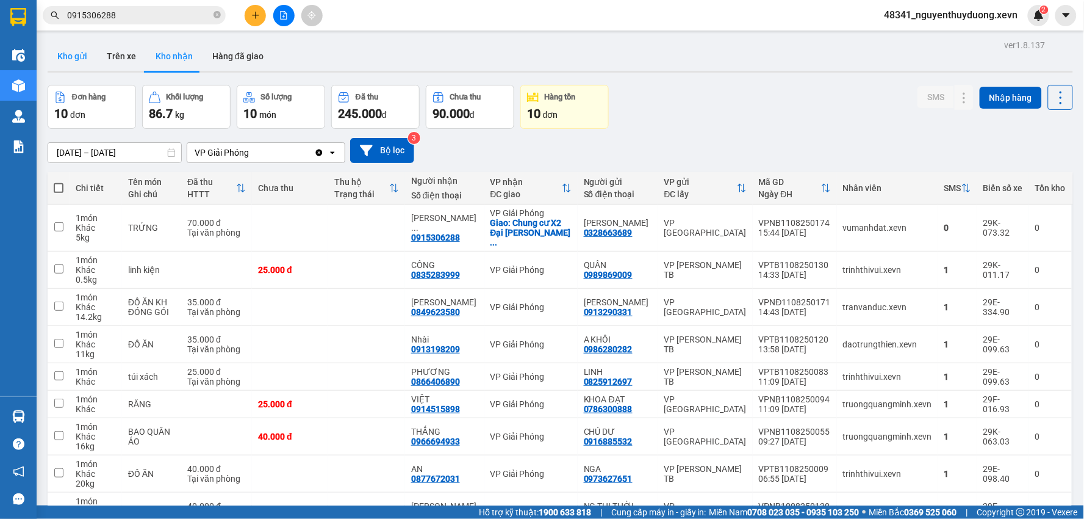
click at [65, 56] on button "Kho gửi" at bounding box center [72, 55] width 49 height 29
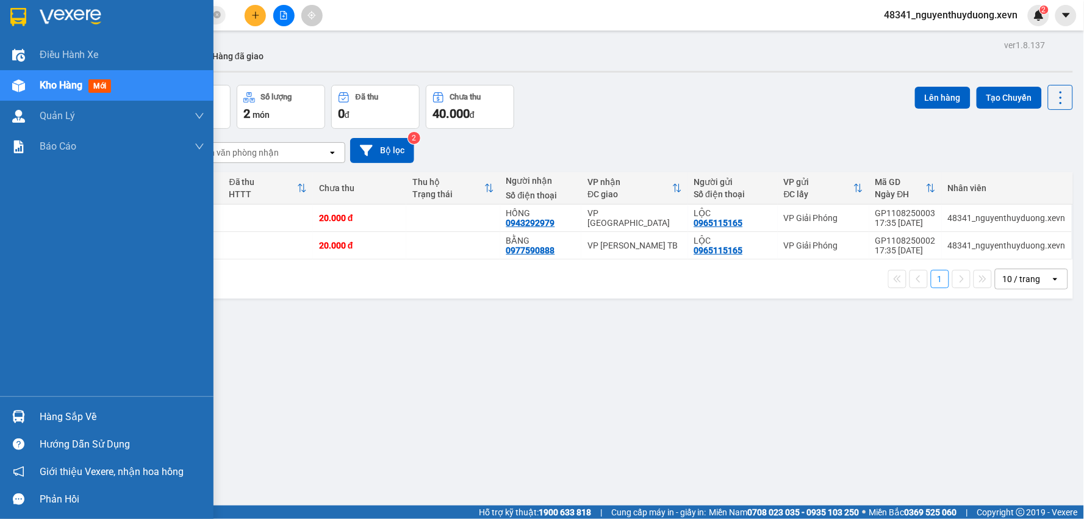
click at [46, 426] on div "Hàng sắp về" at bounding box center [107, 416] width 214 height 27
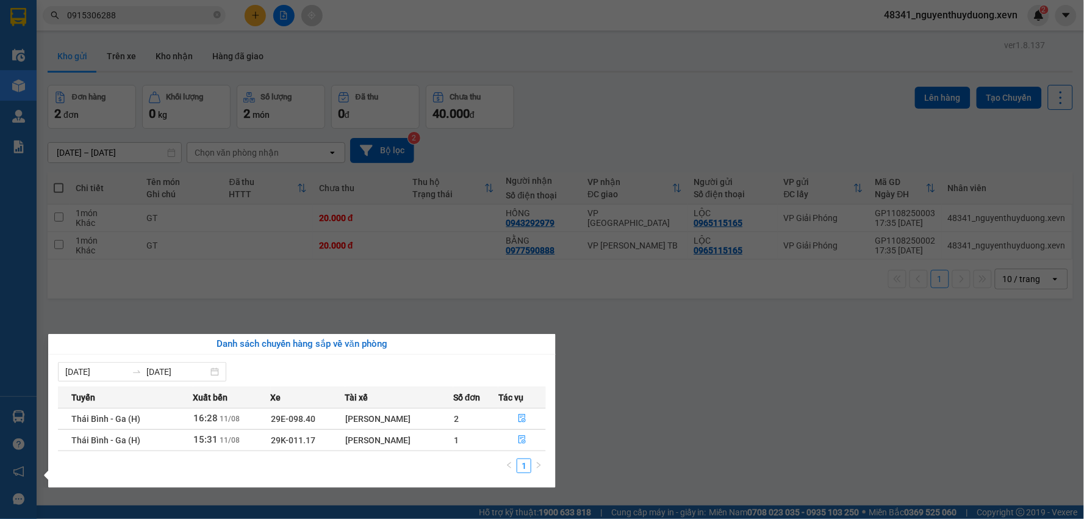
click at [673, 405] on section "Kết quả tìm kiếm ( 114 ) Bộ lọc Mã ĐH Trạng thái Món hàng Thu hộ Tổng cước Chưa…" at bounding box center [542, 259] width 1084 height 519
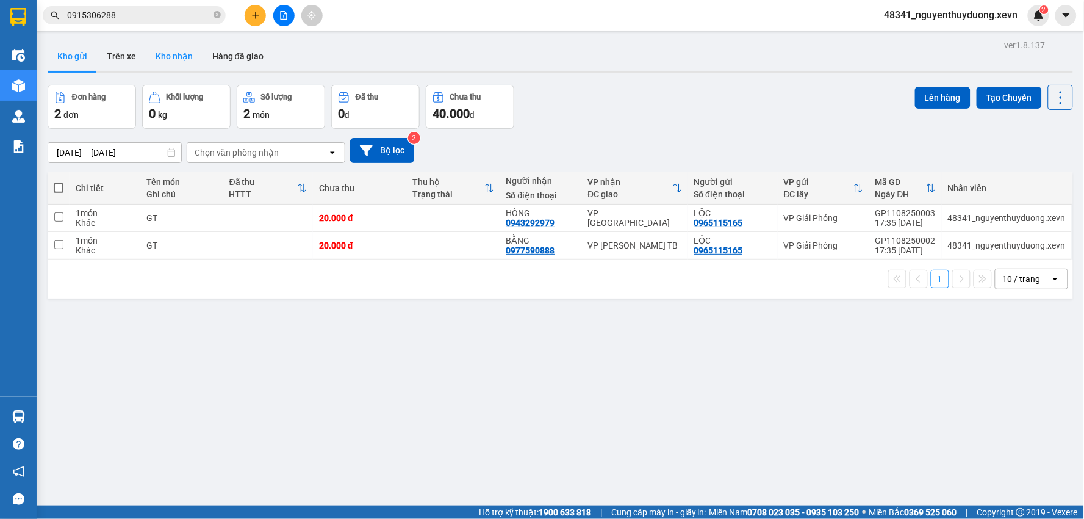
click at [170, 58] on button "Kho nhận" at bounding box center [174, 55] width 57 height 29
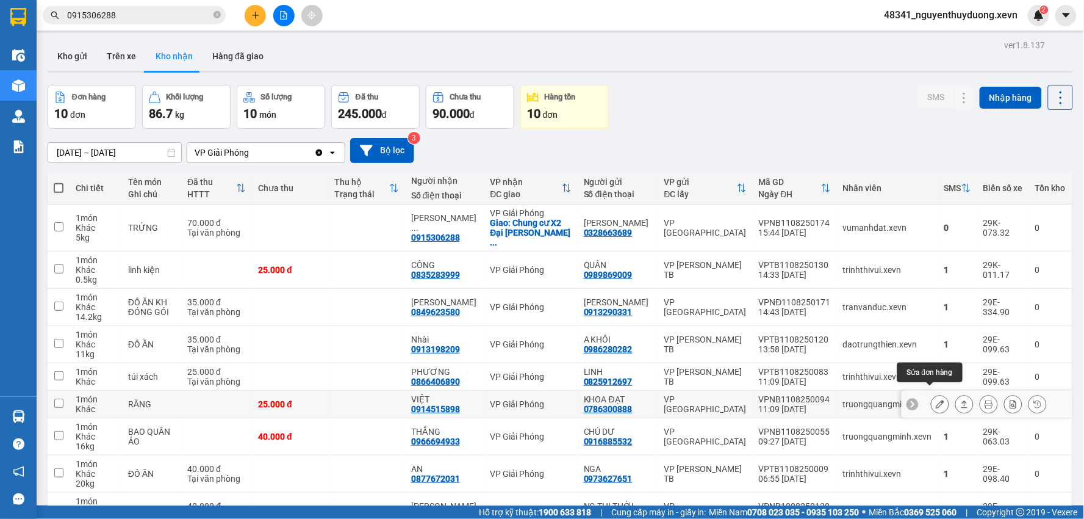
click at [936, 400] on icon at bounding box center [940, 404] width 9 height 9
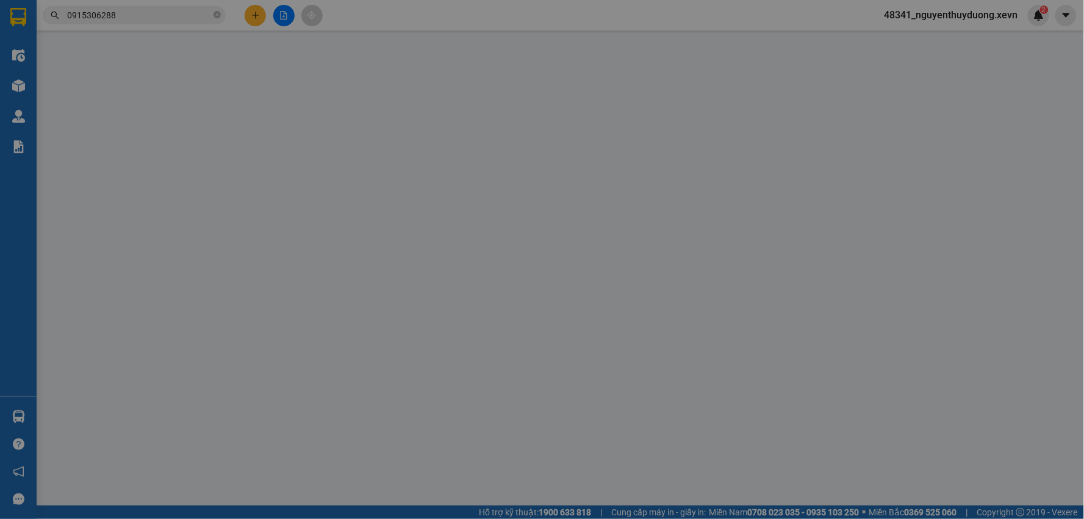
type input "0786300888"
type input "KHOA ĐẠT"
type input "0914515898"
type input "VIỆT"
type input "035088000824 phạm văn nguyên"
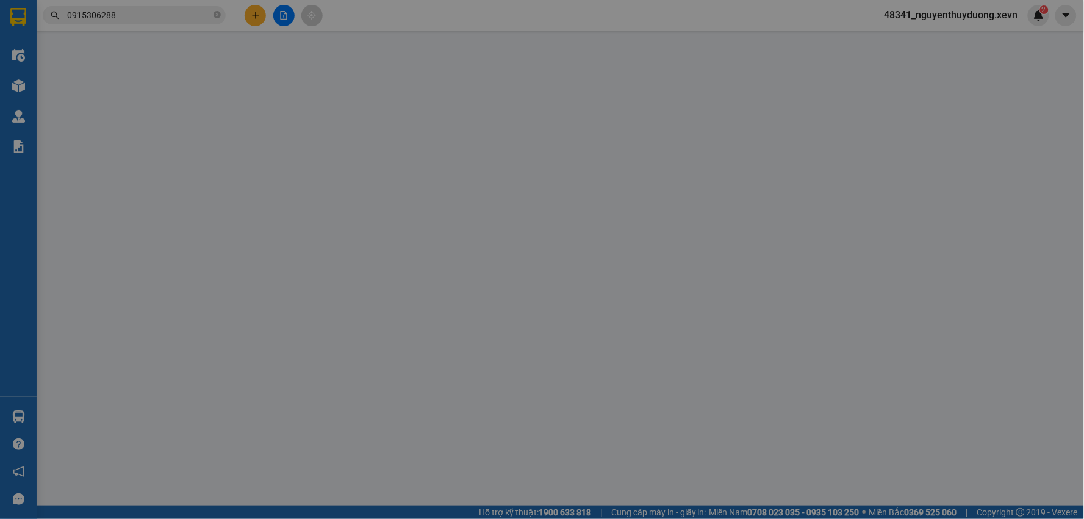
type input "25.000"
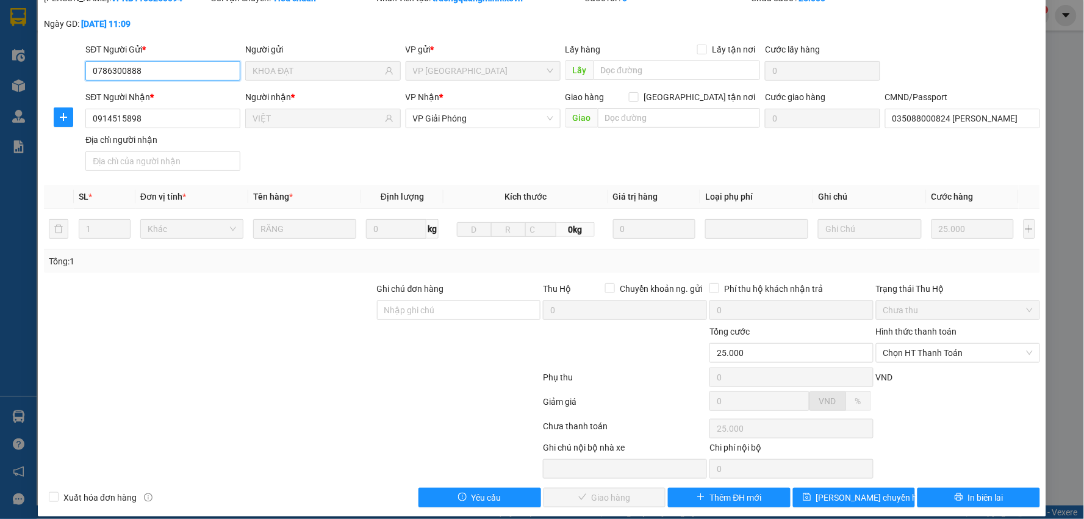
scroll to position [59, 0]
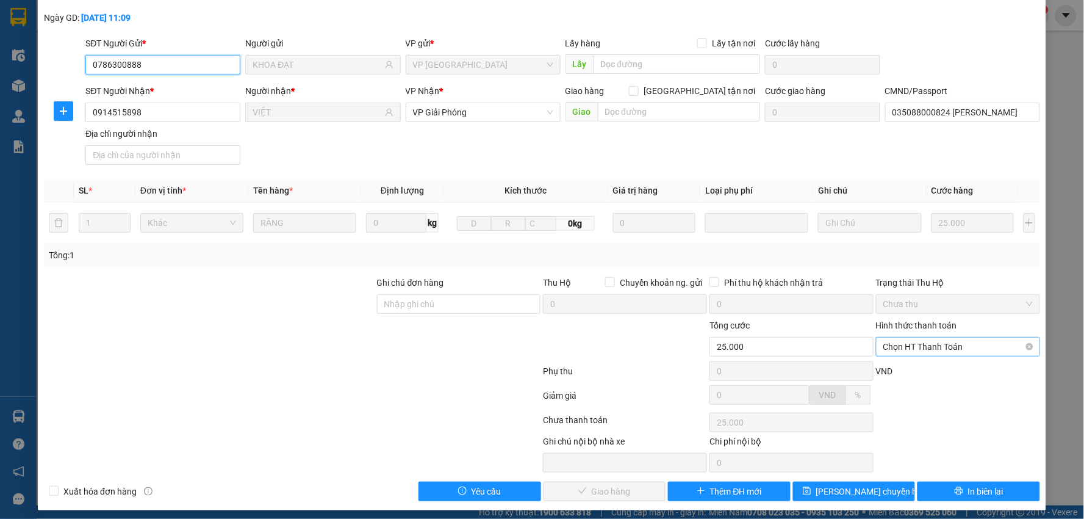
click at [930, 340] on span "Chọn HT Thanh Toán" at bounding box center [959, 346] width 150 height 18
click at [912, 369] on div "Tại văn phòng" at bounding box center [950, 370] width 148 height 13
type input "0"
click at [595, 489] on span "Giao hàng" at bounding box center [611, 491] width 39 height 13
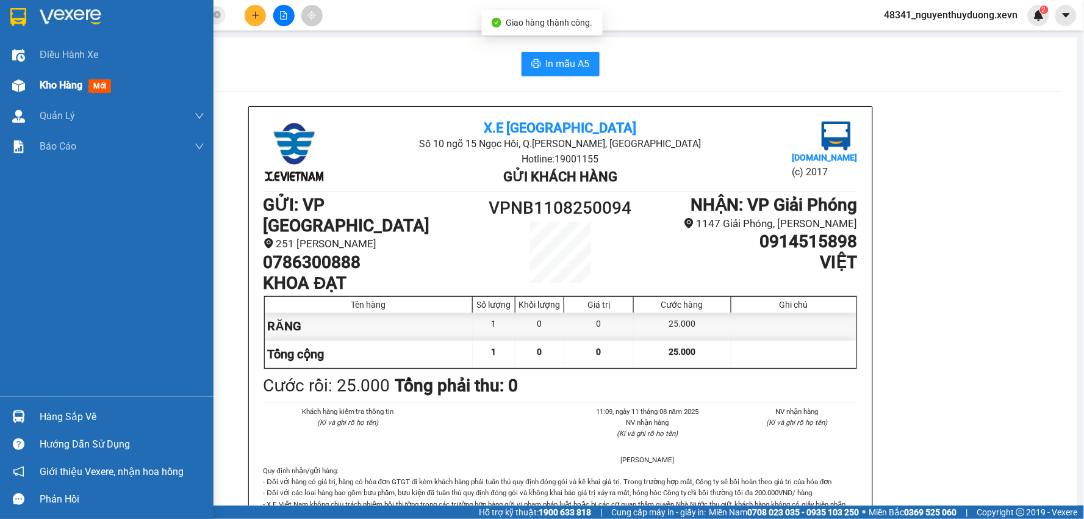
click at [32, 88] on div "Kho hàng mới" at bounding box center [107, 85] width 214 height 31
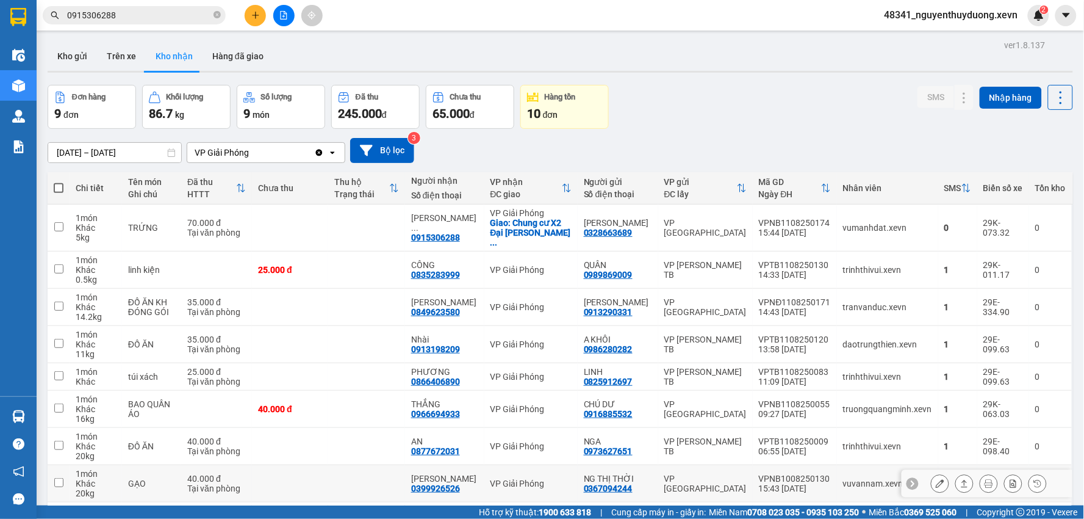
scroll to position [76, 0]
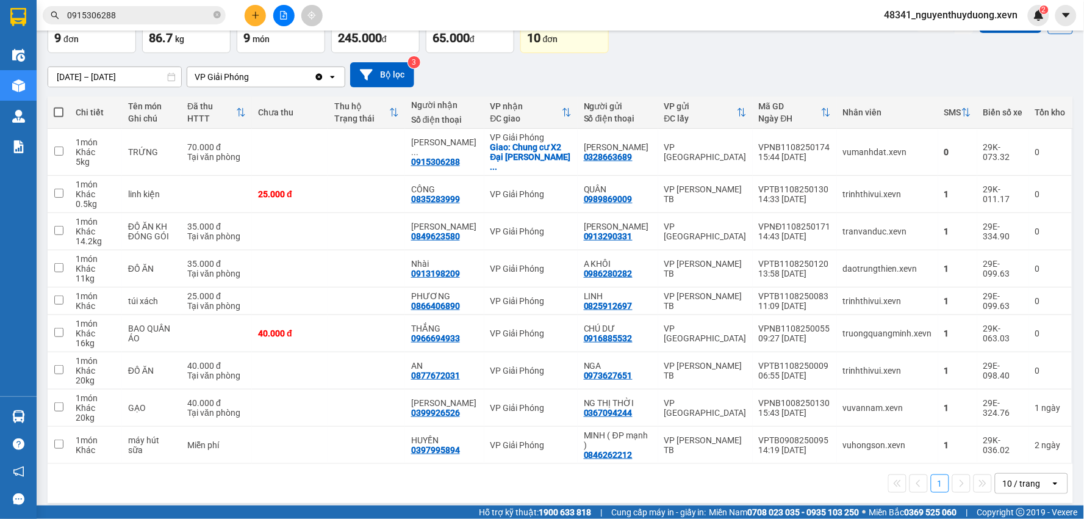
click at [450, 493] on div "1 10 / trang open" at bounding box center [561, 483] width 1026 height 39
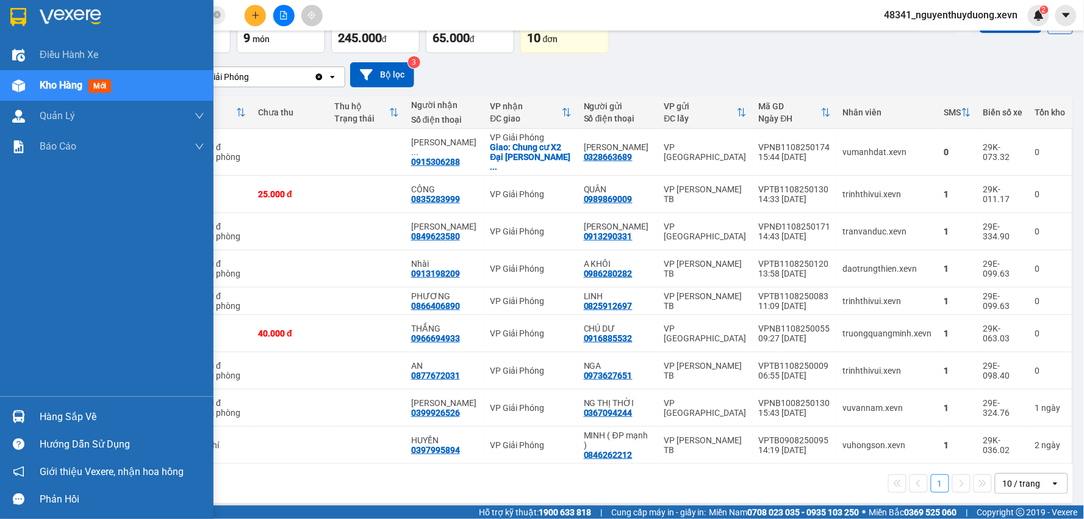
click at [23, 416] on img at bounding box center [18, 416] width 13 height 13
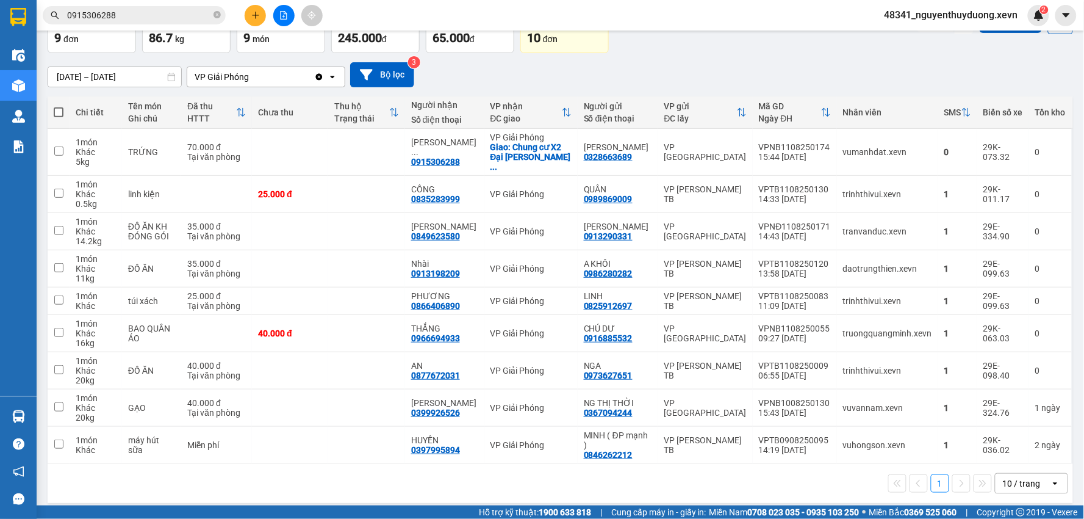
click at [641, 472] on section "Kết quả tìm kiếm ( 114 ) Bộ lọc Mã ĐH Trạng thái Món hàng Thu hộ Tổng cước Chưa…" at bounding box center [542, 259] width 1084 height 519
click at [936, 329] on icon at bounding box center [940, 333] width 9 height 9
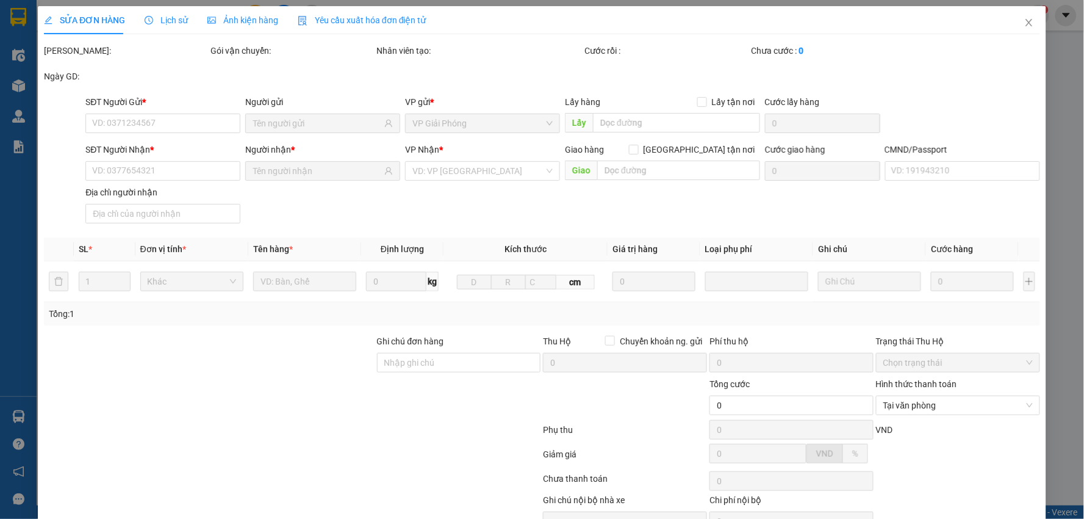
type input "0916885532"
type input "CHÚ DƯ"
type input "0966694933"
type input "THẮNG"
type input "001184008511"
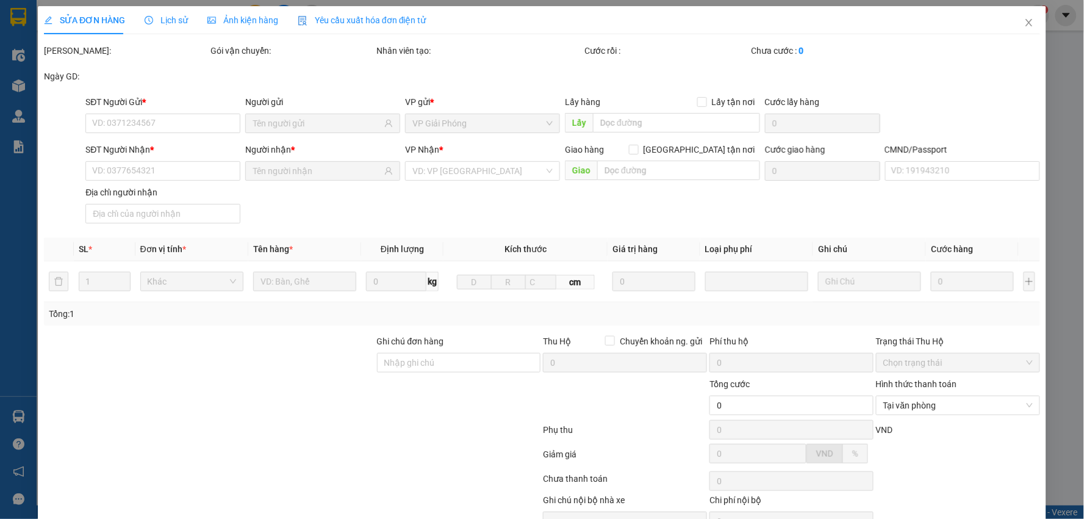
type input "40.000"
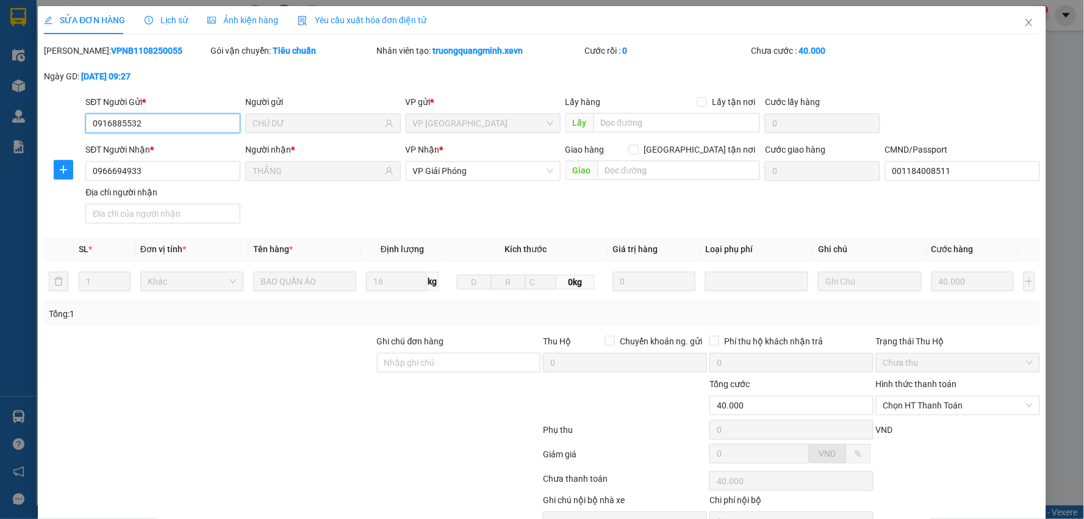
scroll to position [48, 0]
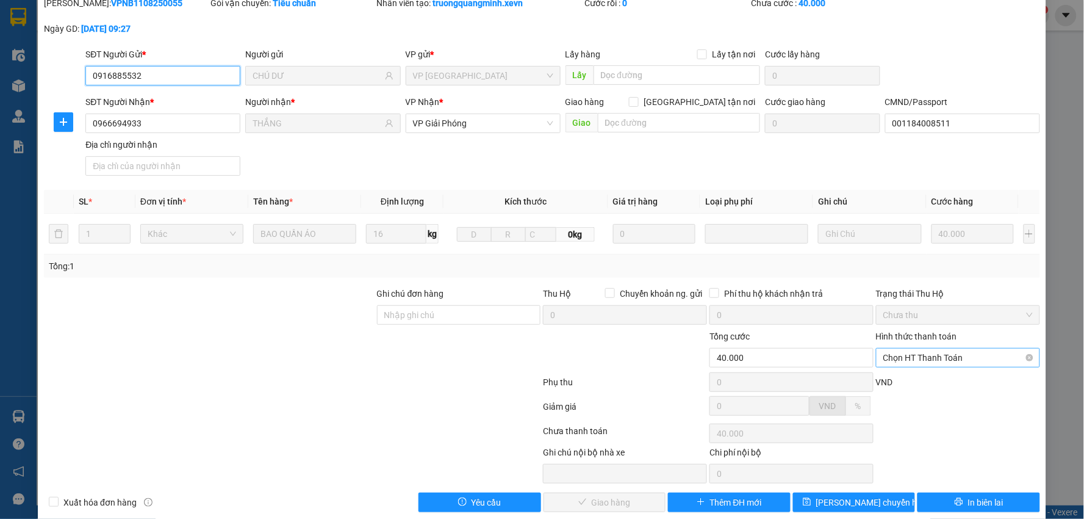
click at [945, 365] on span "Chọn HT Thanh Toán" at bounding box center [959, 357] width 150 height 18
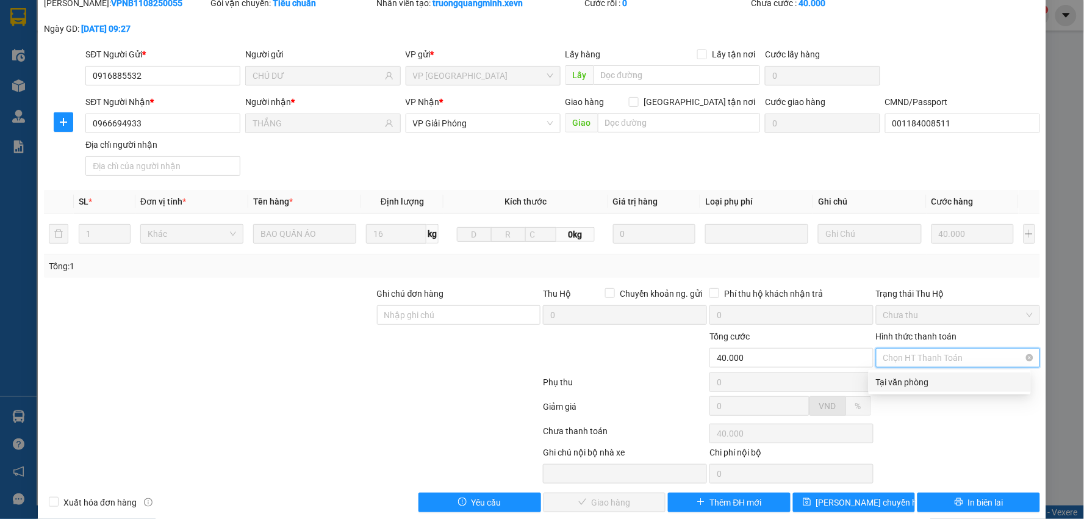
click at [947, 359] on span "Chọn HT Thanh Toán" at bounding box center [959, 357] width 150 height 18
click at [937, 380] on div "Tại văn phòng" at bounding box center [950, 381] width 148 height 13
type input "0"
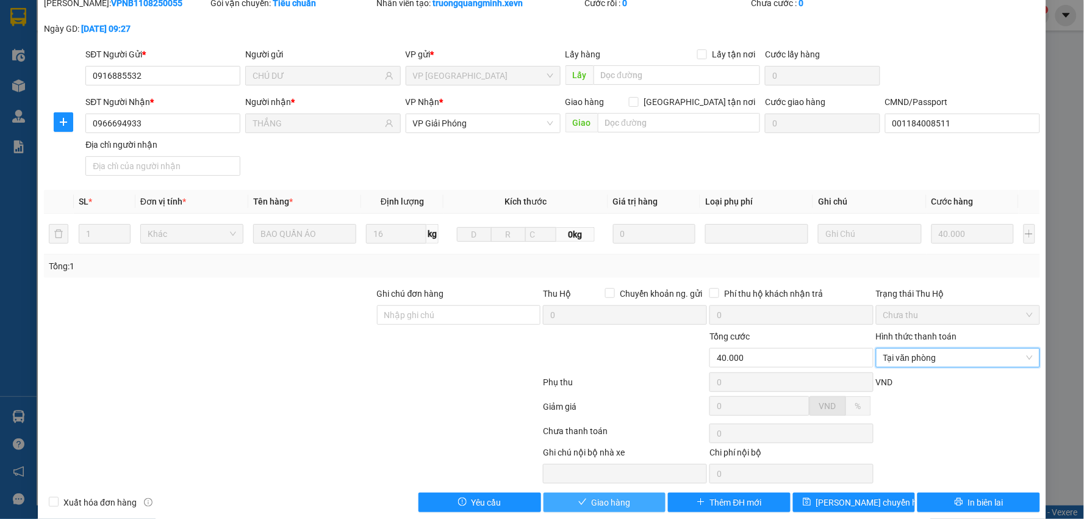
click at [596, 503] on span "Giao hàng" at bounding box center [611, 502] width 39 height 13
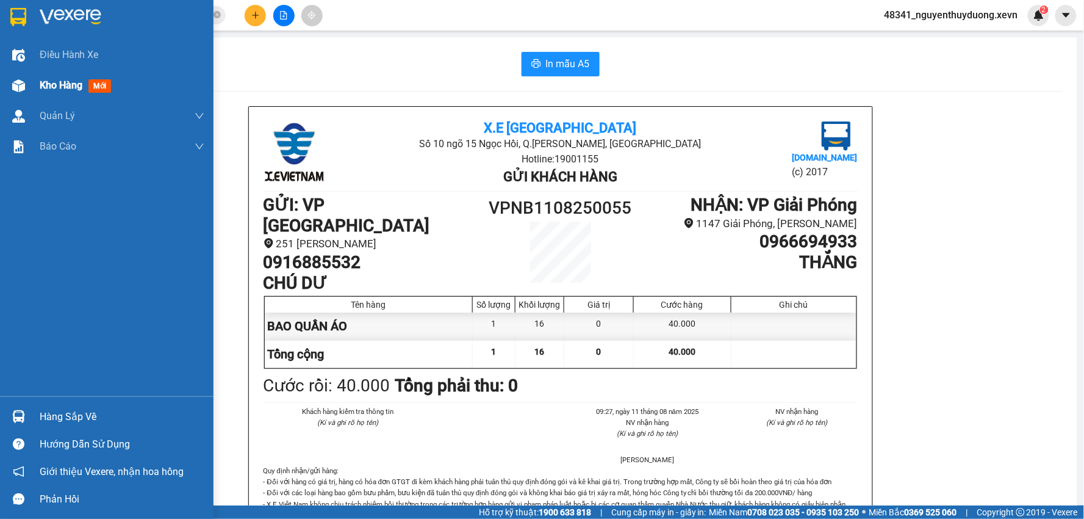
click at [29, 80] on div "Kho hàng mới" at bounding box center [107, 85] width 214 height 31
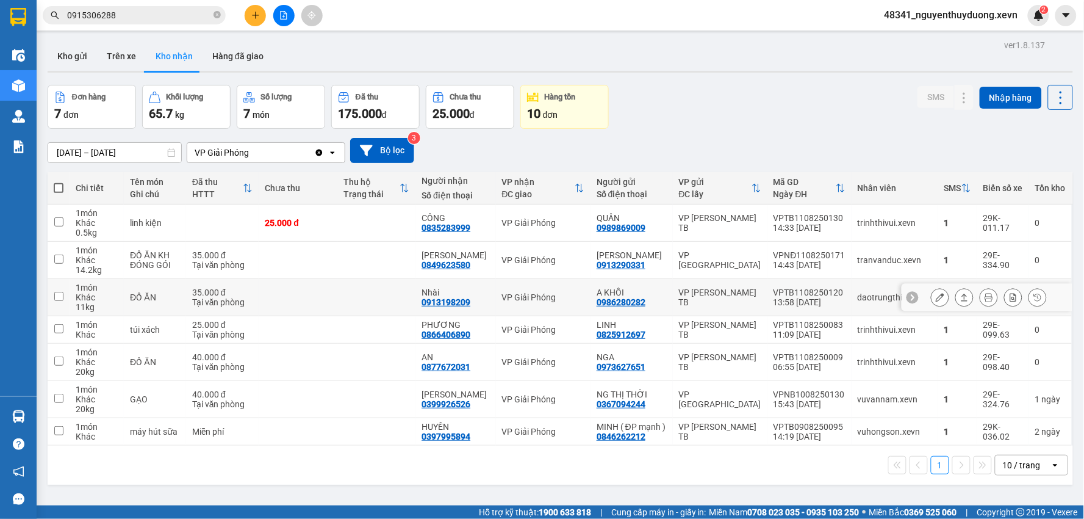
scroll to position [56, 0]
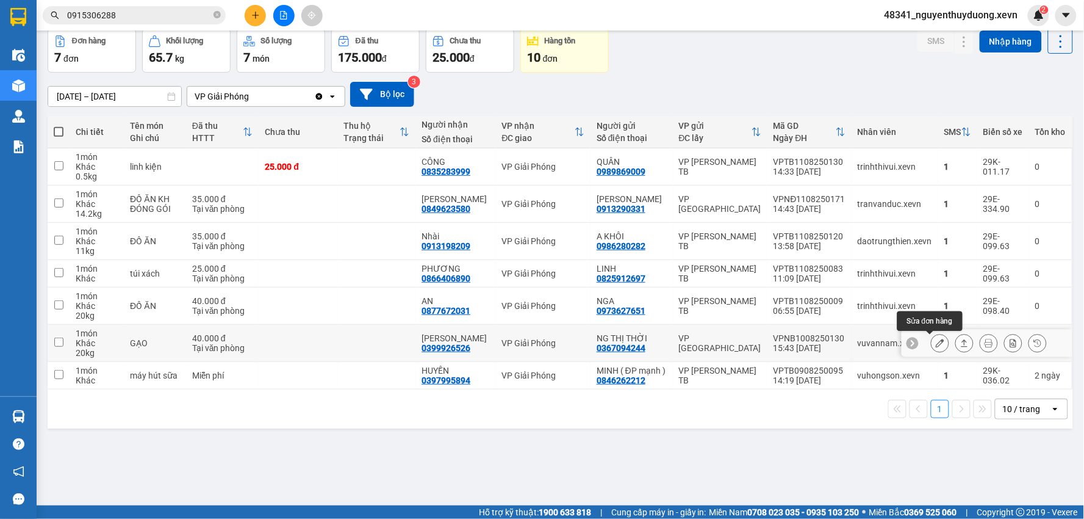
click at [932, 341] on button at bounding box center [940, 343] width 17 height 21
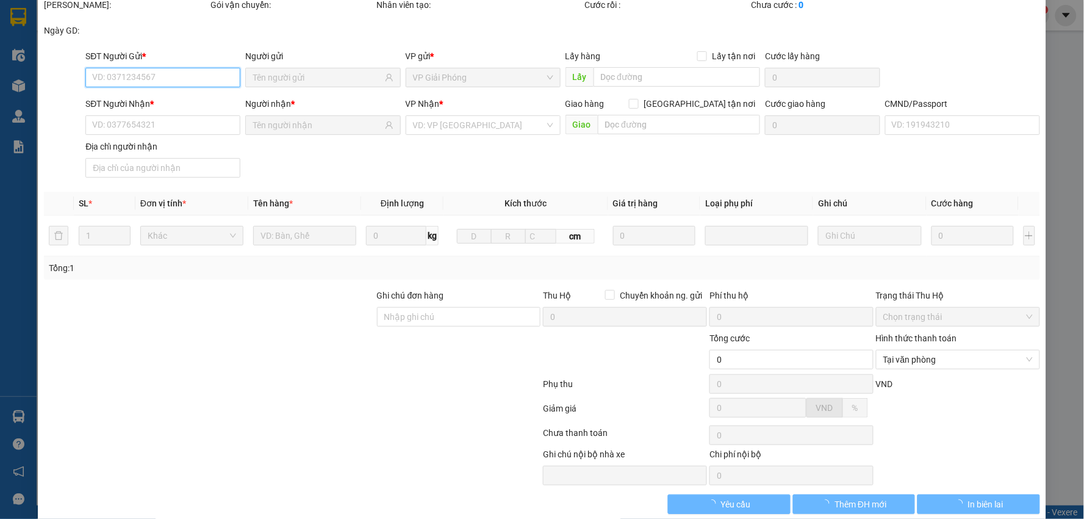
scroll to position [65, 0]
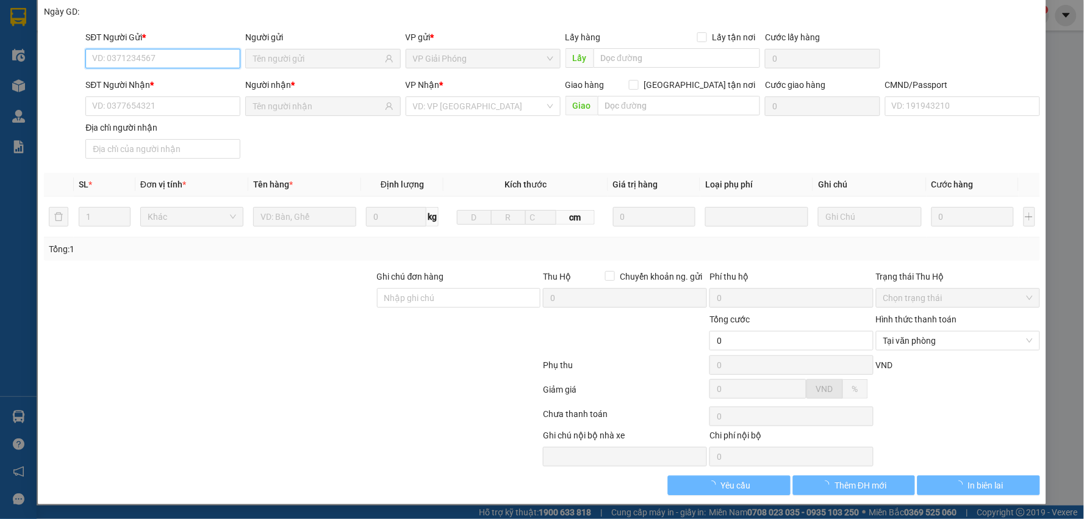
type input "0367094244"
type input "NG THỊ THỜI"
type input "0399926526"
type input "[PERSON_NAME]"
type input "037097002624 HOÀNG HIỆP"
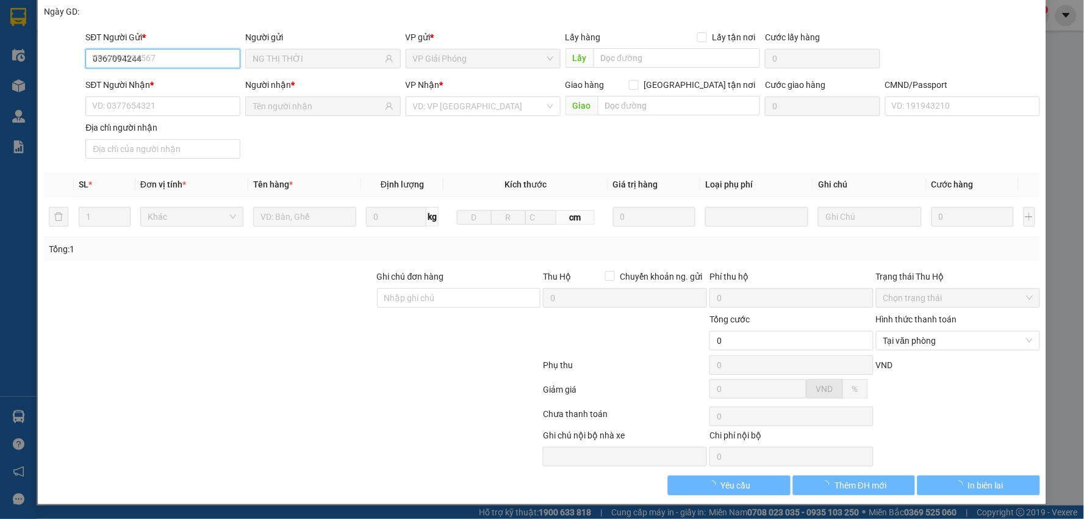
type input "40.000"
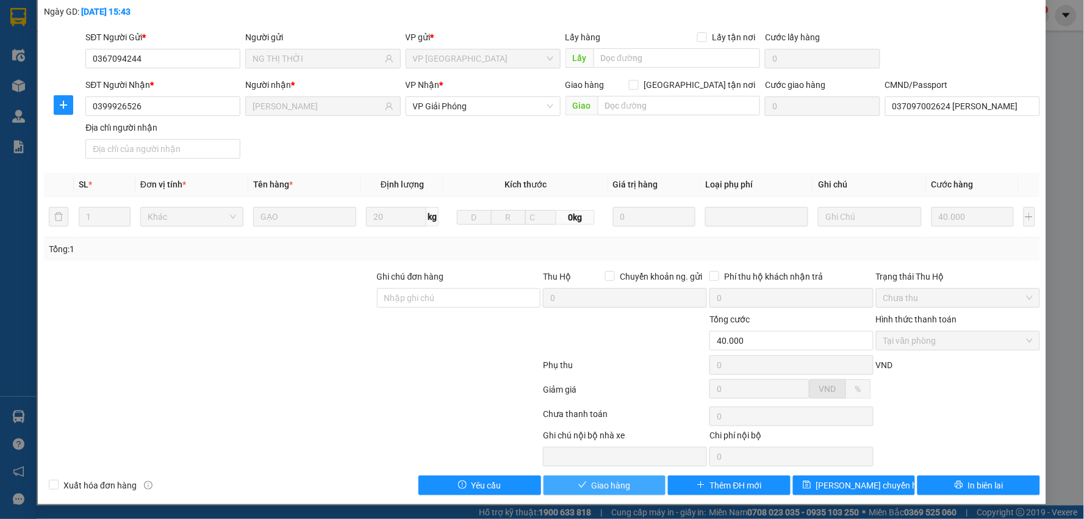
click at [615, 485] on span "Giao hàng" at bounding box center [611, 484] width 39 height 13
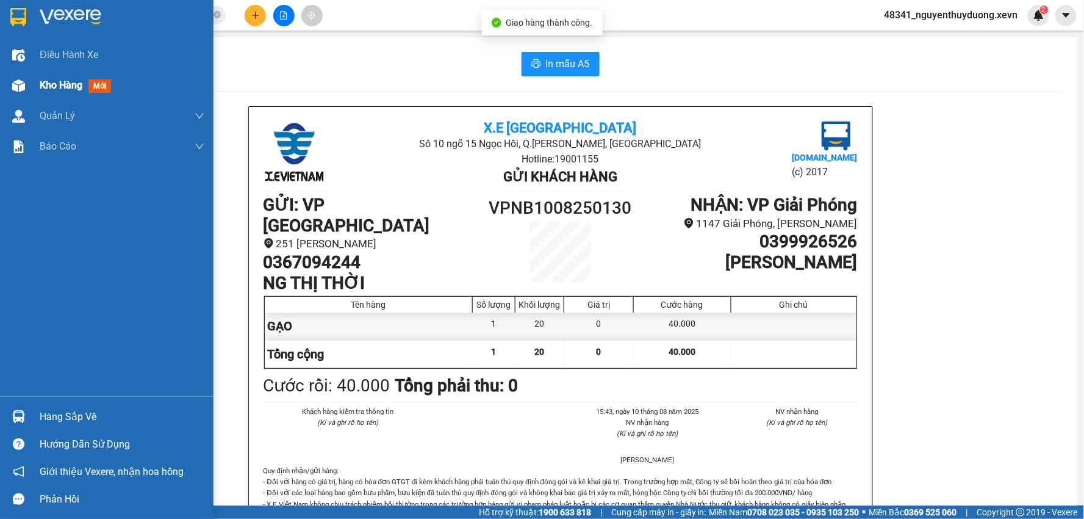
click at [23, 87] on img at bounding box center [18, 85] width 13 height 13
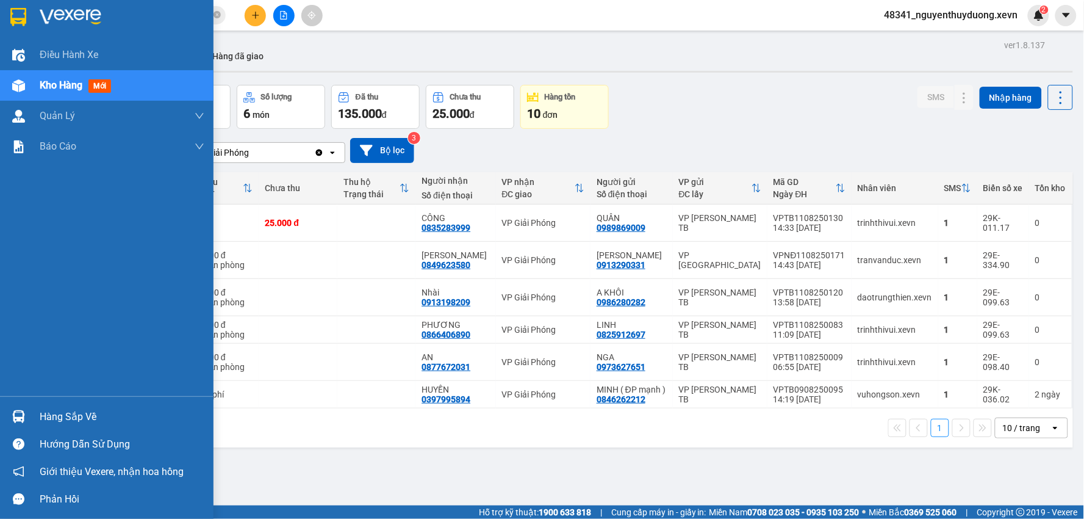
click at [49, 417] on div "Hàng sắp về" at bounding box center [122, 417] width 165 height 18
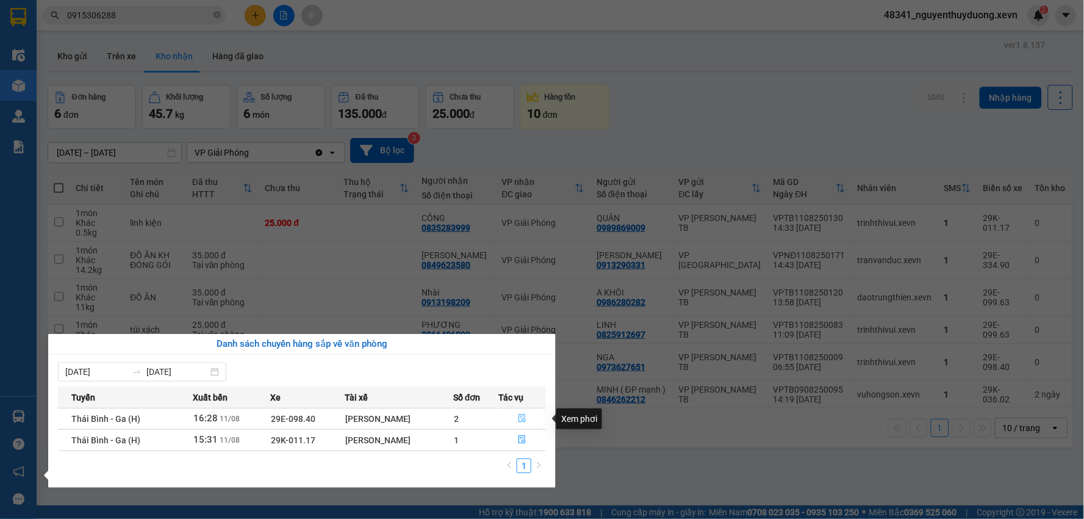
click at [531, 416] on button "button" at bounding box center [522, 419] width 46 height 20
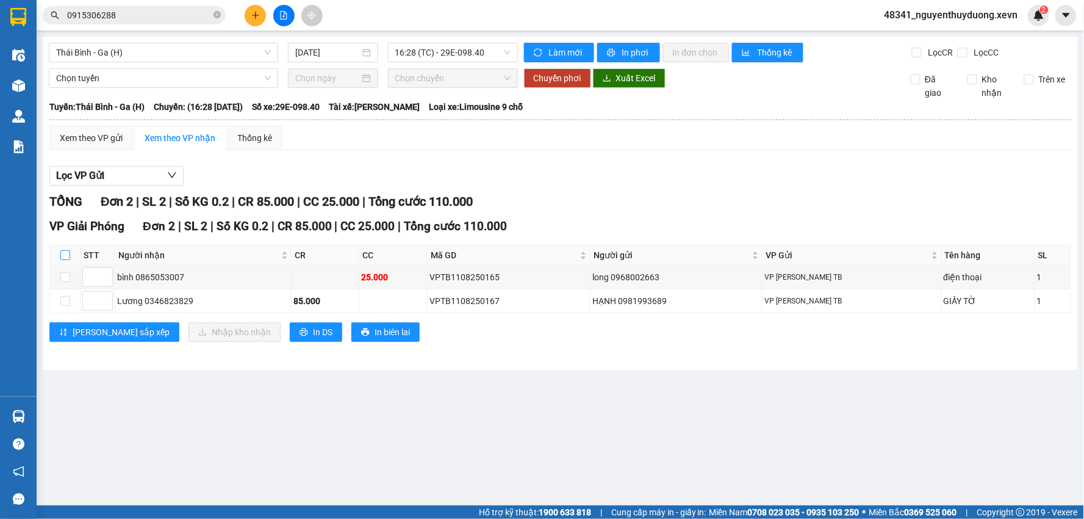
click at [61, 254] on input "checkbox" at bounding box center [65, 255] width 10 height 10
checkbox input "true"
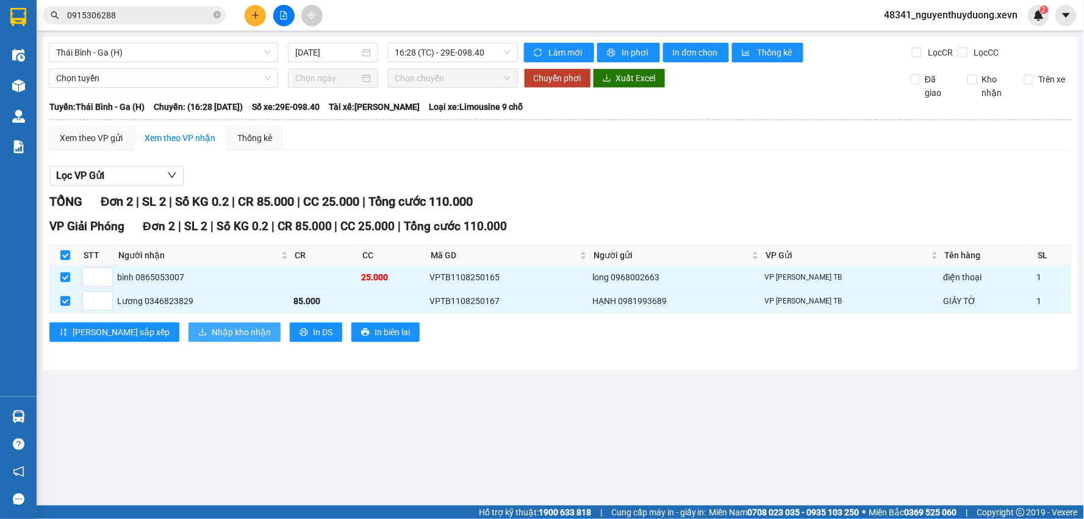
click at [212, 333] on span "Nhập kho nhận" at bounding box center [241, 331] width 59 height 13
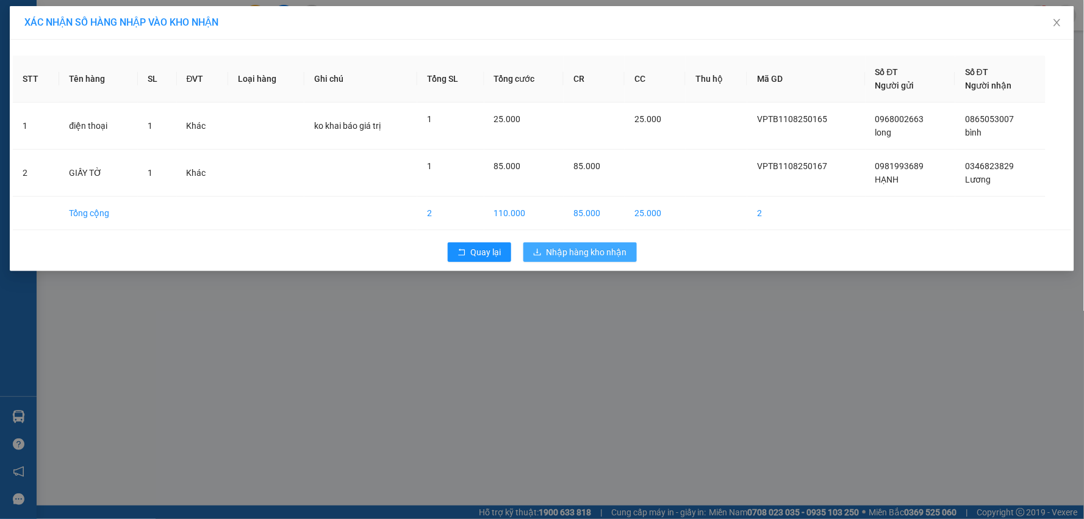
click at [569, 247] on span "Nhập hàng kho nhận" at bounding box center [587, 251] width 81 height 13
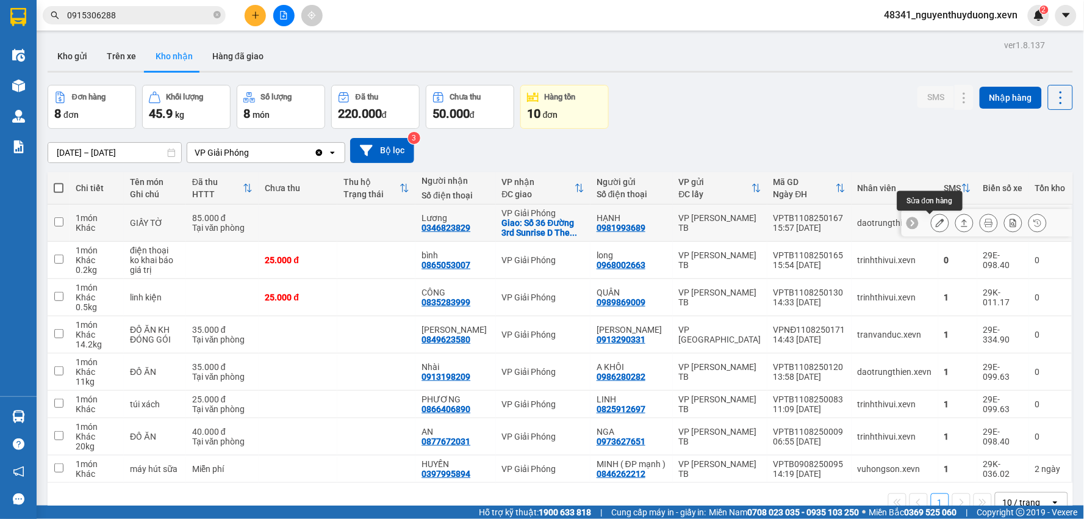
click at [936, 220] on icon at bounding box center [940, 222] width 9 height 9
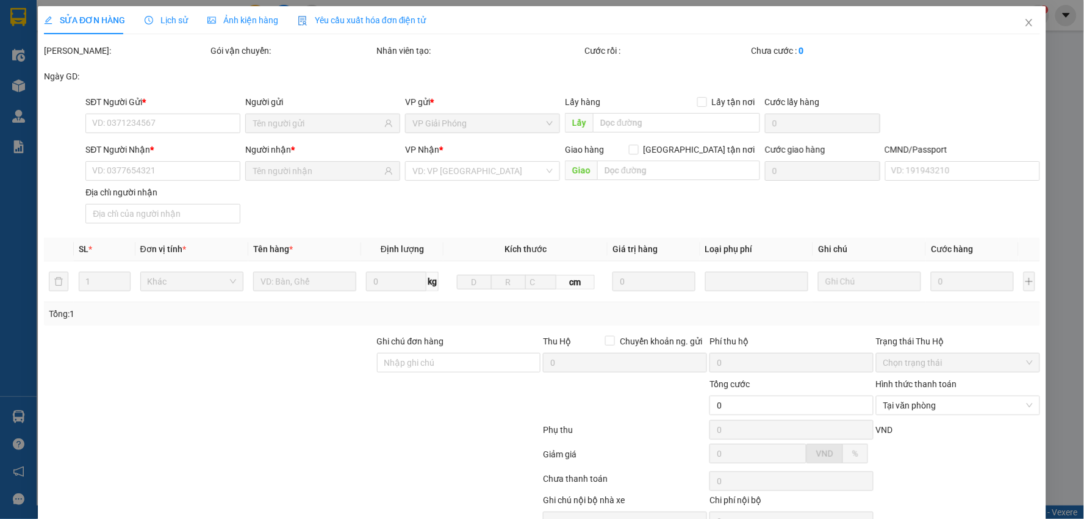
type input "0981993689"
type input "HẠNH"
type input "0346823829"
type input "Lương"
checkbox input "true"
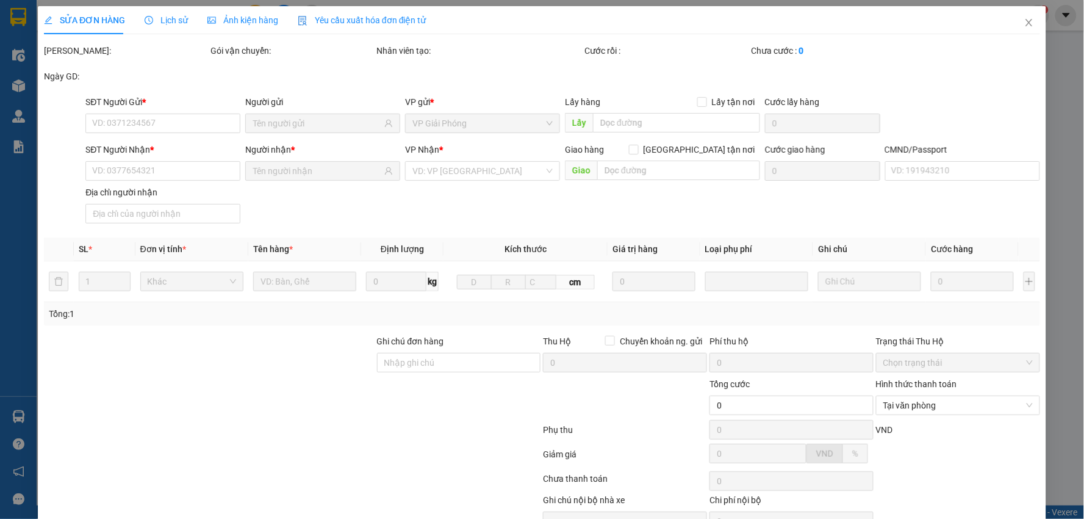
type input "Số 36 Đường 3rd Sunrise D The Manor Central Park, Đ. Nguyễn Xiển, Đại Kim, Hoàn…"
type input "60.000"
type input "1"
type input "85.000"
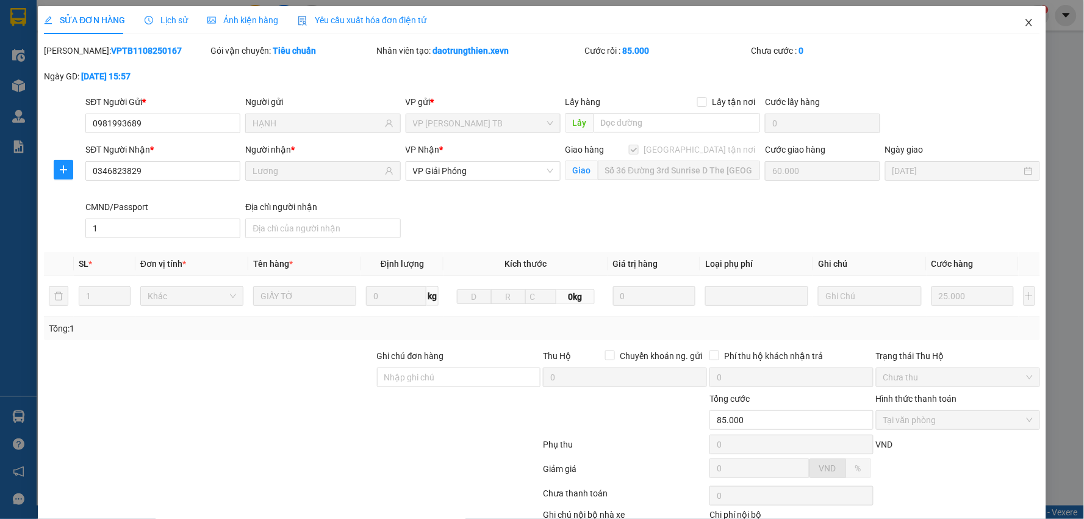
click at [1021, 14] on span "Close" at bounding box center [1029, 23] width 34 height 34
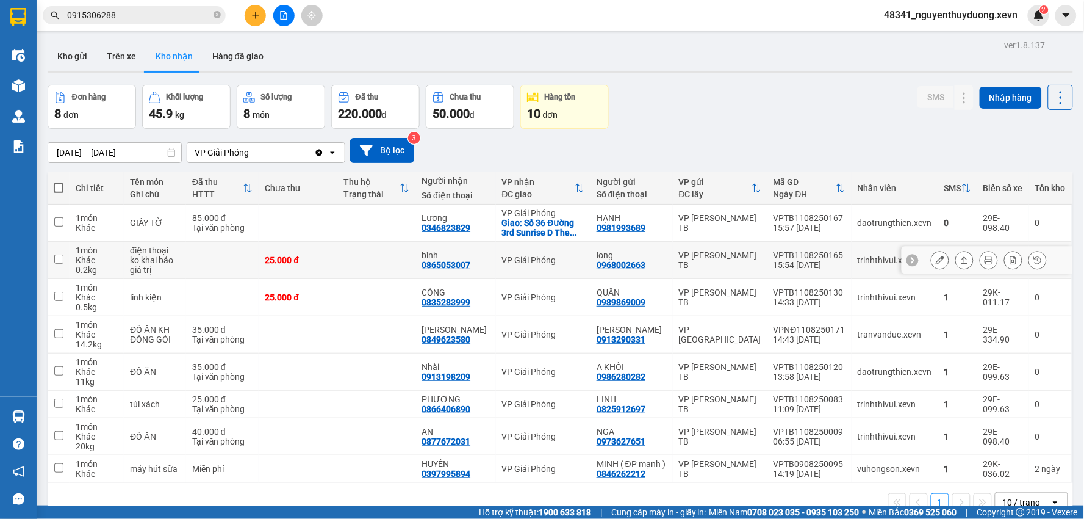
click at [299, 256] on div "25.000 đ" at bounding box center [298, 260] width 67 height 10
checkbox input "true"
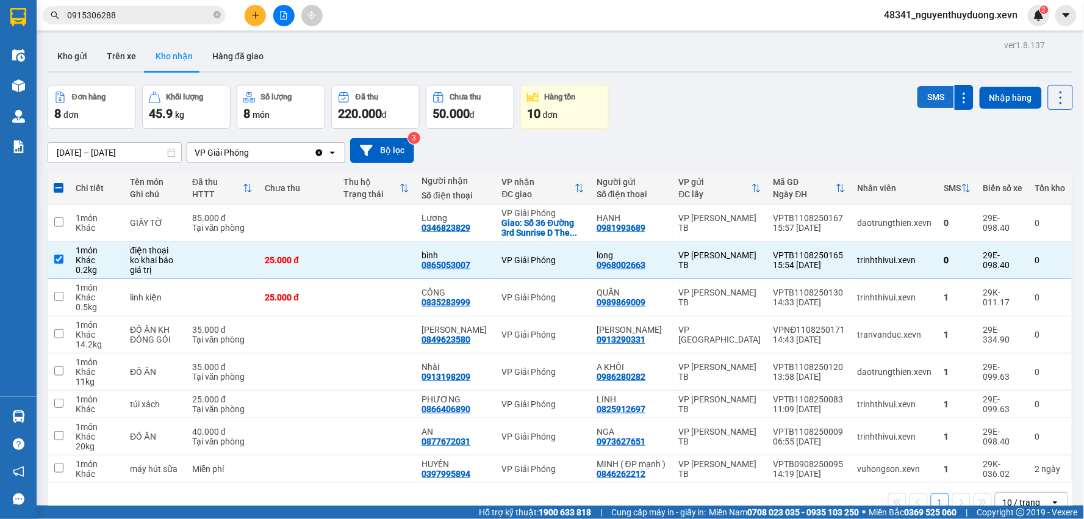
click at [929, 101] on button "SMS" at bounding box center [936, 97] width 37 height 22
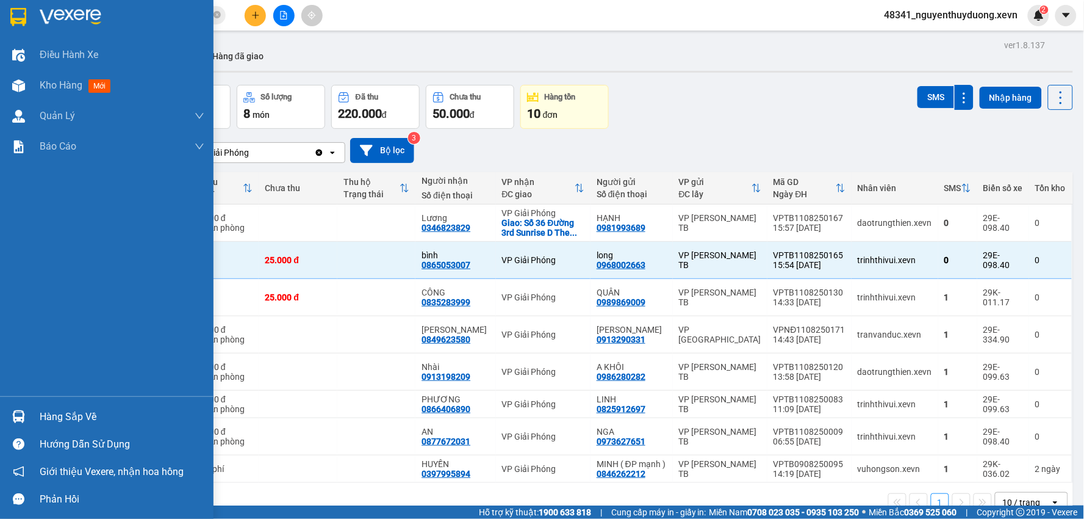
click at [35, 411] on div "Hàng sắp về" at bounding box center [107, 416] width 214 height 27
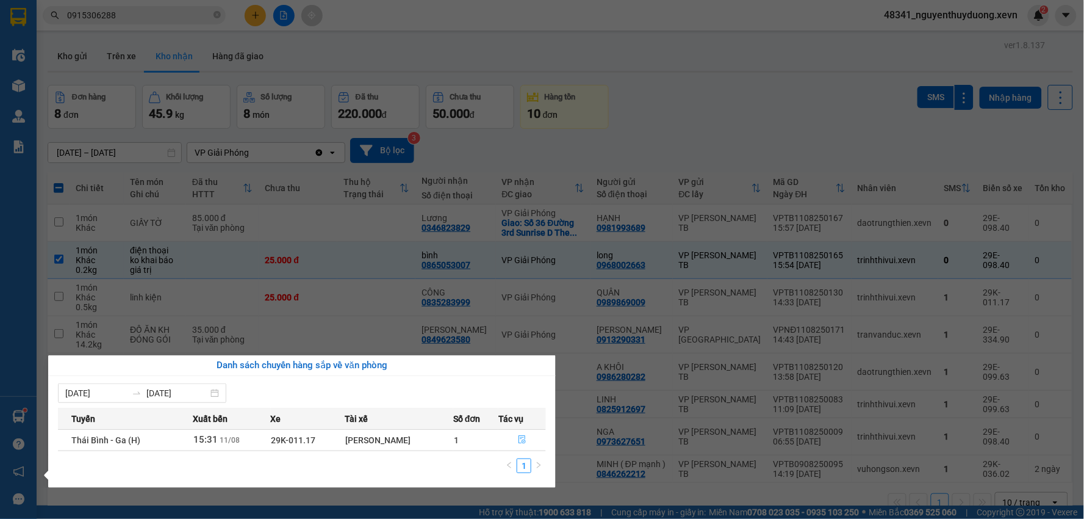
click at [533, 443] on button "button" at bounding box center [522, 440] width 46 height 20
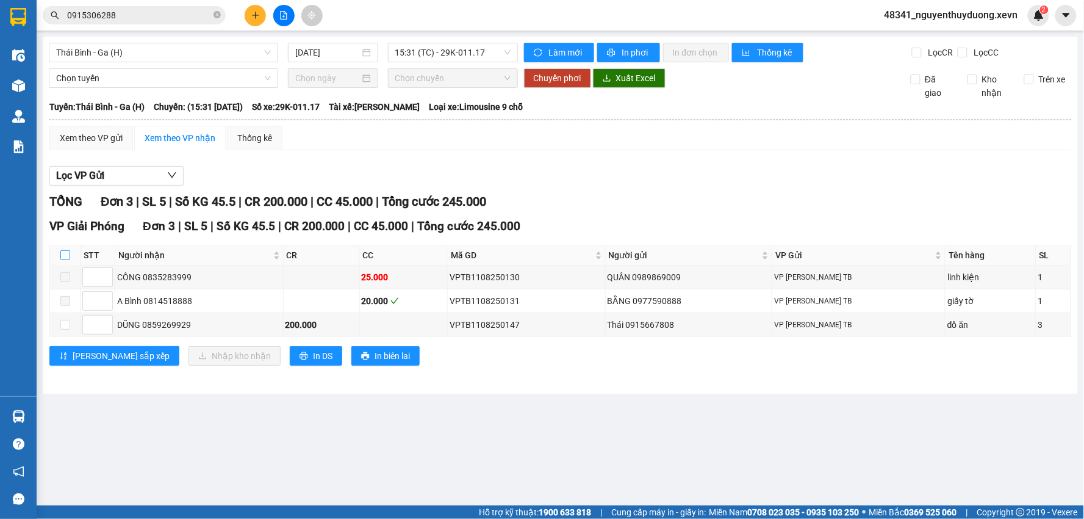
click at [62, 258] on input "checkbox" at bounding box center [65, 255] width 10 height 10
checkbox input "true"
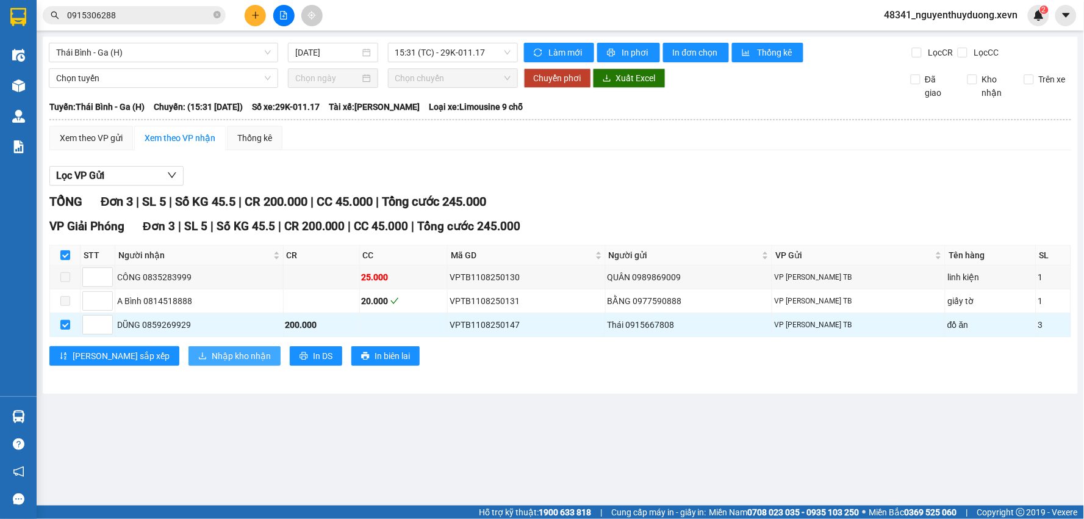
click at [212, 359] on span "Nhập kho nhận" at bounding box center [241, 355] width 59 height 13
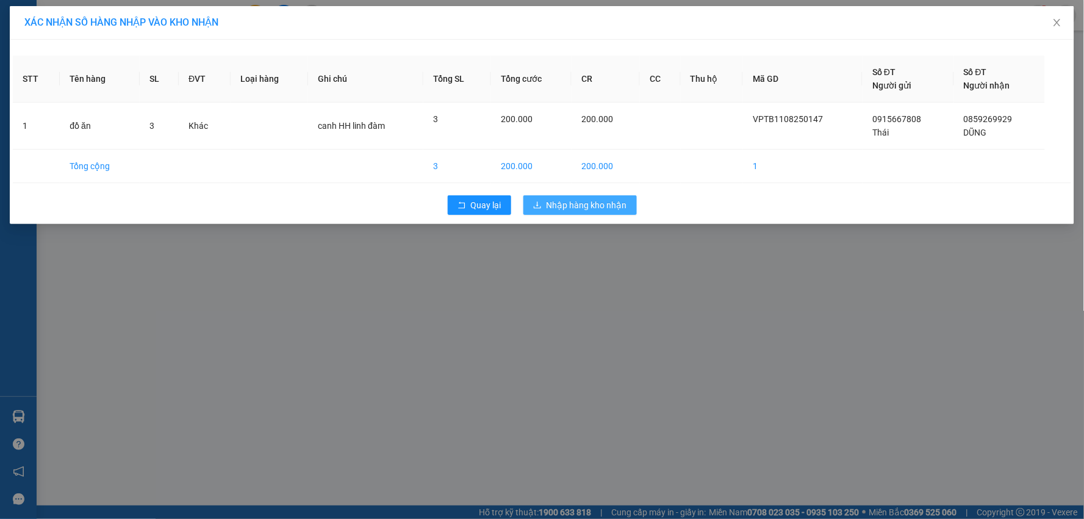
click at [580, 209] on span "Nhập hàng kho nhận" at bounding box center [587, 204] width 81 height 13
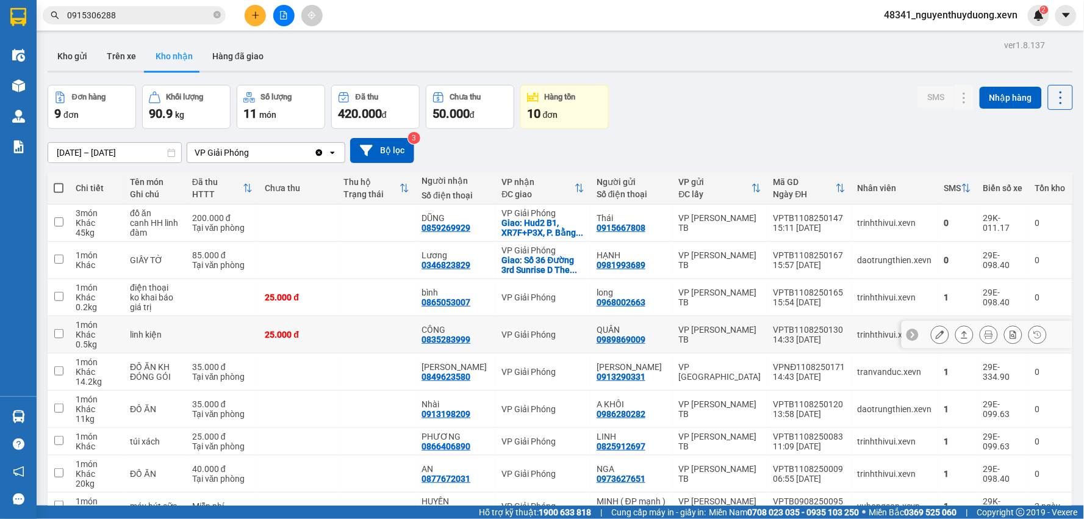
scroll to position [68, 0]
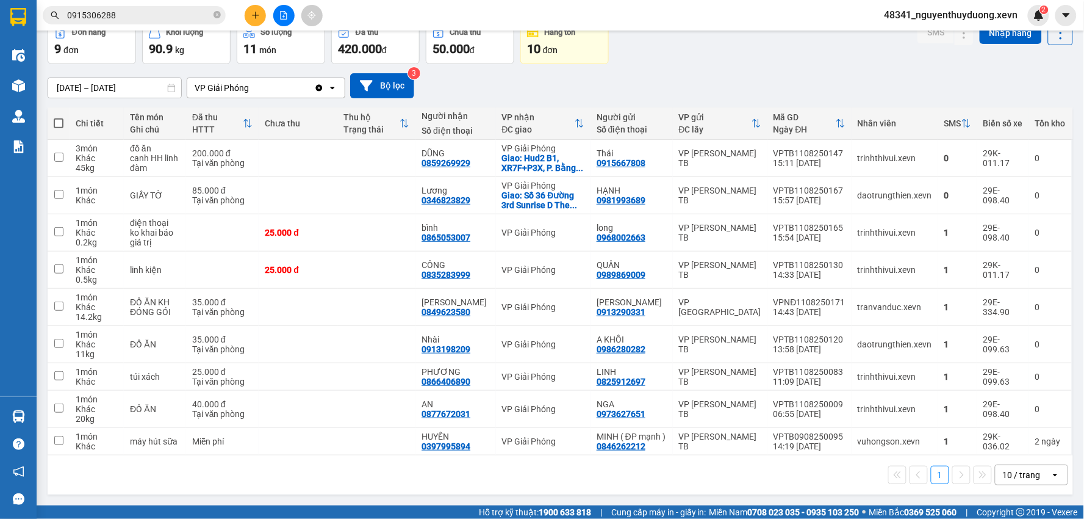
click at [330, 484] on div "1 10 / trang open" at bounding box center [560, 474] width 1016 height 21
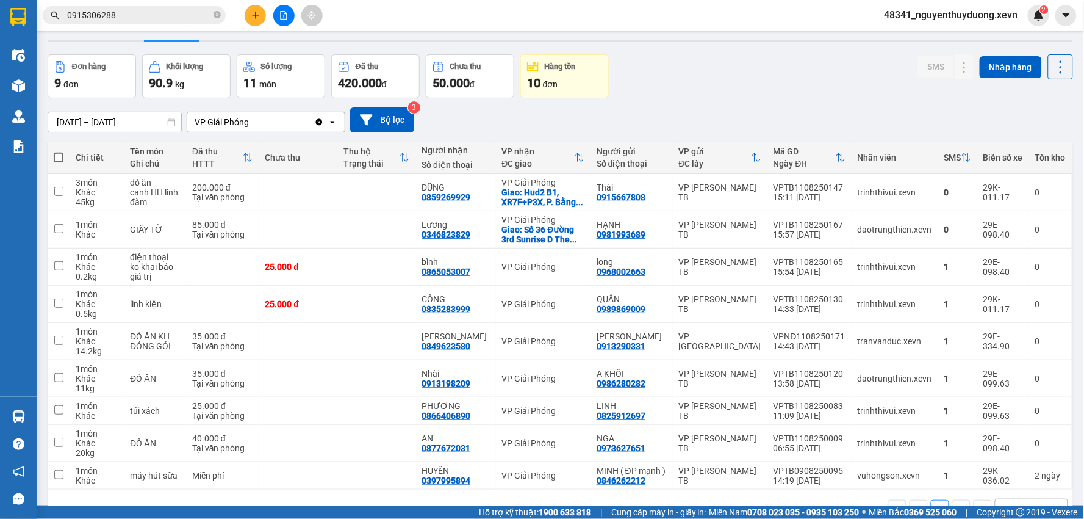
scroll to position [0, 0]
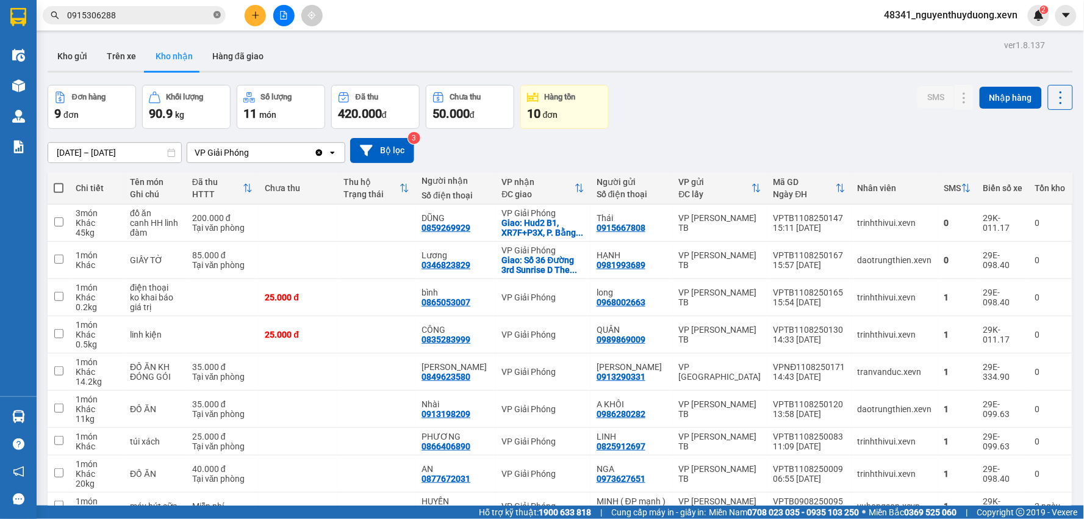
click at [215, 17] on icon "close-circle" at bounding box center [217, 14] width 7 height 7
click at [246, 65] on button "Hàng đã giao" at bounding box center [238, 55] width 71 height 29
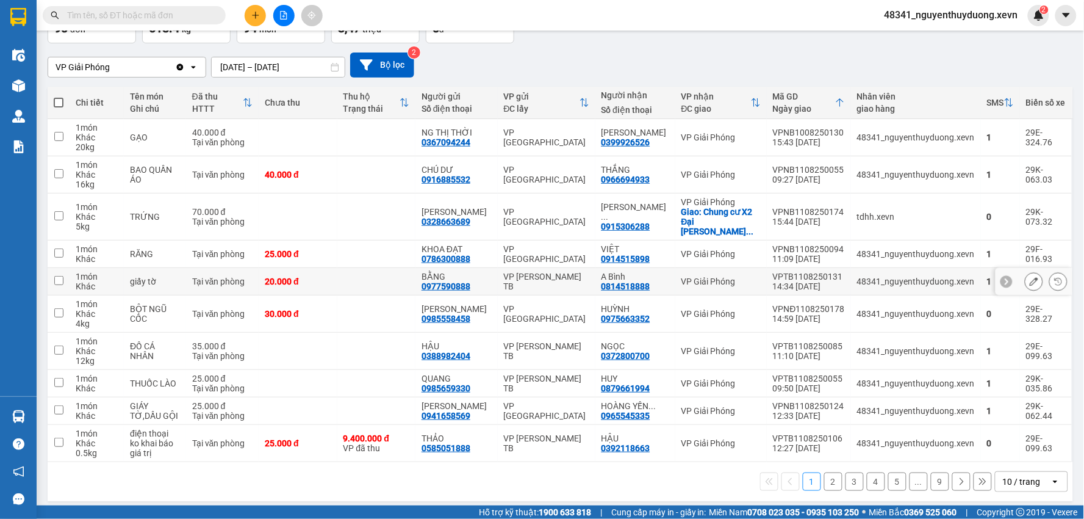
scroll to position [93, 0]
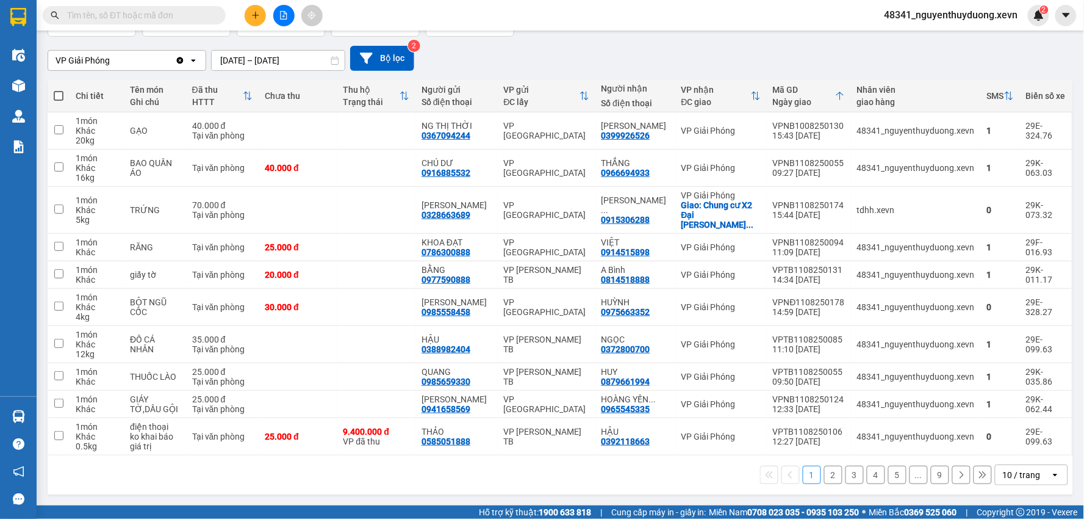
click at [831, 483] on button "2" at bounding box center [833, 475] width 18 height 18
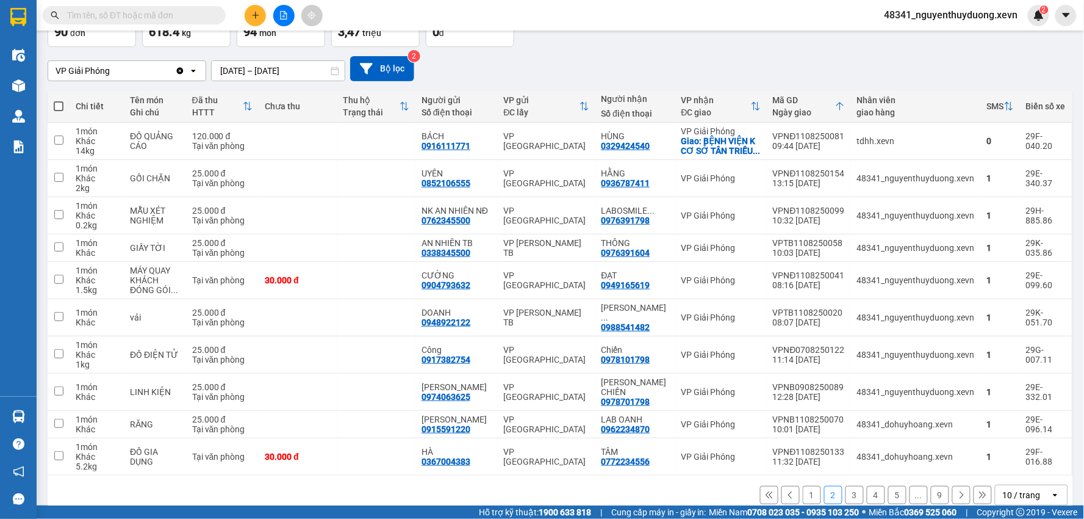
scroll to position [83, 0]
click at [128, 19] on input "text" at bounding box center [139, 15] width 144 height 13
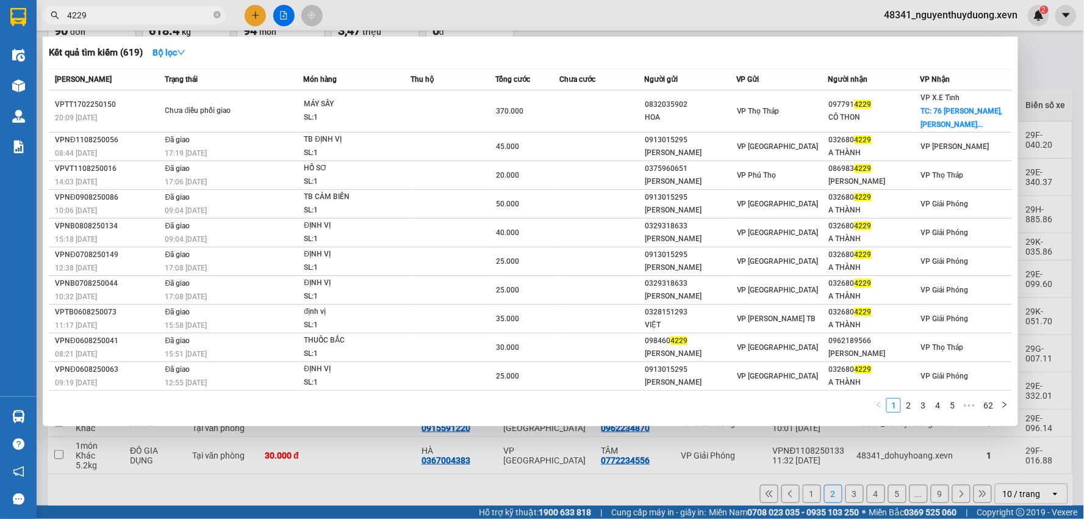
type input "4229"
click at [1038, 75] on div at bounding box center [542, 259] width 1084 height 519
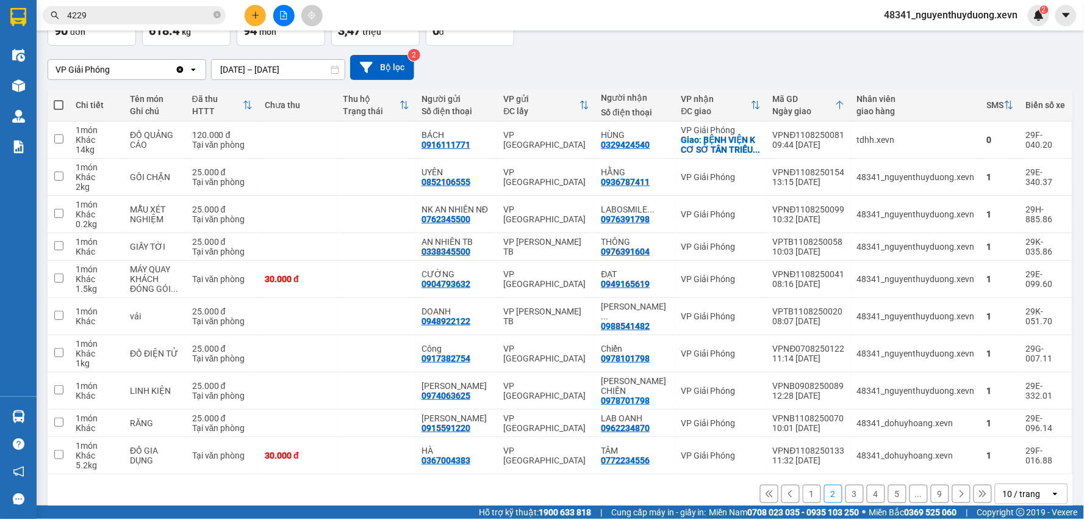
scroll to position [0, 0]
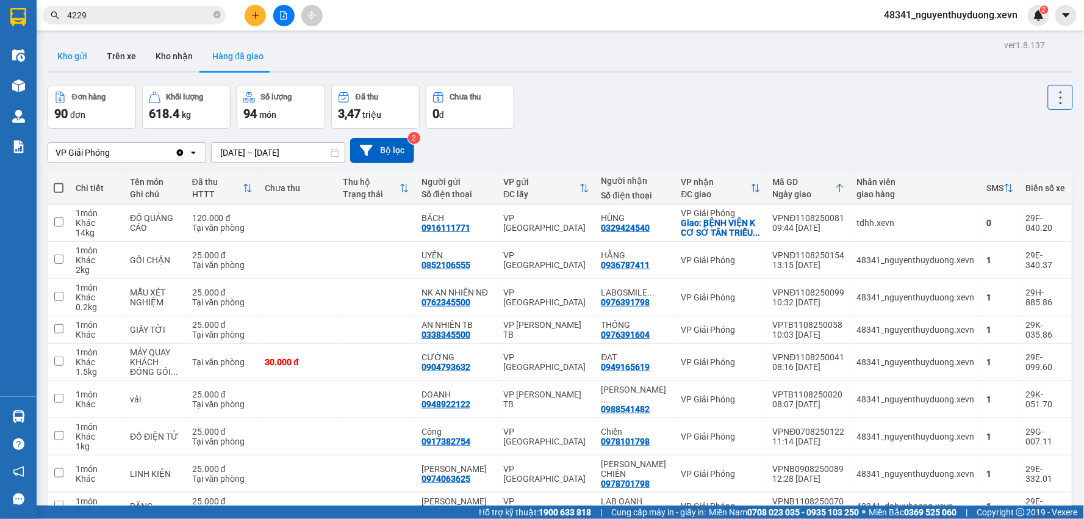
click at [74, 49] on button "Kho gửi" at bounding box center [72, 55] width 49 height 29
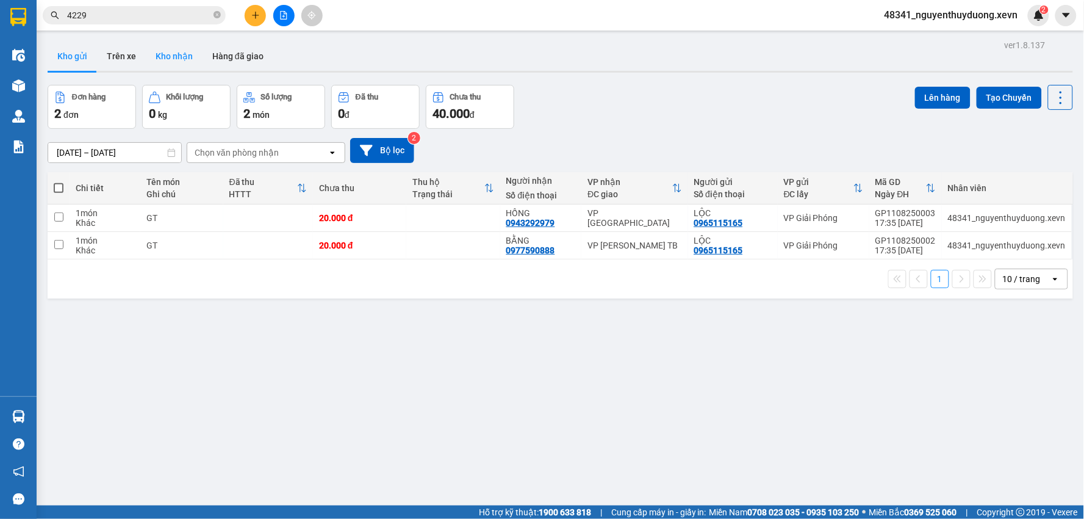
click at [171, 59] on button "Kho nhận" at bounding box center [174, 55] width 57 height 29
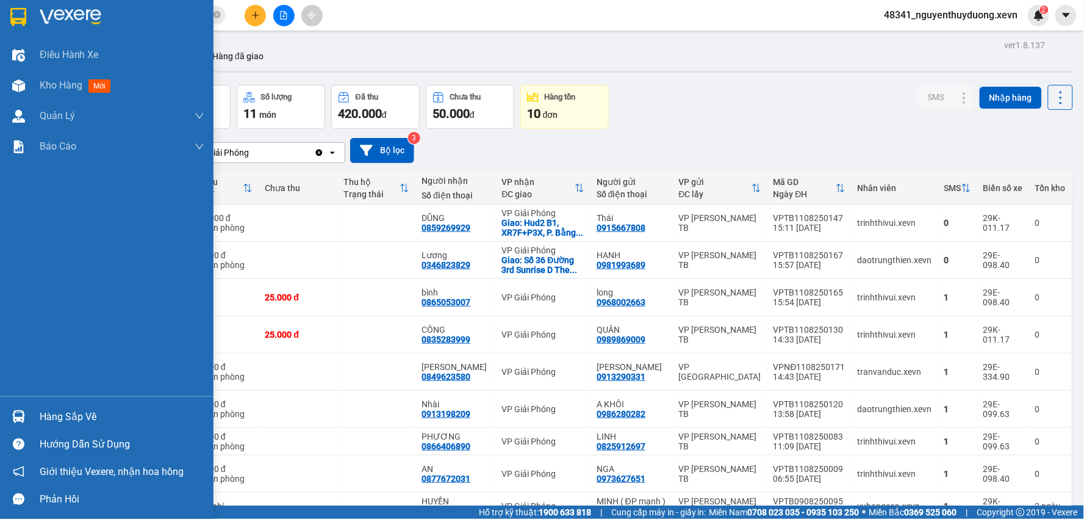
click at [62, 402] on div "Hàng sắp về Hướng dẫn sử dụng Giới thiệu Vexere, nhận hoa hồng Phản hồi" at bounding box center [107, 454] width 214 height 117
click at [82, 424] on div "Hàng sắp về" at bounding box center [122, 417] width 165 height 18
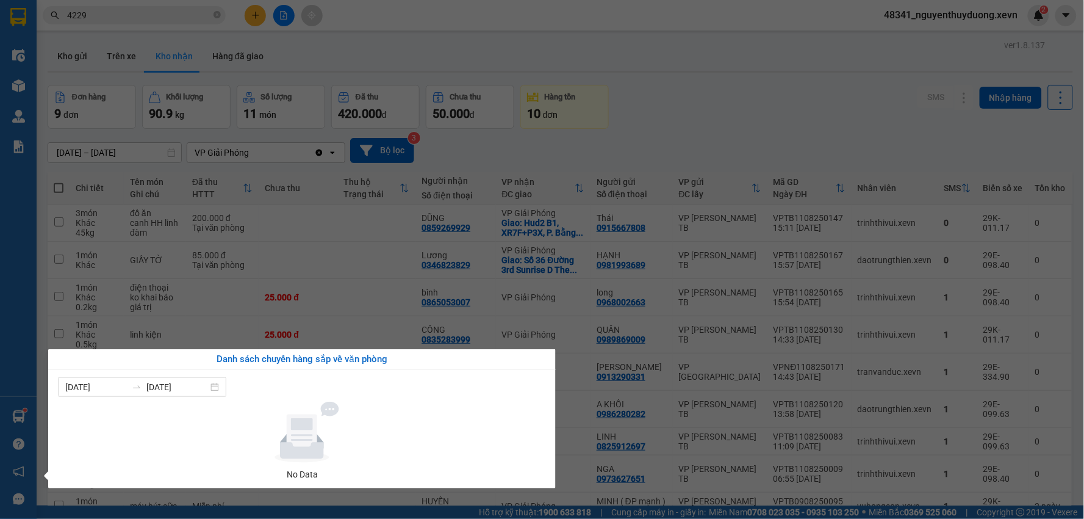
click at [802, 99] on section "Kết quả tìm kiếm ( 619 ) Bộ lọc Mã ĐH Trạng thái Món hàng Thu hộ Tổng cước Chưa…" at bounding box center [542, 259] width 1084 height 519
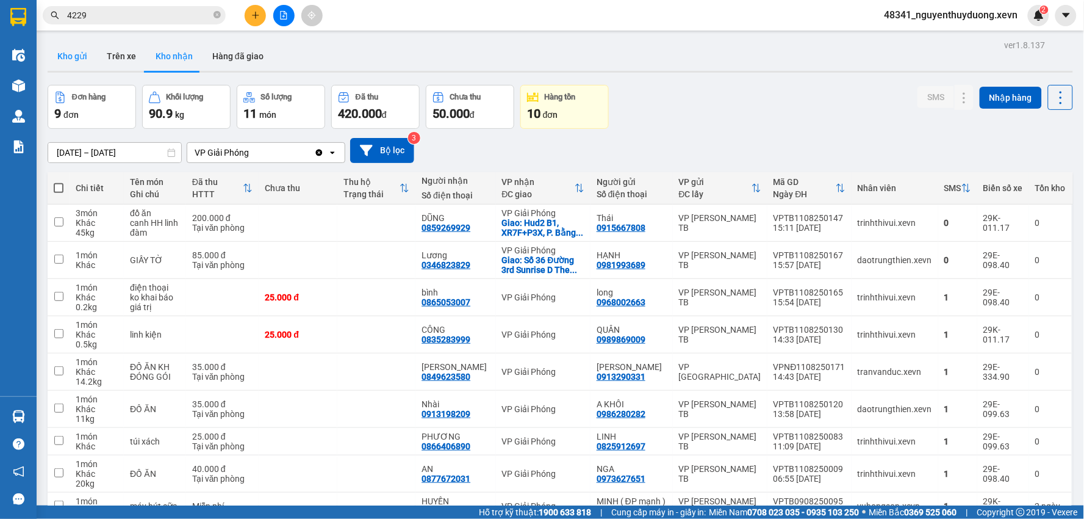
click at [79, 53] on button "Kho gửi" at bounding box center [72, 55] width 49 height 29
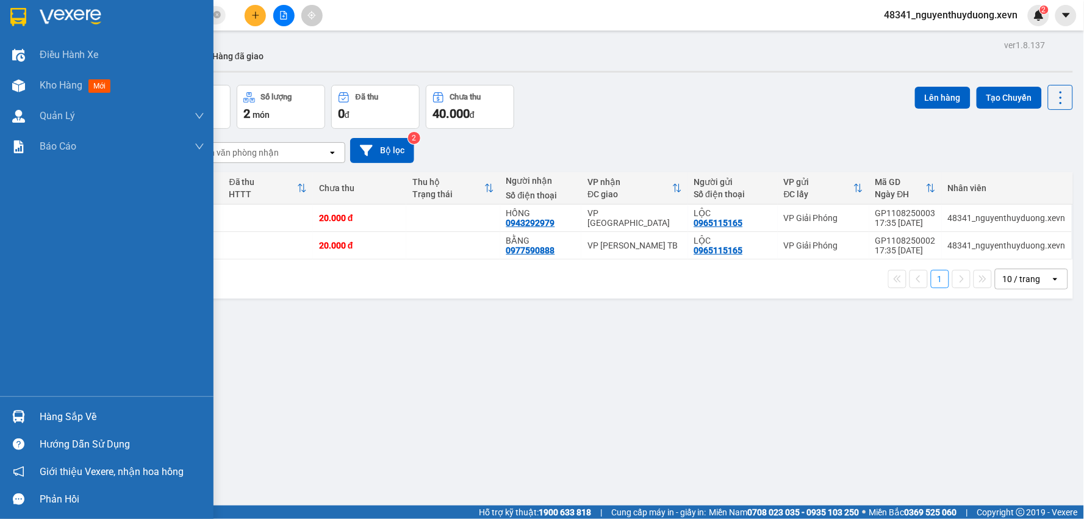
click at [62, 415] on div "Hàng sắp về" at bounding box center [122, 417] width 165 height 18
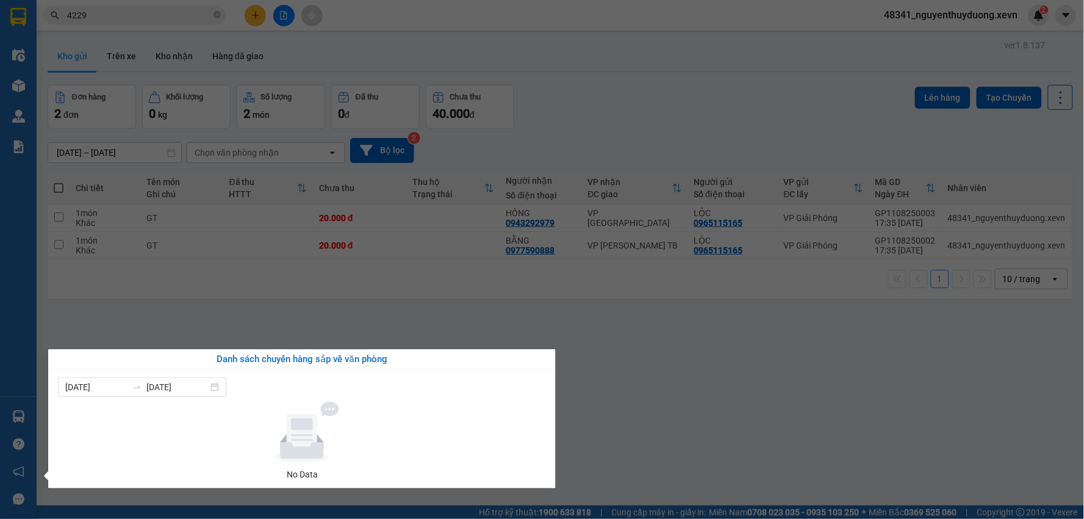
click at [697, 395] on section "Kết quả tìm kiếm ( 619 ) Bộ lọc Mã ĐH Trạng thái Món hàng Thu hộ Tổng cước Chưa…" at bounding box center [542, 259] width 1084 height 519
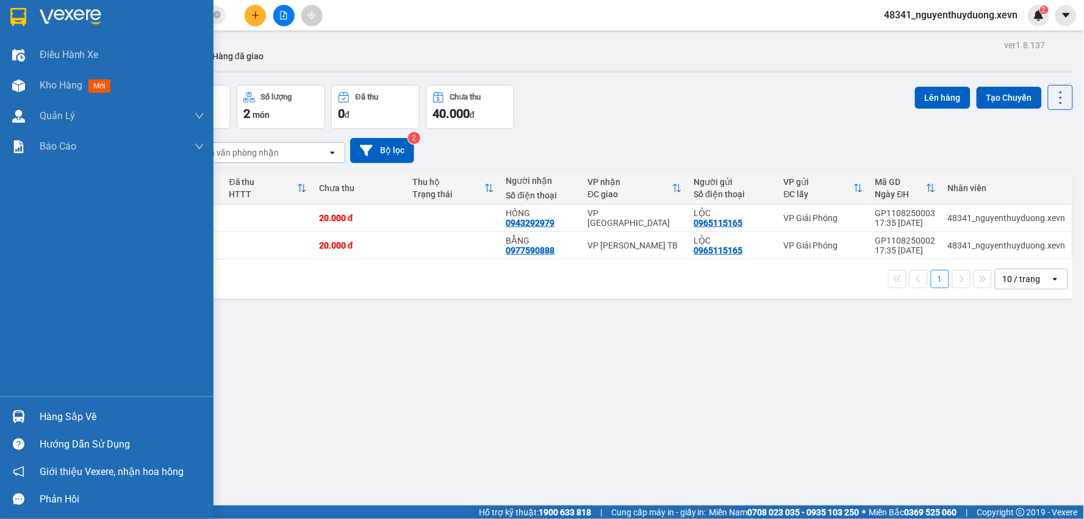
click at [47, 416] on div "Hàng sắp về" at bounding box center [122, 417] width 165 height 18
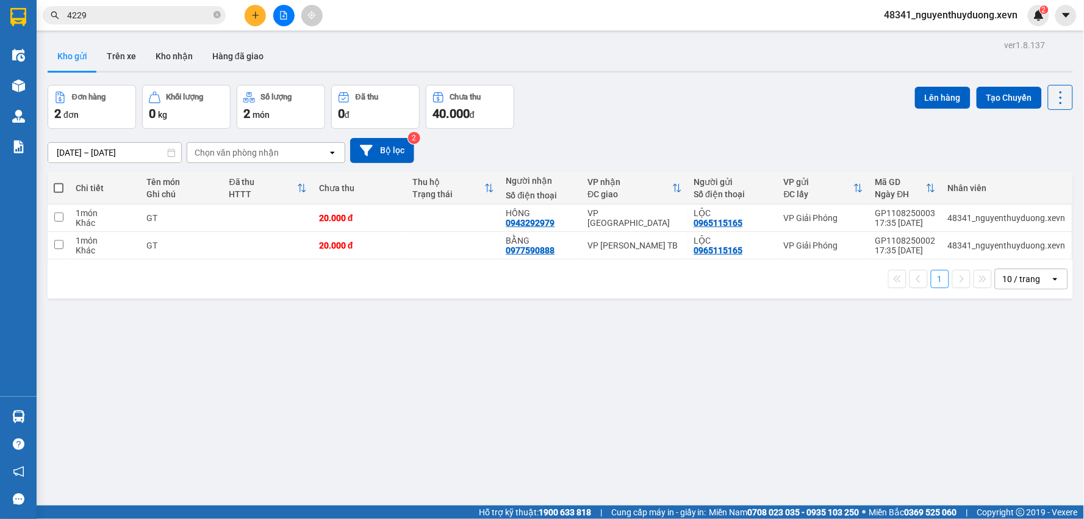
click at [653, 465] on section "Kết quả tìm kiếm ( 619 ) Bộ lọc Mã ĐH Trạng thái Món hàng Thu hộ Tổng cước Chưa…" at bounding box center [542, 259] width 1084 height 519
click at [167, 59] on button "Kho nhận" at bounding box center [174, 55] width 57 height 29
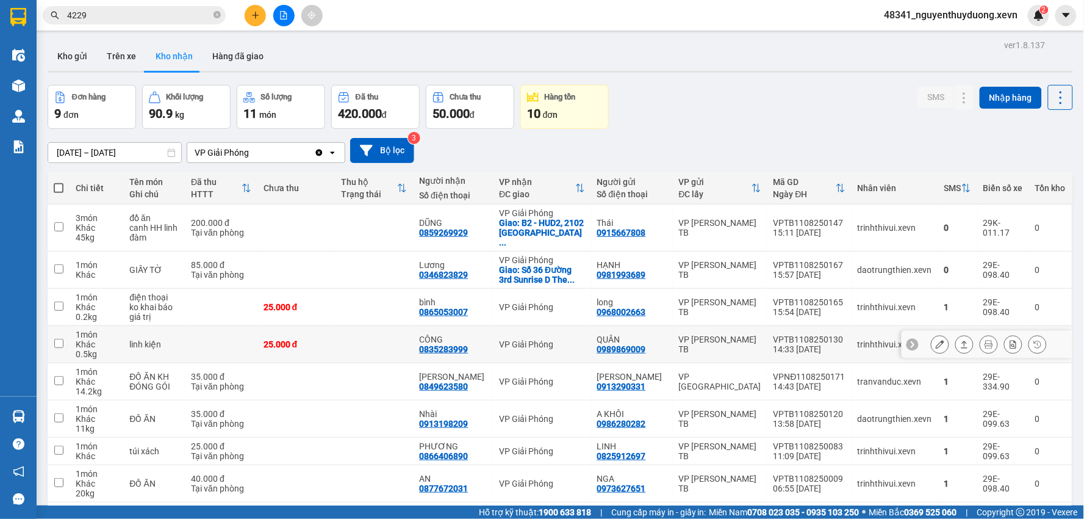
scroll to position [68, 0]
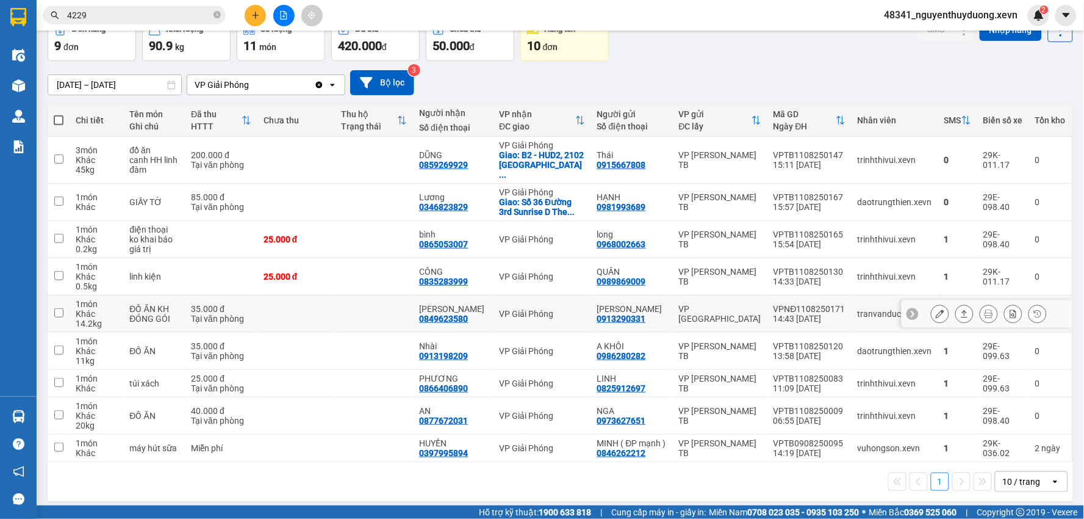
click at [932, 306] on button at bounding box center [940, 313] width 17 height 21
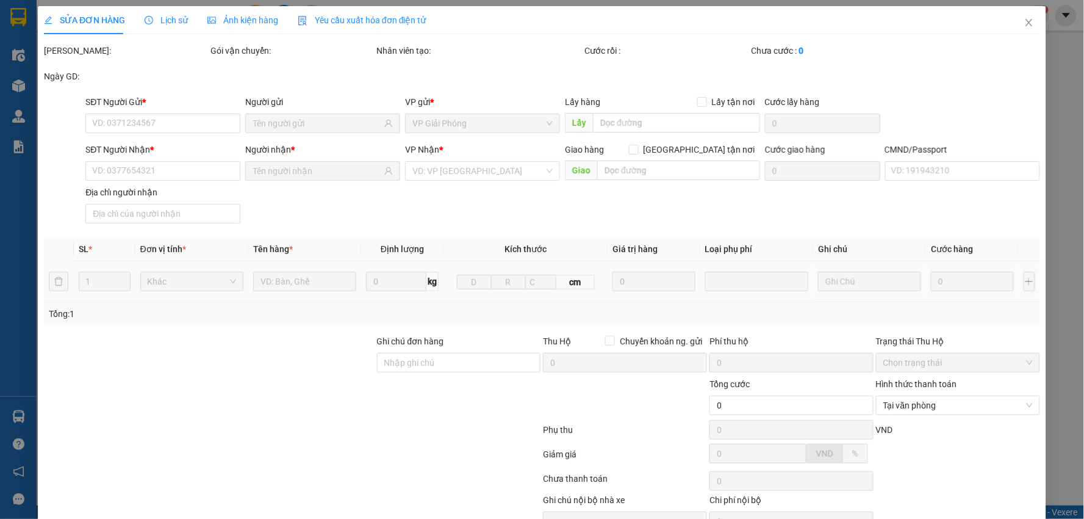
type input "0913290331"
type input "[PERSON_NAME]"
type input "0849623580"
type input "[PERSON_NAME]"
type input "036092004195 BÙI ĐỨC HOÀ"
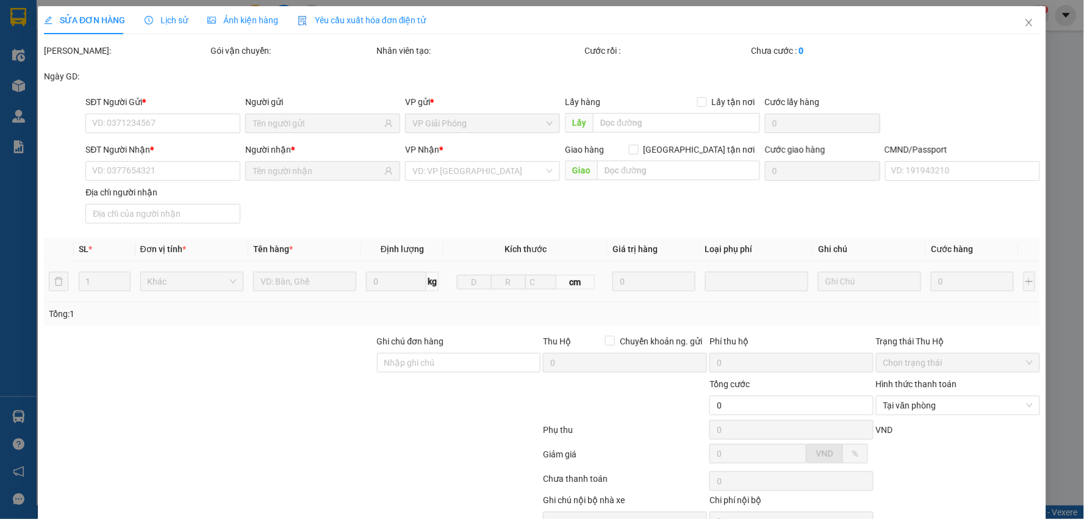
type input "35.000"
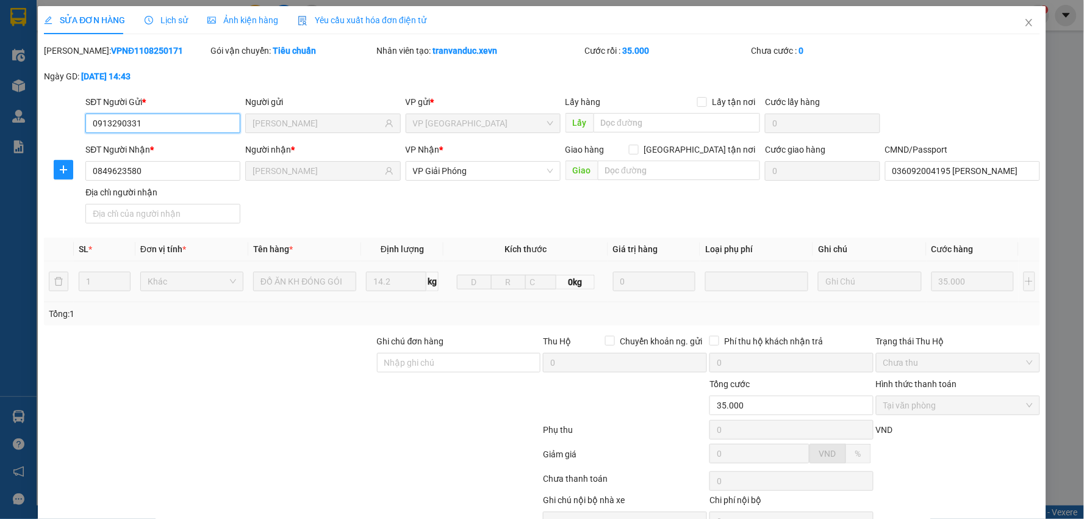
scroll to position [63, 0]
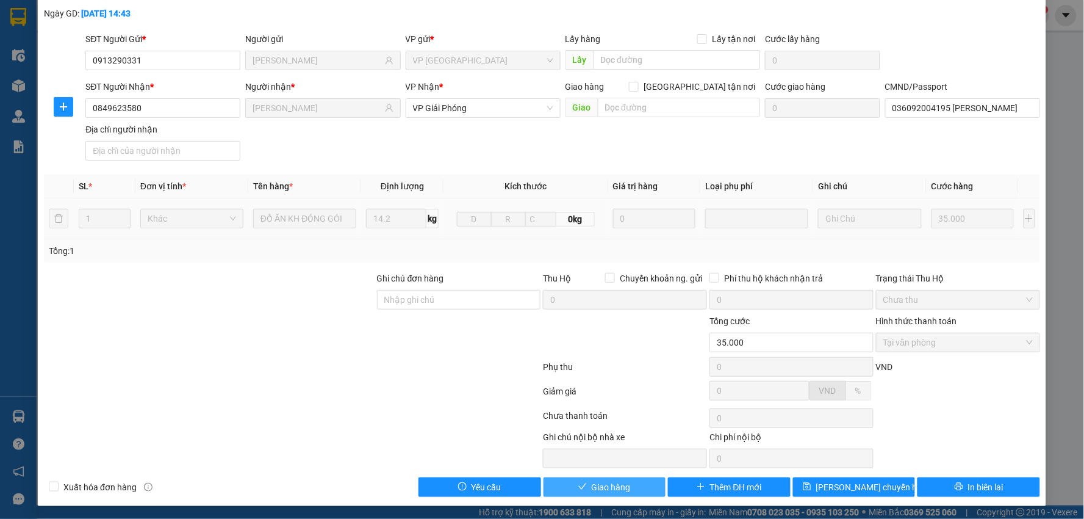
click at [600, 482] on span "Giao hàng" at bounding box center [611, 486] width 39 height 13
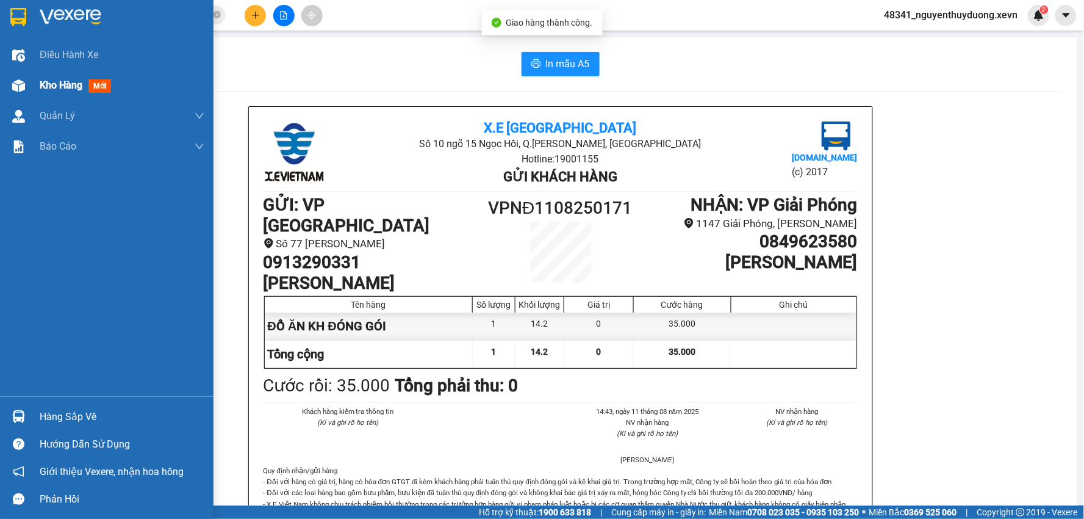
click at [51, 82] on span "Kho hàng" at bounding box center [61, 85] width 43 height 12
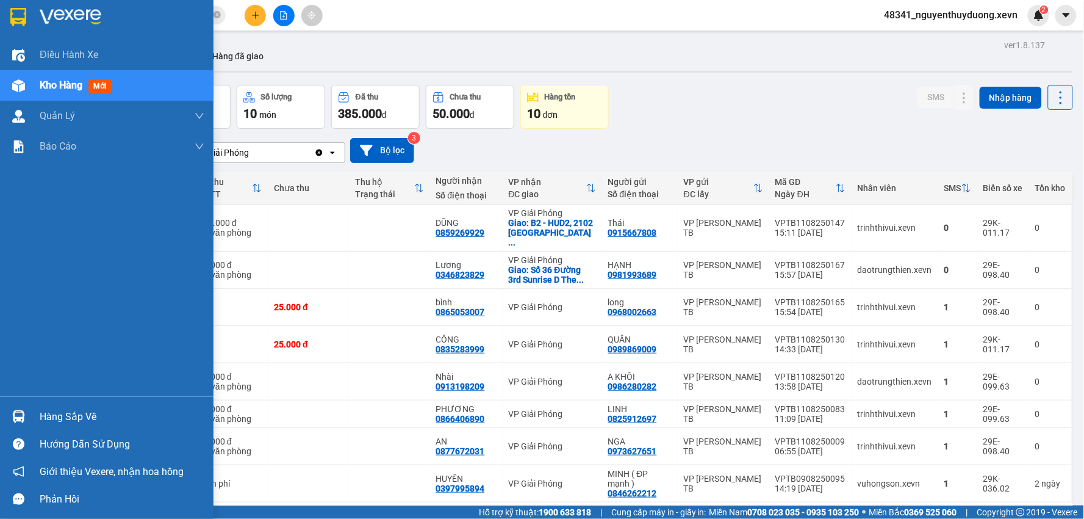
click at [118, 416] on div "Hàng sắp về" at bounding box center [122, 417] width 165 height 18
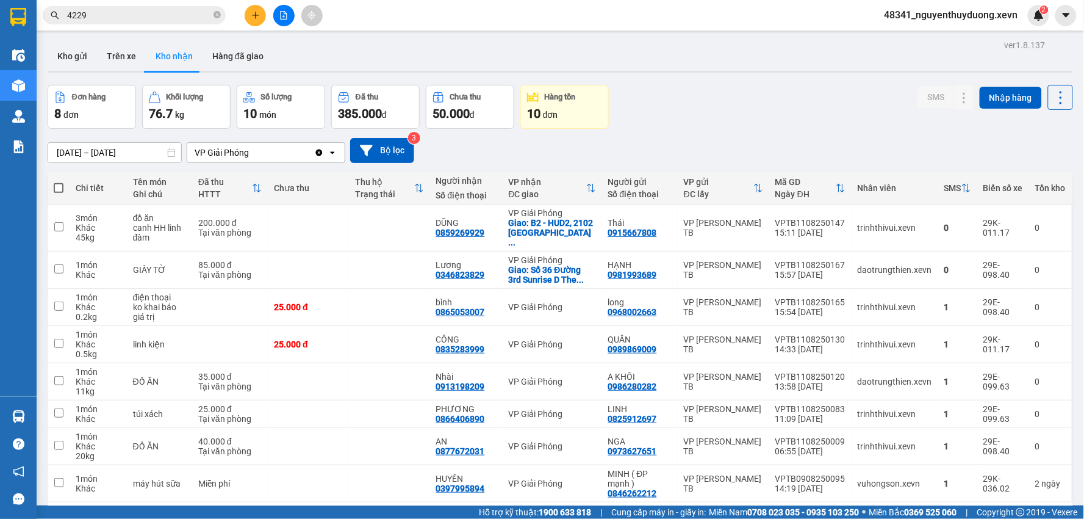
click at [742, 98] on section "Kết quả tìm kiếm ( 619 ) Bộ lọc Mã ĐH Trạng thái Món hàng Thu hộ Tổng cước Chưa…" at bounding box center [542, 259] width 1084 height 519
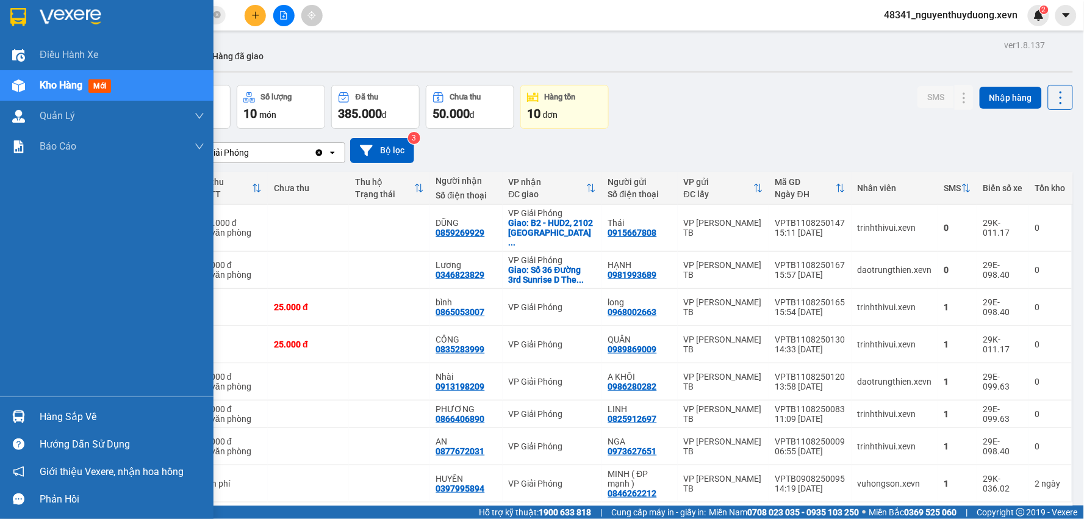
click at [76, 424] on div "Hàng sắp về" at bounding box center [122, 417] width 165 height 18
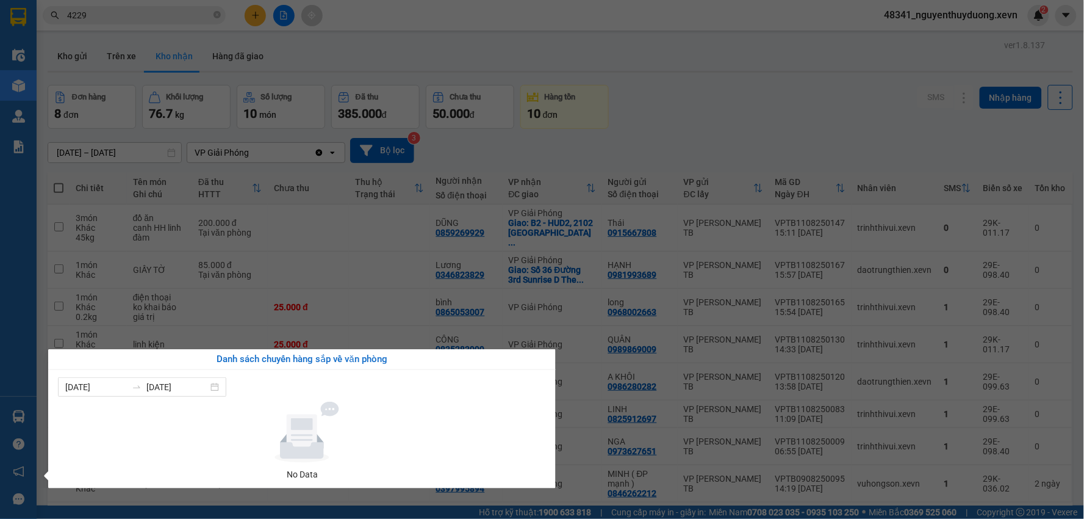
click at [837, 125] on section "Kết quả tìm kiếm ( 619 ) Bộ lọc Mã ĐH Trạng thái Món hàng Thu hộ Tổng cước Chưa…" at bounding box center [542, 259] width 1084 height 519
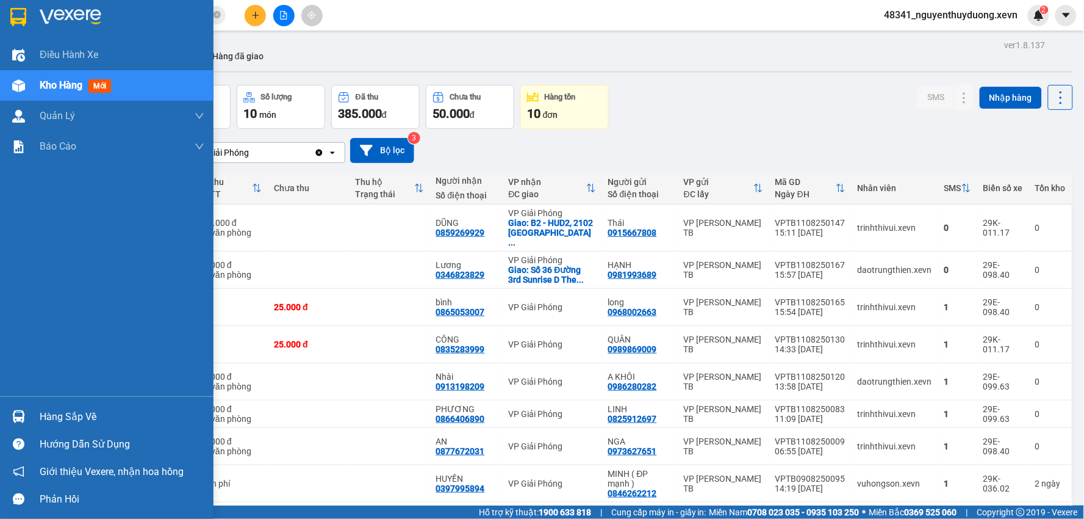
click at [109, 412] on div "Hàng sắp về" at bounding box center [122, 417] width 165 height 18
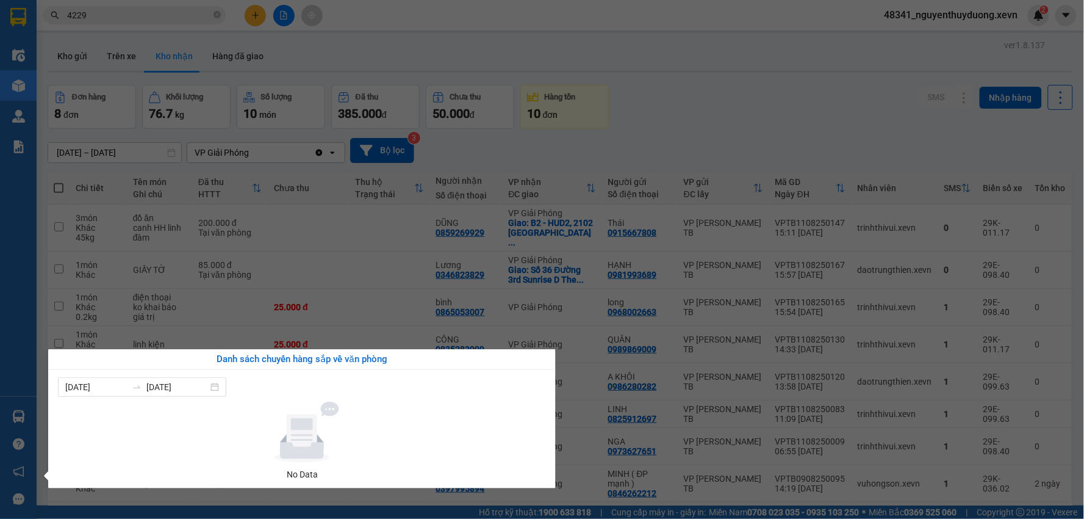
click at [682, 126] on section "Kết quả tìm kiếm ( 619 ) Bộ lọc Mã ĐH Trạng thái Món hàng Thu hộ Tổng cước Chưa…" at bounding box center [542, 259] width 1084 height 519
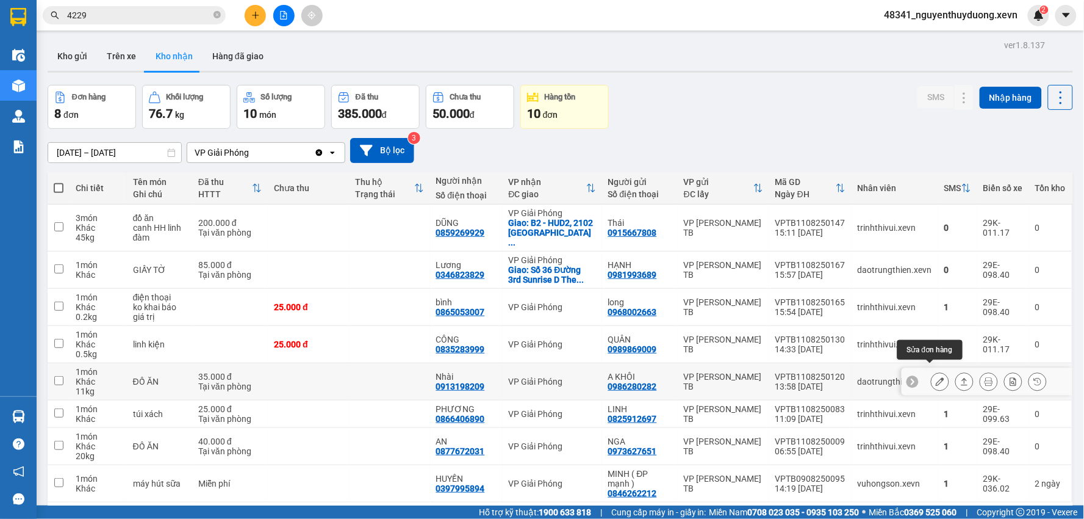
click at [932, 371] on button at bounding box center [940, 381] width 17 height 21
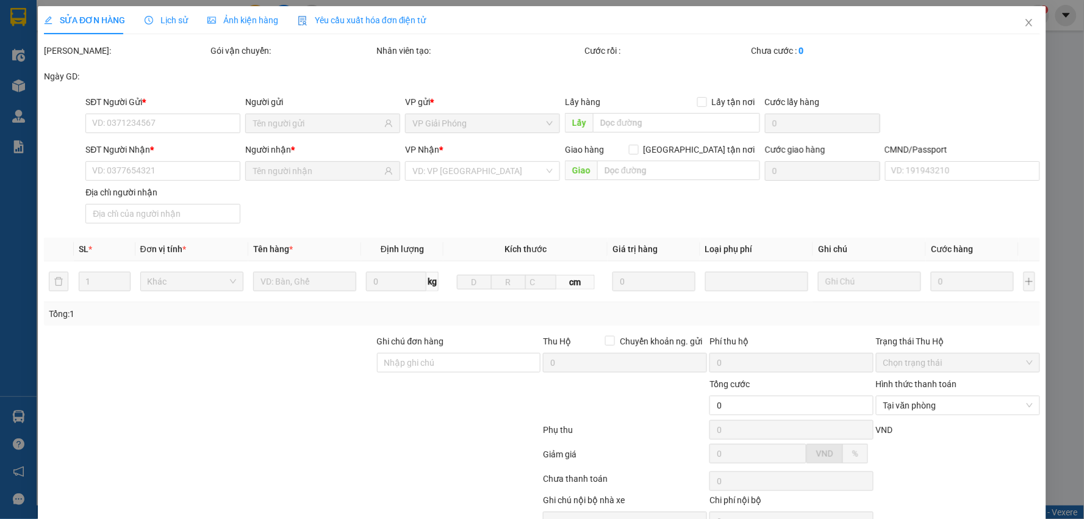
type input "0986280282"
type input "A KHÔI"
type input "0913198209"
type input "Nhài"
type input "034177004662 ĐINH THỊ NHÀI"
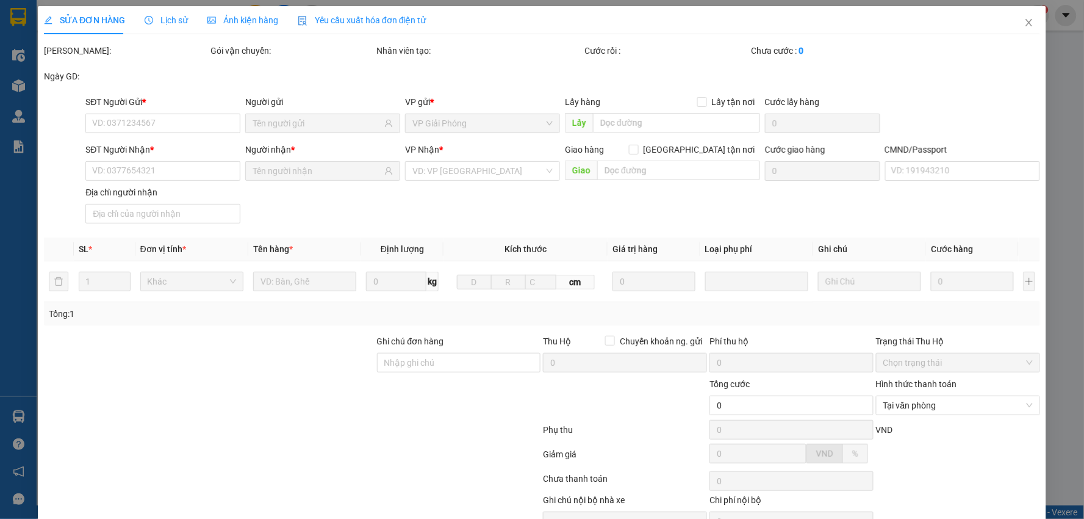
type input "35.000"
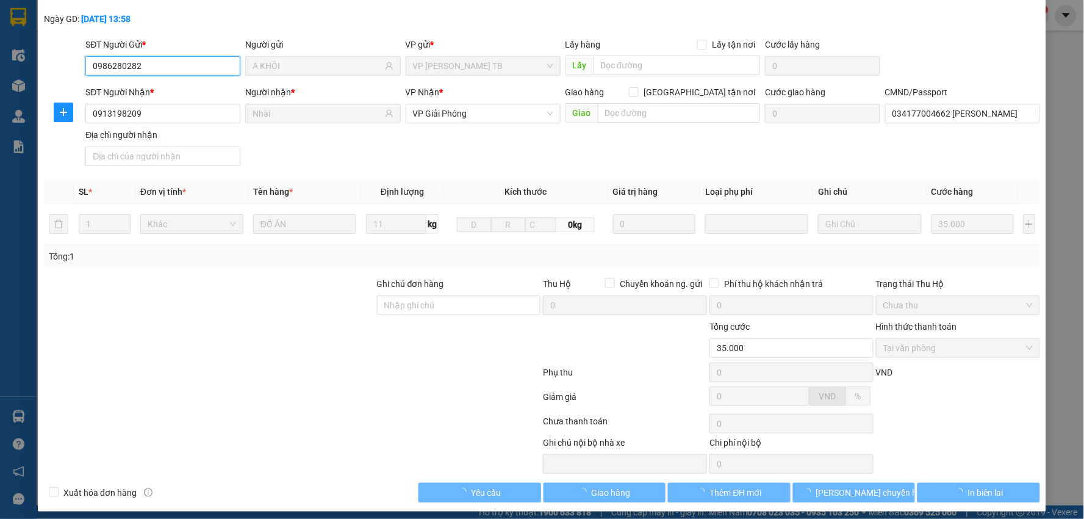
scroll to position [65, 0]
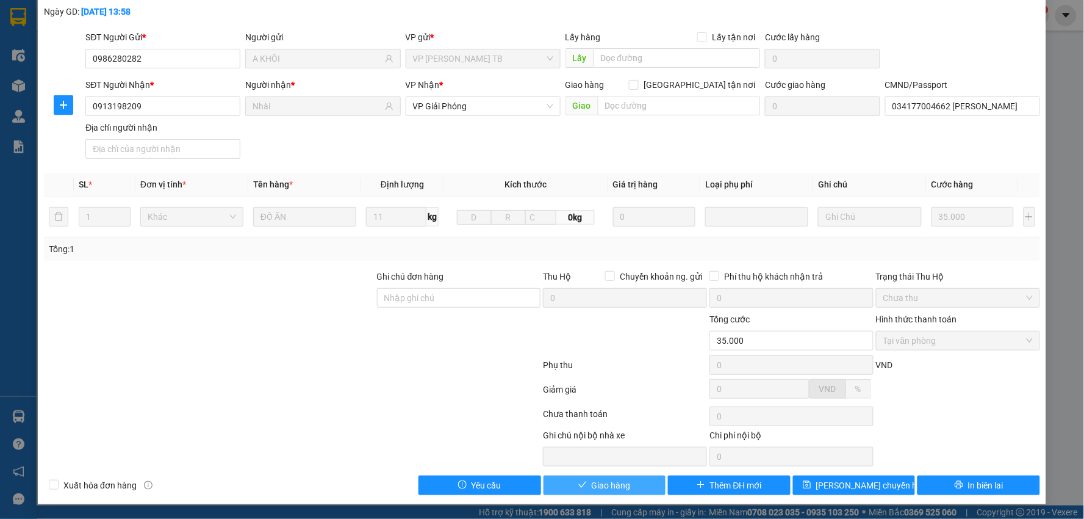
click at [608, 492] on button "Giao hàng" at bounding box center [605, 485] width 123 height 20
